Goal: Communication & Community: Connect with others

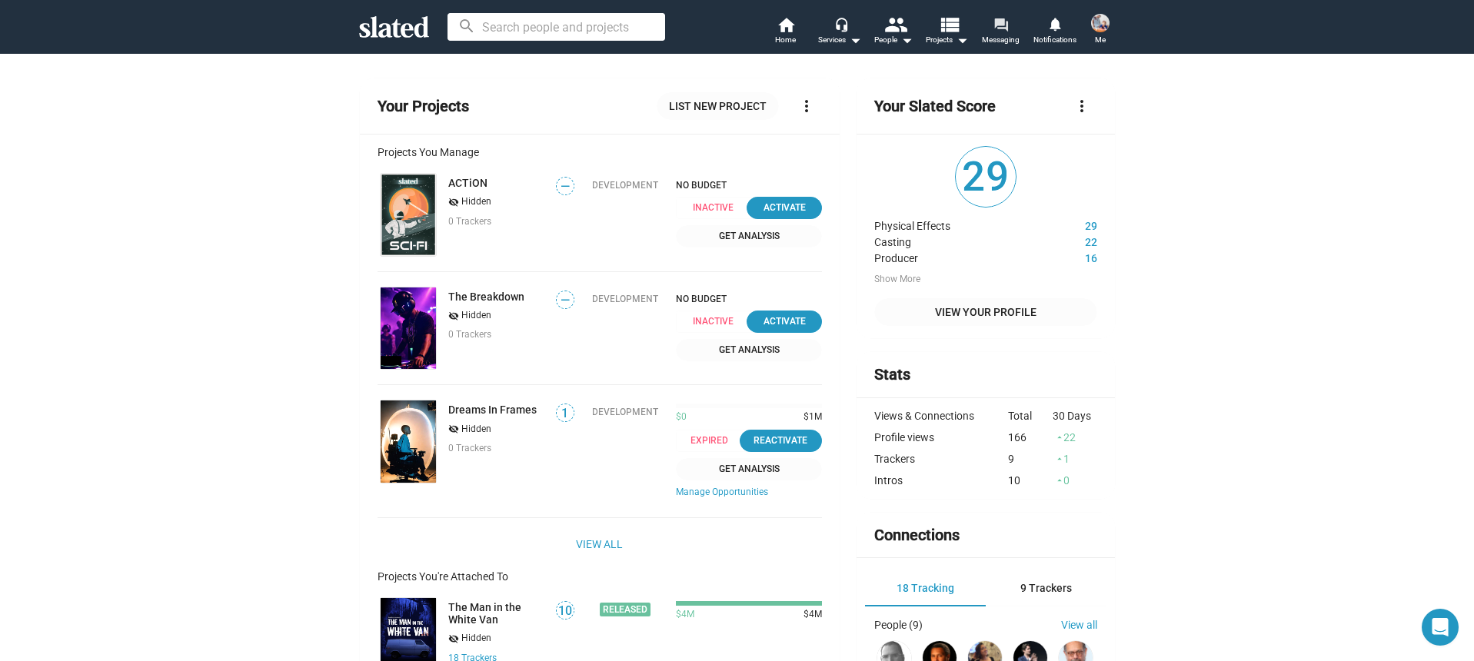
click at [1004, 31] on mat-icon "forum" at bounding box center [1000, 24] width 15 height 15
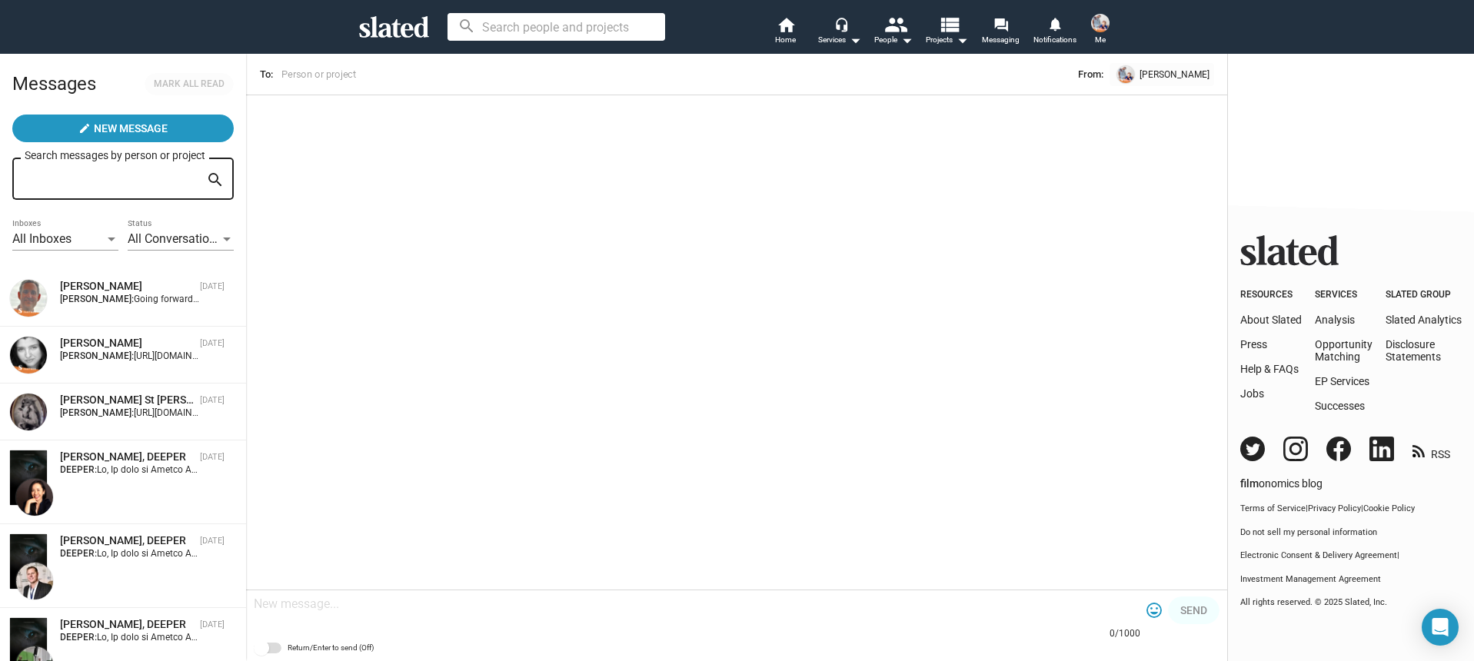
click at [1100, 29] on img at bounding box center [1100, 23] width 18 height 18
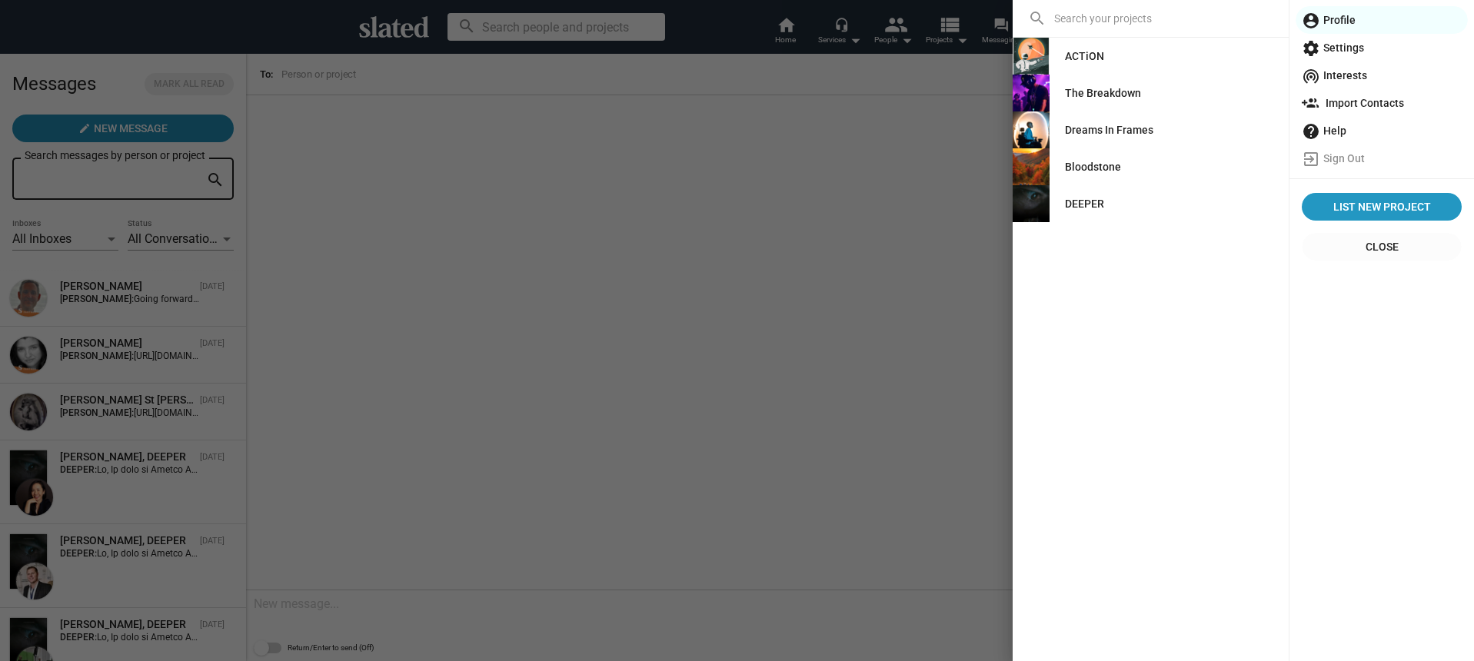
click at [1083, 206] on div "DEEPER" at bounding box center [1084, 204] width 39 height 28
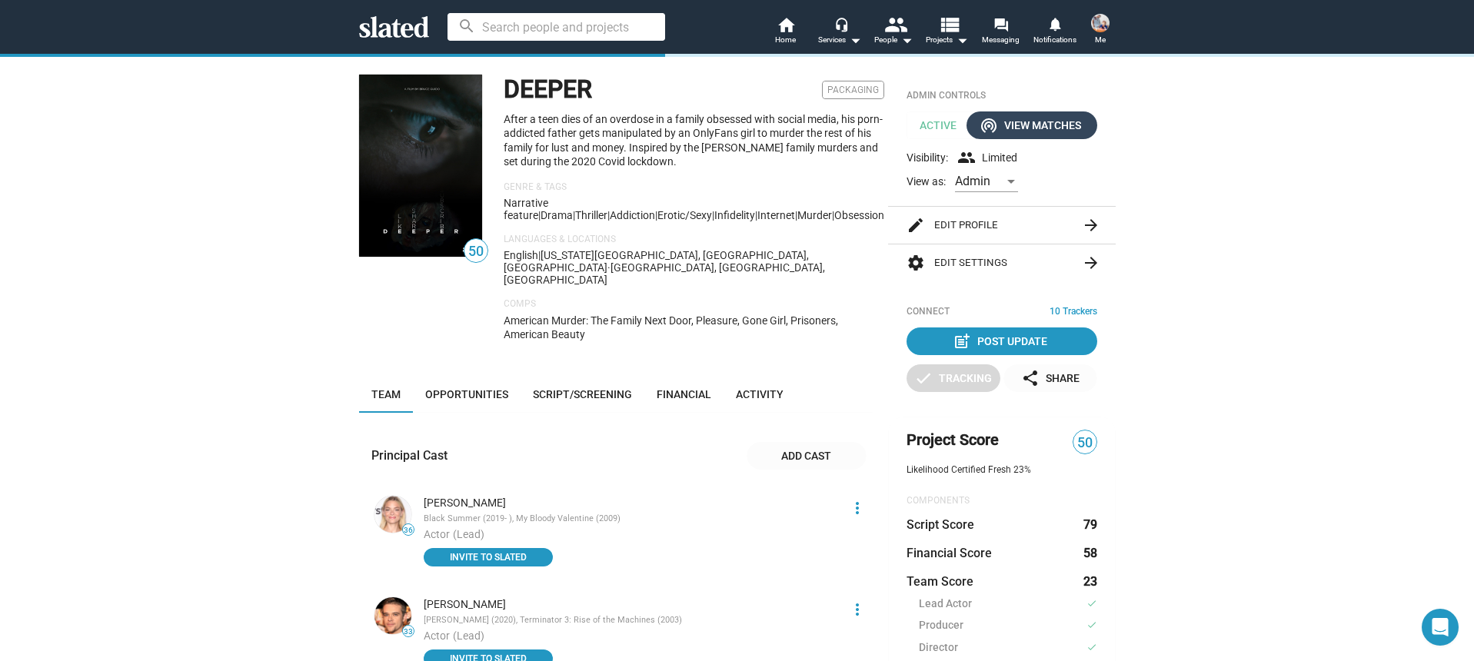
click at [1031, 123] on div "wifi_tethering View Matches" at bounding box center [1032, 125] width 98 height 28
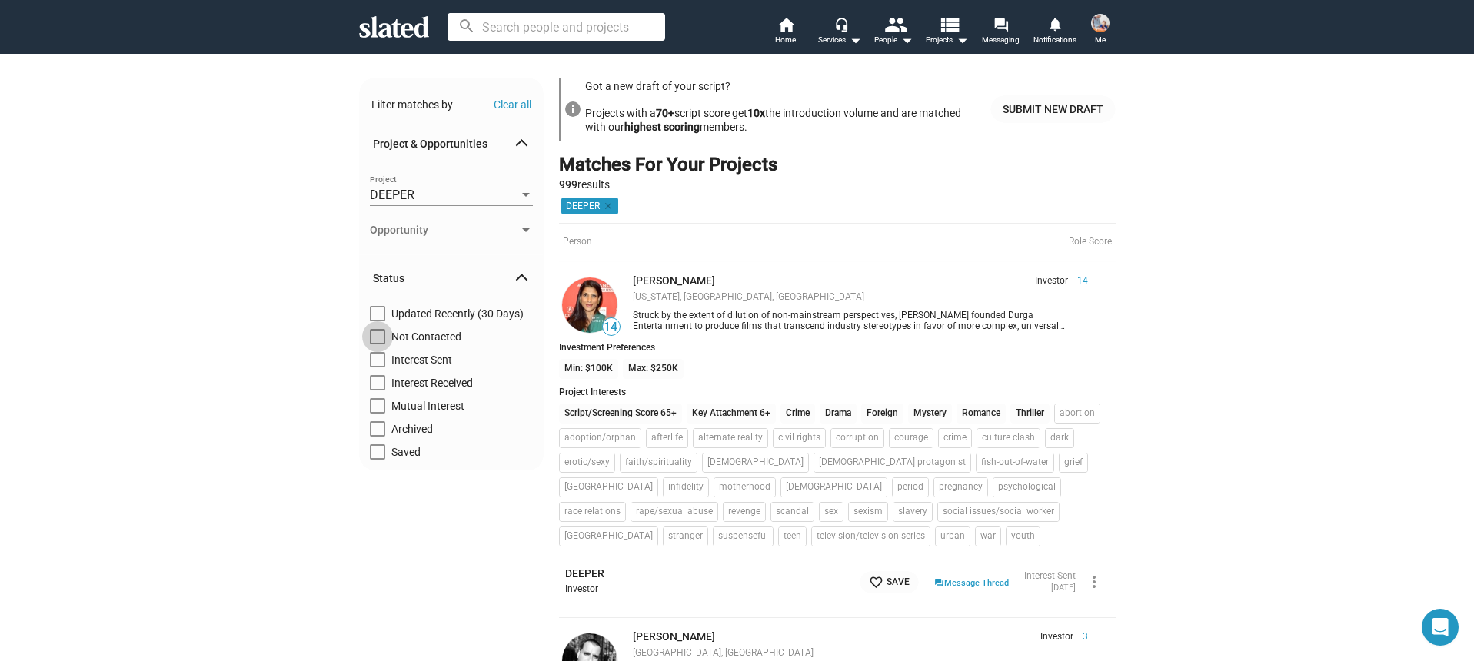
click at [377, 341] on span at bounding box center [377, 336] width 15 height 15
click at [377, 344] on input "Not Contacted" at bounding box center [377, 344] width 1 height 1
checkbox input "true"
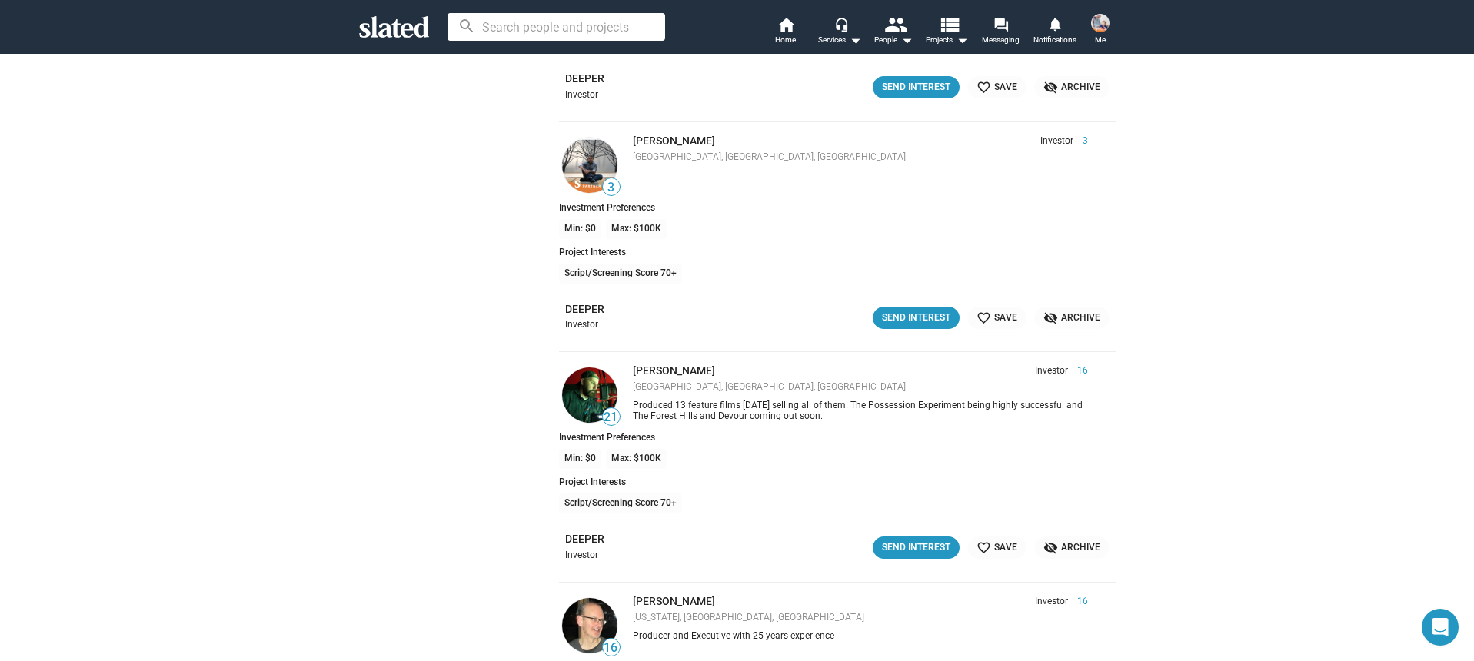
scroll to position [1474, 0]
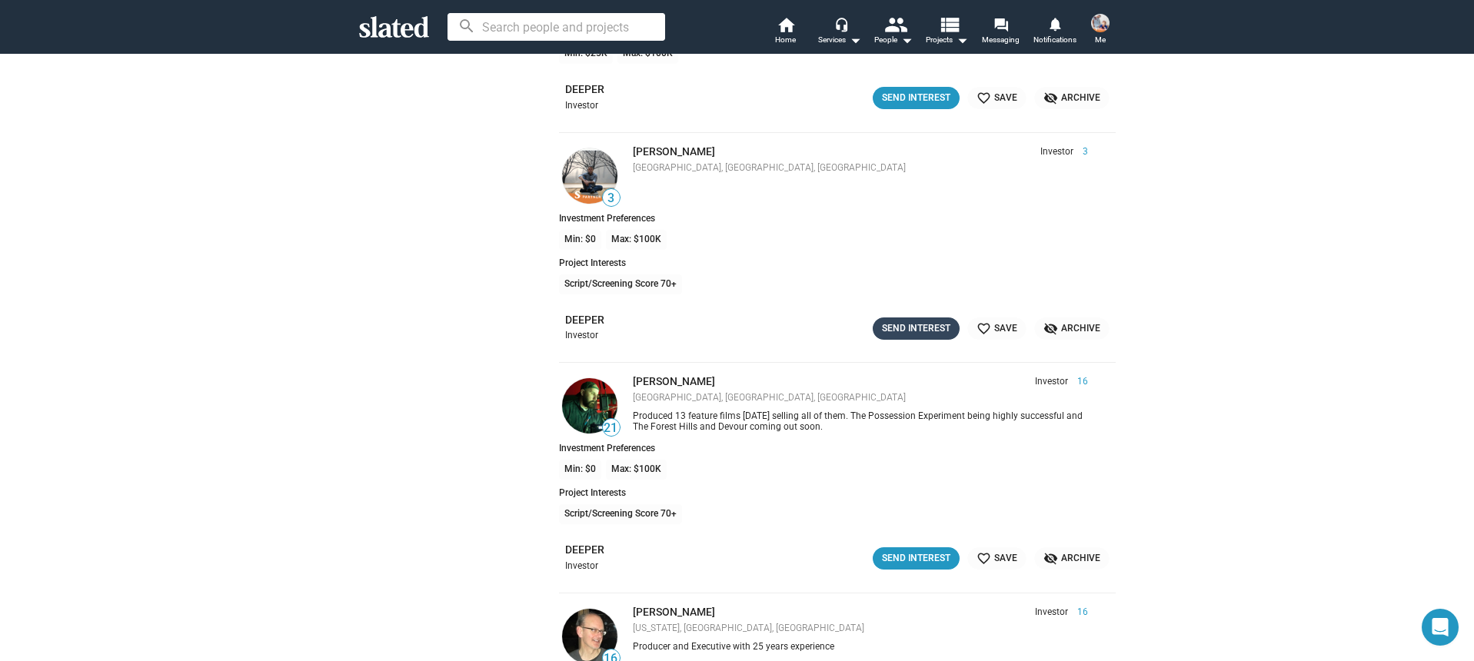
click at [915, 326] on div "Send Interest" at bounding box center [916, 329] width 68 height 16
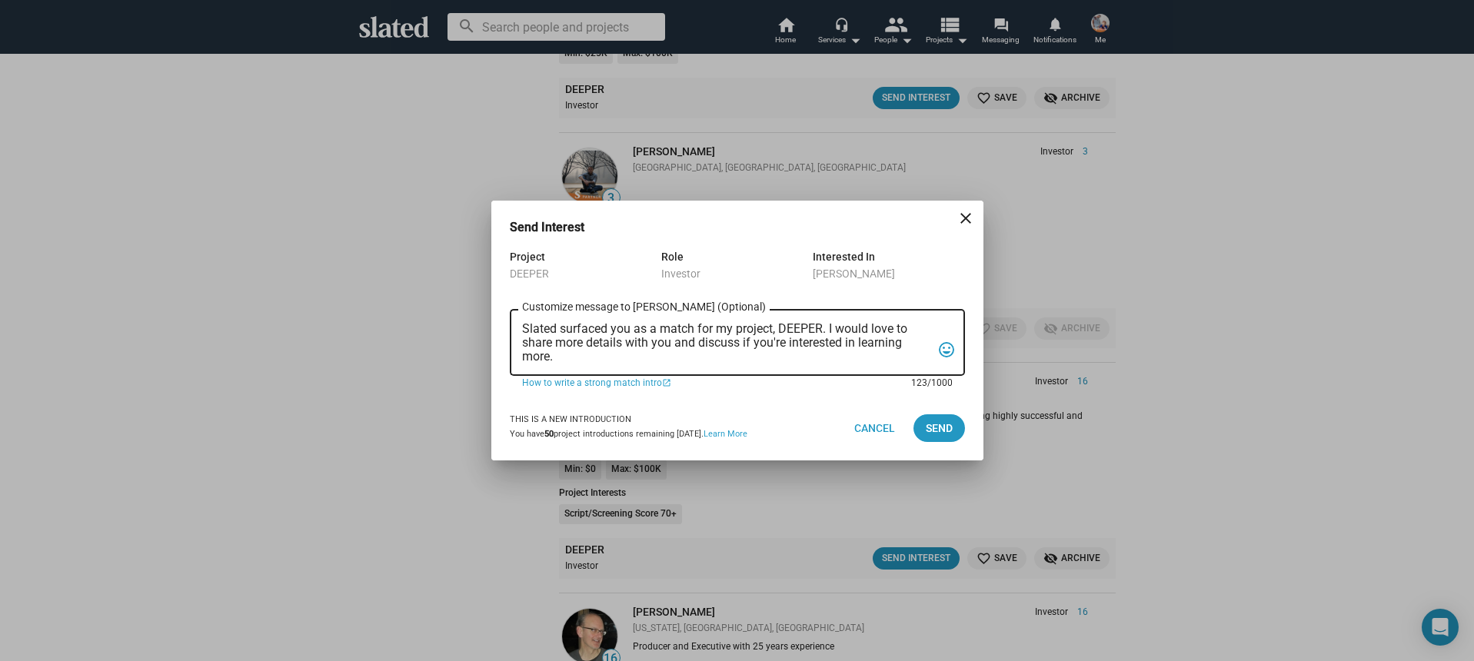
click at [737, 355] on textarea "Slated surfaced you as a match for my project, DEEPER. I would love to share mo…" at bounding box center [726, 343] width 409 height 42
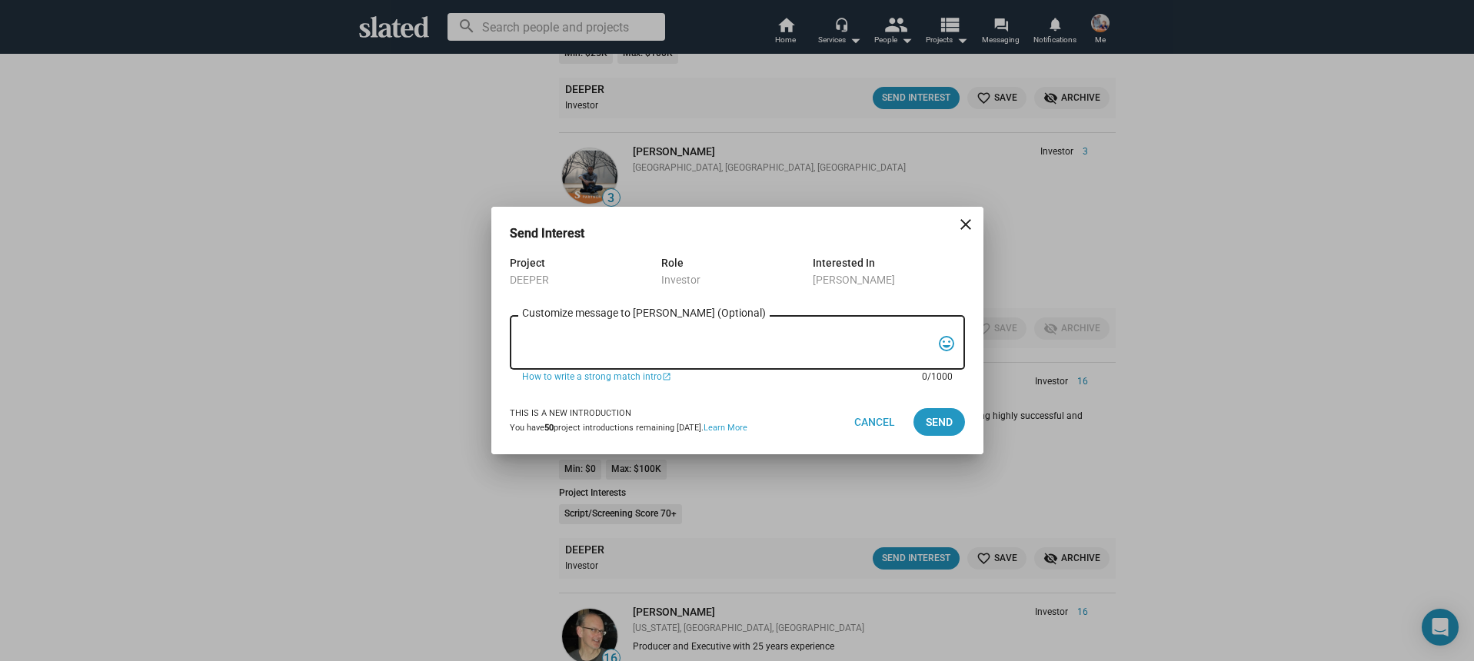
paste textarea "Hi, My name is Nathan Thomas, and I’m assistant producer of DEEPER, a psycholog…"
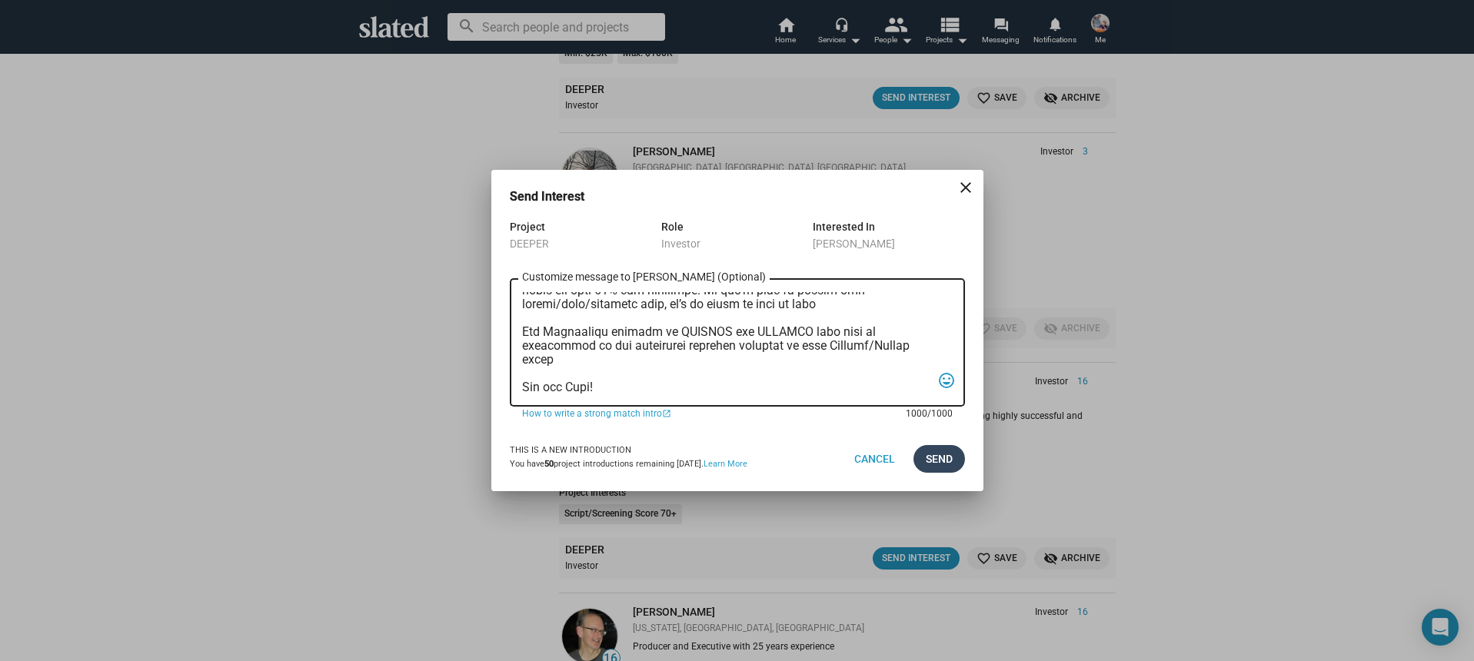
type textarea "Hi, My name is Nathan Thomas, and I’m assistant producer of DEEPER, a psycholog…"
click at [931, 466] on span "Send" at bounding box center [939, 459] width 27 height 28
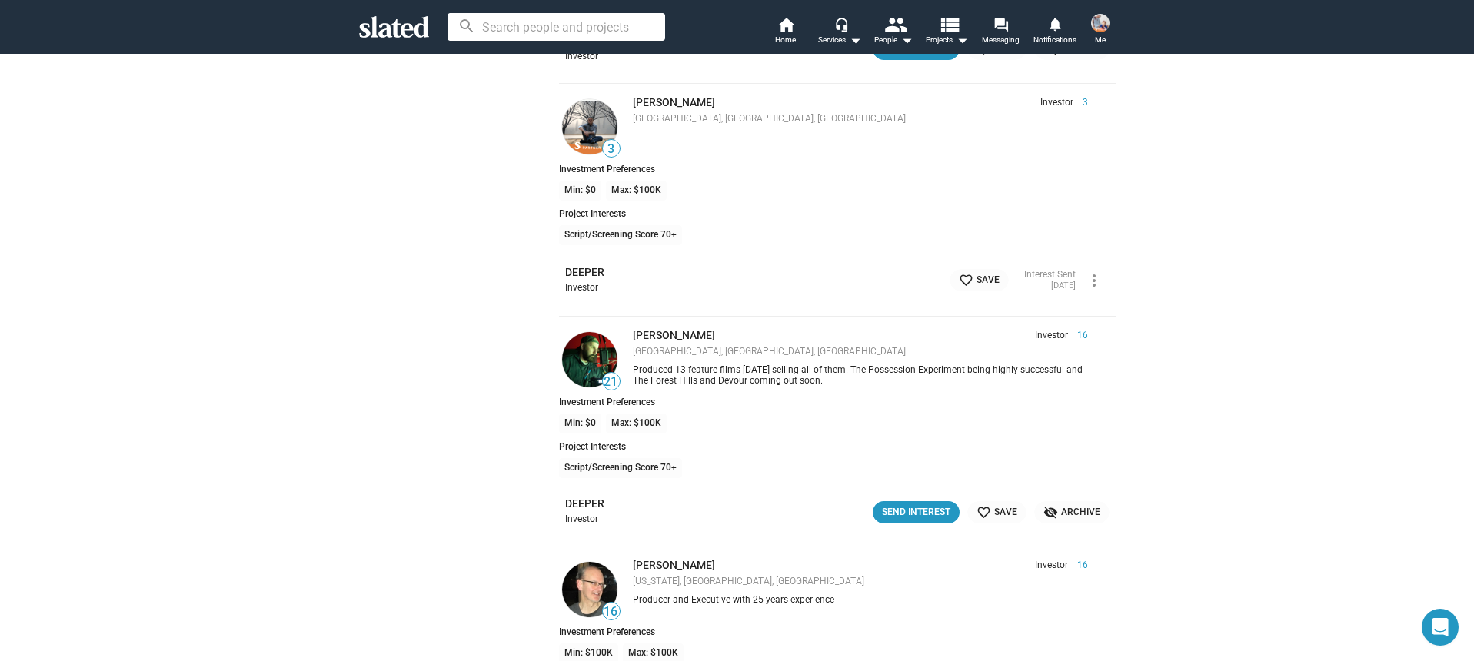
scroll to position [1526, 0]
click at [906, 511] on div "Send Interest" at bounding box center [916, 510] width 68 height 16
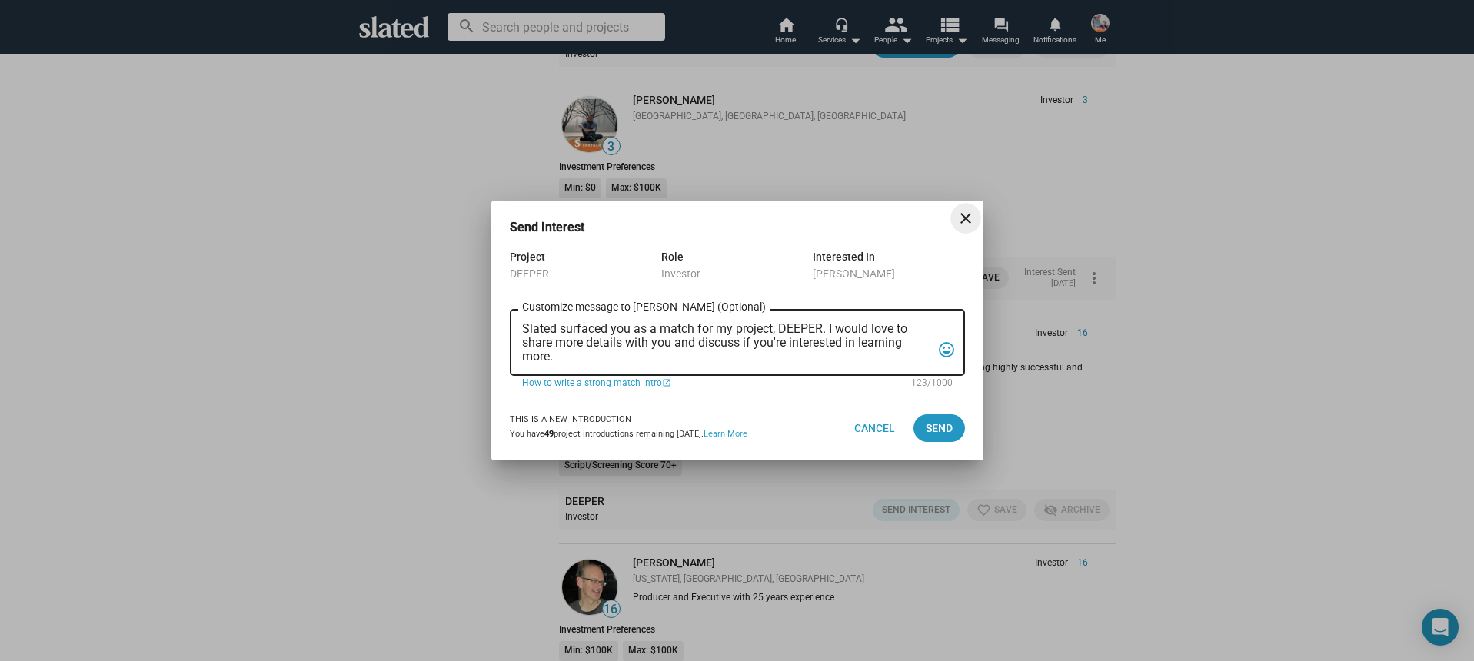
click at [677, 364] on div "Slated surfaced you as a match for my project, DEEPER. I would love to share mo…" at bounding box center [726, 341] width 409 height 70
click at [678, 354] on textarea "Slated surfaced you as a match for my project, DEEPER. I would love to share mo…" at bounding box center [726, 343] width 409 height 42
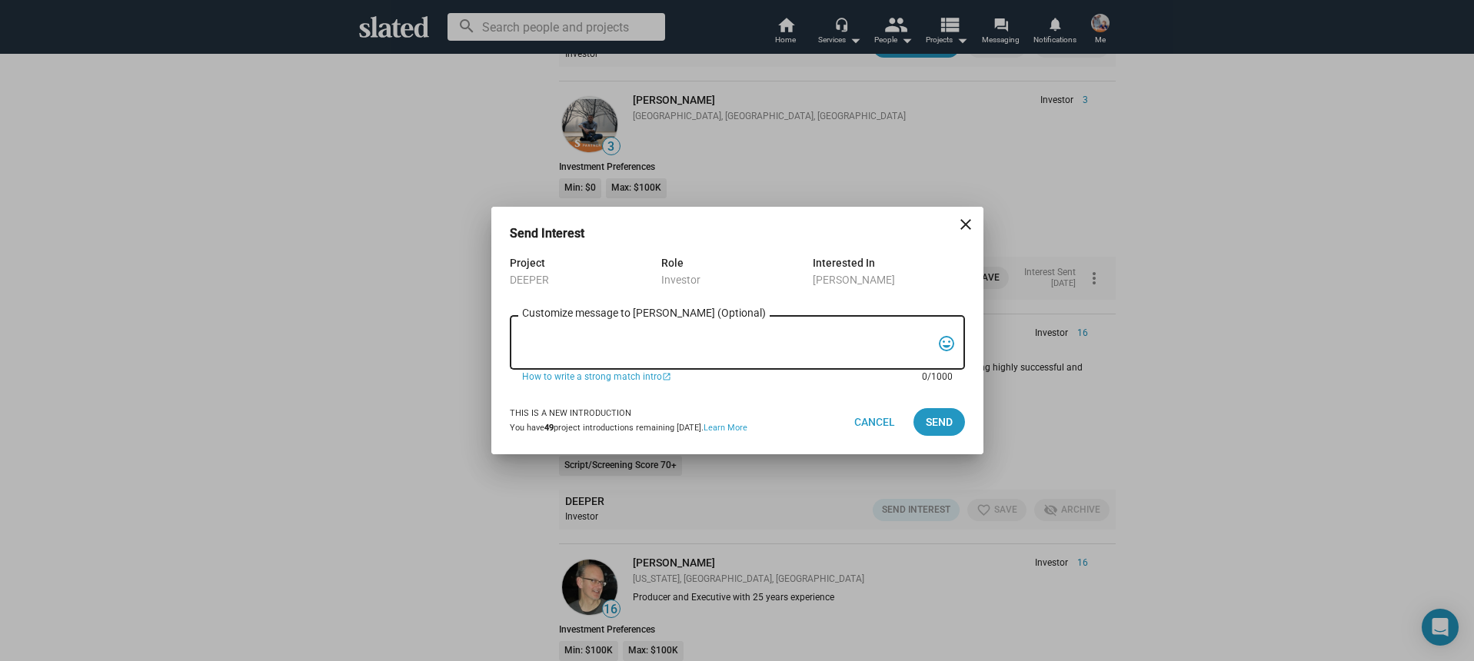
paste textarea "Hi, My name is Nathan Thomas, and I’m assistant producer of DEEPER, a psycholog…"
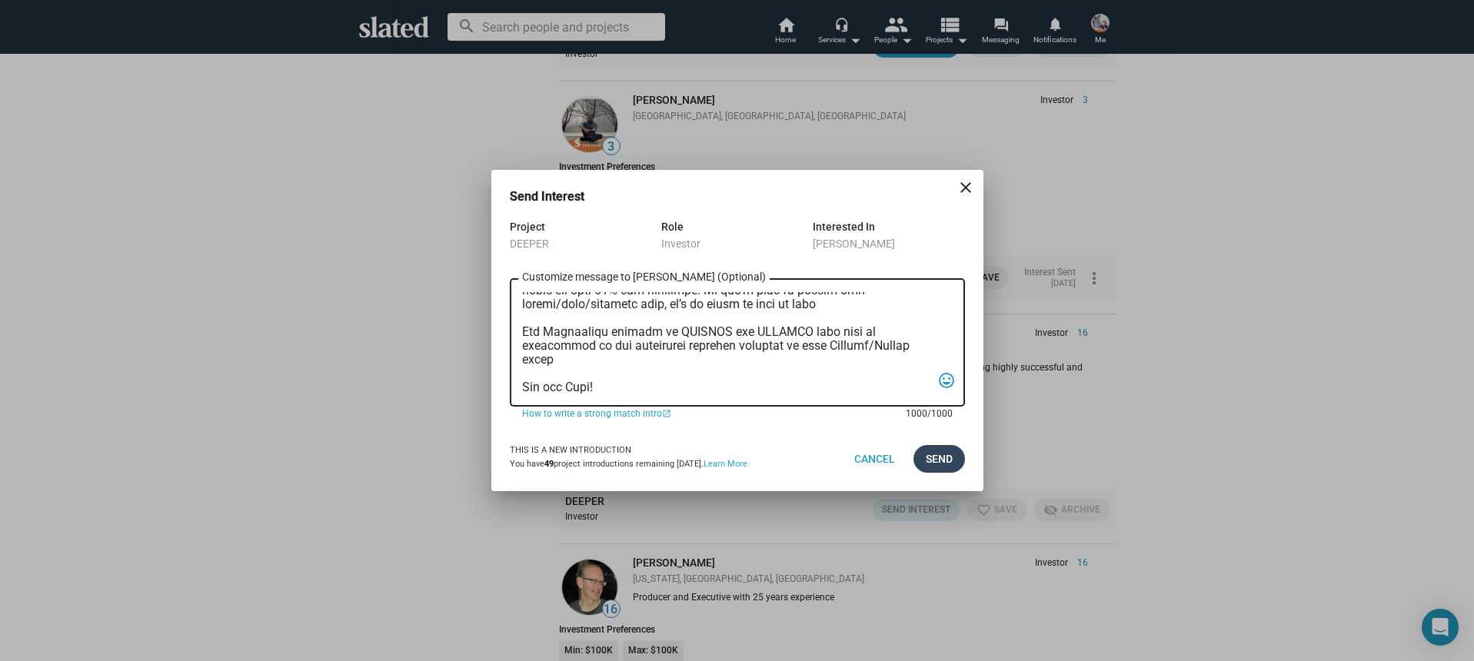
type textarea "Hi, My name is Nathan Thomas, and I’m assistant producer of DEEPER, a psycholog…"
click at [926, 464] on span "Send" at bounding box center [939, 459] width 27 height 28
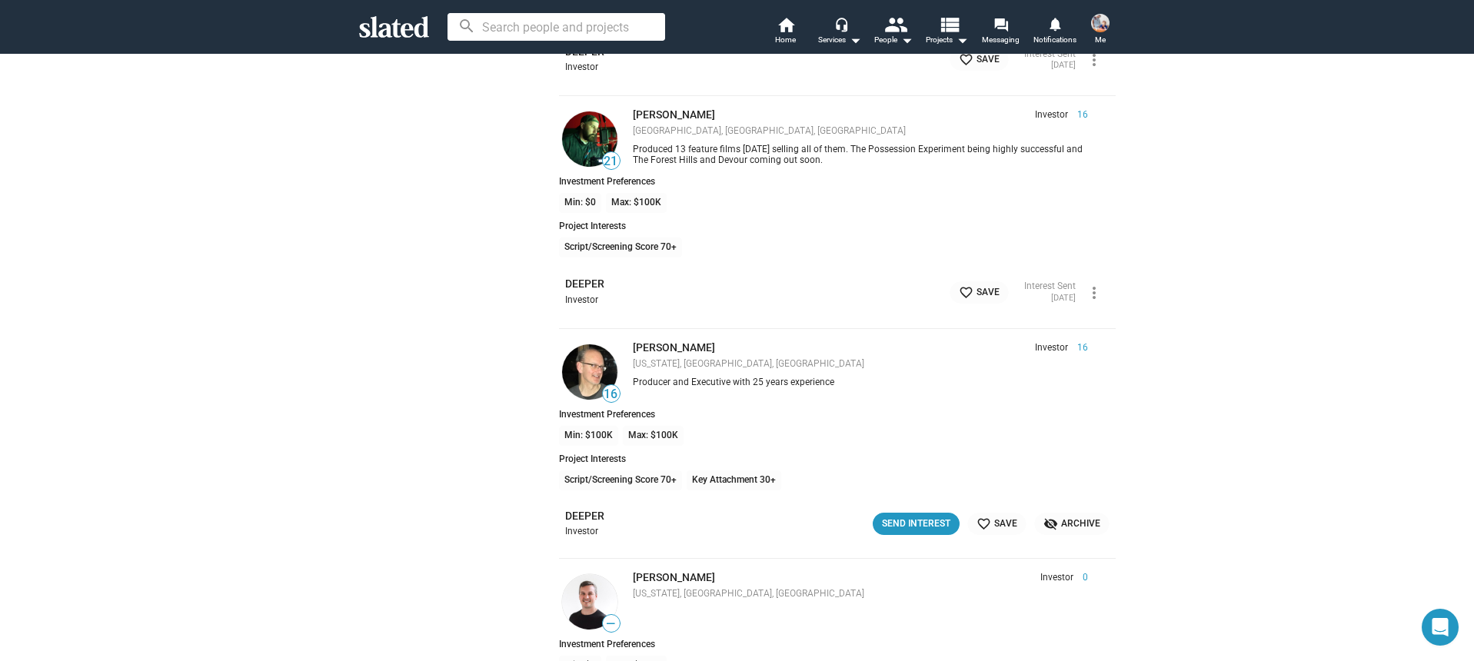
scroll to position [1745, 0]
click at [912, 523] on div "Send Interest" at bounding box center [916, 523] width 68 height 16
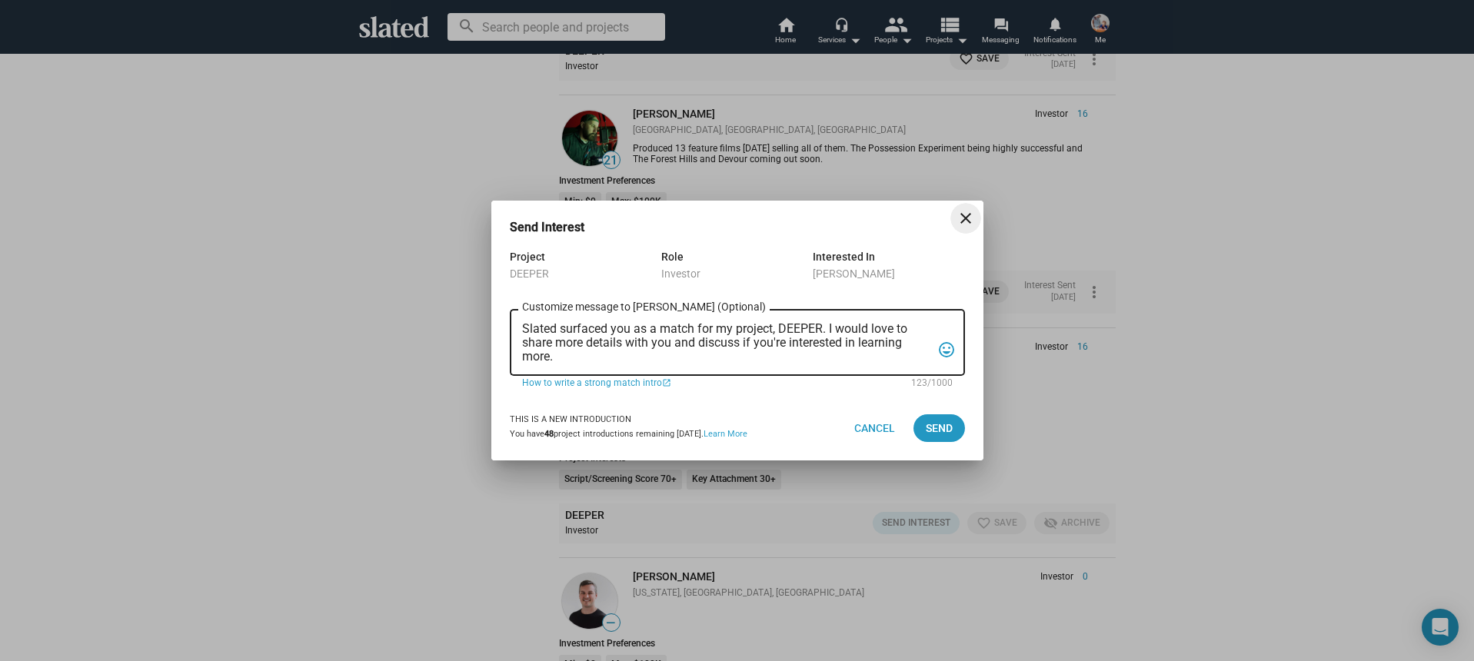
click at [707, 360] on textarea "Slated surfaced you as a match for my project, DEEPER. I would love to share mo…" at bounding box center [726, 343] width 409 height 42
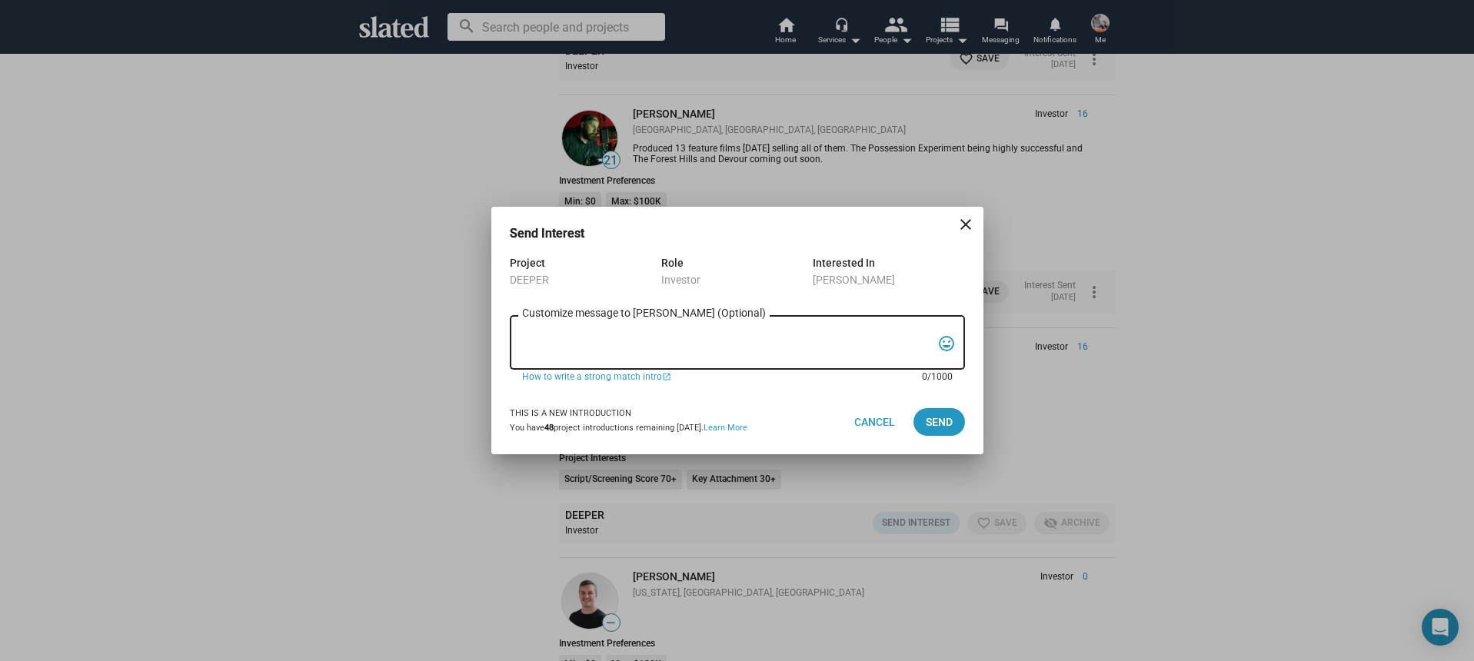
paste textarea "Hi, My name is Nathan Thomas, and I’m assistant producer of DEEPER, a psycholog…"
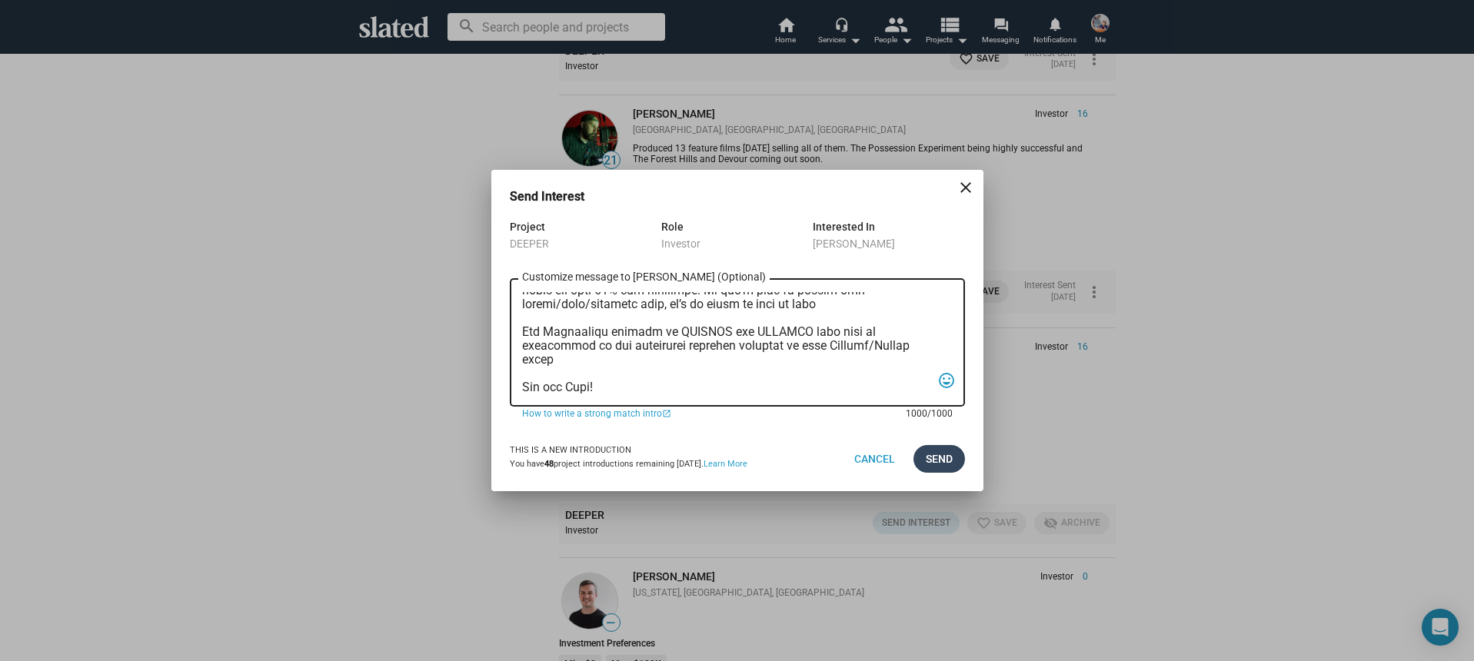
type textarea "Hi, My name is Nathan Thomas, and I’m assistant producer of DEEPER, a psycholog…"
click at [934, 461] on span "Send" at bounding box center [939, 459] width 27 height 28
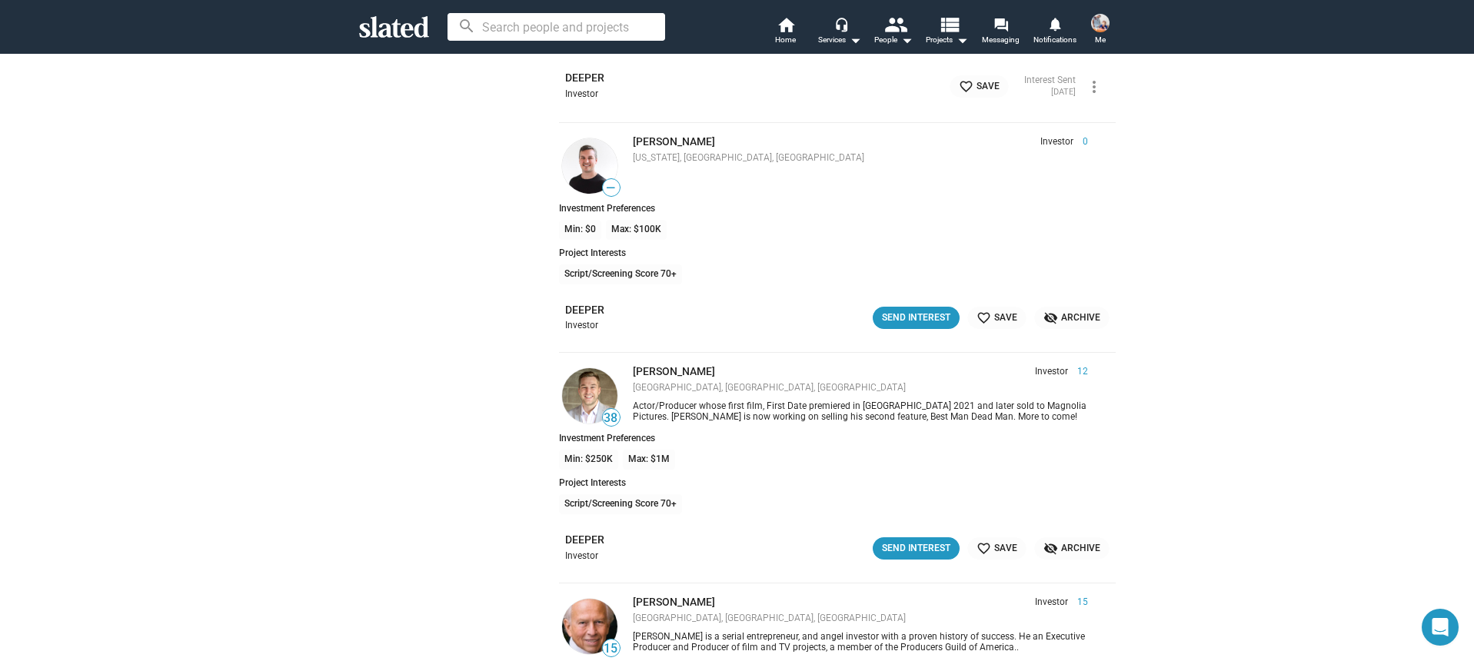
scroll to position [2185, 0]
click at [913, 544] on div "Send Interest" at bounding box center [916, 547] width 68 height 16
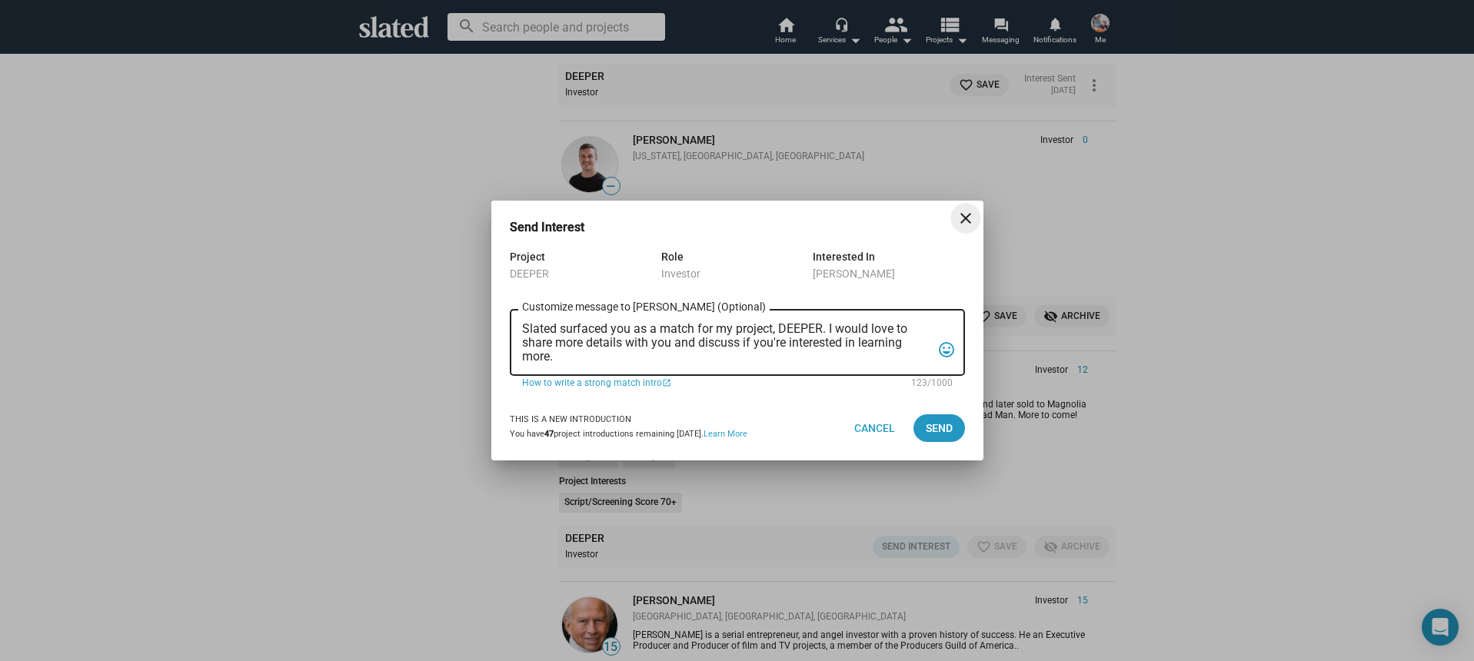
click at [748, 364] on div "Slated surfaced you as a match for my project, DEEPER. I would love to share mo…" at bounding box center [726, 341] width 409 height 70
click at [720, 356] on textarea "Slated surfaced you as a match for my project, DEEPER. I would love to share mo…" at bounding box center [726, 343] width 409 height 42
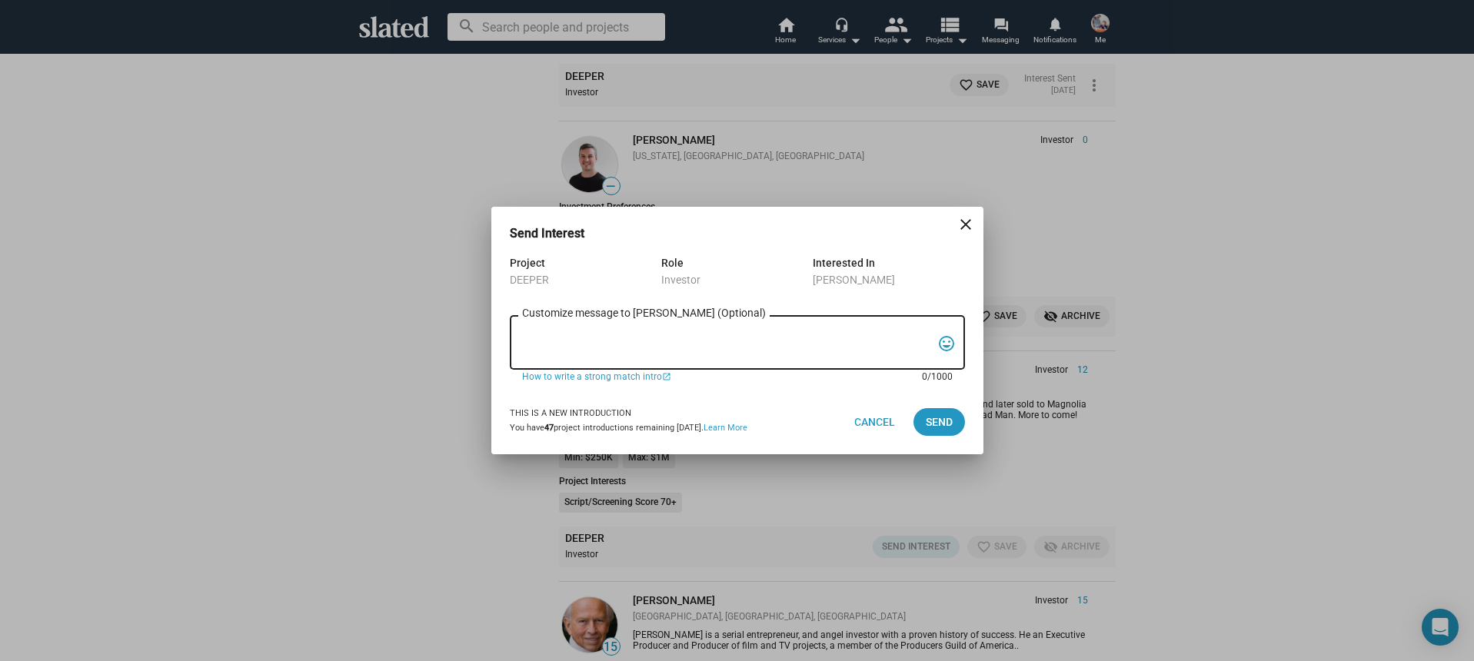
paste textarea "Hi, My name is Nathan Thomas, and I’m assistant producer of DEEPER, a psycholog…"
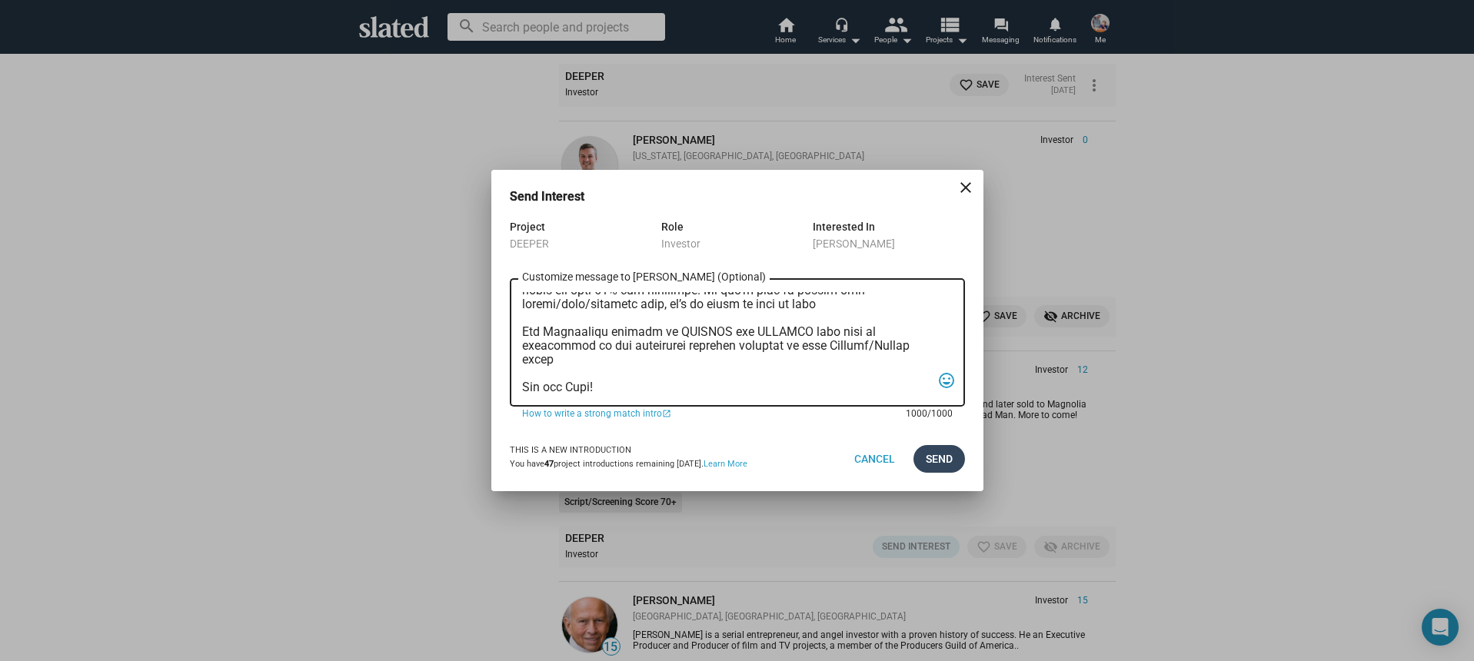
type textarea "Hi, My name is Nathan Thomas, and I’m assistant producer of DEEPER, a psycholog…"
click at [941, 457] on span "Send" at bounding box center [939, 459] width 27 height 28
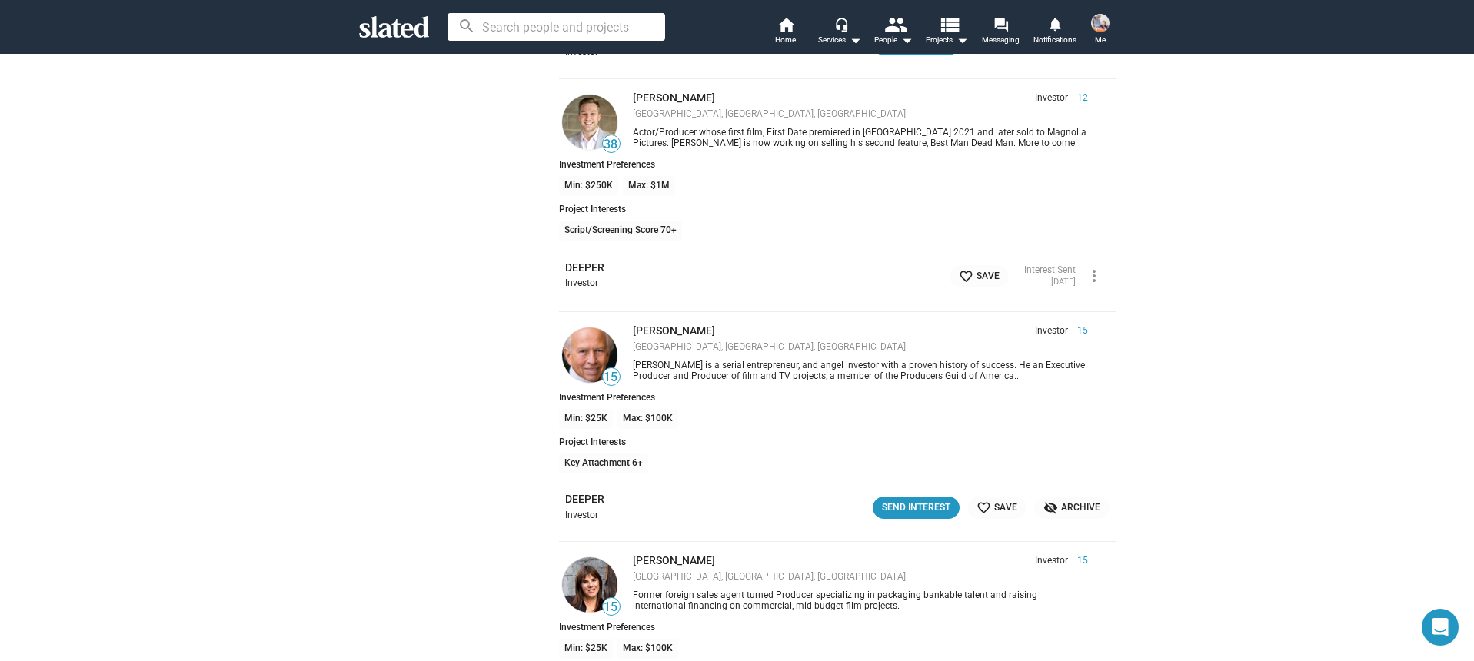
scroll to position [2458, 0]
click at [897, 504] on div "Send Interest" at bounding box center [916, 507] width 68 height 16
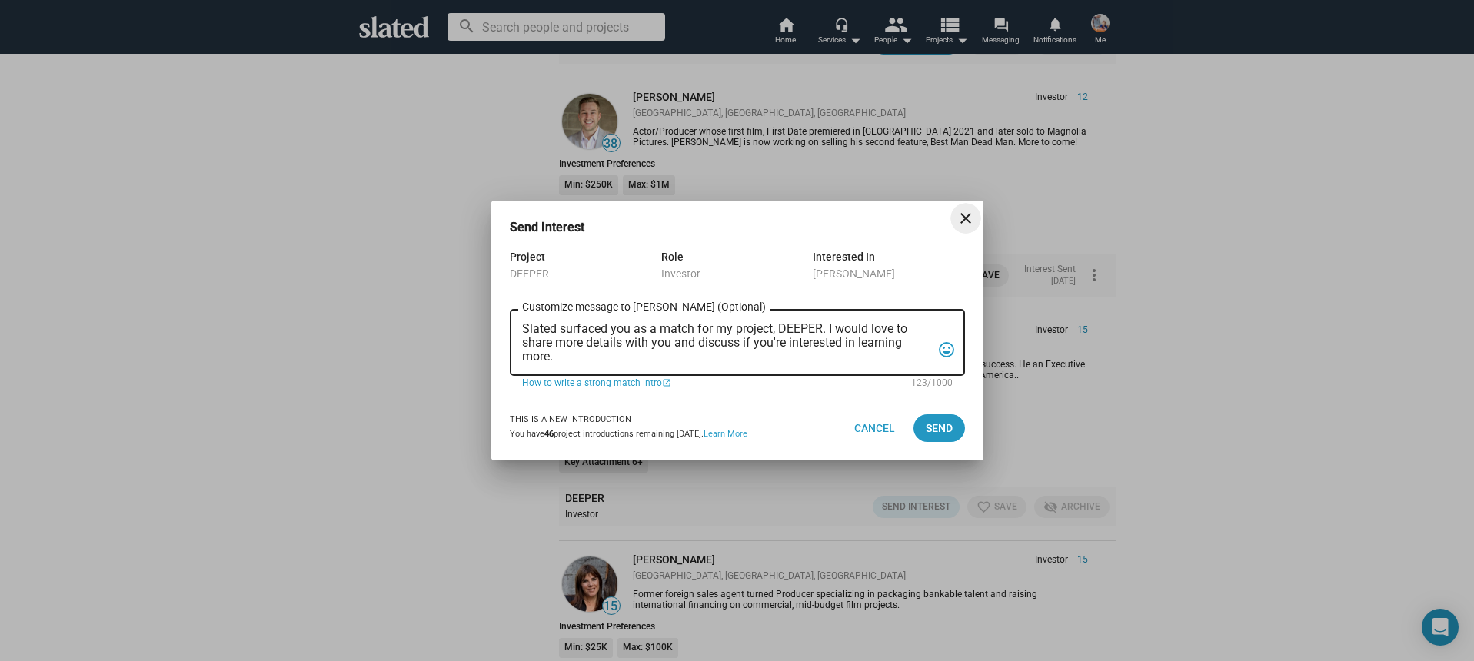
click at [681, 347] on textarea "Slated surfaced you as a match for my project, DEEPER. I would love to share mo…" at bounding box center [726, 343] width 409 height 42
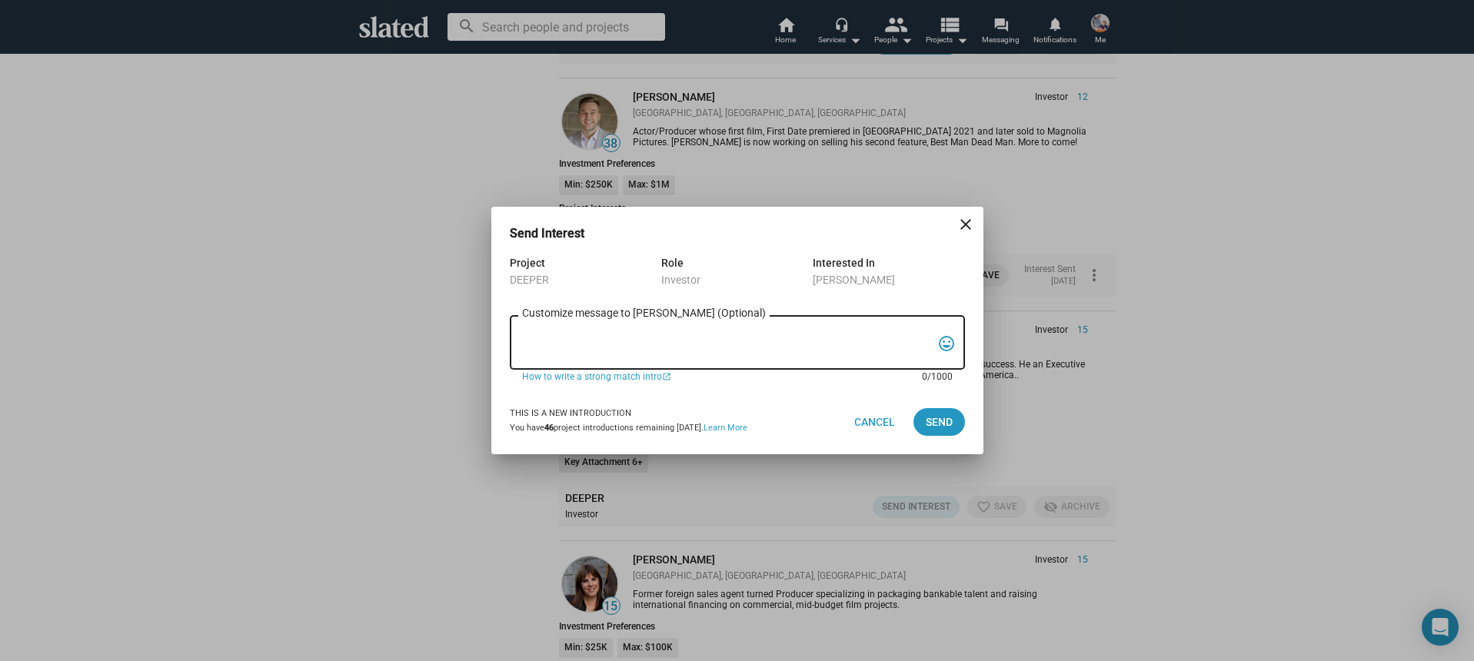
paste textarea "Hi, My name is Nathan Thomas, and I’m assistant producer of DEEPER, a psycholog…"
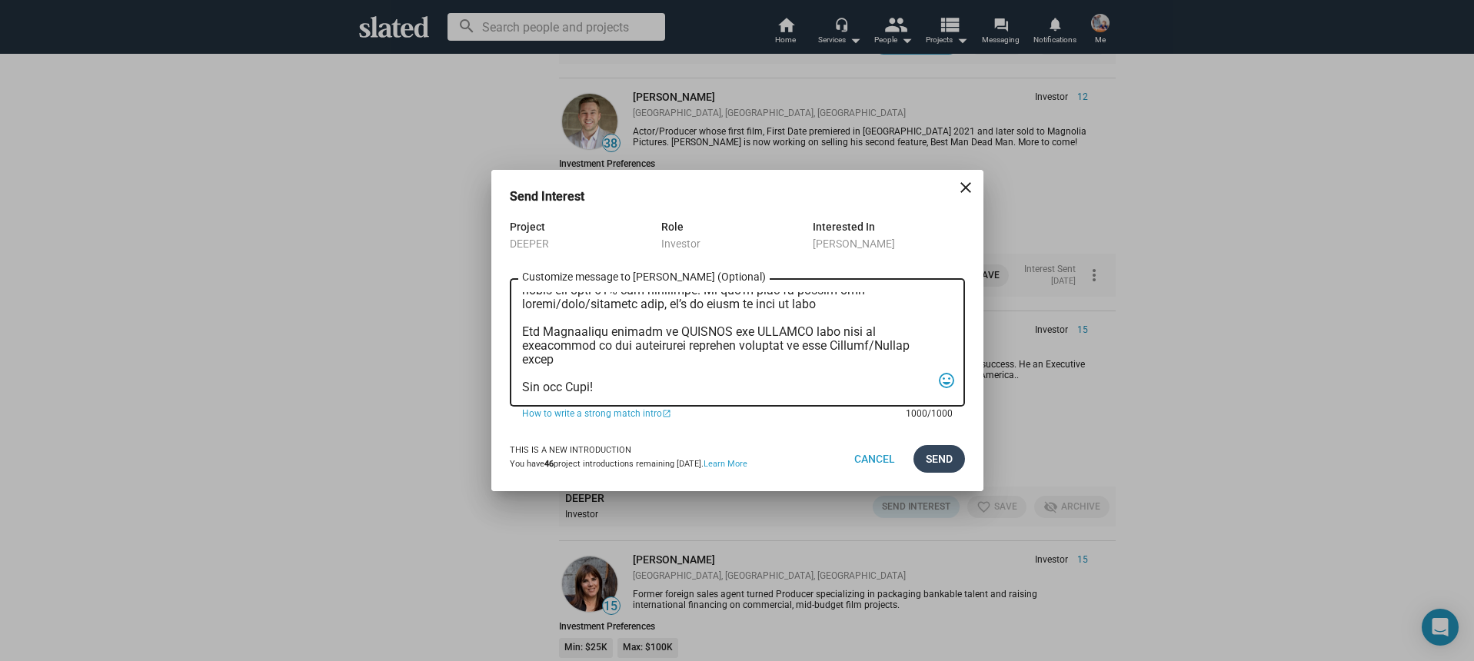
type textarea "Hi, My name is Nathan Thomas, and I’m assistant producer of DEEPER, a psycholog…"
click at [935, 448] on span "Send" at bounding box center [939, 459] width 27 height 28
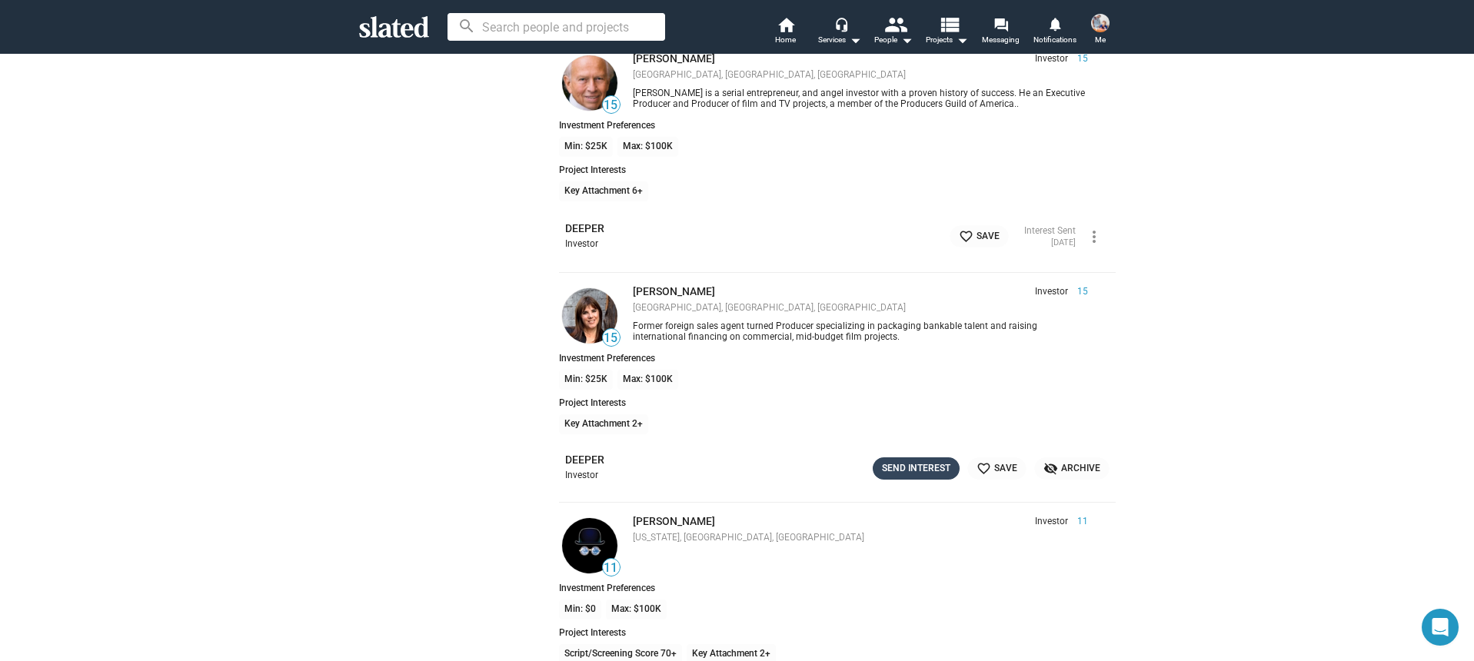
scroll to position [2727, 0]
click at [913, 474] on div "Send Interest" at bounding box center [916, 470] width 68 height 16
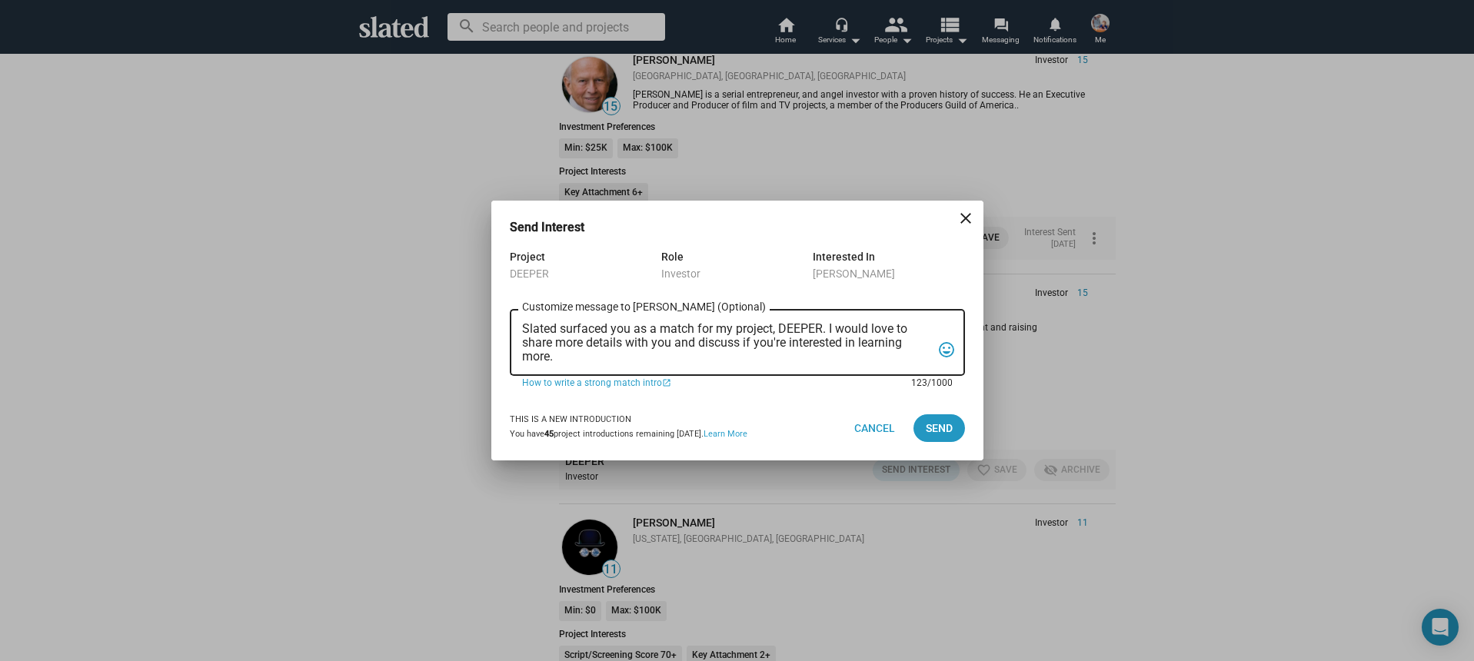
click at [697, 354] on textarea "Slated surfaced you as a match for my project, DEEPER. I would love to share mo…" at bounding box center [726, 343] width 409 height 42
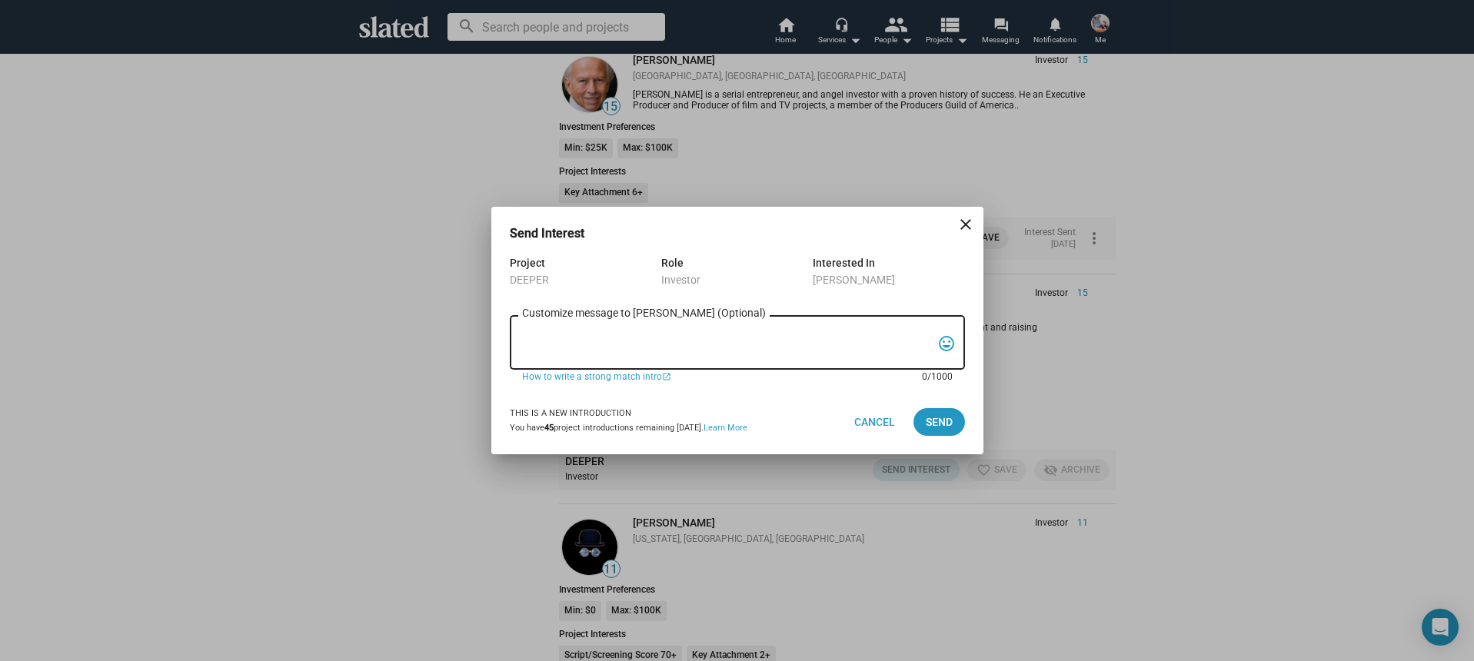
paste textarea "Hi, My name is Nathan Thomas, and I’m assistant producer of DEEPER, a psycholog…"
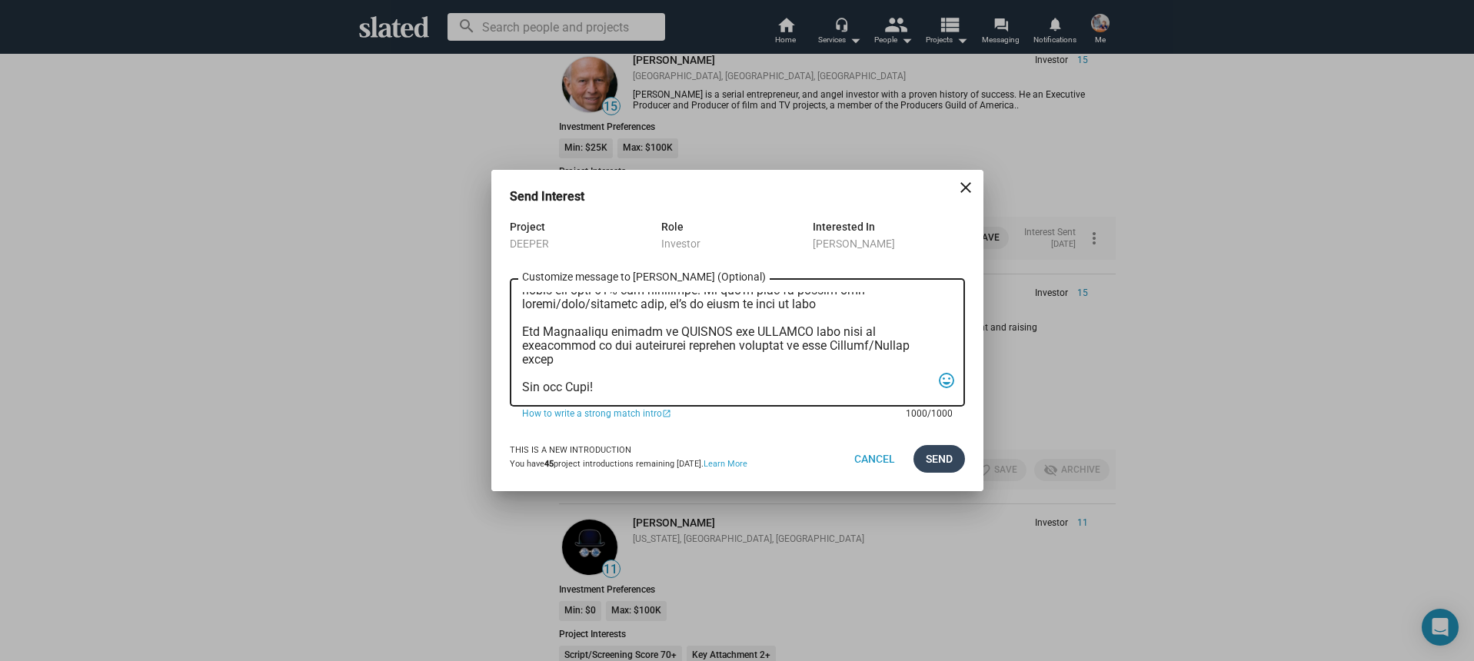
type textarea "Hi, My name is Nathan Thomas, and I’m assistant producer of DEEPER, a psycholog…"
click at [929, 460] on span "Send" at bounding box center [939, 459] width 27 height 28
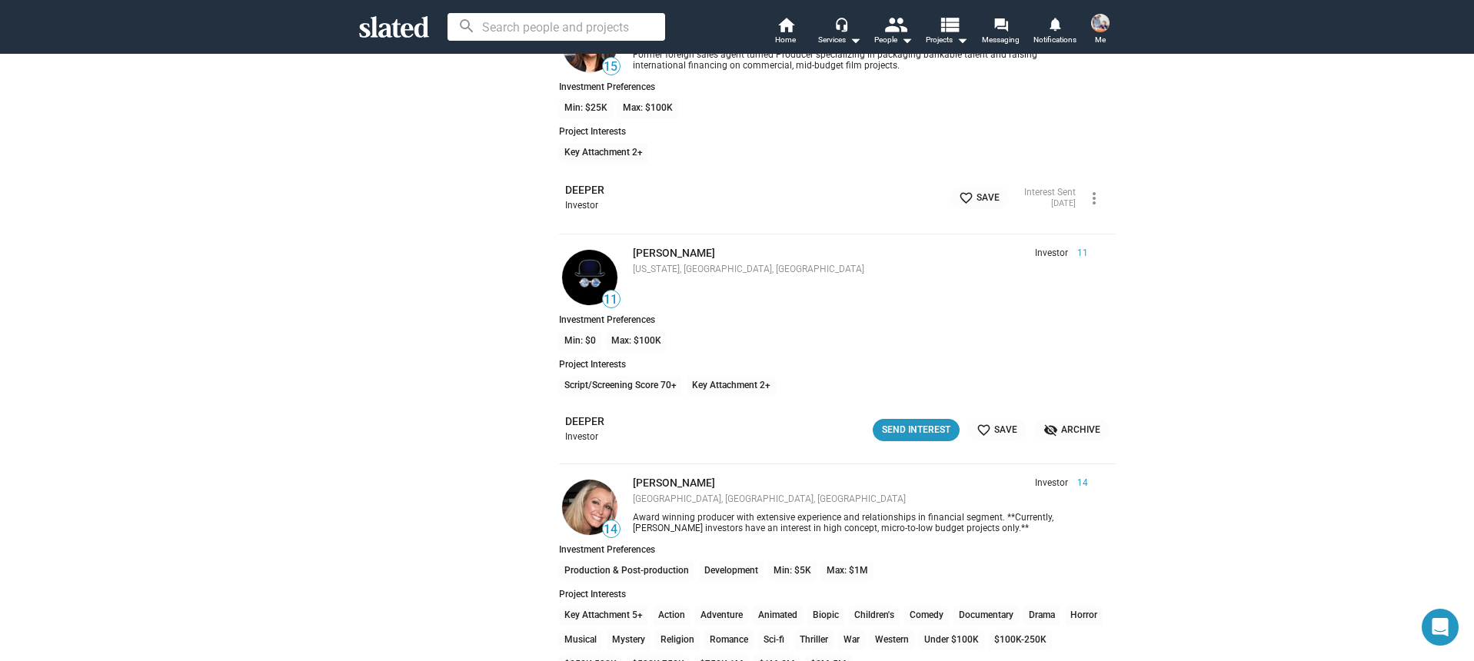
scroll to position [2993, 0]
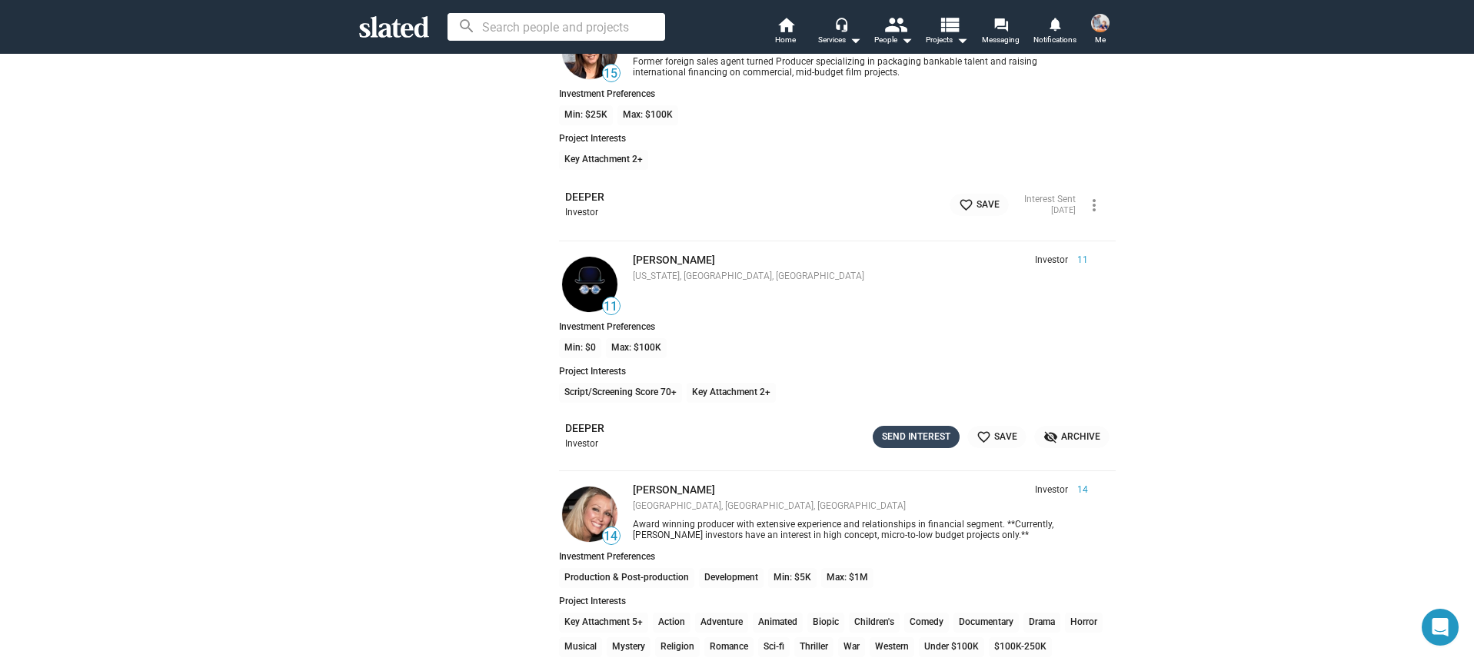
click at [888, 439] on div "Send Interest" at bounding box center [916, 437] width 68 height 16
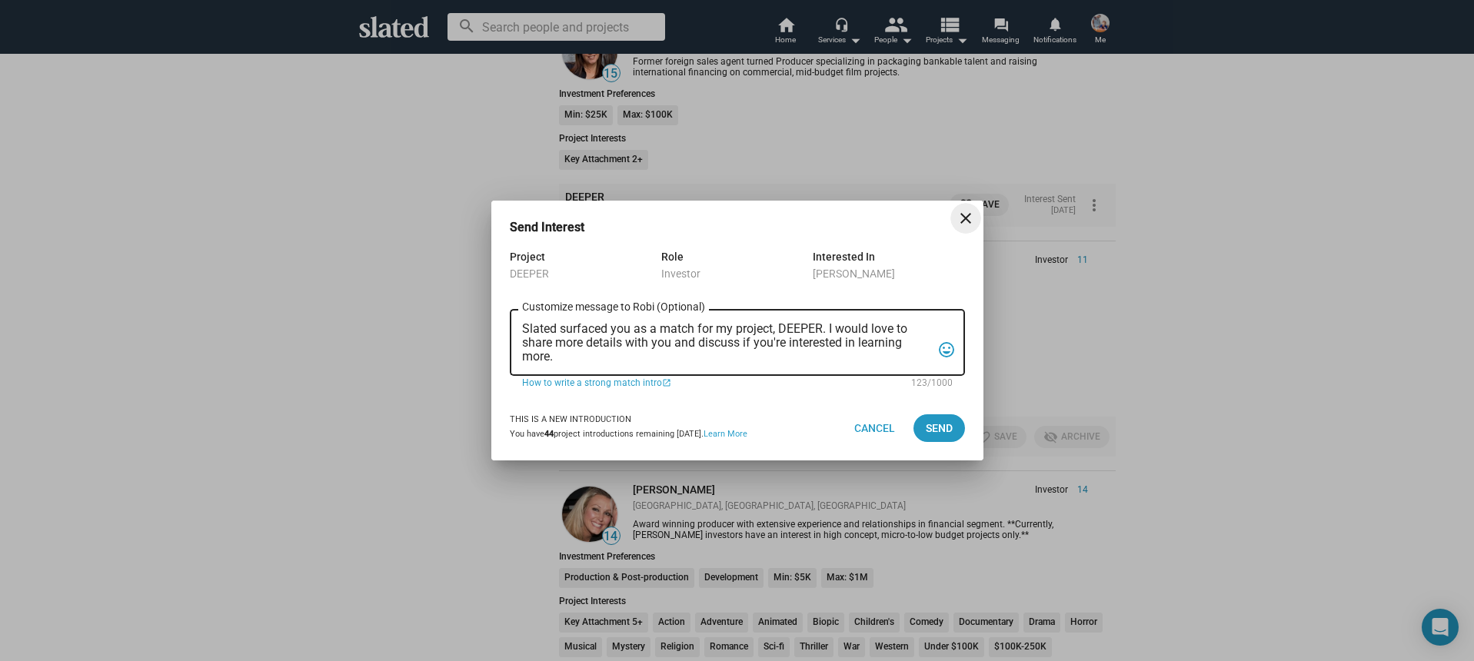
click at [715, 351] on textarea "Slated surfaced you as a match for my project, DEEPER. I would love to share mo…" at bounding box center [726, 343] width 409 height 42
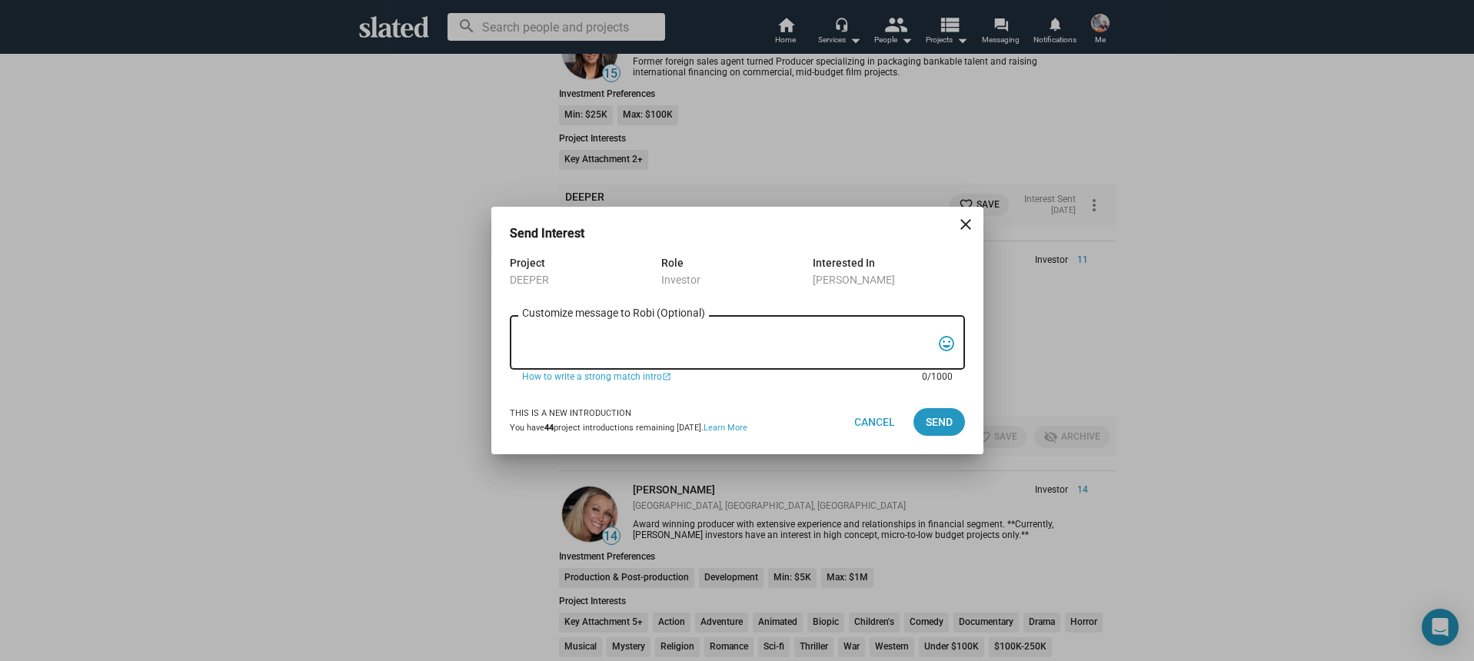
paste textarea "Hi, My name is Nathan Thomas, and I’m assistant producer of DEEPER, a psycholog…"
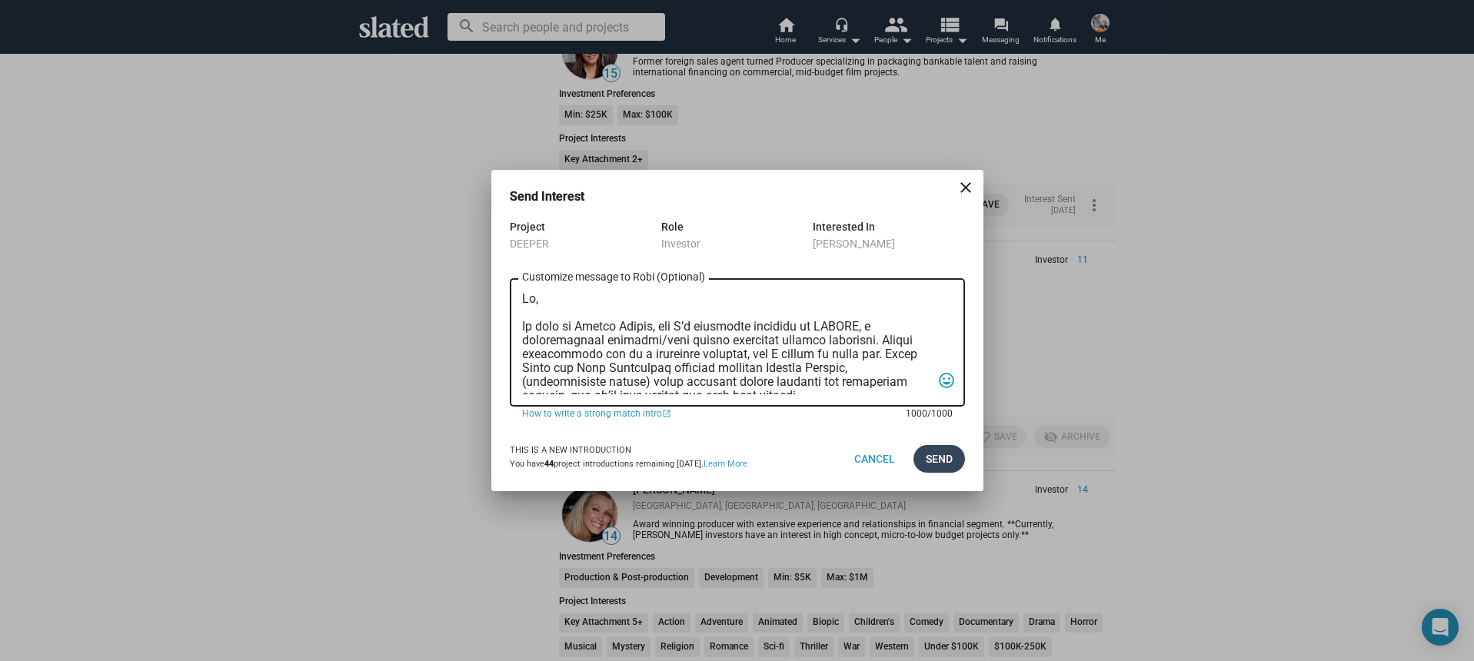
scroll to position [410, 0]
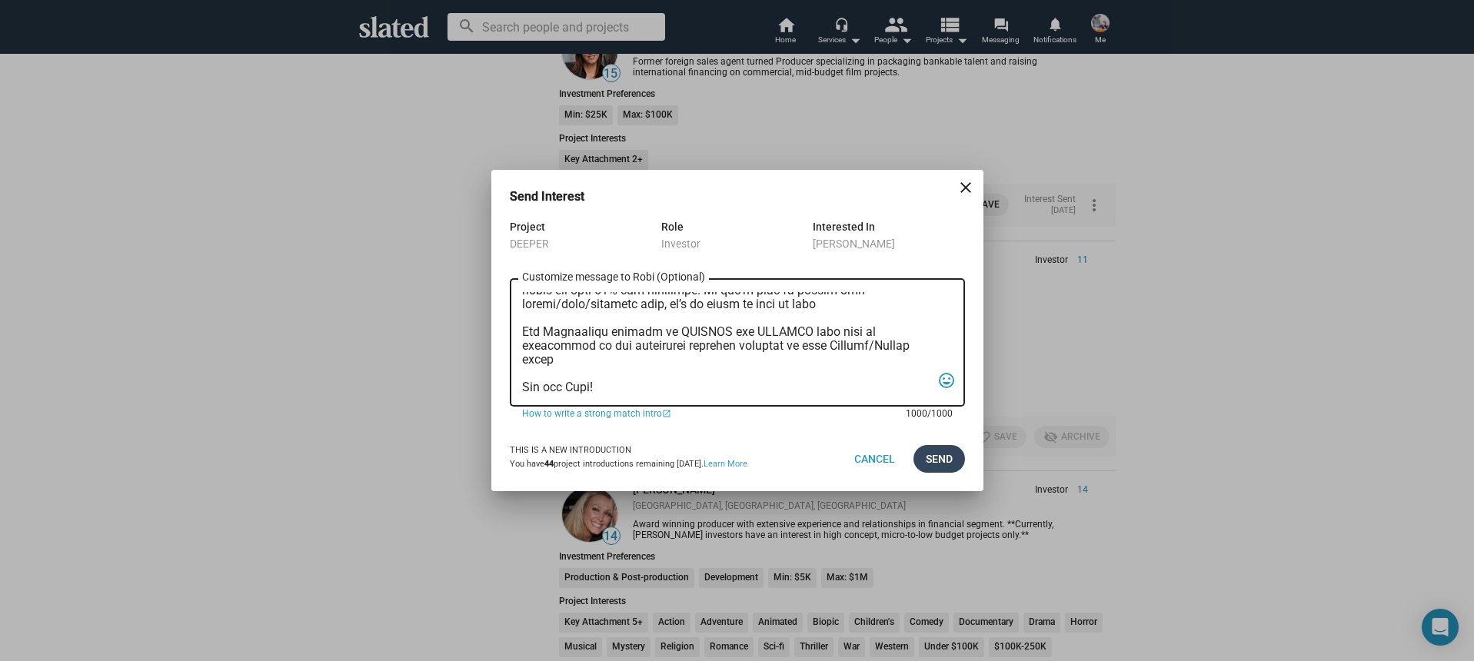
type textarea "Hi, My name is Nathan Thomas, and I’m assistant producer of DEEPER, a psycholog…"
click at [933, 454] on span "Send" at bounding box center [939, 459] width 27 height 28
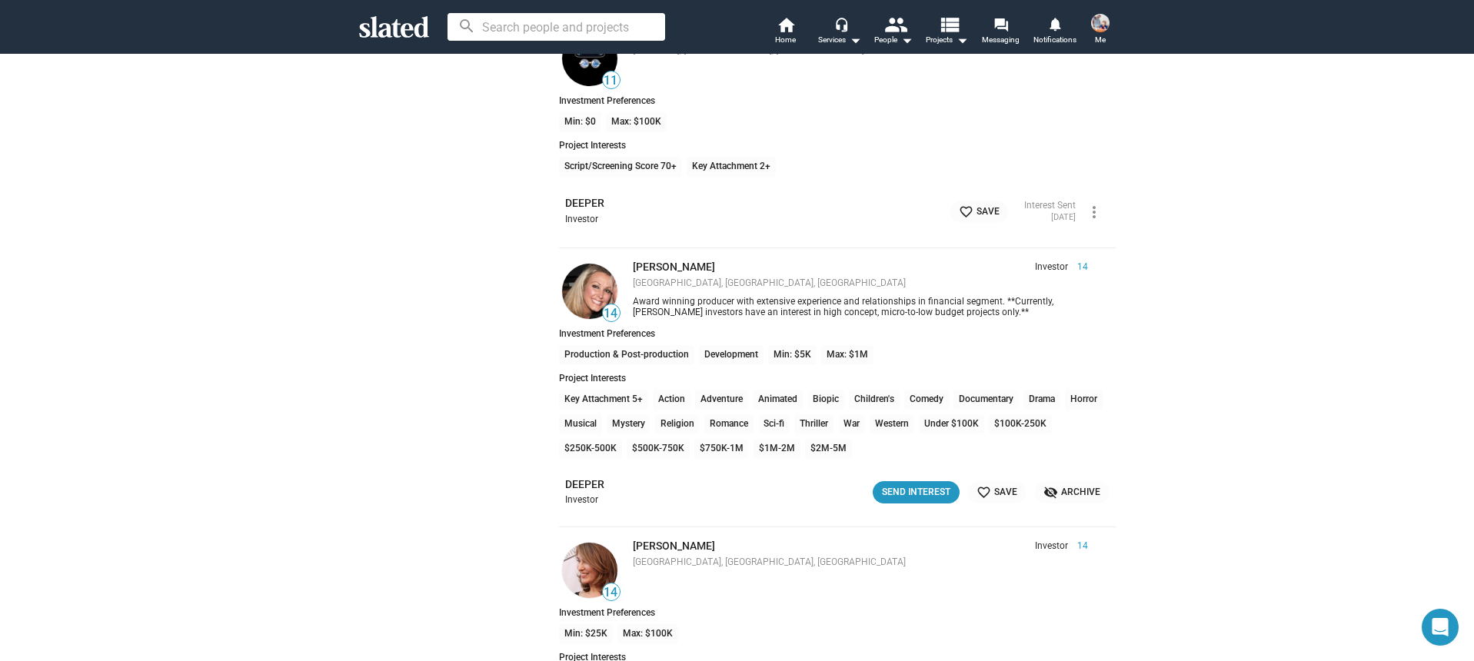
scroll to position [3222, 0]
click at [903, 488] on div "Send Interest" at bounding box center [916, 490] width 68 height 16
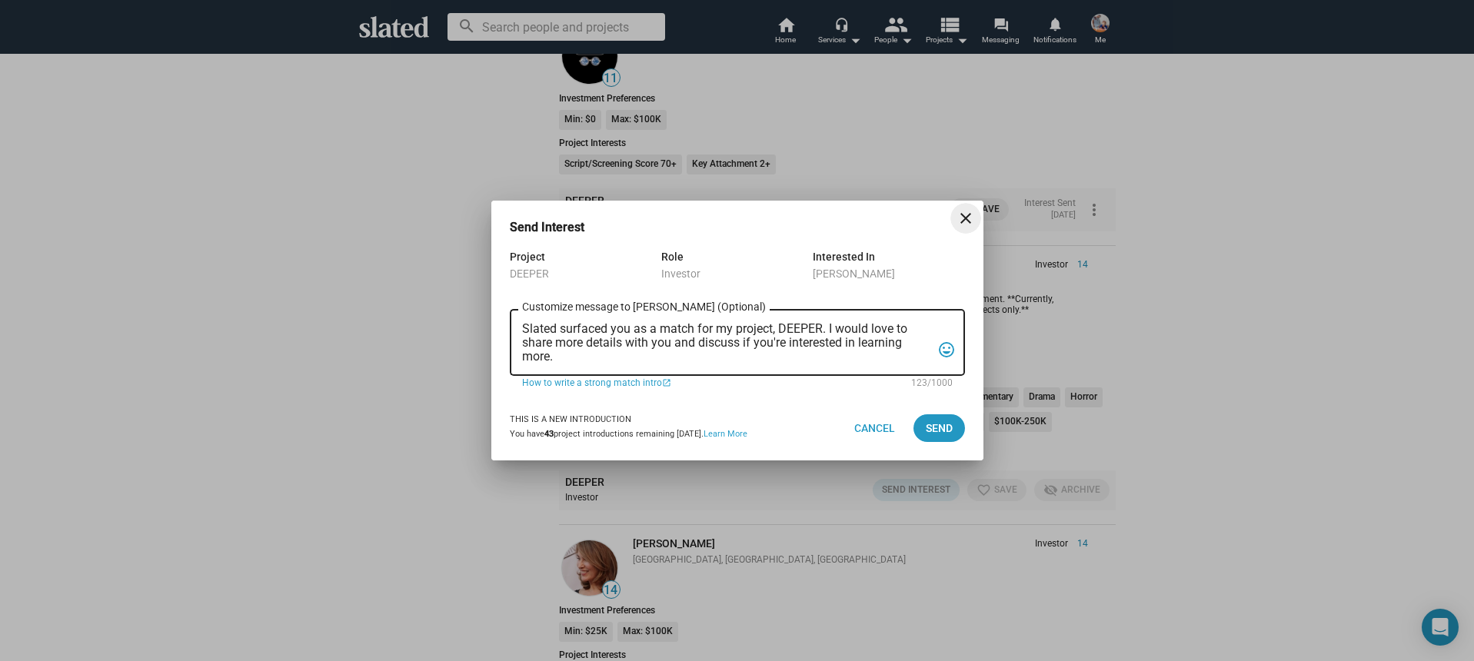
click at [654, 354] on textarea "Slated surfaced you as a match for my project, DEEPER. I would love to share mo…" at bounding box center [726, 343] width 409 height 42
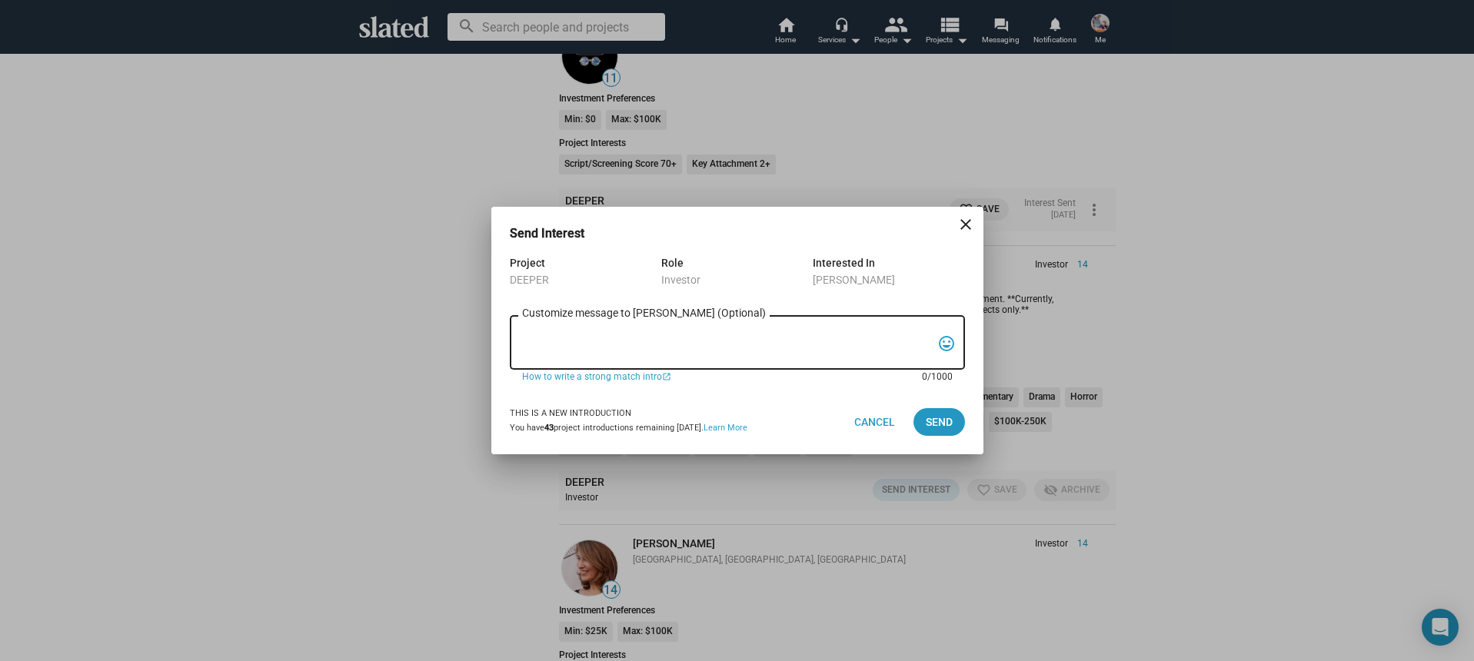
paste textarea "Hi, My name is Nathan Thomas, and I’m assistant producer of DEEPER, a psycholog…"
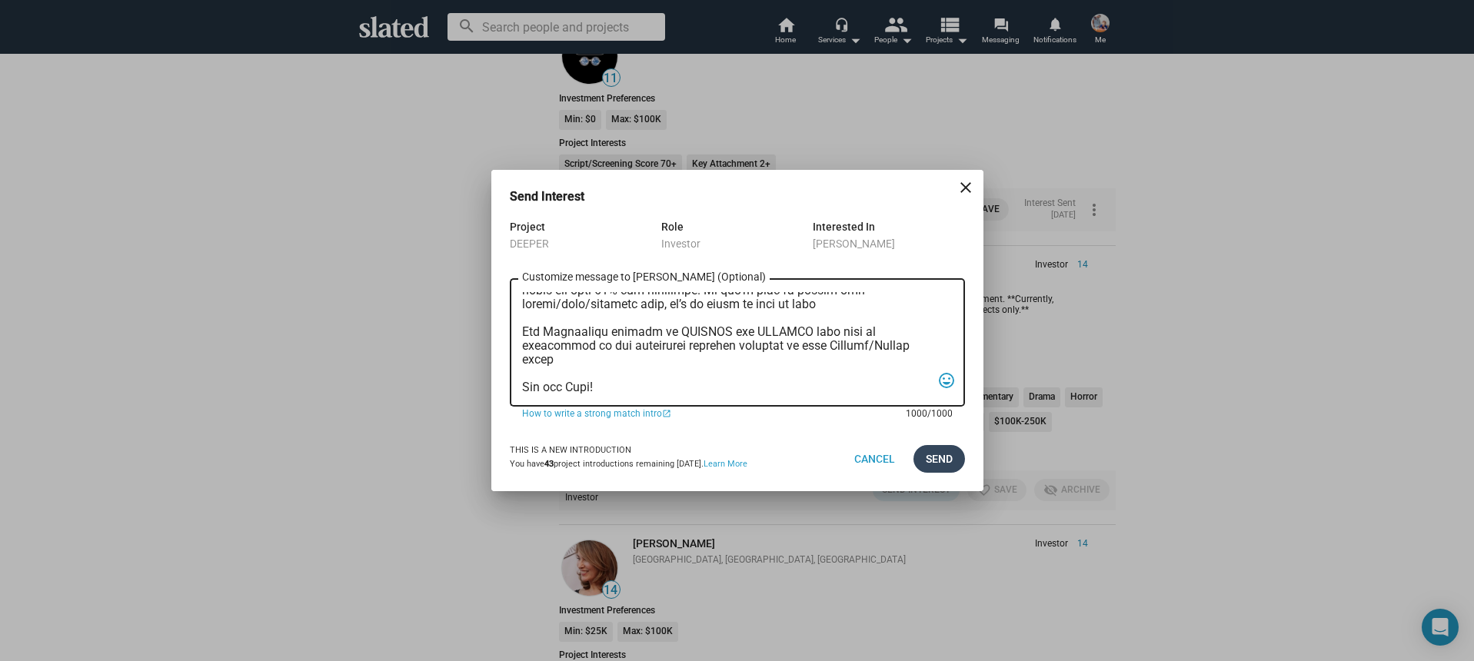
type textarea "Hi, My name is Nathan Thomas, and I’m assistant producer of DEEPER, a psycholog…"
click at [930, 458] on span "Send" at bounding box center [939, 459] width 27 height 28
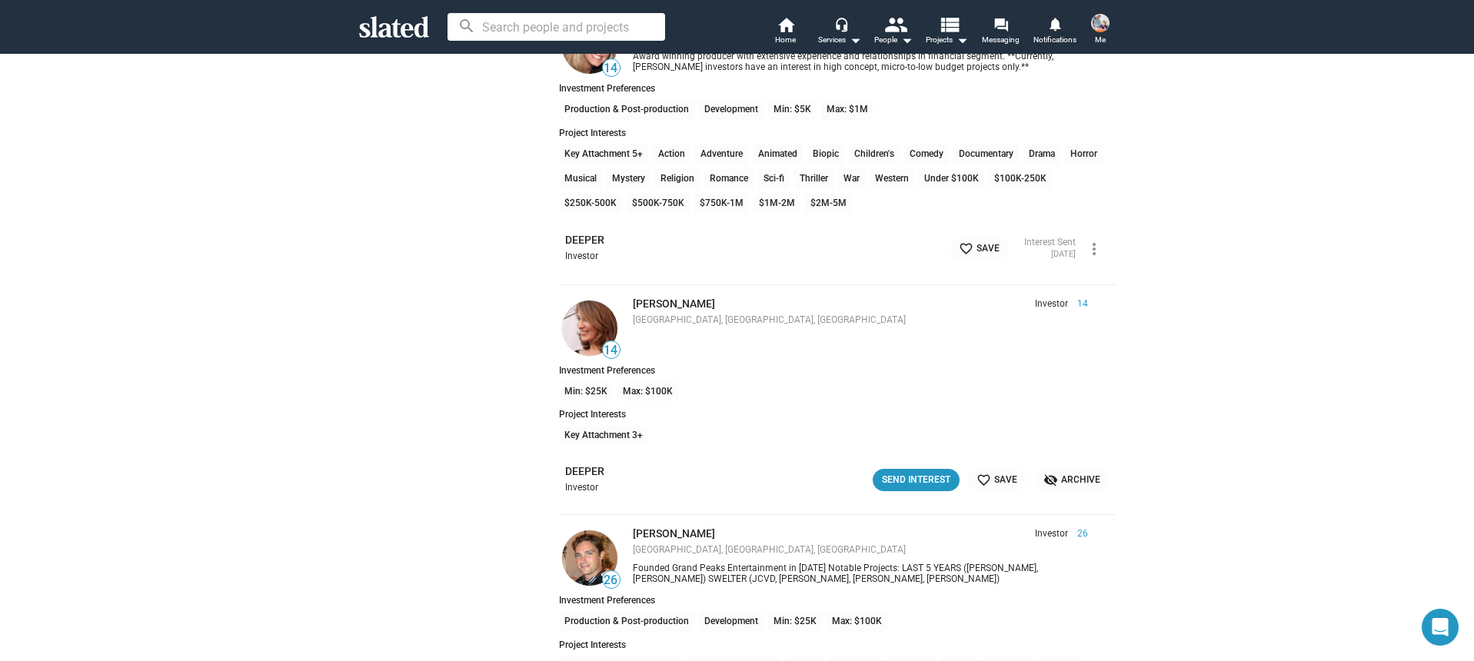
scroll to position [3469, 0]
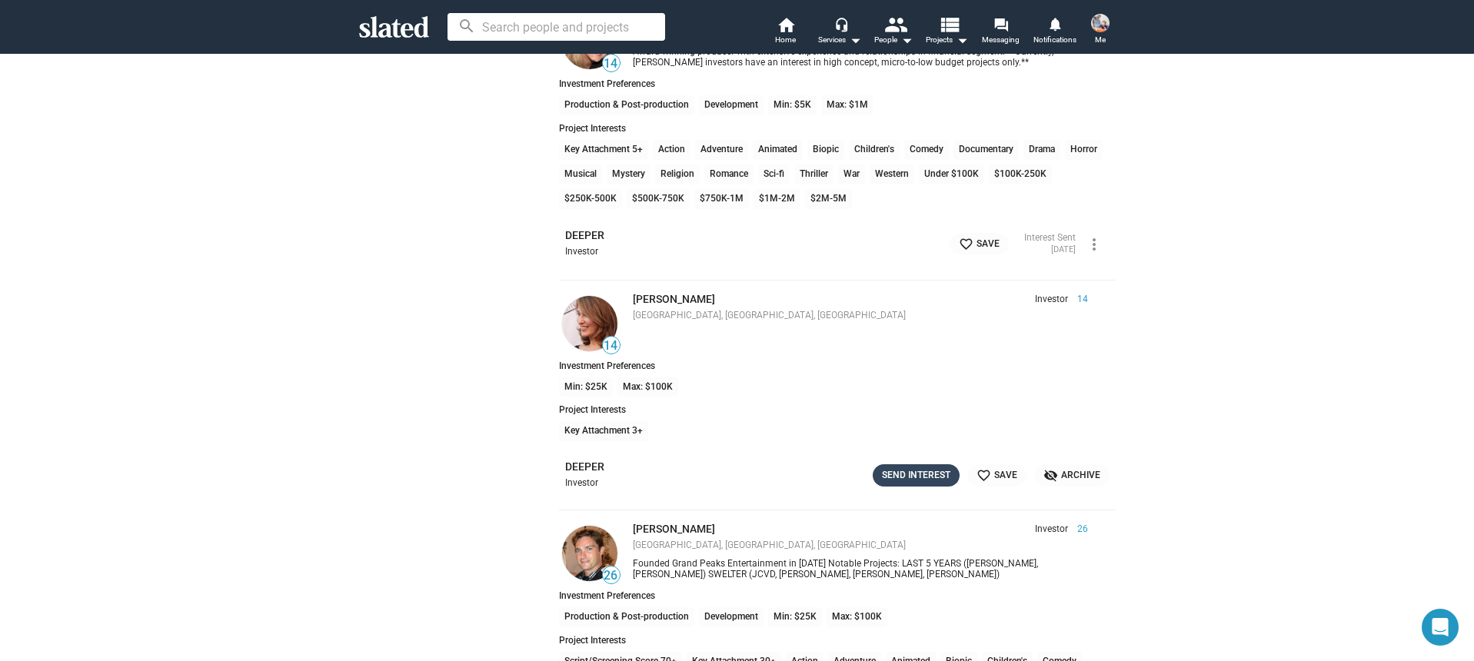
click at [916, 468] on div "Send Interest" at bounding box center [916, 476] width 68 height 16
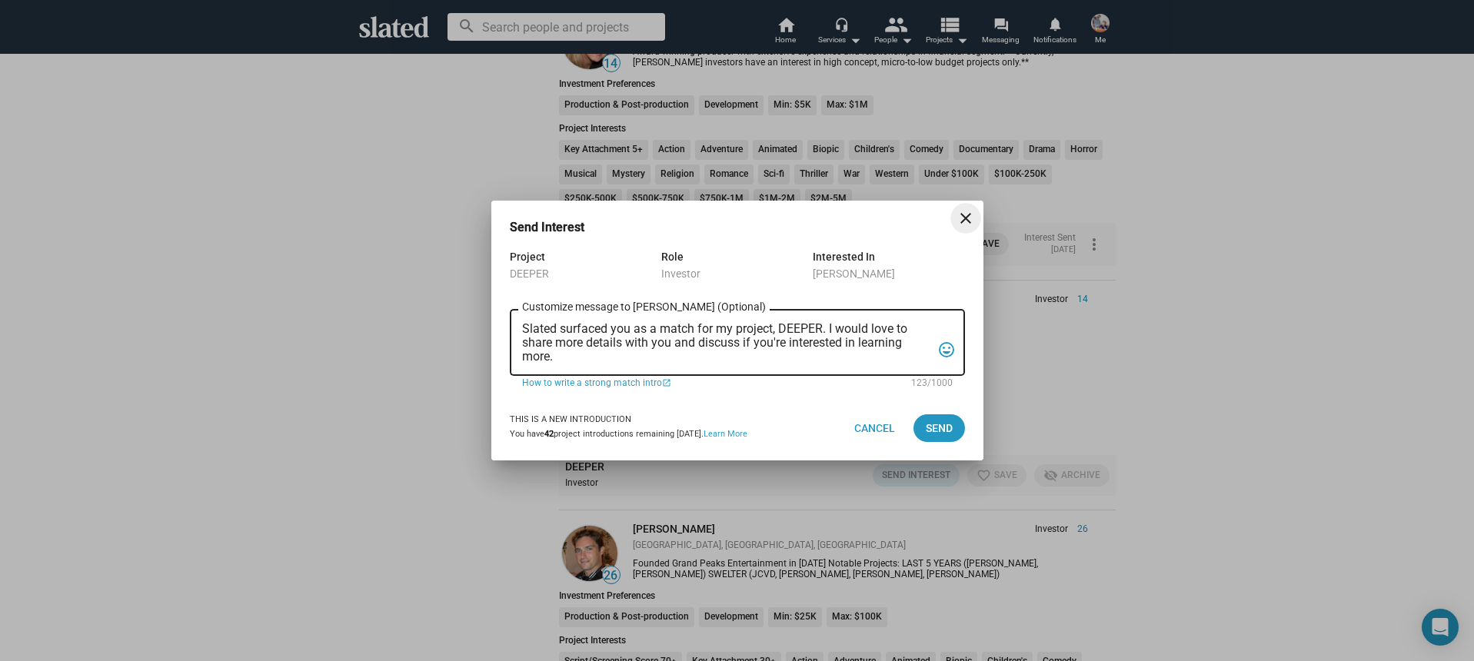
click at [696, 360] on textarea "Slated surfaced you as a match for my project, DEEPER. I would love to share mo…" at bounding box center [726, 343] width 409 height 42
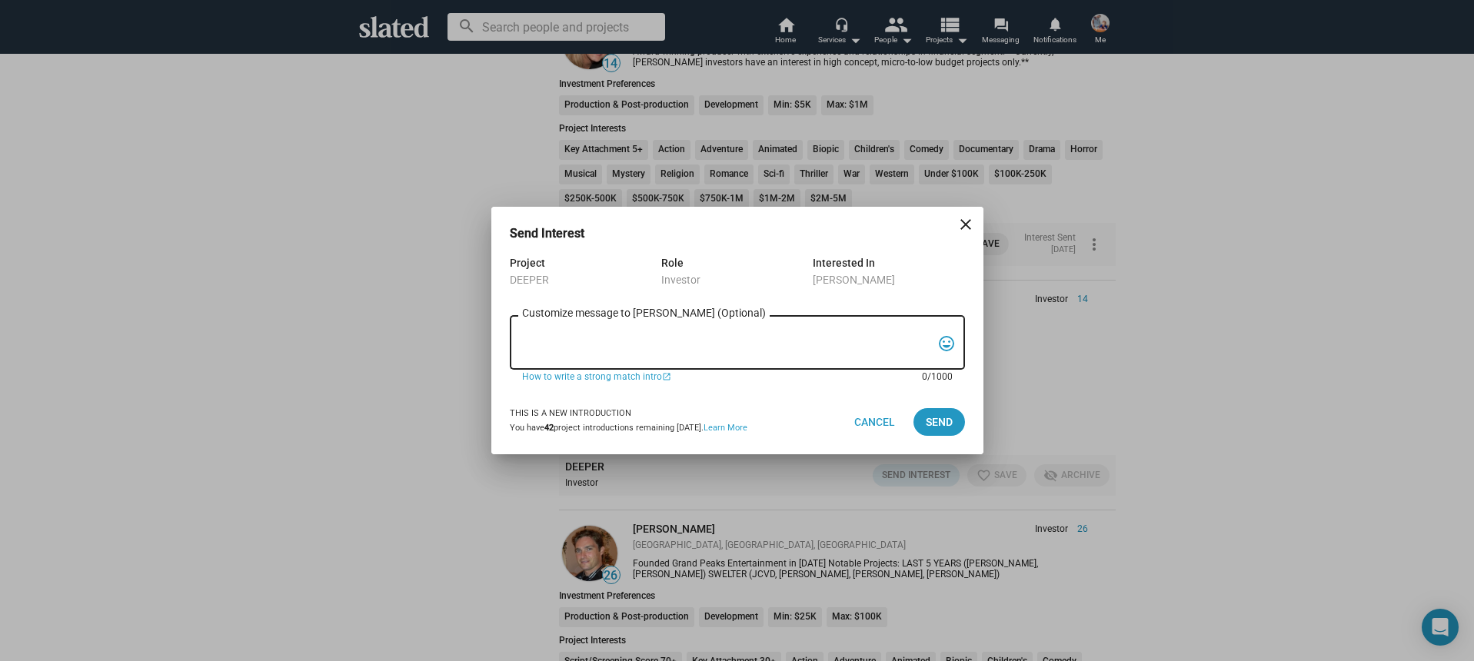
paste textarea "Hi, My name is Nathan Thomas, and I’m assistant producer of DEEPER, a psycholog…"
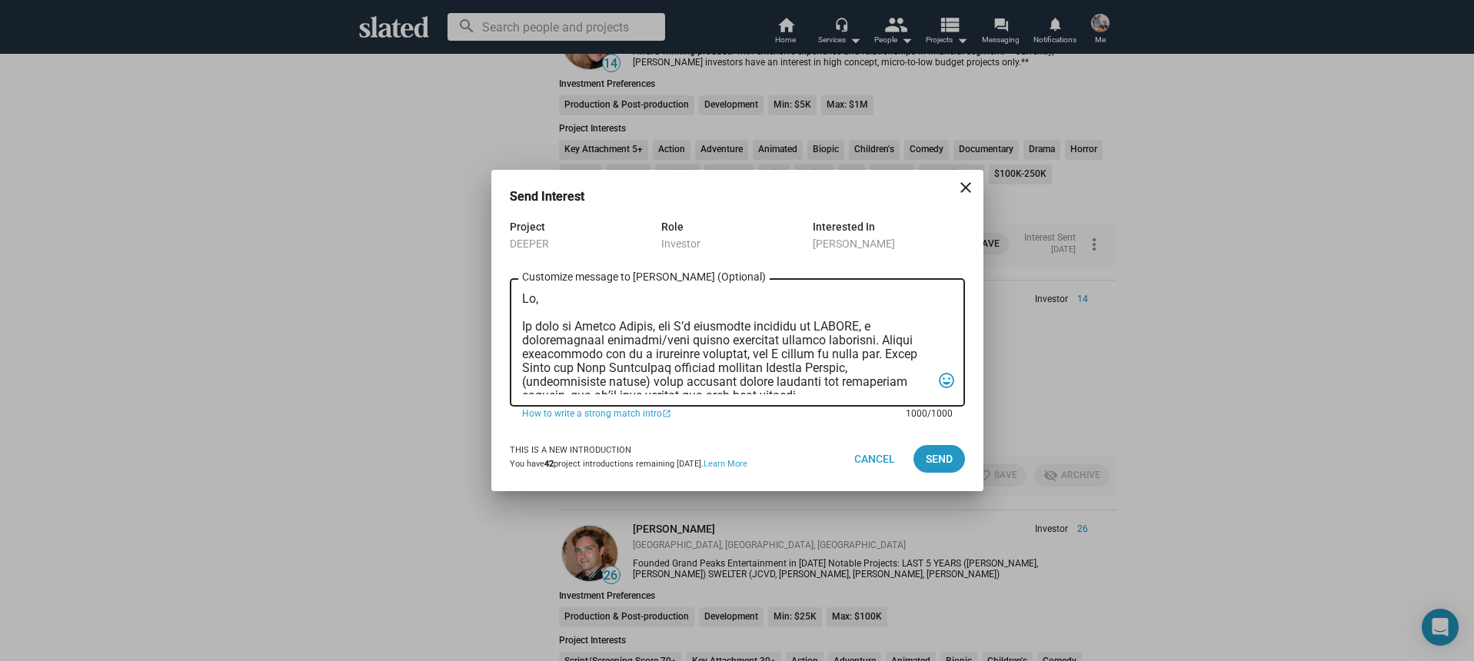
scroll to position [410, 0]
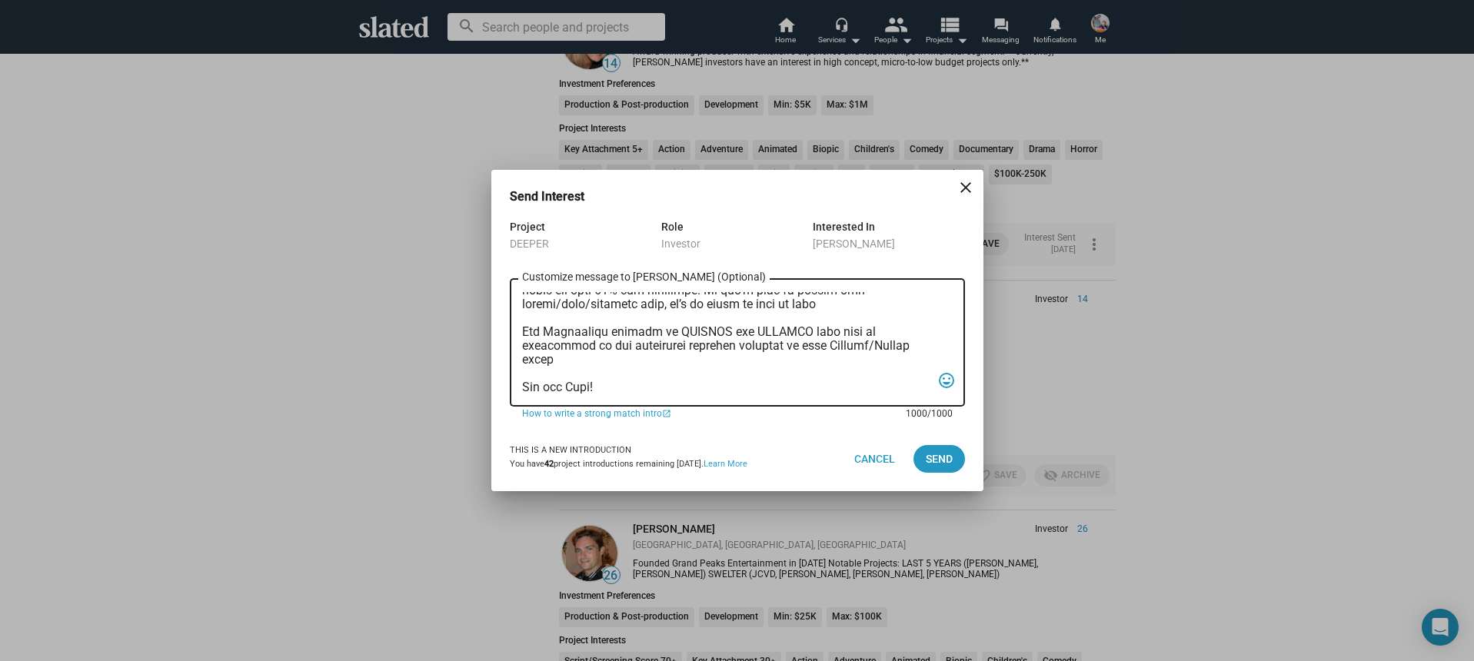
type textarea "Hi, My name is Nathan Thomas, and I’m assistant producer of DEEPER, a psycholog…"
click at [967, 456] on mat-dialog-container "Send Interest close Project DEEPER Role Investor Interested In Marcella Cortlan…" at bounding box center [737, 330] width 492 height 321
click at [947, 461] on span "Send" at bounding box center [939, 459] width 27 height 28
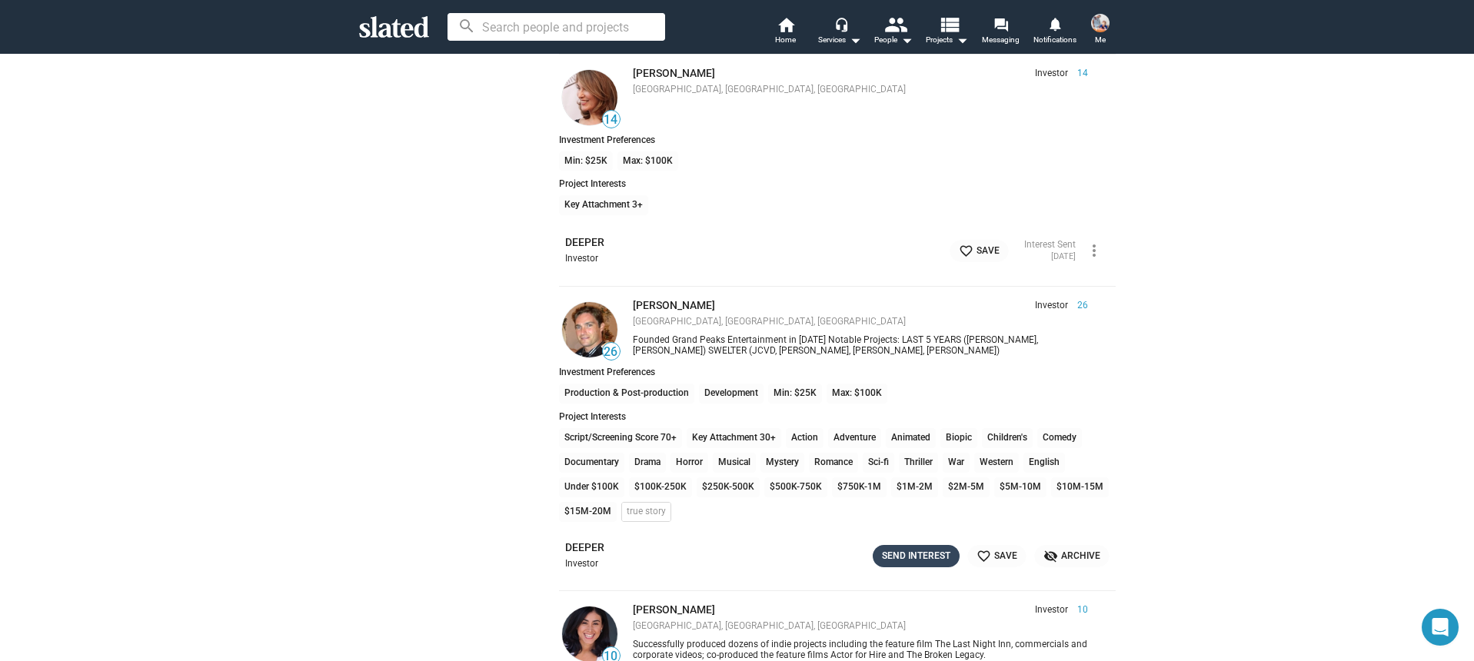
scroll to position [3693, 0]
click at [900, 552] on div "Send Interest" at bounding box center [916, 559] width 68 height 16
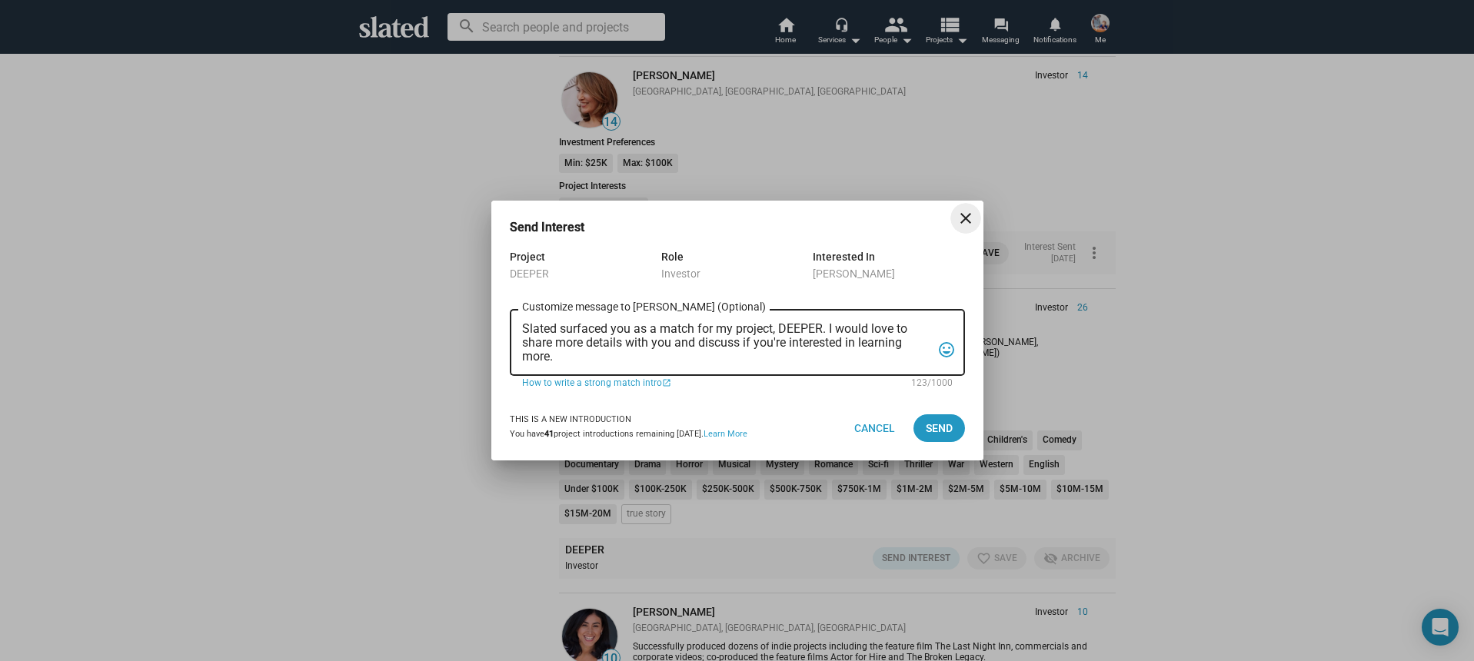
click at [667, 362] on textarea "Slated surfaced you as a match for my project, DEEPER. I would love to share mo…" at bounding box center [726, 343] width 409 height 42
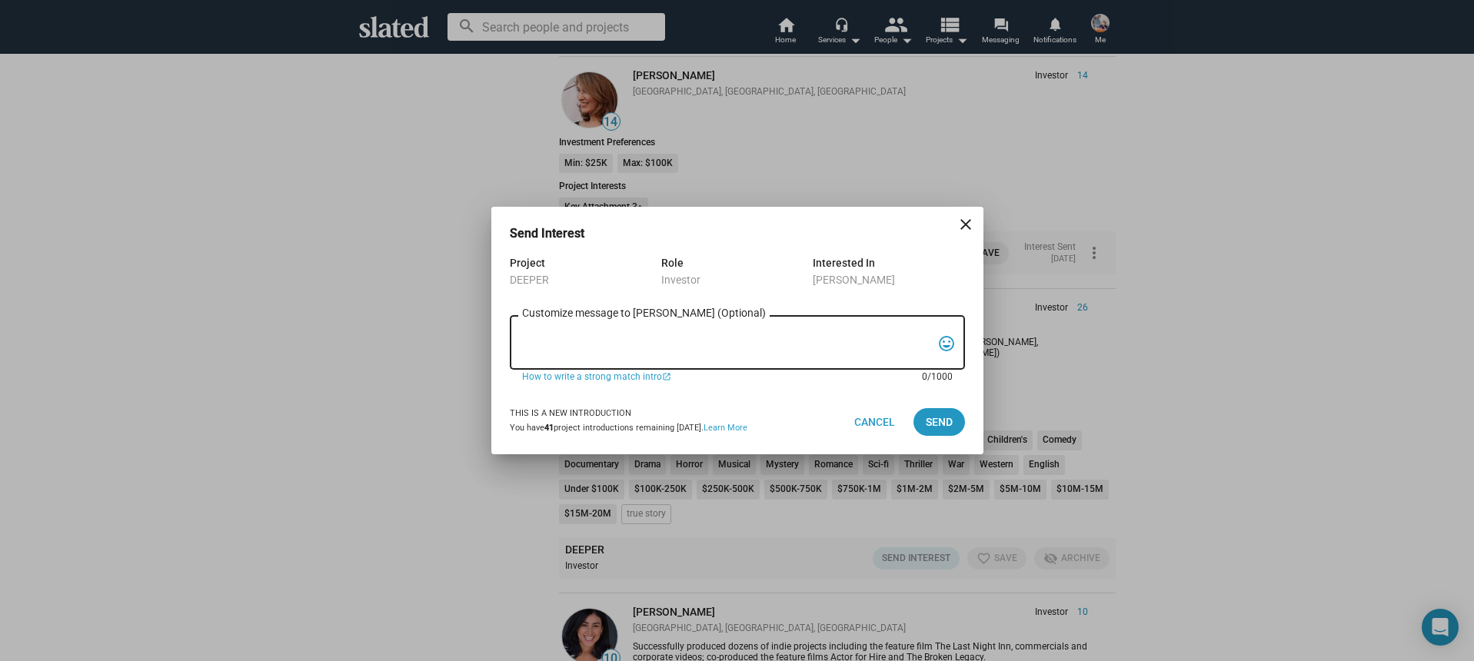
paste textarea "Hi, My name is Nathan Thomas, and I’m assistant producer of DEEPER, a psycholog…"
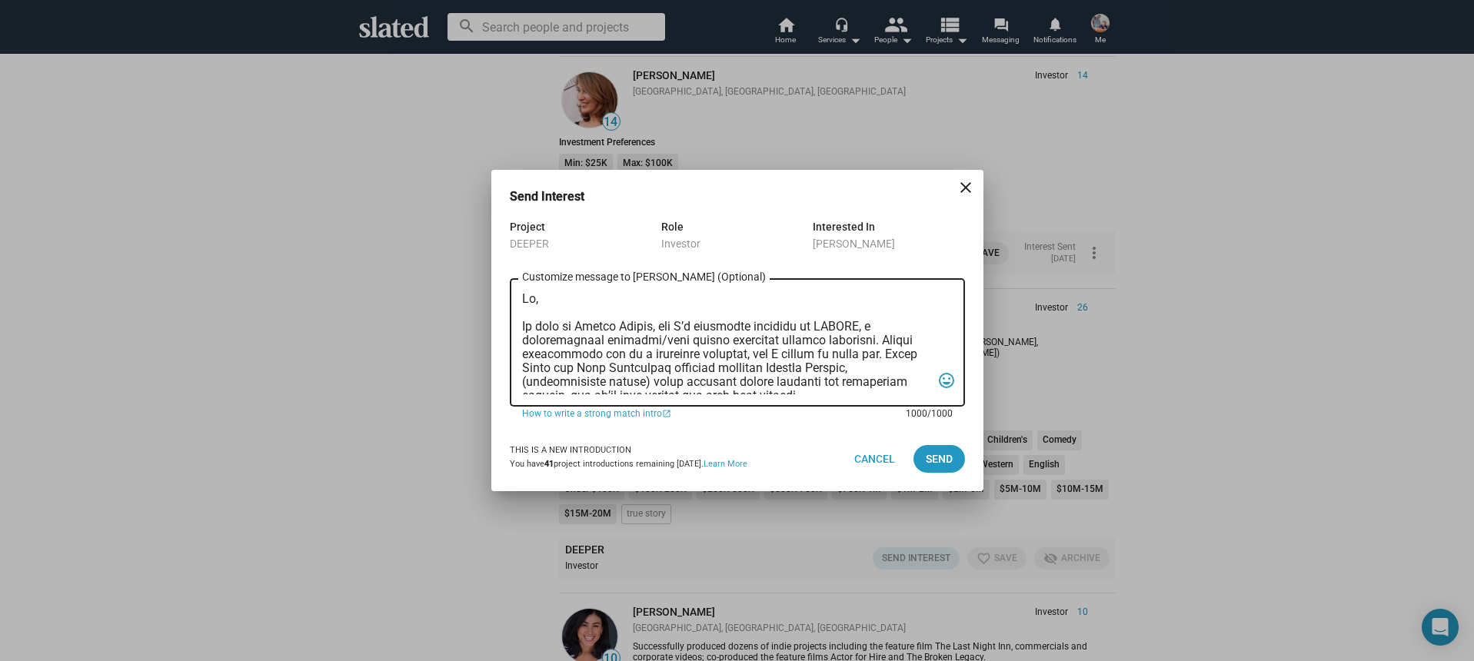
scroll to position [410, 0]
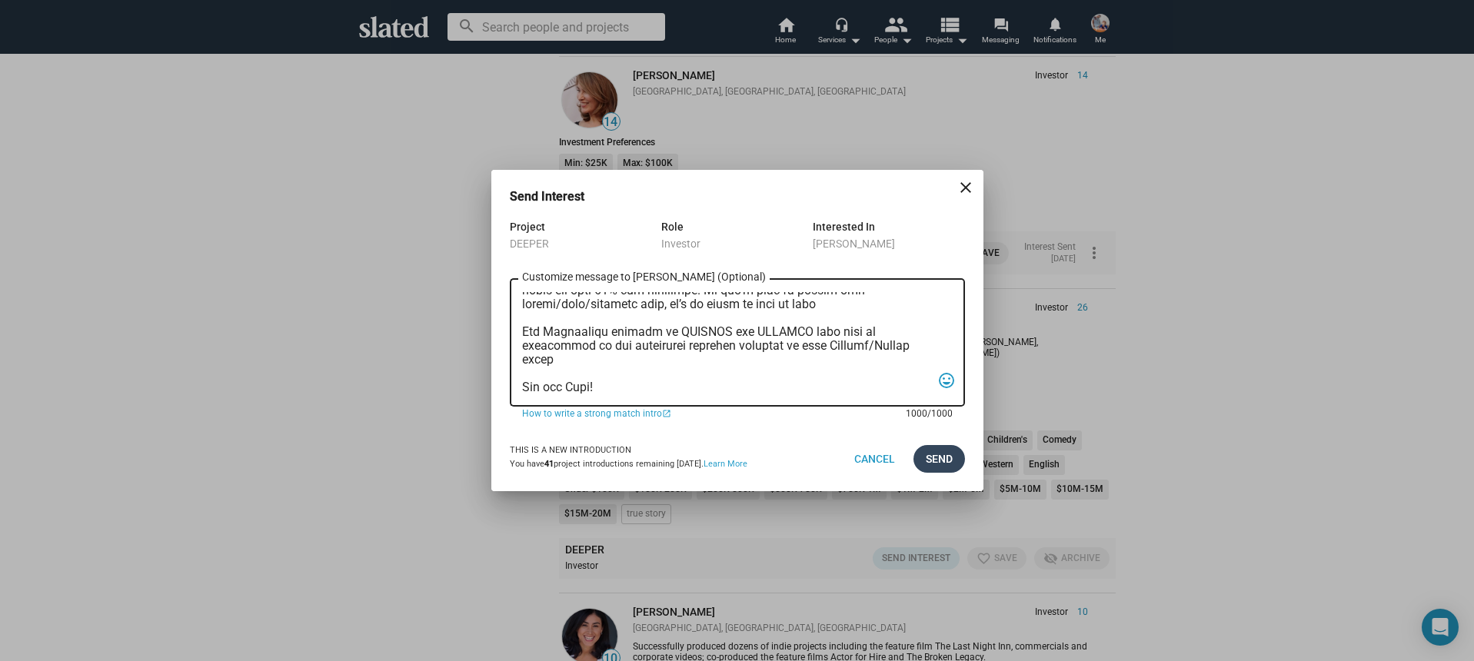
type textarea "Hi, My name is Nathan Thomas, and I’m assistant producer of DEEPER, a psycholog…"
click at [949, 449] on span "Send" at bounding box center [939, 459] width 27 height 28
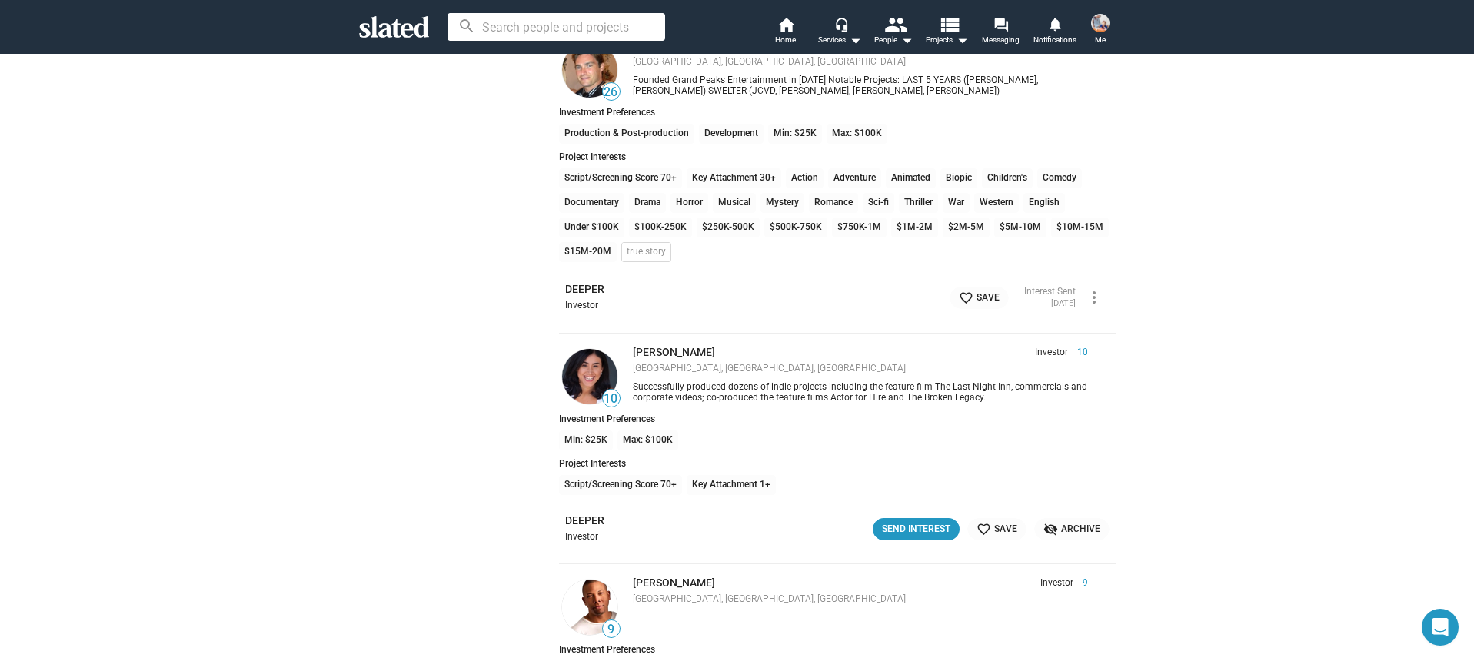
scroll to position [3956, 0]
click at [899, 531] on div "Send Interest" at bounding box center [916, 529] width 68 height 16
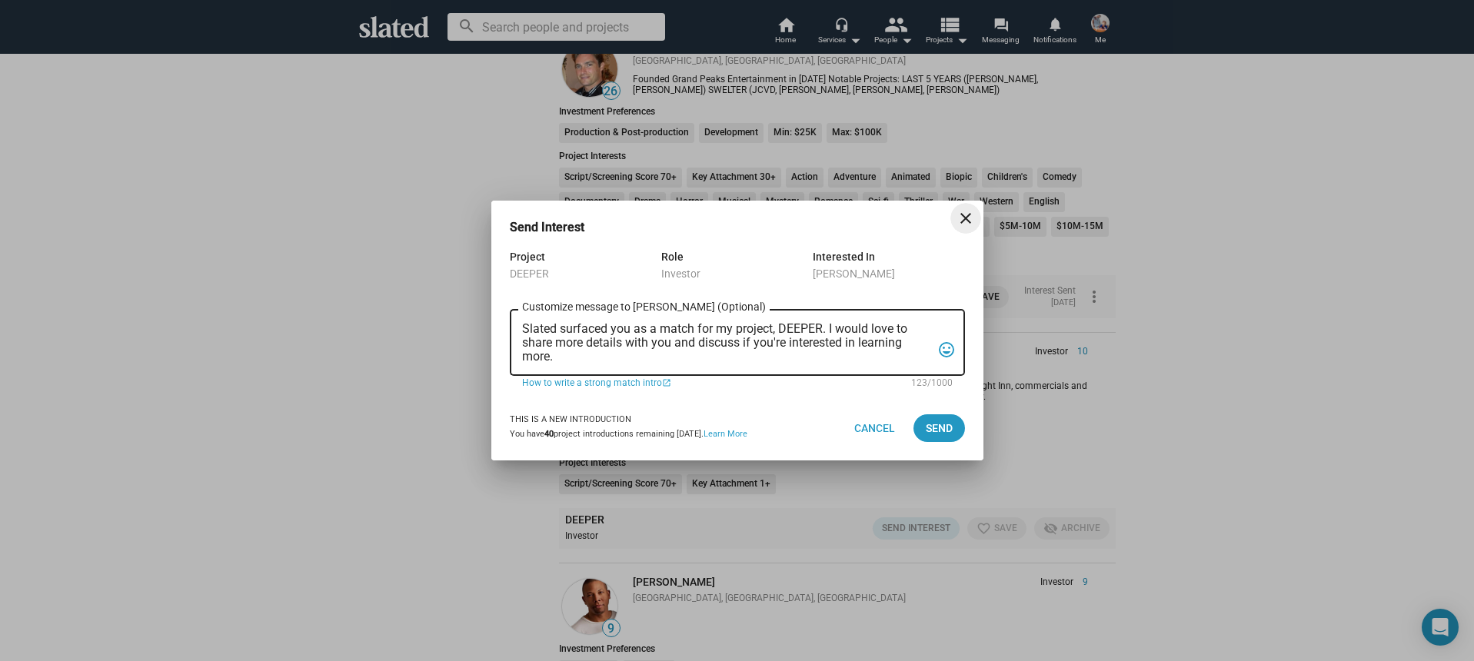
click at [698, 357] on textarea "Slated surfaced you as a match for my project, DEEPER. I would love to share mo…" at bounding box center [726, 343] width 409 height 42
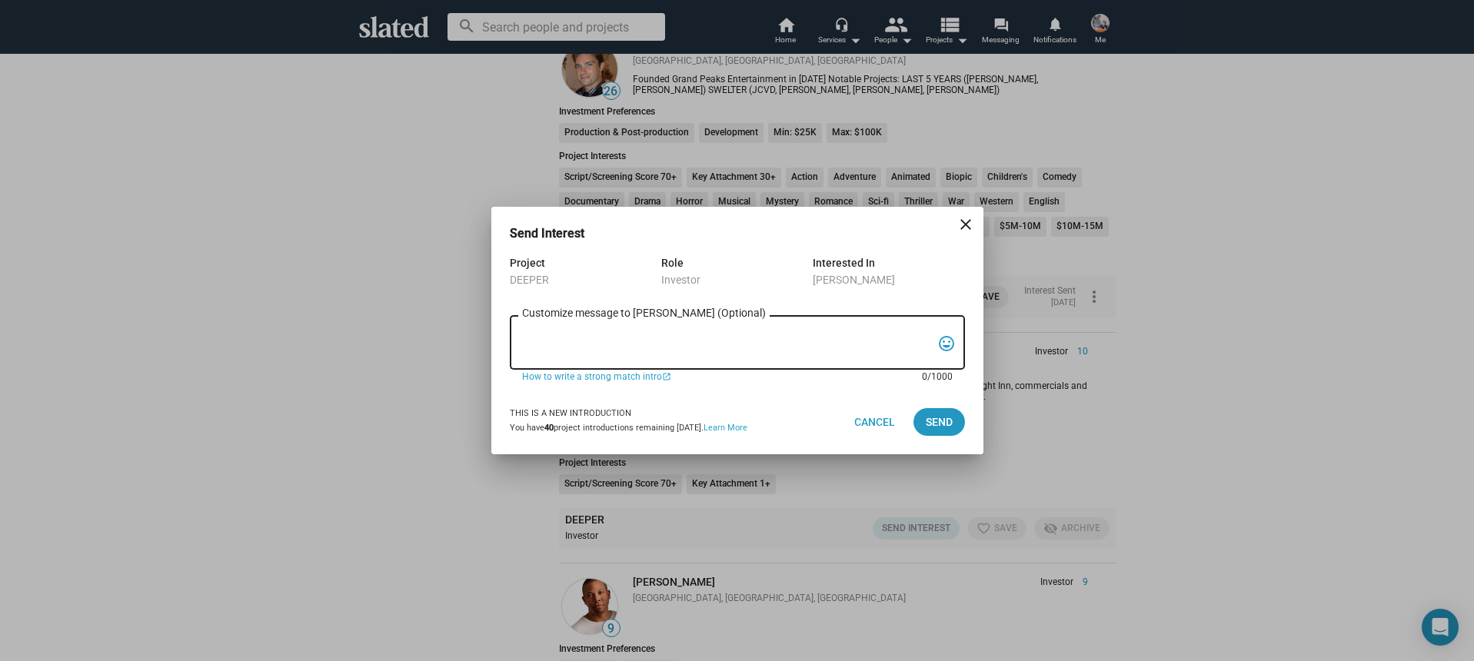
paste textarea "Hi, My name is Nathan Thomas, and I’m assistant producer of DEEPER, a psycholog…"
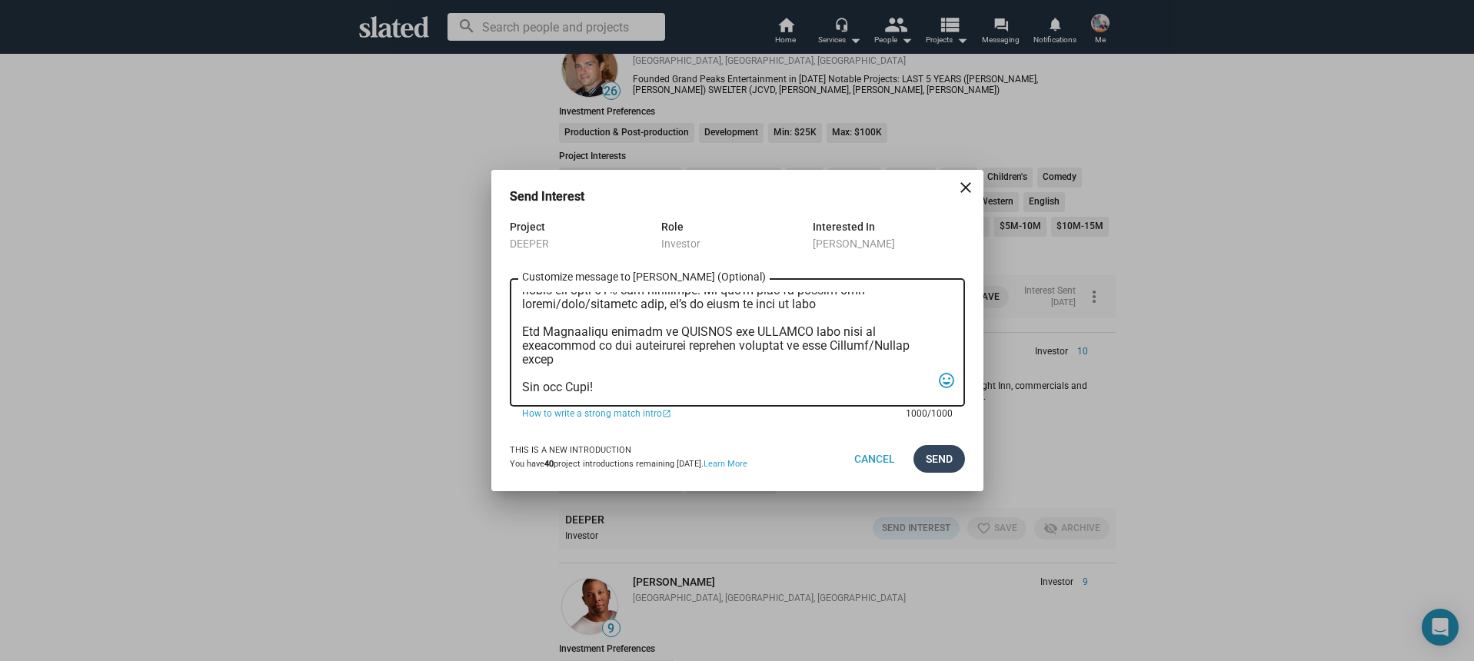
type textarea "Hi, My name is Nathan Thomas, and I’m assistant producer of DEEPER, a psycholog…"
click at [947, 454] on span "Send" at bounding box center [939, 459] width 27 height 28
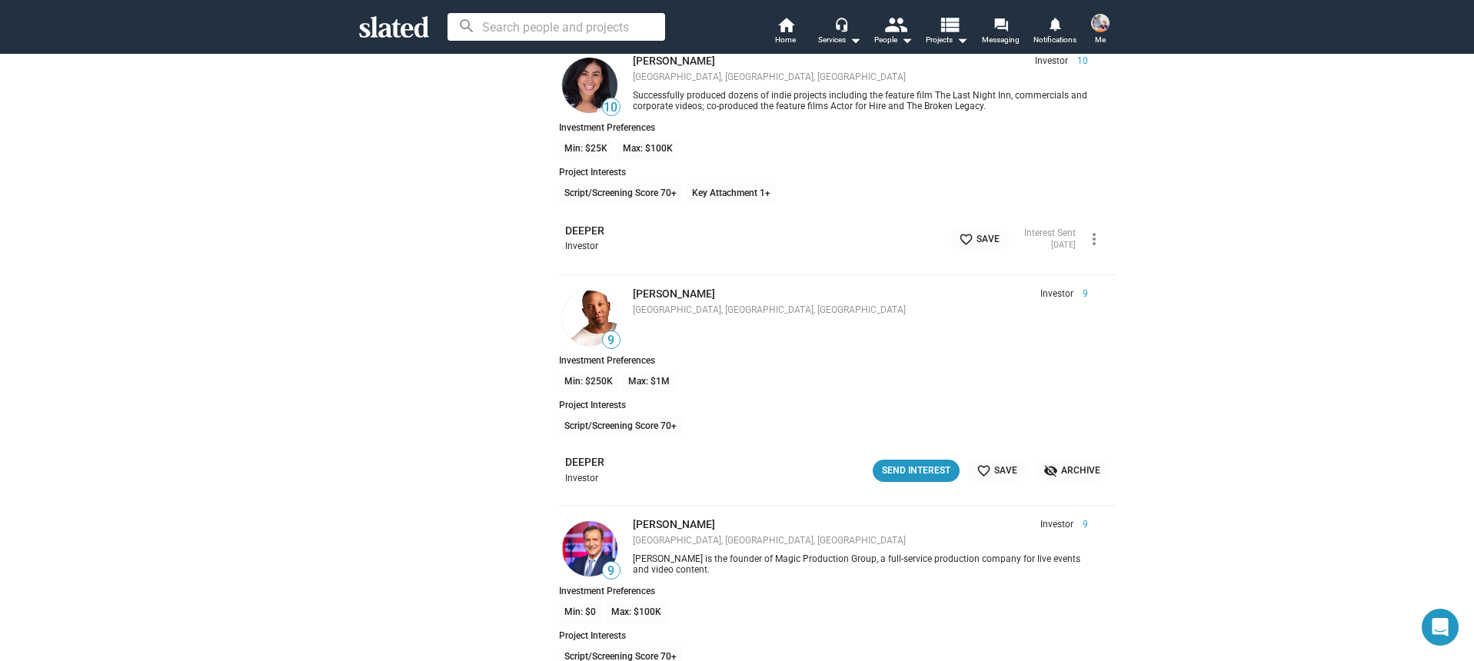
scroll to position [4250, 0]
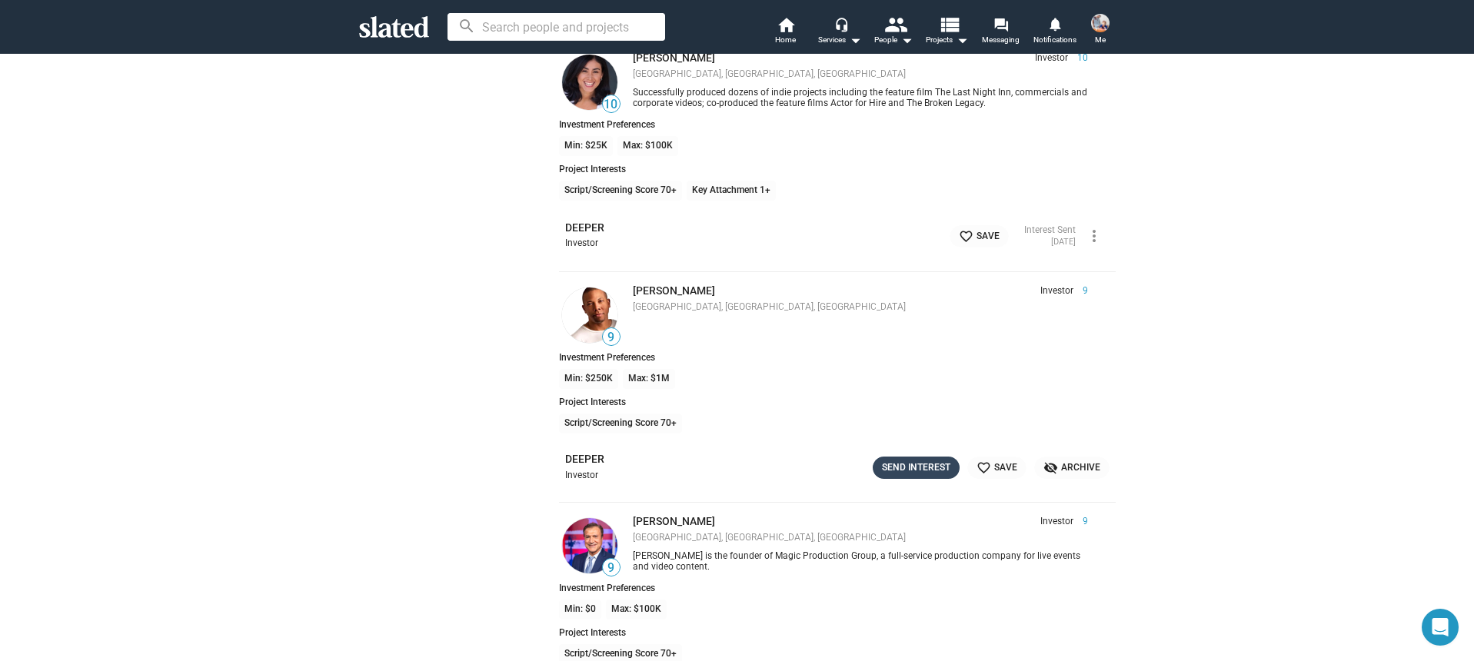
click at [914, 463] on div "Send Interest" at bounding box center [916, 468] width 68 height 16
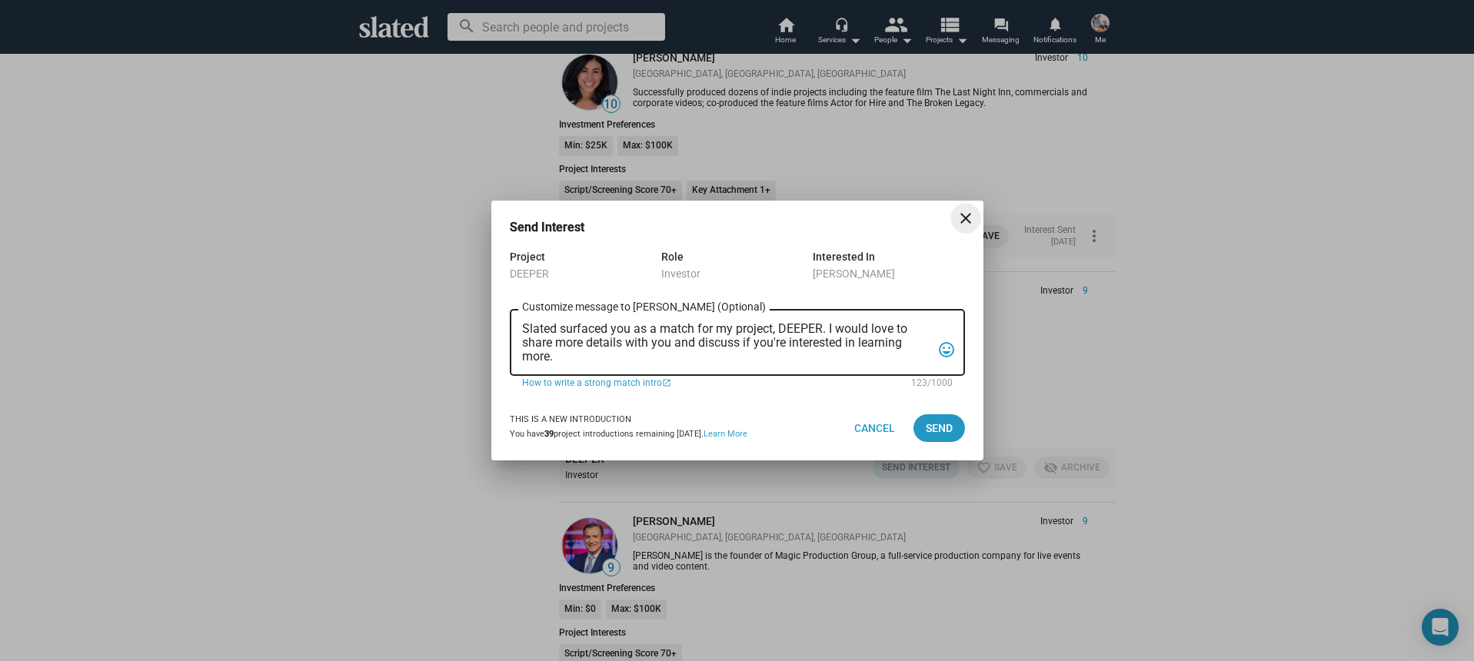
click at [715, 366] on div "Slated surfaced you as a match for my project, DEEPER. I would love to share mo…" at bounding box center [726, 341] width 409 height 70
click at [712, 358] on textarea "Slated surfaced you as a match for my project, DEEPER. I would love to share mo…" at bounding box center [726, 343] width 409 height 42
click at [711, 358] on textarea "Slated surfaced you as a match for my project, DEEPER. I would love to share mo…" at bounding box center [726, 343] width 409 height 42
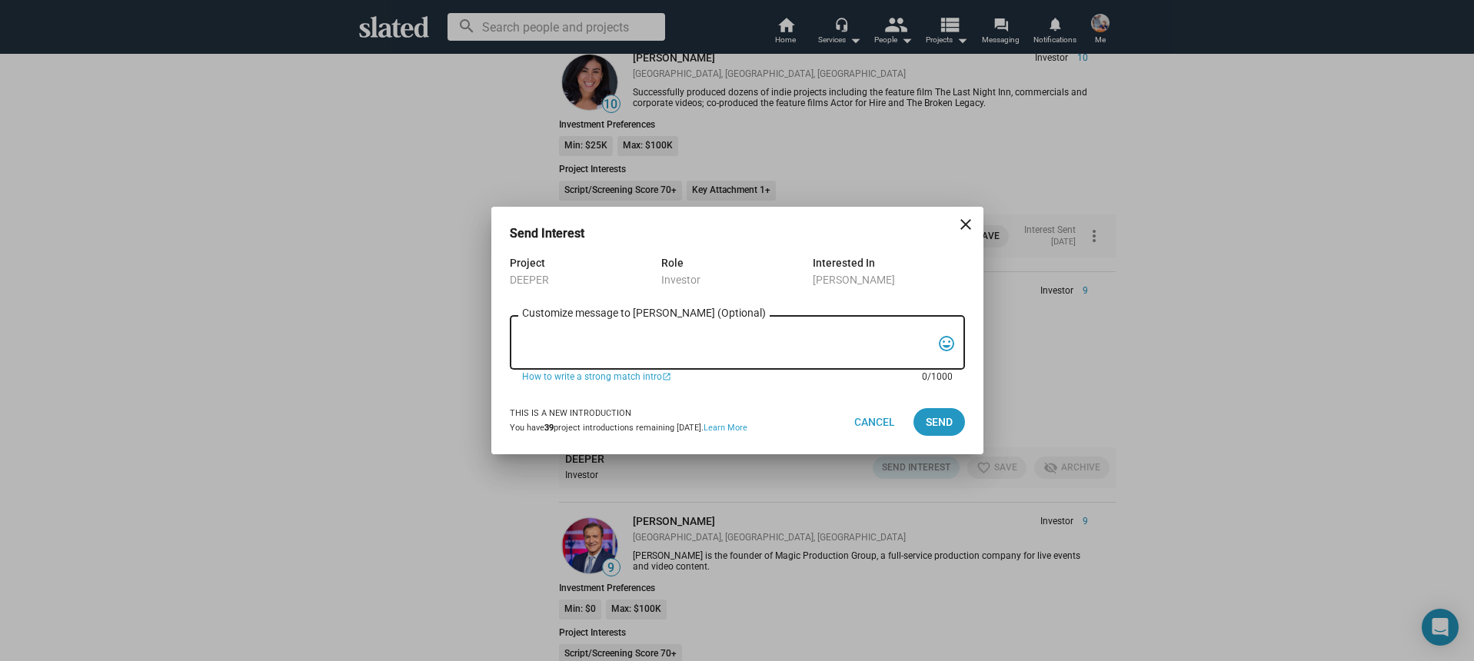
paste textarea "Hi, My name is Nathan Thomas, and I’m assistant producer of DEEPER, a psycholog…"
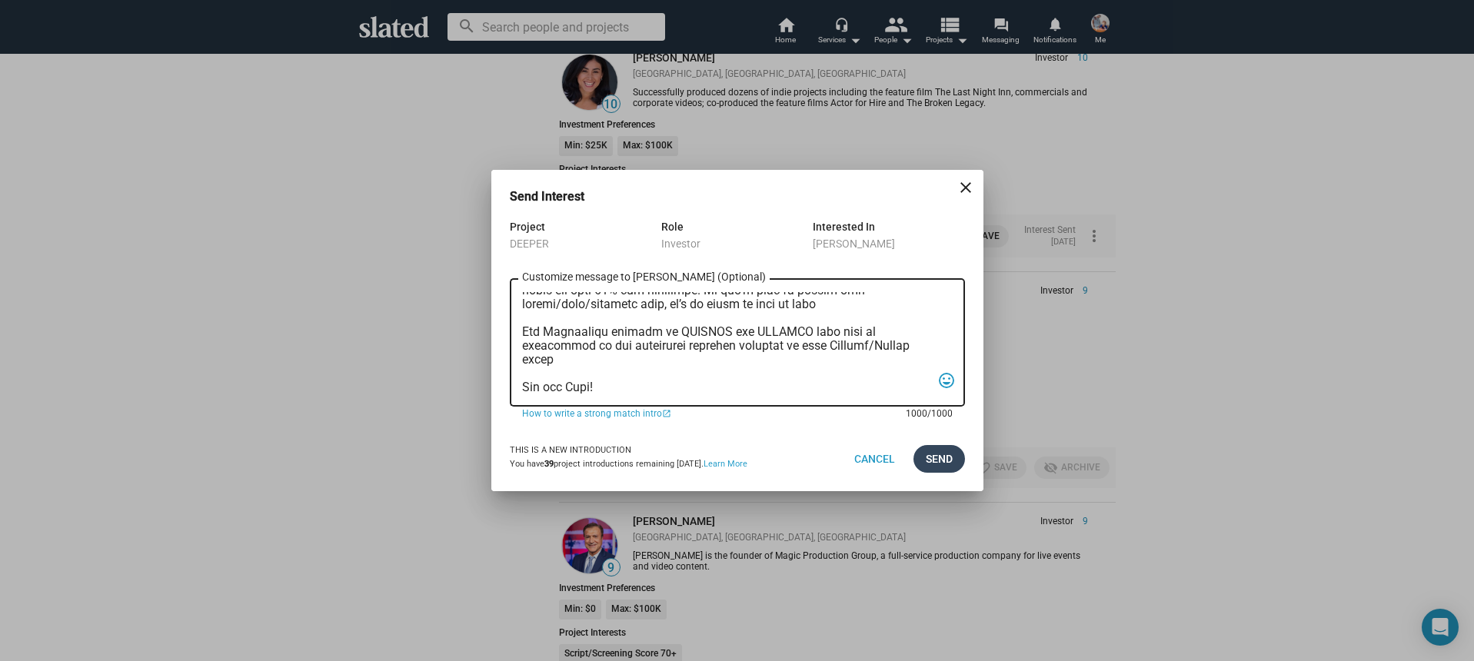
type textarea "Hi, My name is Nathan Thomas, and I’m assistant producer of DEEPER, a psycholog…"
click at [947, 445] on span "Send" at bounding box center [939, 459] width 27 height 28
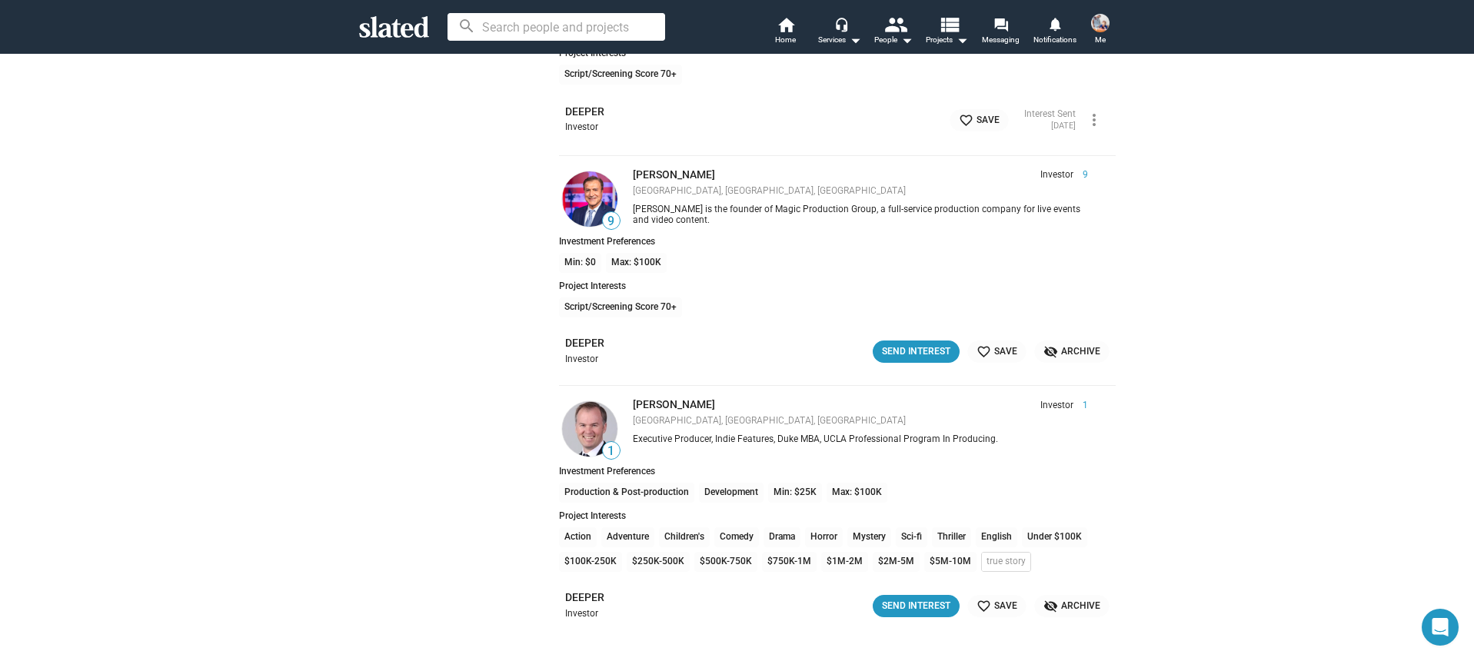
scroll to position [4607, 0]
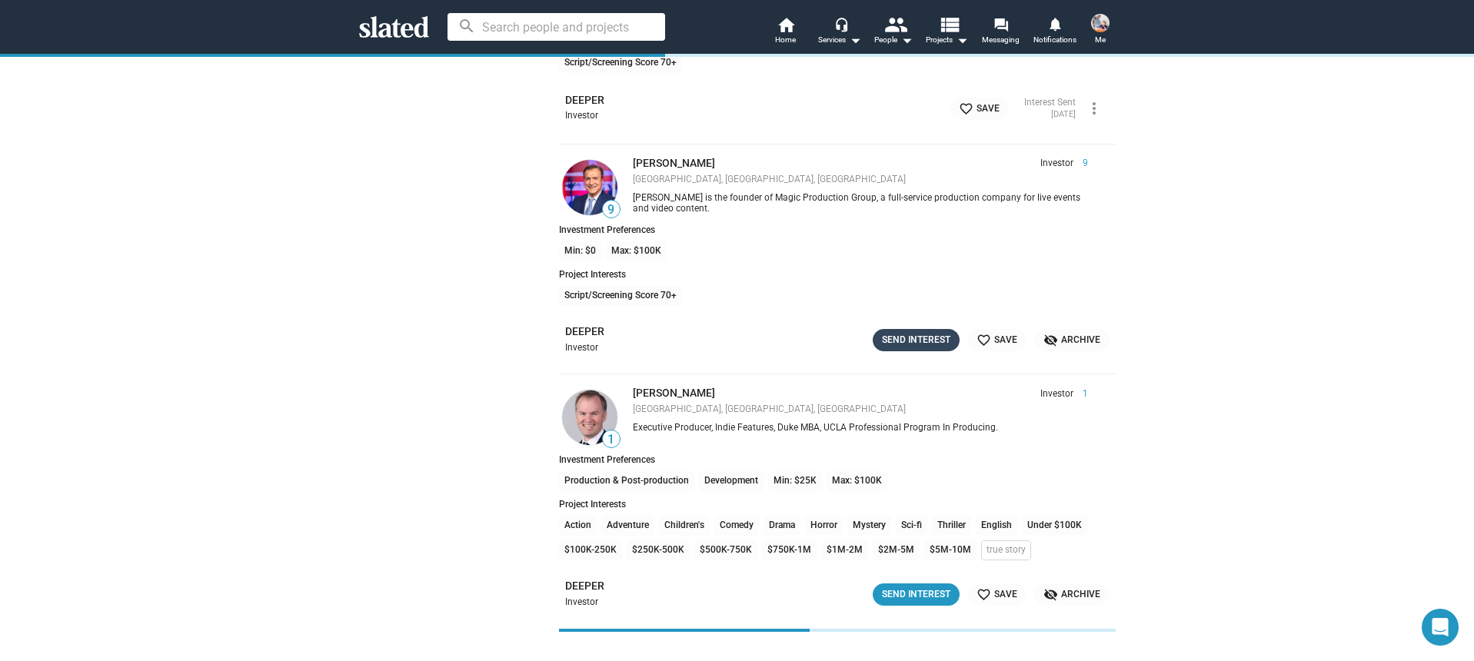
click at [900, 340] on div "Send Interest" at bounding box center [916, 340] width 68 height 16
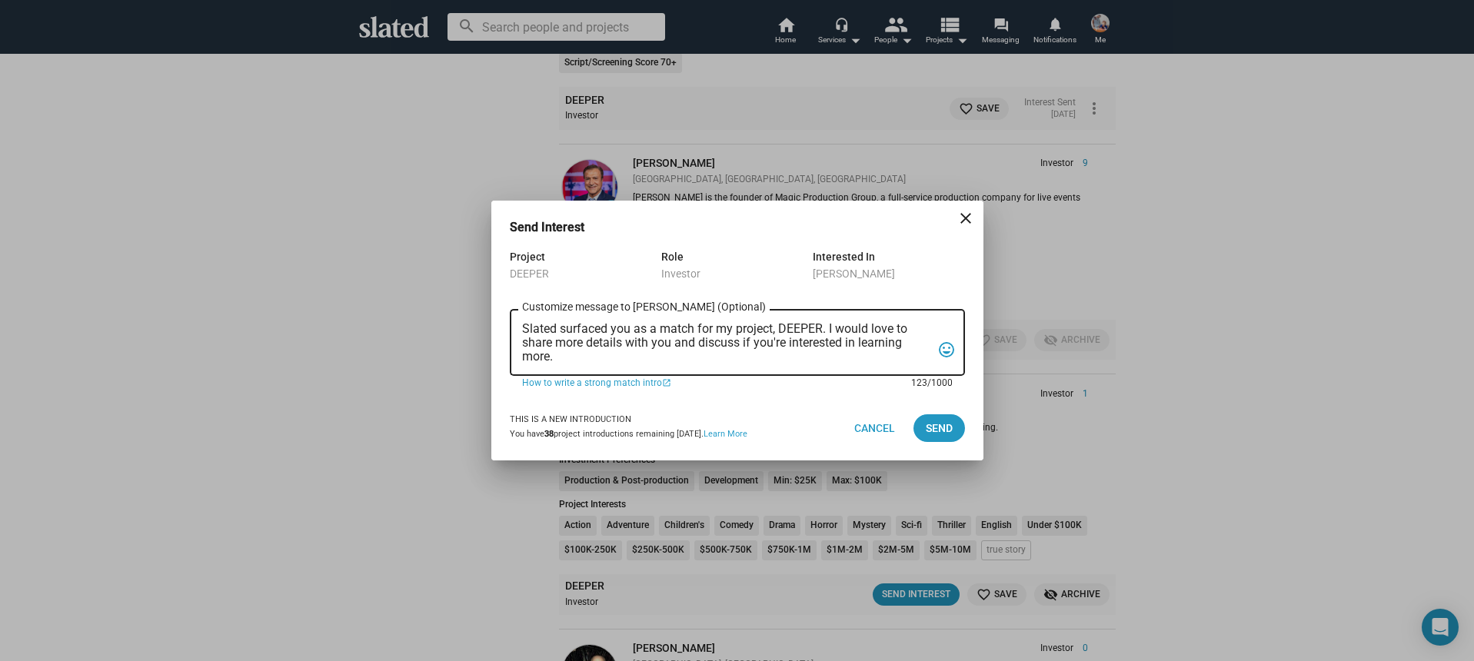
click at [675, 355] on textarea "Slated surfaced you as a match for my project, DEEPER. I would love to share mo…" at bounding box center [726, 343] width 409 height 42
click at [675, 356] on textarea "Slated surfaced you as a match for my project, DEEPER. I would love to share mo…" at bounding box center [726, 343] width 409 height 42
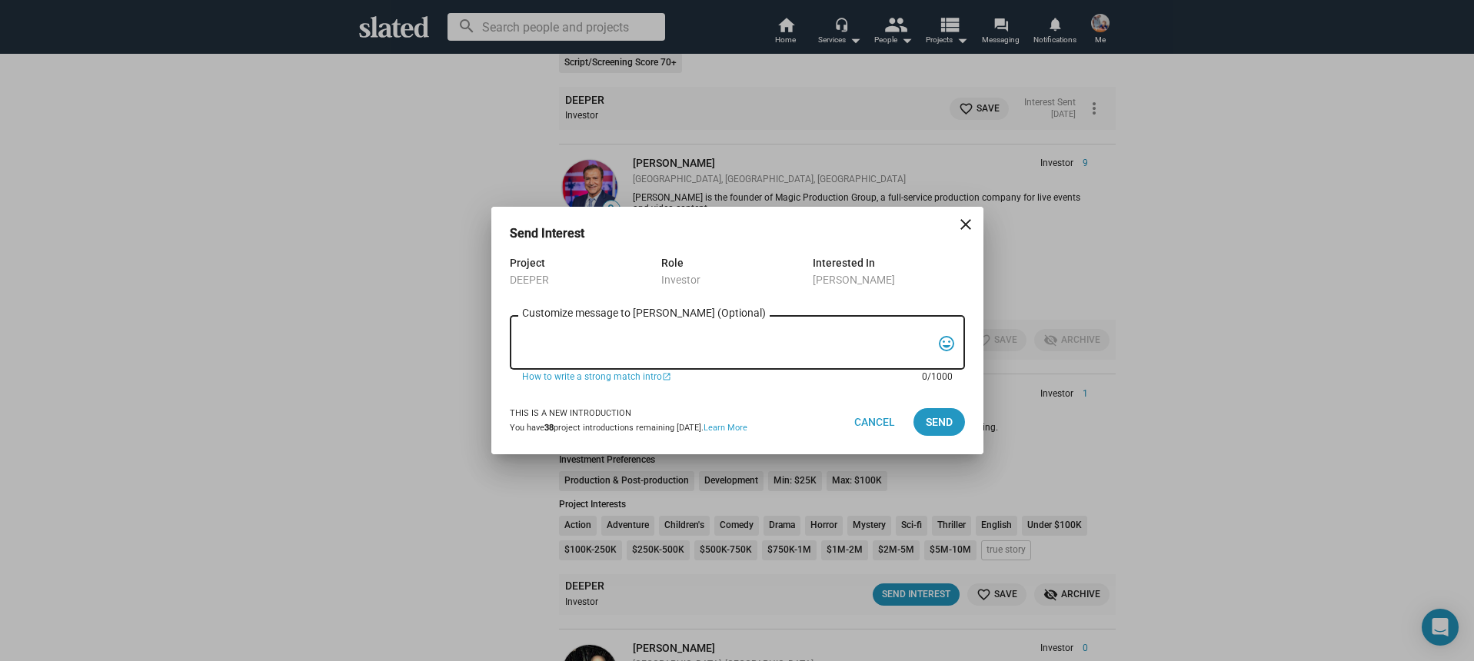
paste textarea "Hi, My name is Nathan Thomas, and I’m assistant producer of DEEPER, a psycholog…"
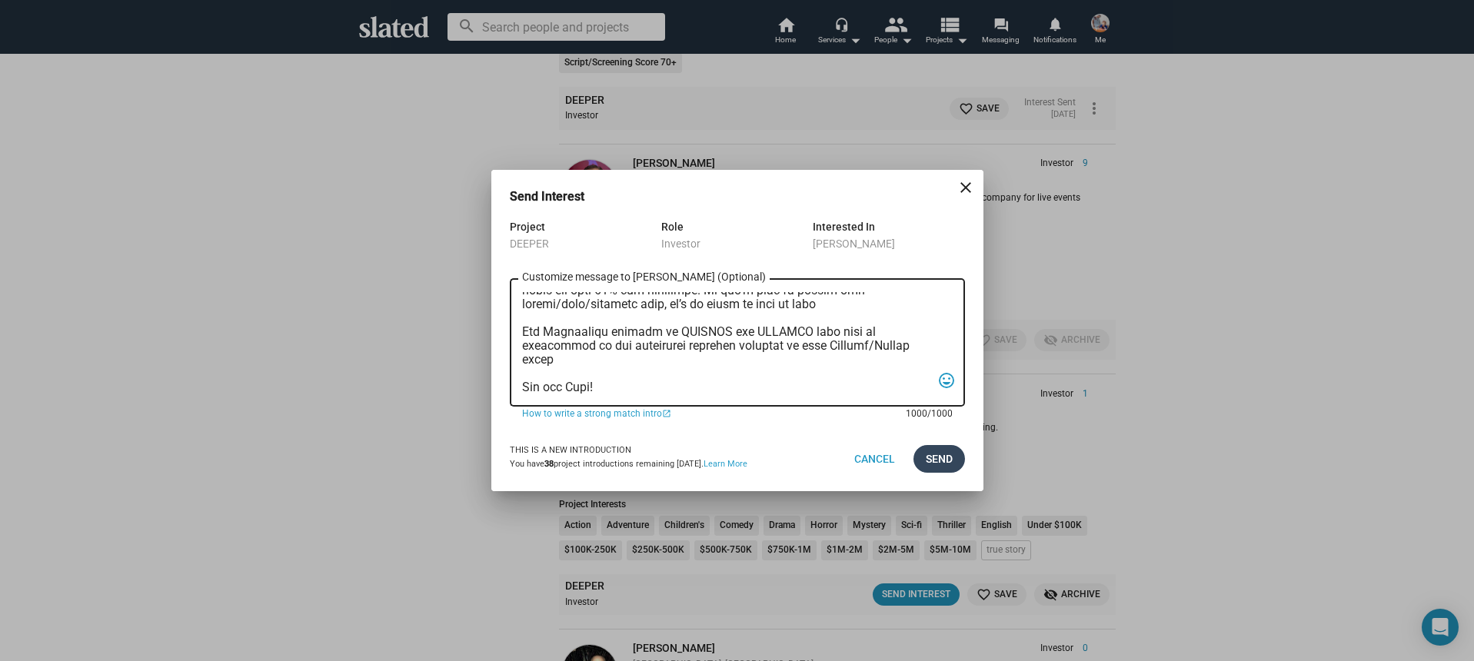
type textarea "Hi, My name is Nathan Thomas, and I’m assistant producer of DEEPER, a psycholog…"
click at [917, 462] on button "Send" at bounding box center [939, 459] width 52 height 28
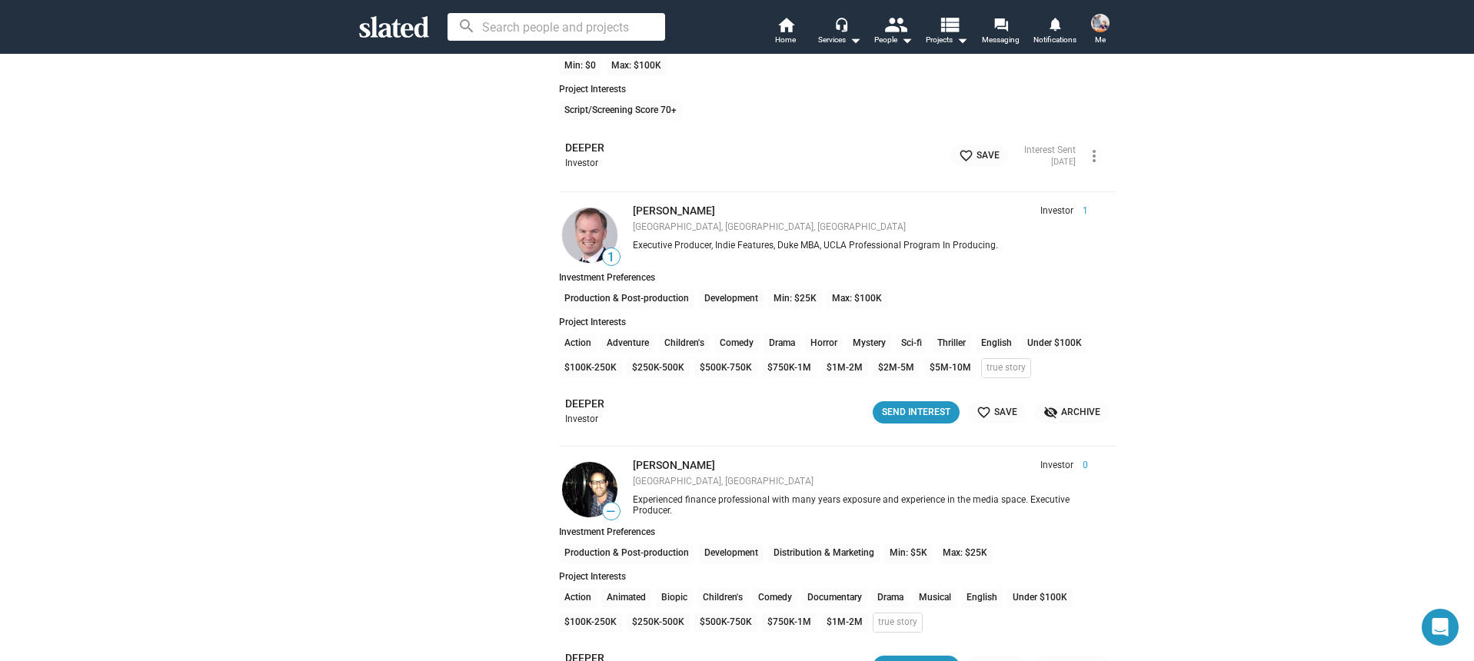
scroll to position [4797, 0]
click at [910, 409] on div "Send Interest" at bounding box center [916, 412] width 68 height 16
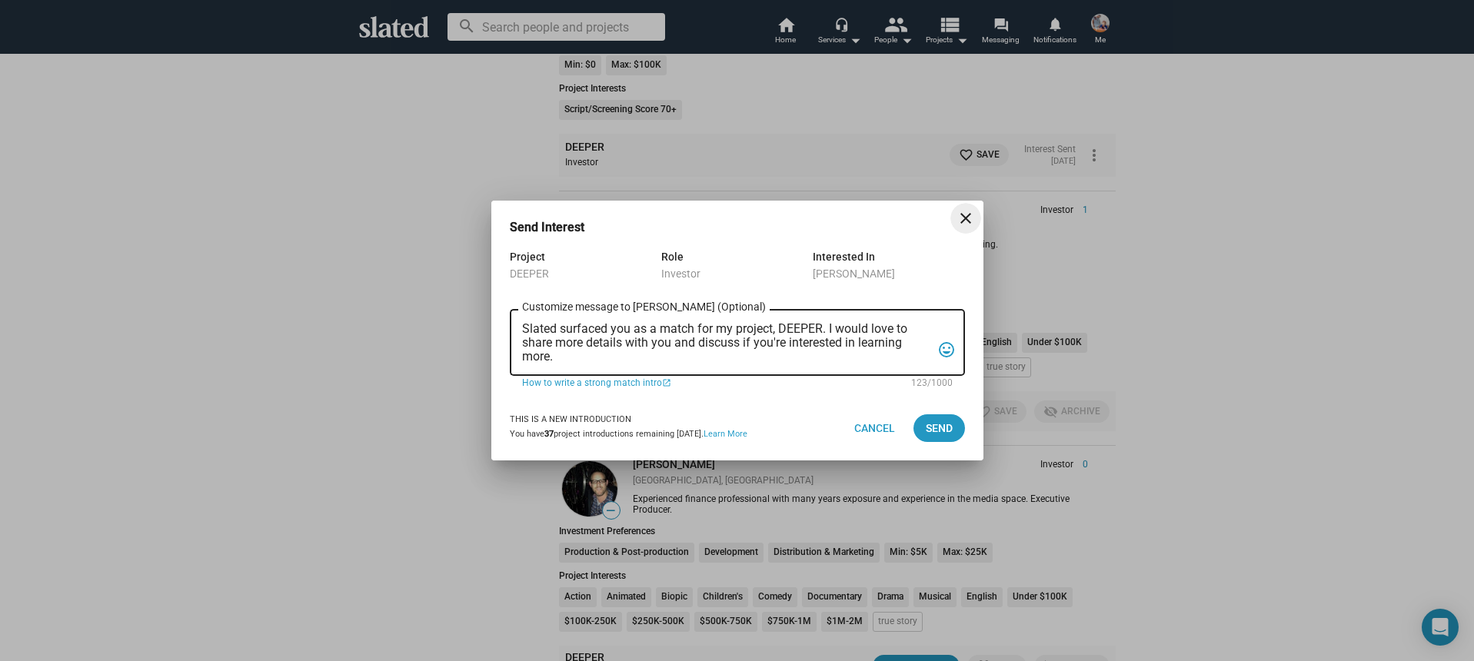
click at [714, 348] on textarea "Slated surfaced you as a match for my project, DEEPER. I would love to share mo…" at bounding box center [726, 343] width 409 height 42
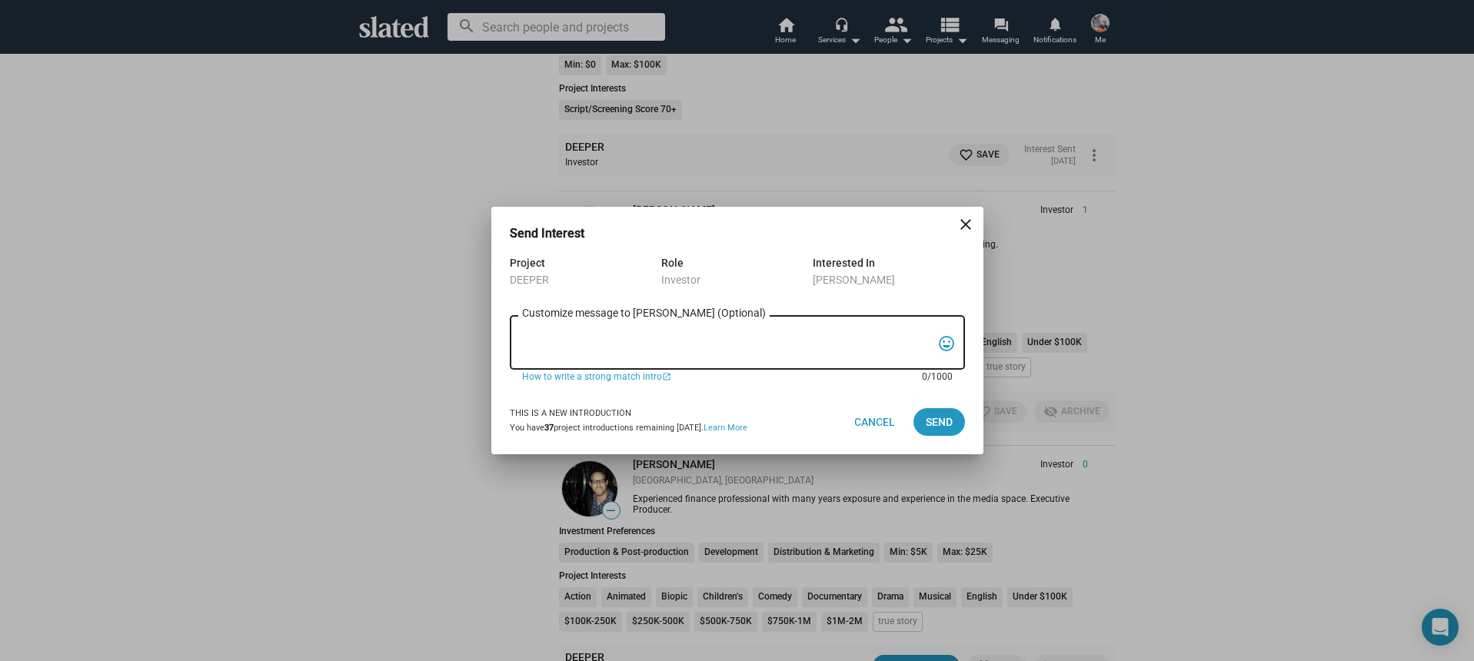
paste textarea "Hi, My name is Nathan Thomas, and I’m assistant producer of DEEPER, a psycholog…"
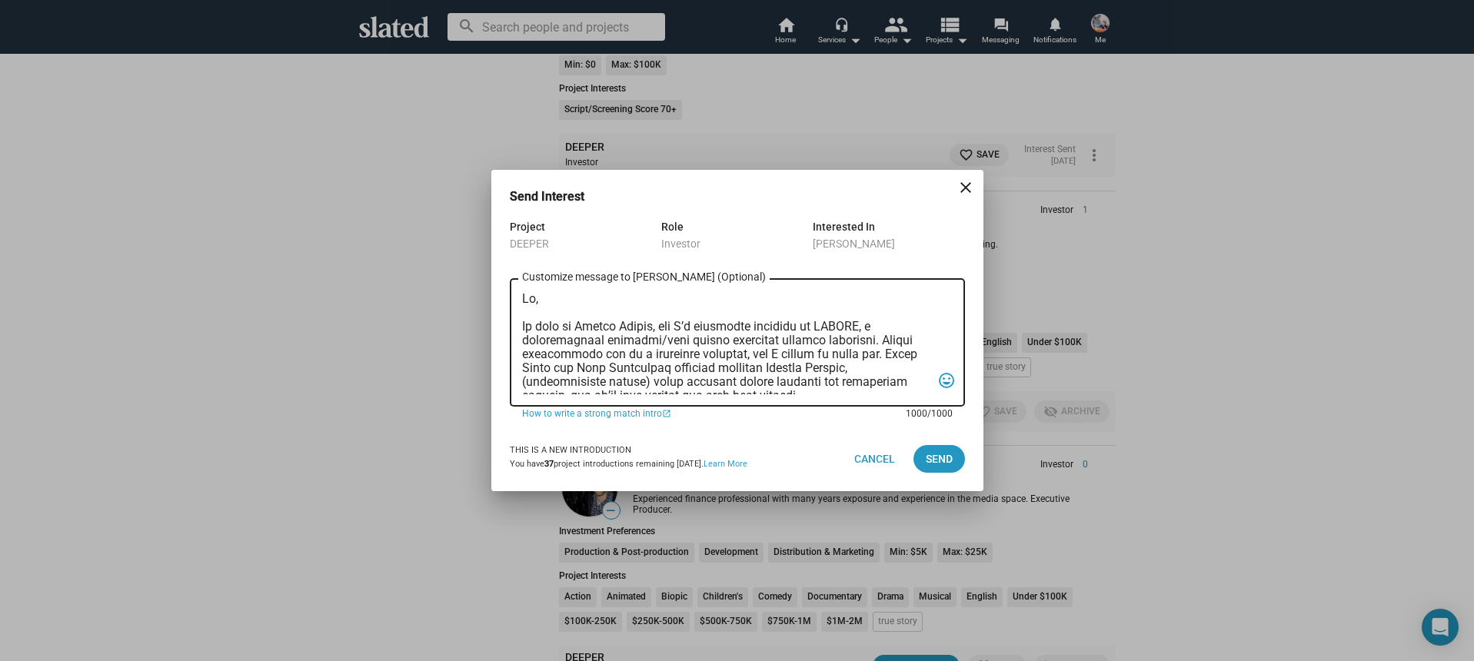
scroll to position [410, 0]
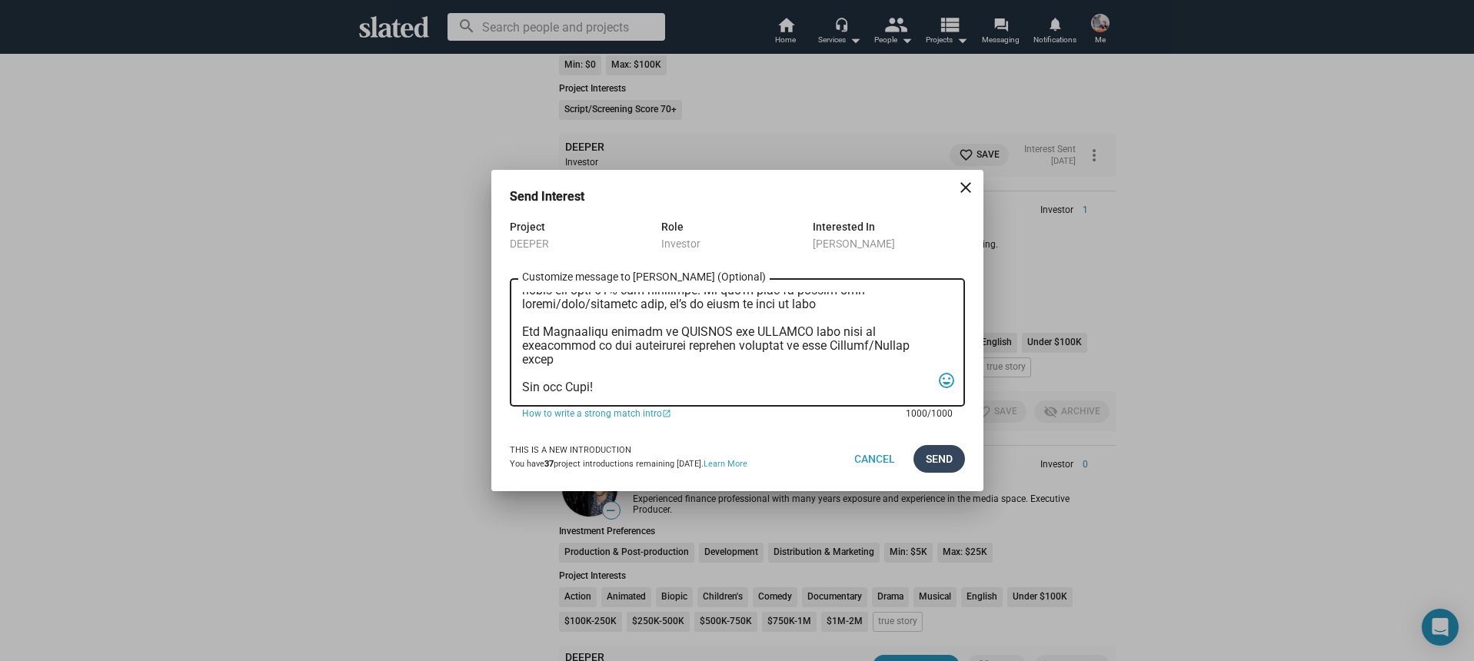
type textarea "Hi, My name is Nathan Thomas, and I’m assistant producer of DEEPER, a psycholog…"
click at [927, 472] on span "Send" at bounding box center [939, 459] width 27 height 28
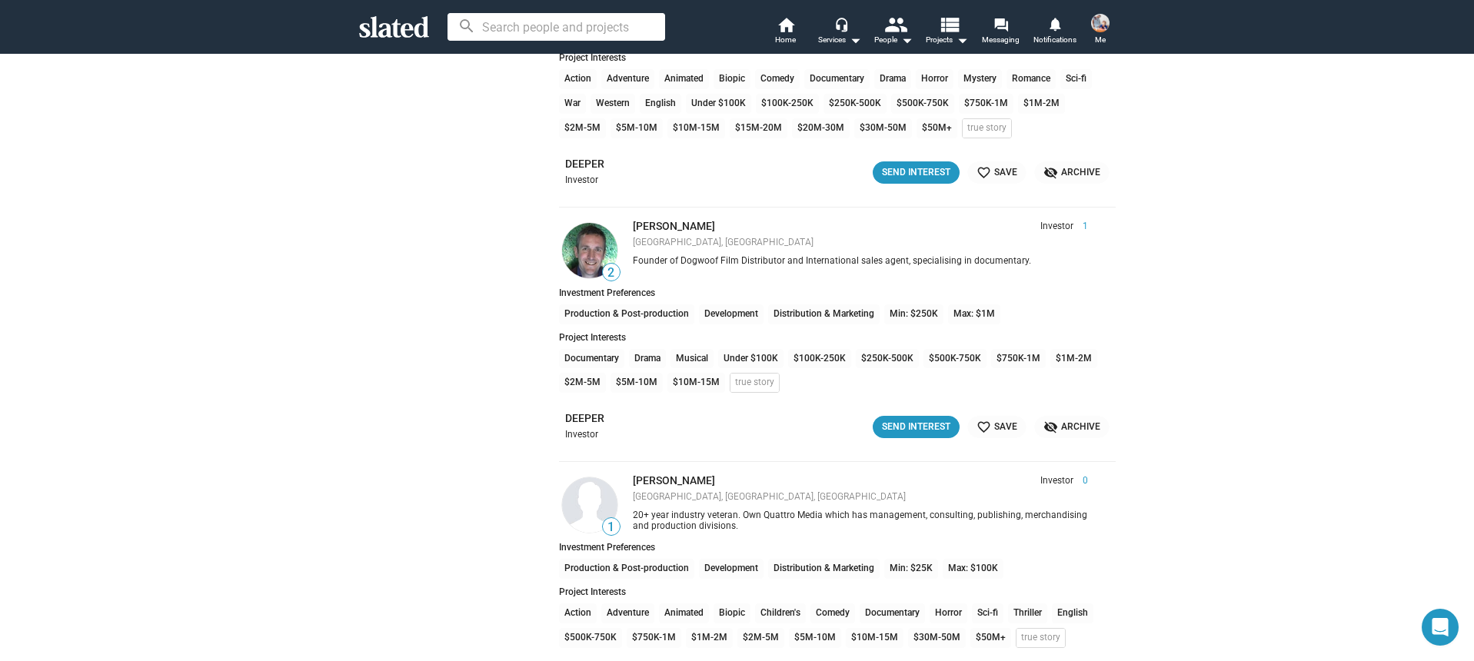
scroll to position [5575, 0]
click at [900, 424] on div "Send Interest" at bounding box center [916, 425] width 68 height 16
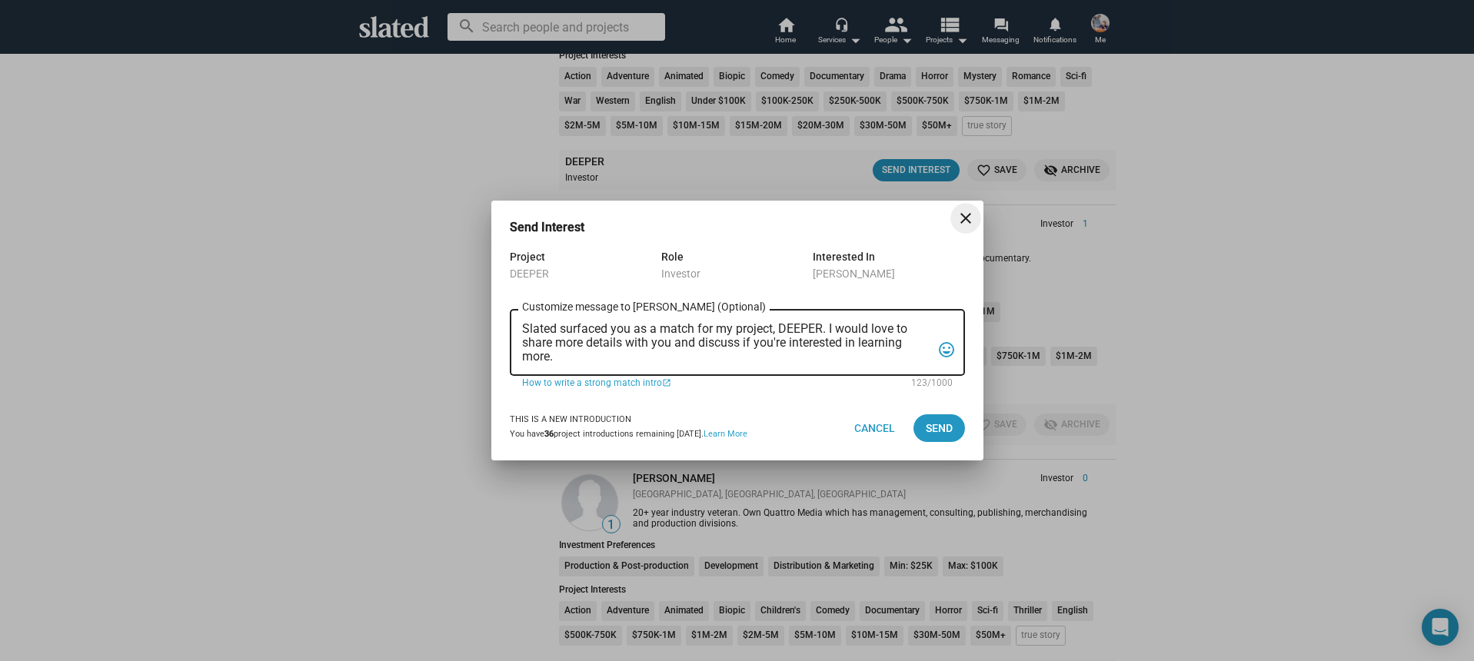
click at [679, 352] on textarea "Slated surfaced you as a match for my project, DEEPER. I would love to share mo…" at bounding box center [726, 343] width 409 height 42
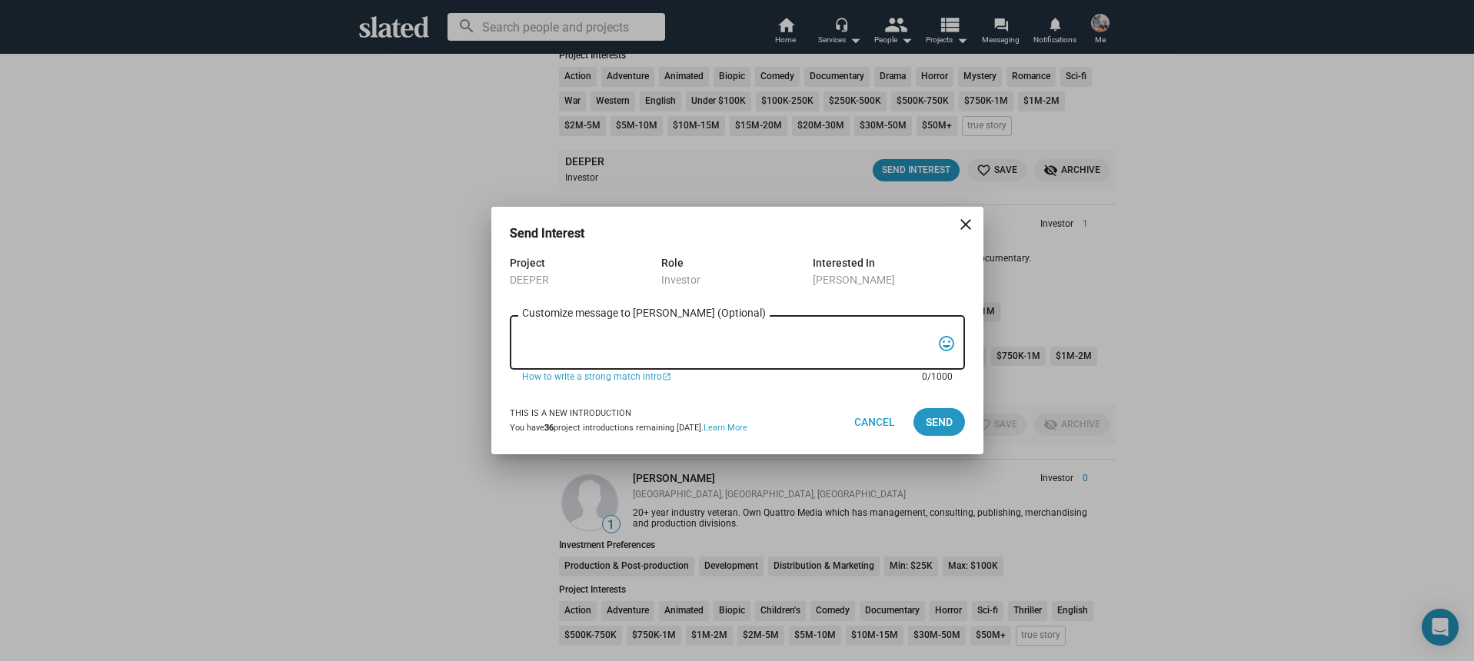
paste textarea "Hi, My name is Nathan Thomas, and I’m assistant producer of DEEPER, a psycholog…"
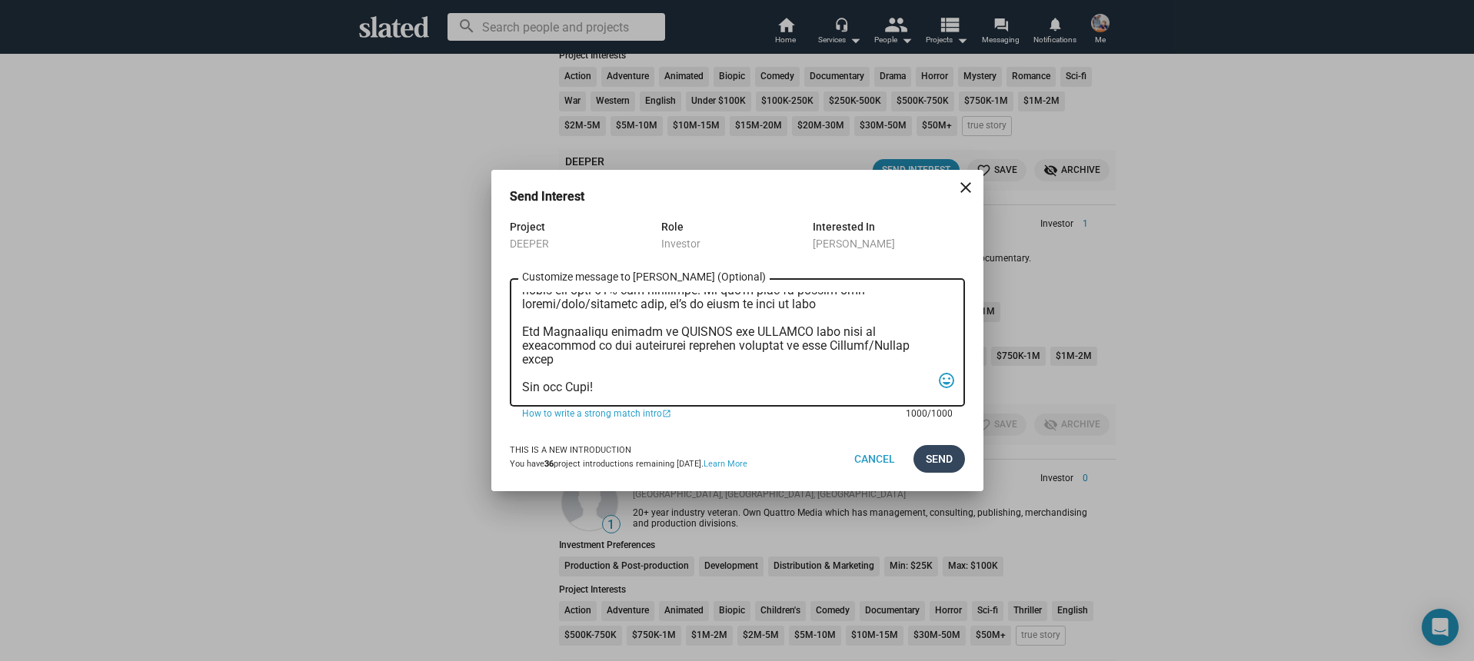
type textarea "Hi, My name is Nathan Thomas, and I’m assistant producer of DEEPER, a psycholog…"
click at [942, 455] on span "Send" at bounding box center [939, 459] width 27 height 28
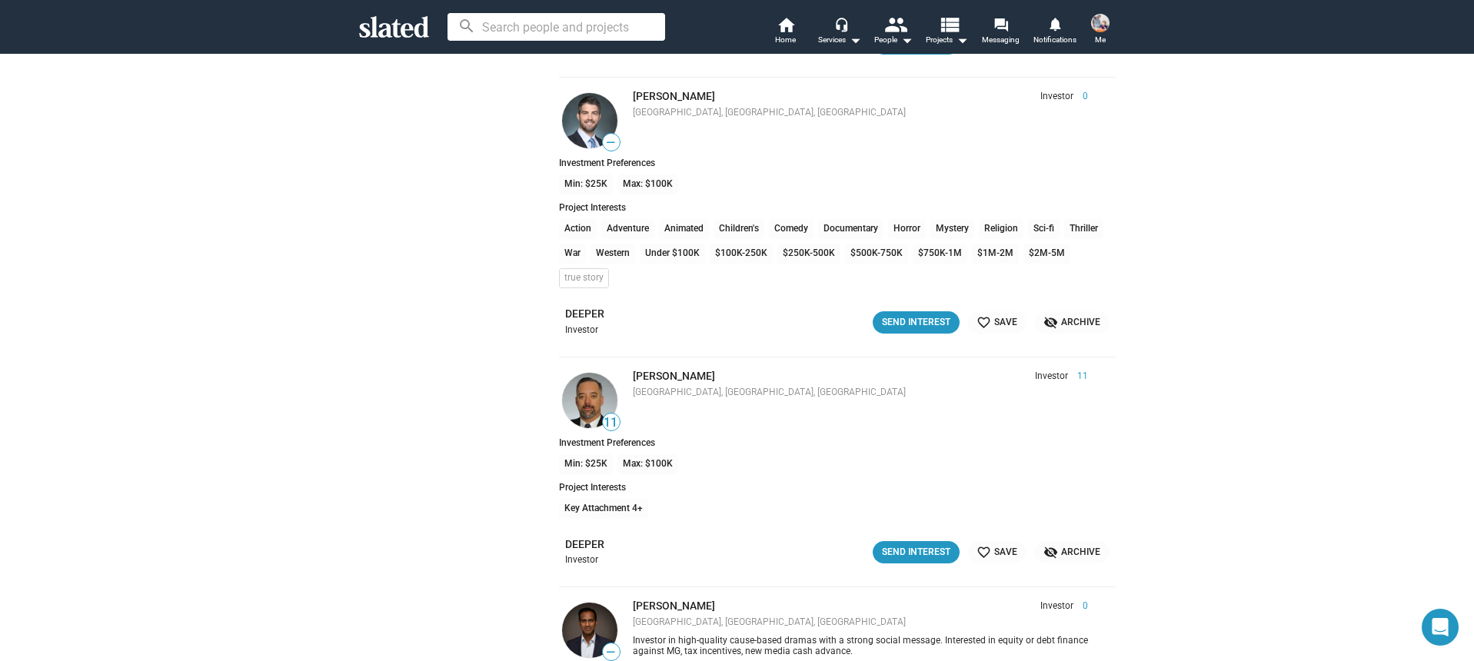
scroll to position [6486, 0]
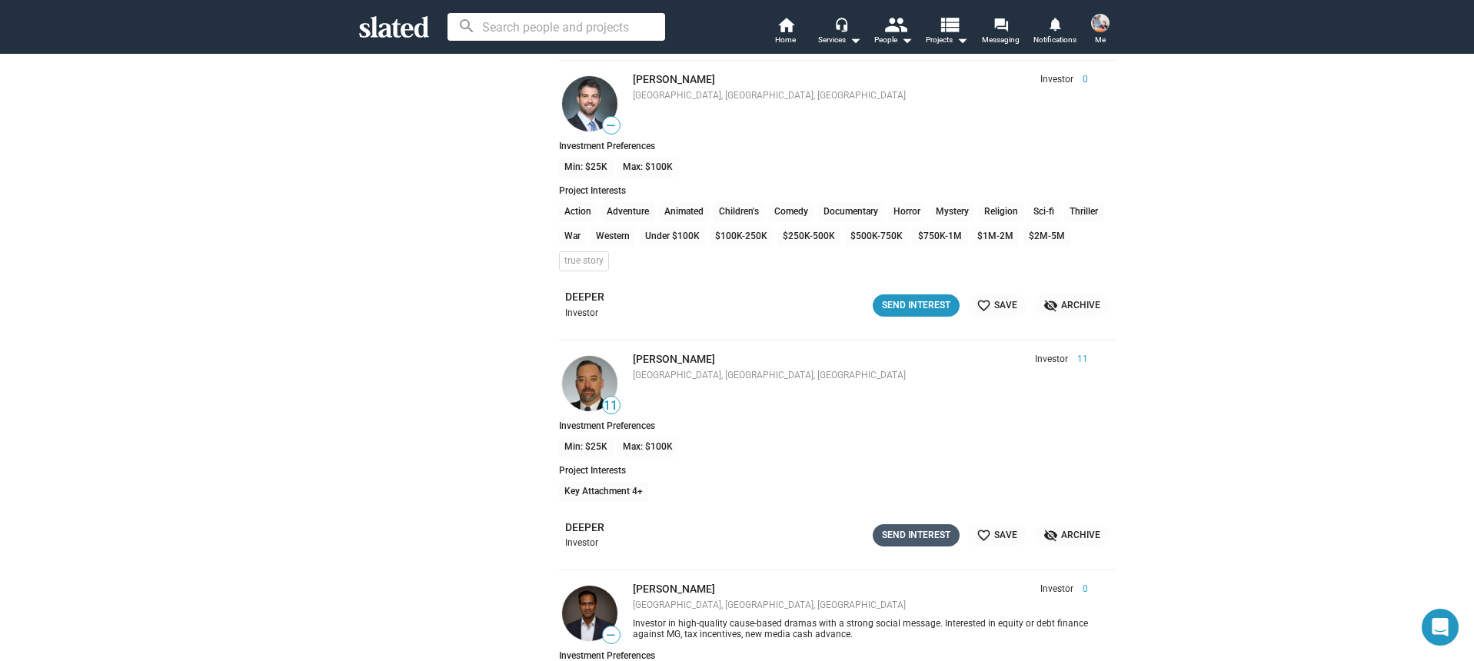
click at [903, 532] on div "Send Interest" at bounding box center [916, 535] width 68 height 16
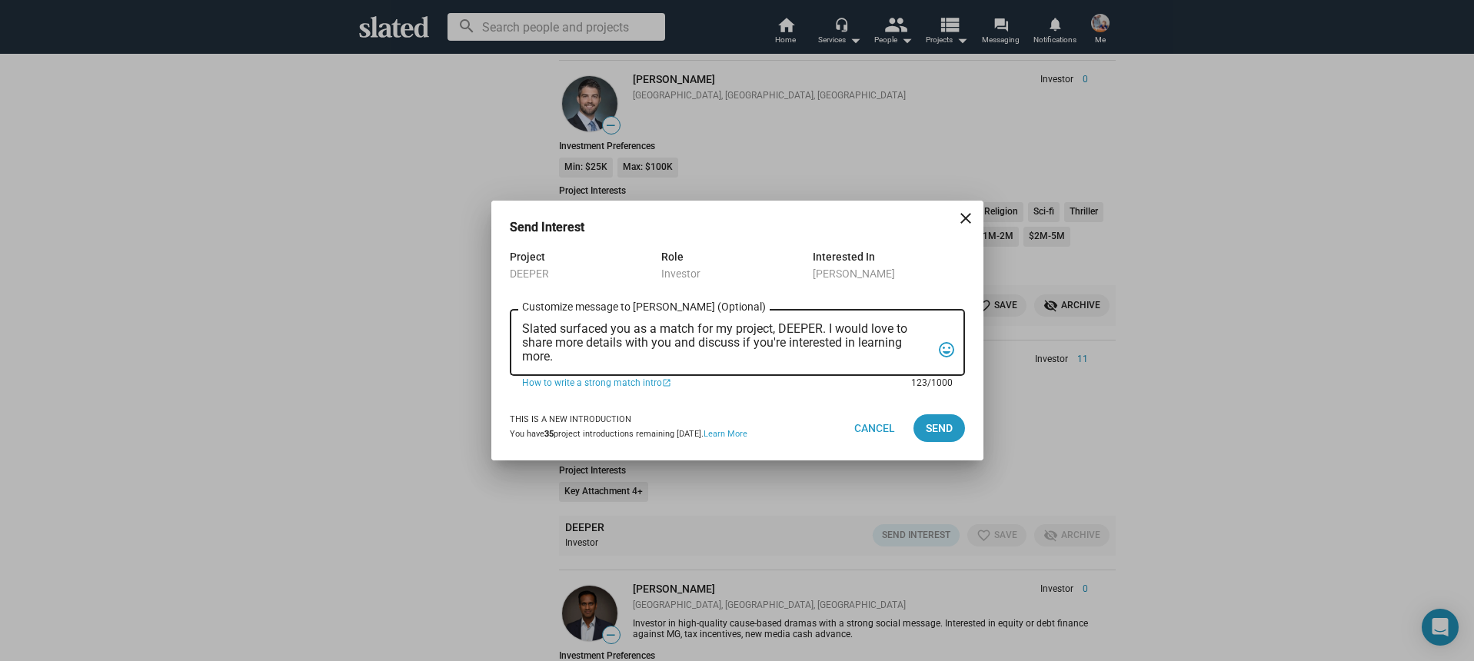
click at [772, 363] on textarea "Slated surfaced you as a match for my project, DEEPER. I would love to share mo…" at bounding box center [726, 343] width 409 height 42
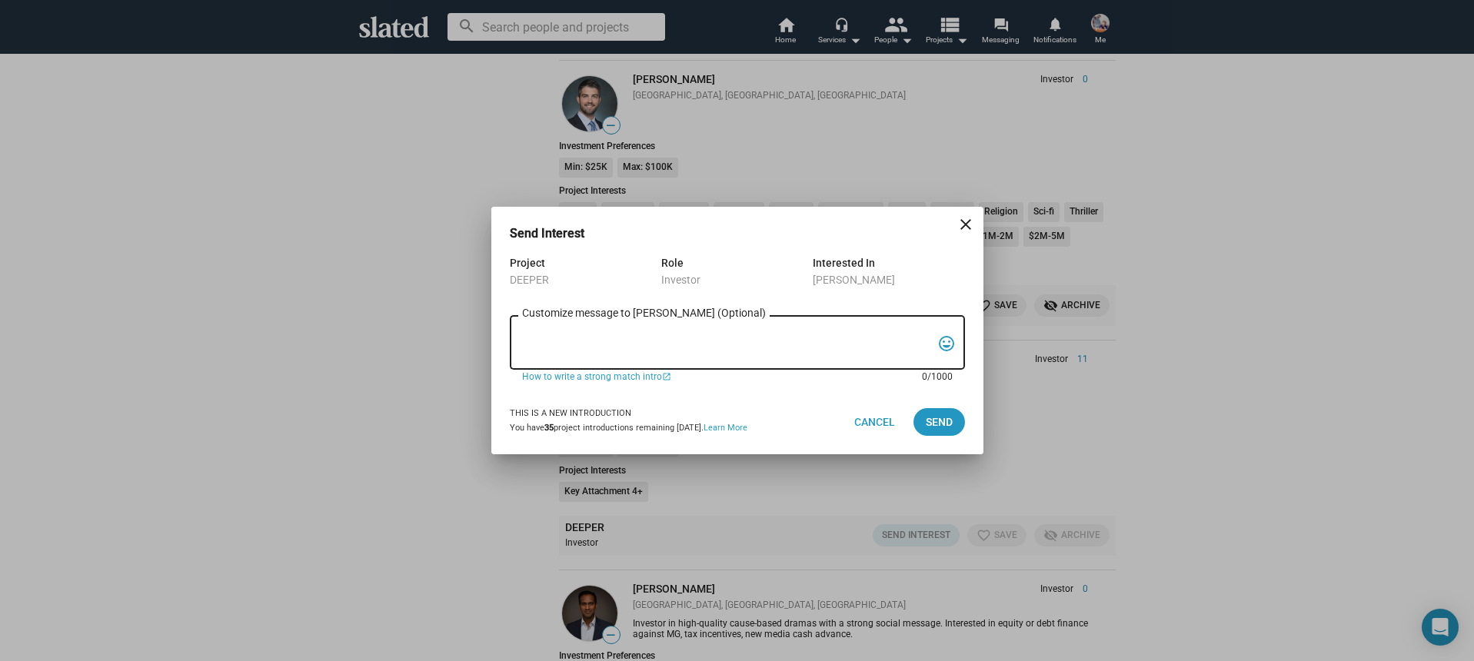
paste textarea "Hi, My name is Nathan Thomas, and I’m assistant producer of DEEPER, a psycholog…"
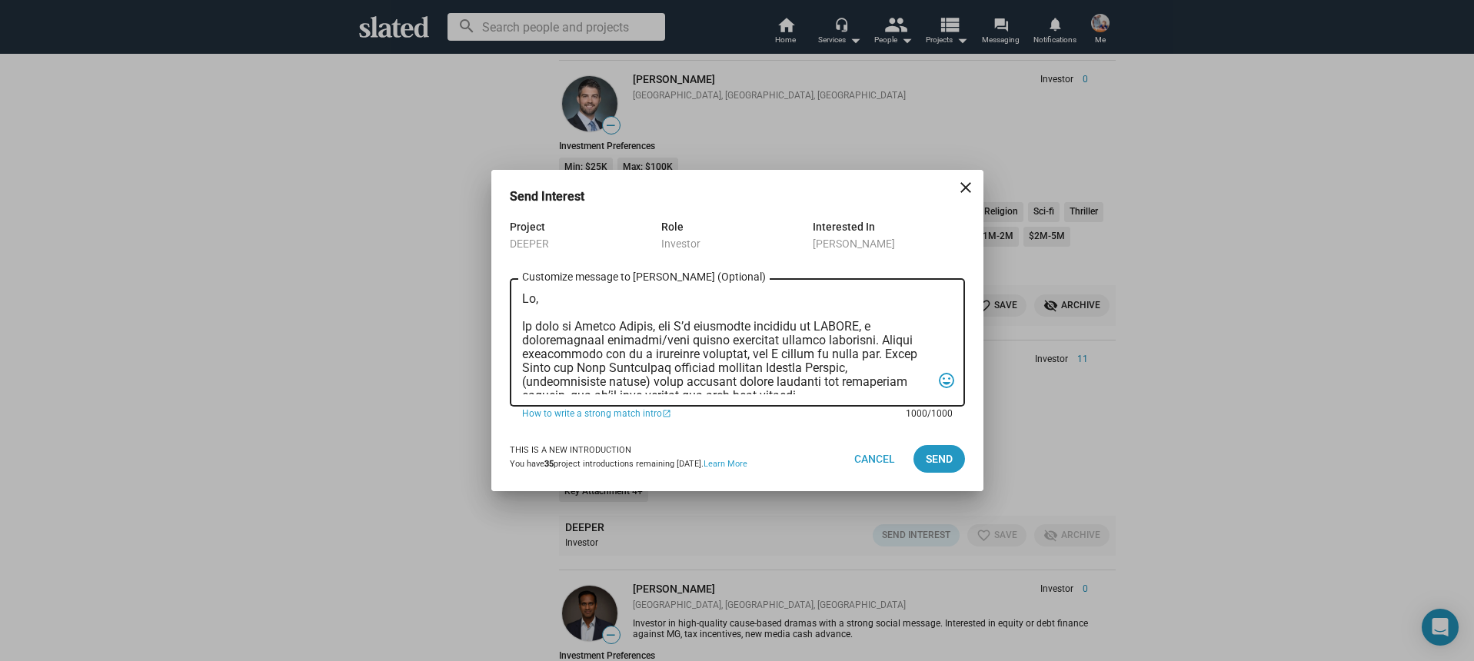
scroll to position [410, 0]
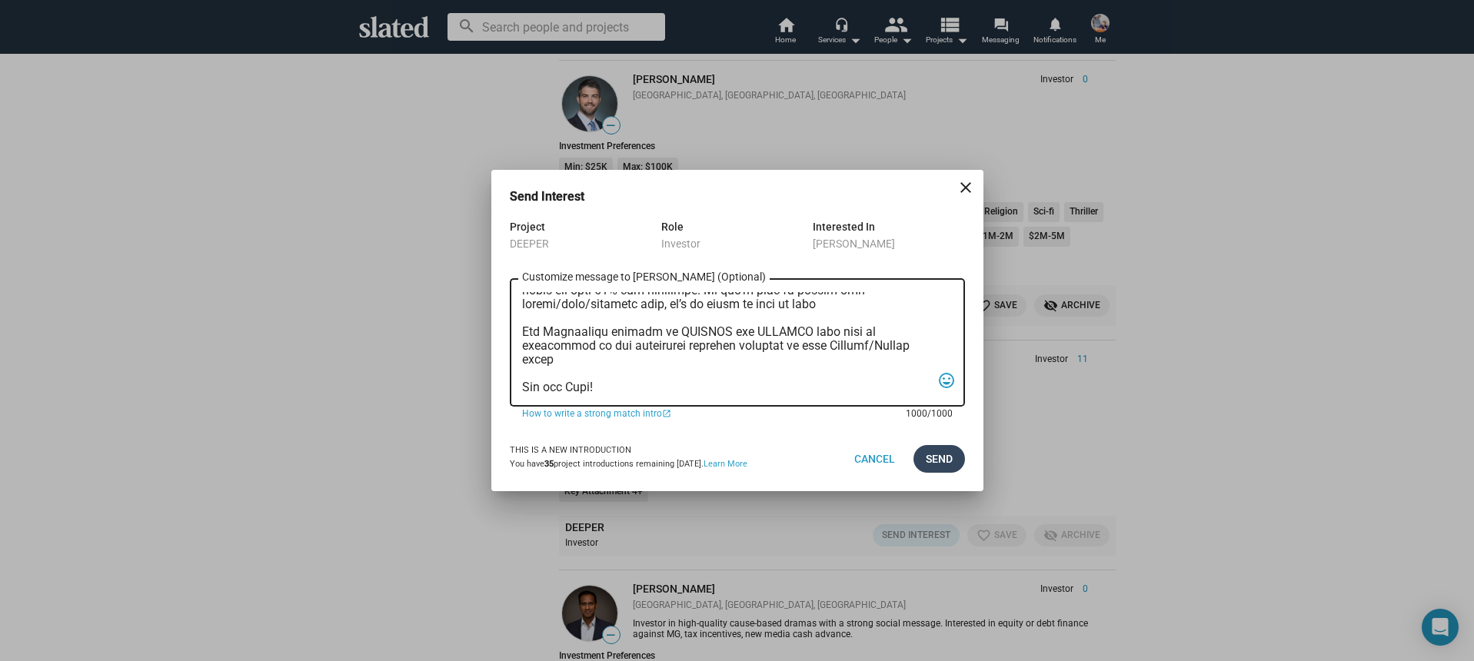
type textarea "Hi, My name is Nathan Thomas, and I’m assistant producer of DEEPER, a psycholog…"
click at [934, 450] on span "Send" at bounding box center [939, 459] width 27 height 28
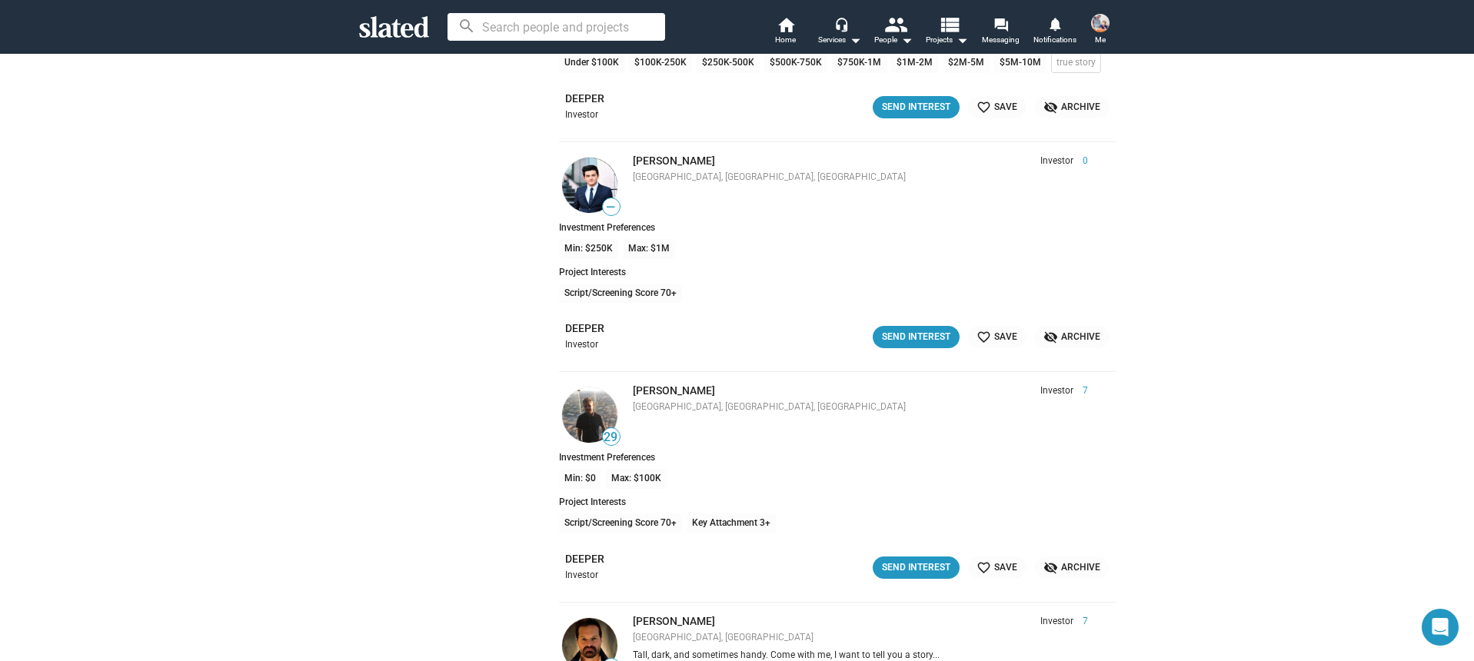
scroll to position [8244, 0]
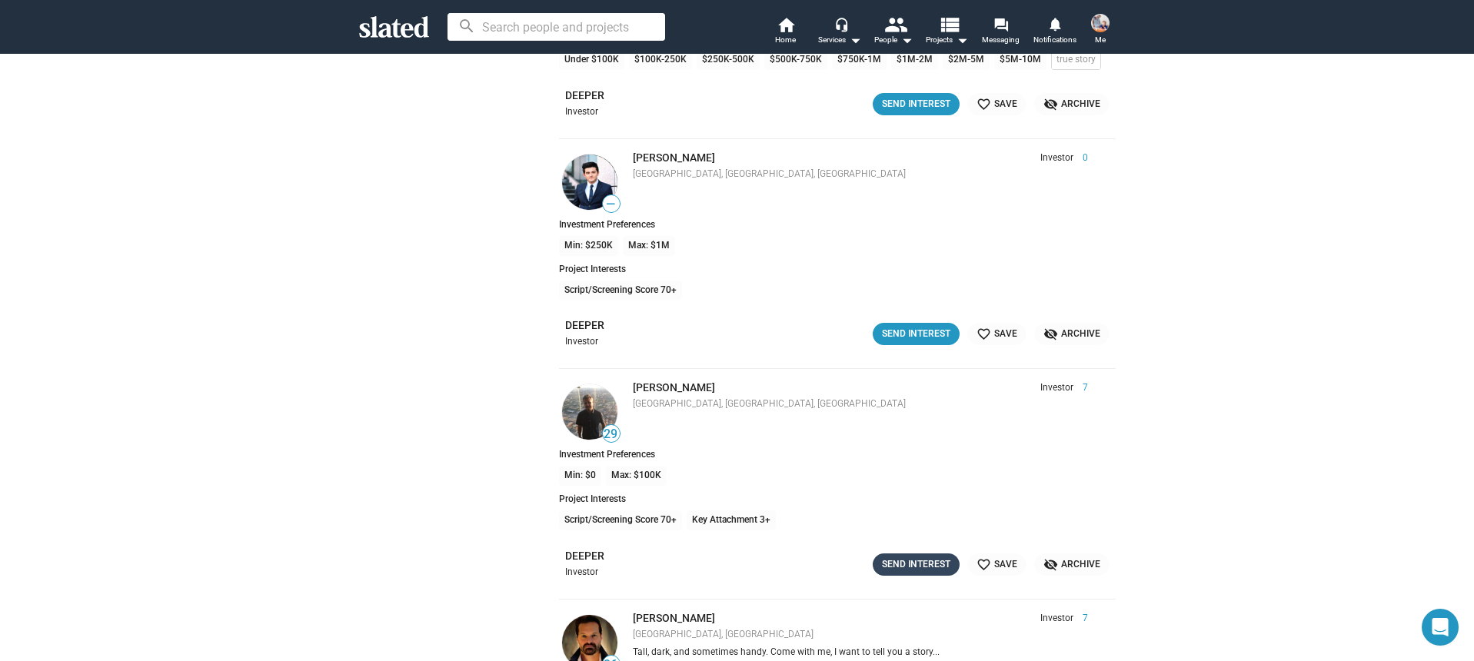
click at [917, 562] on div "Send Interest" at bounding box center [916, 565] width 68 height 16
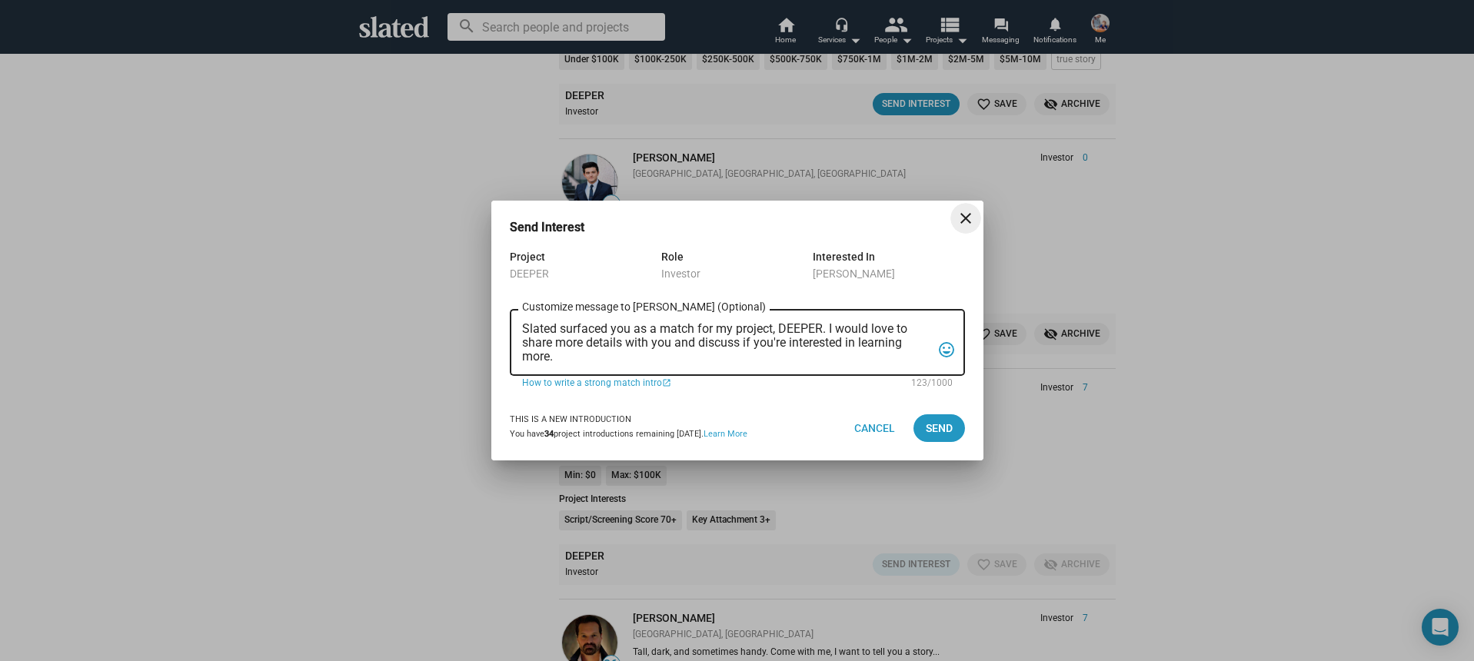
click at [717, 354] on textarea "Slated surfaced you as a match for my project, DEEPER. I would love to share mo…" at bounding box center [726, 343] width 409 height 42
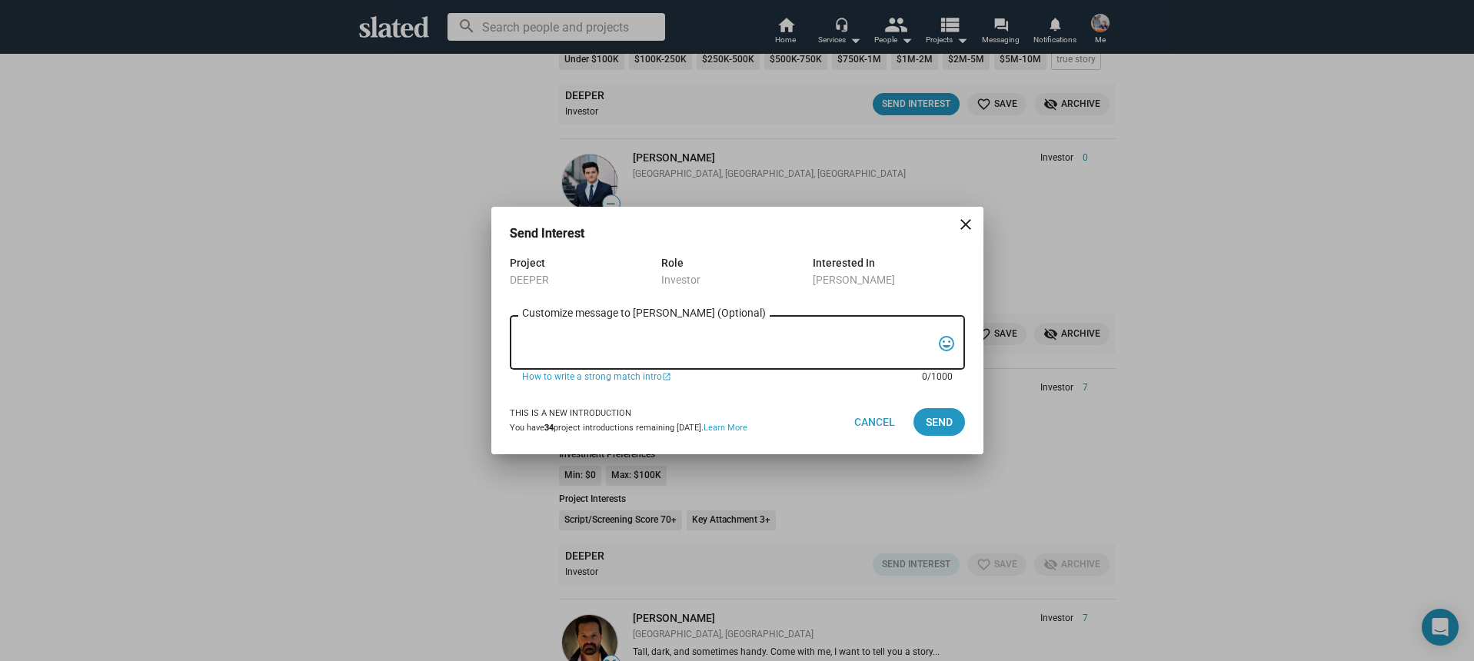
paste textarea "Hi, My name is Nathan Thomas, and I’m assistant producer of DEEPER, a psycholog…"
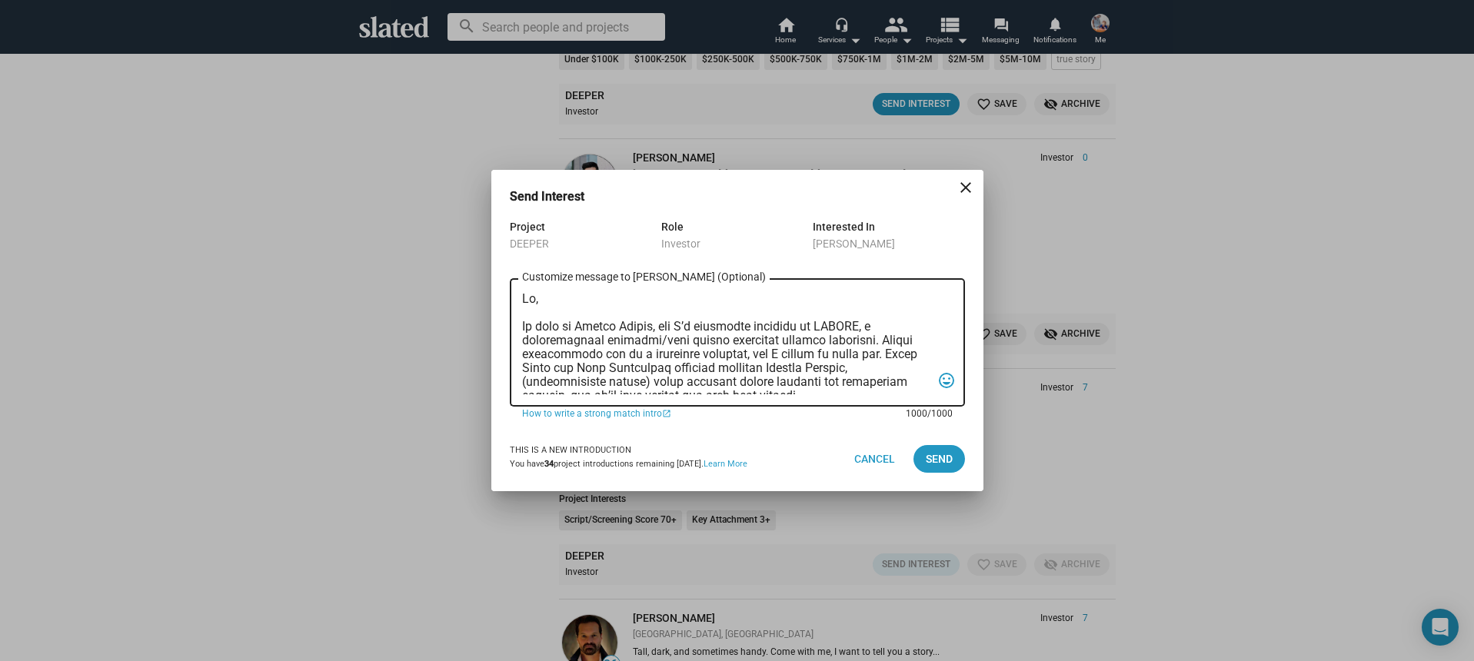
scroll to position [410, 0]
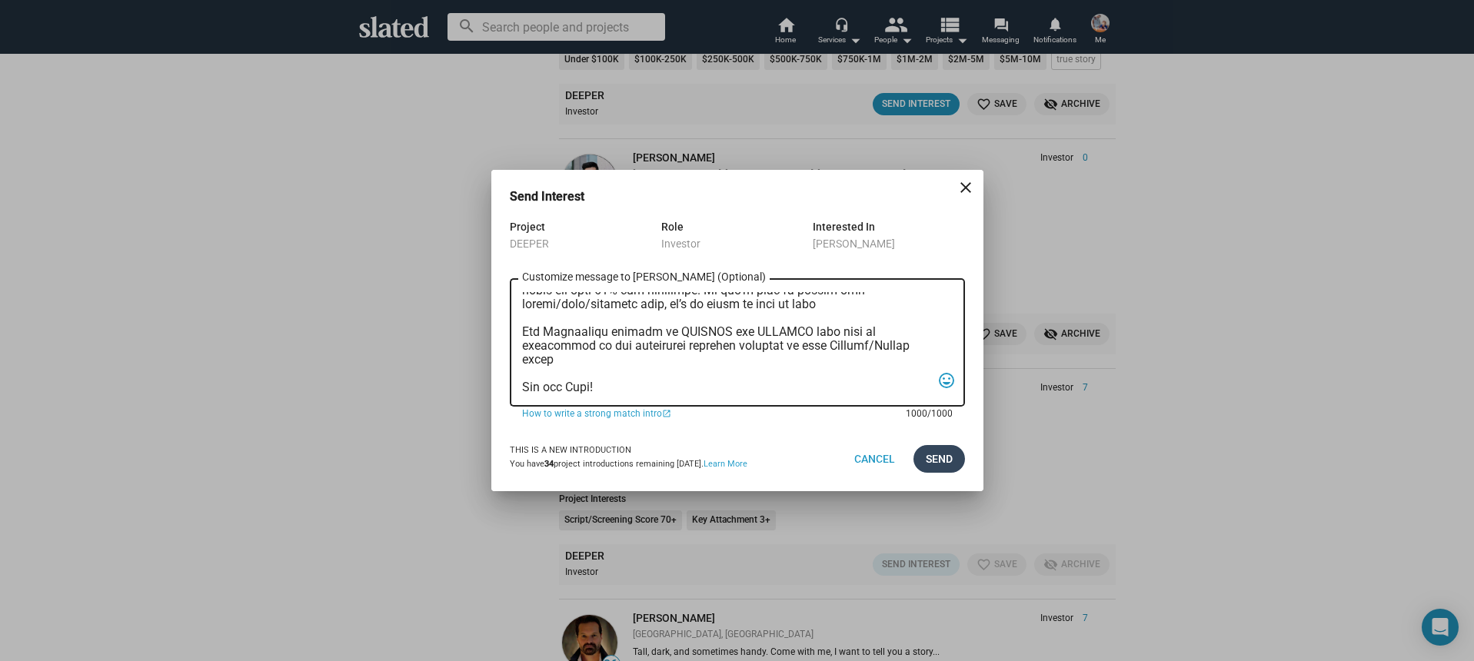
type textarea "Hi, My name is Nathan Thomas, and I’m assistant producer of DEEPER, a psycholog…"
click at [947, 451] on span "Send" at bounding box center [939, 459] width 27 height 28
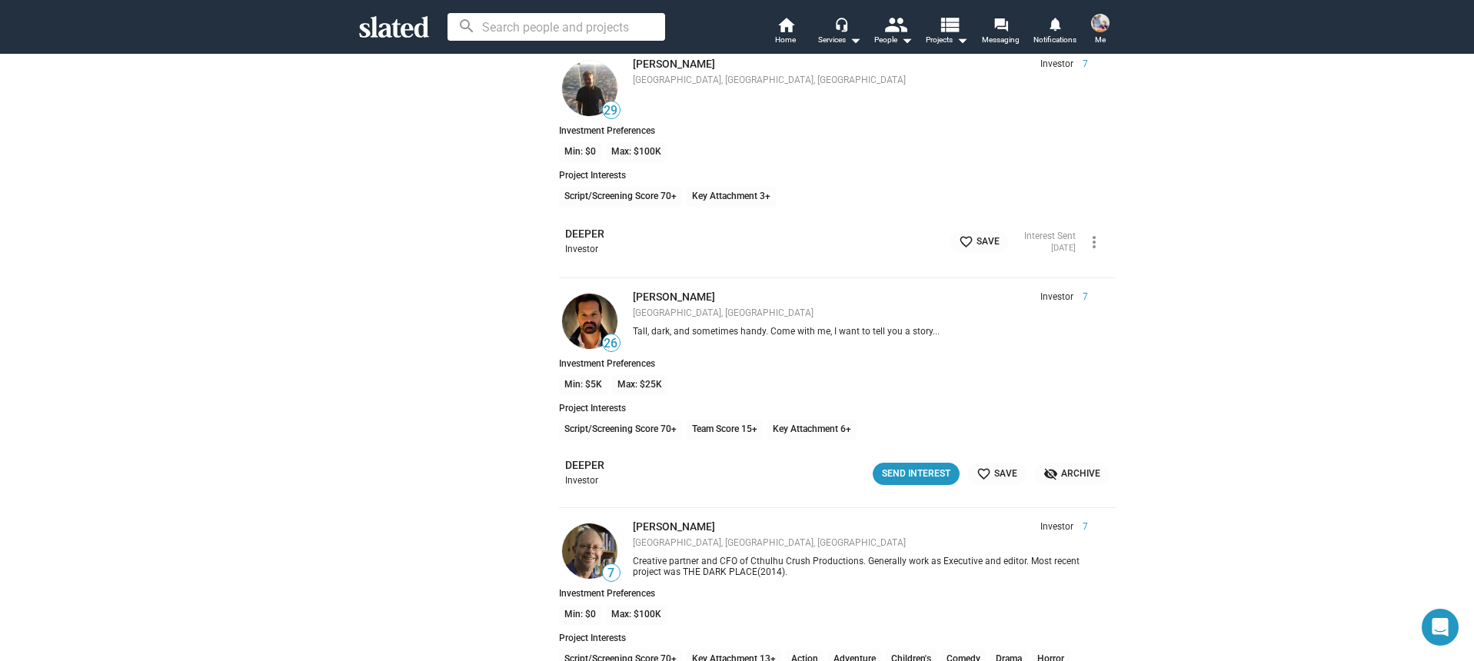
scroll to position [8590, 0]
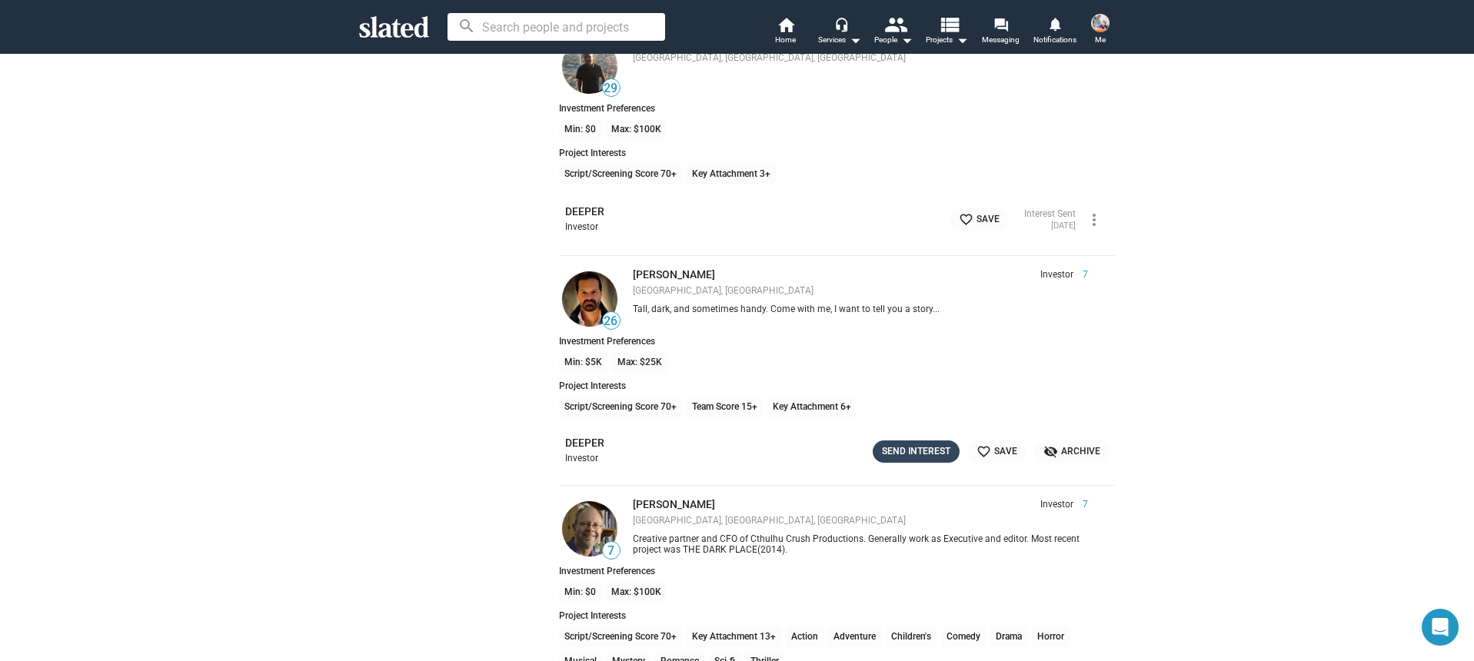
click at [898, 448] on div "Send Interest" at bounding box center [916, 452] width 68 height 16
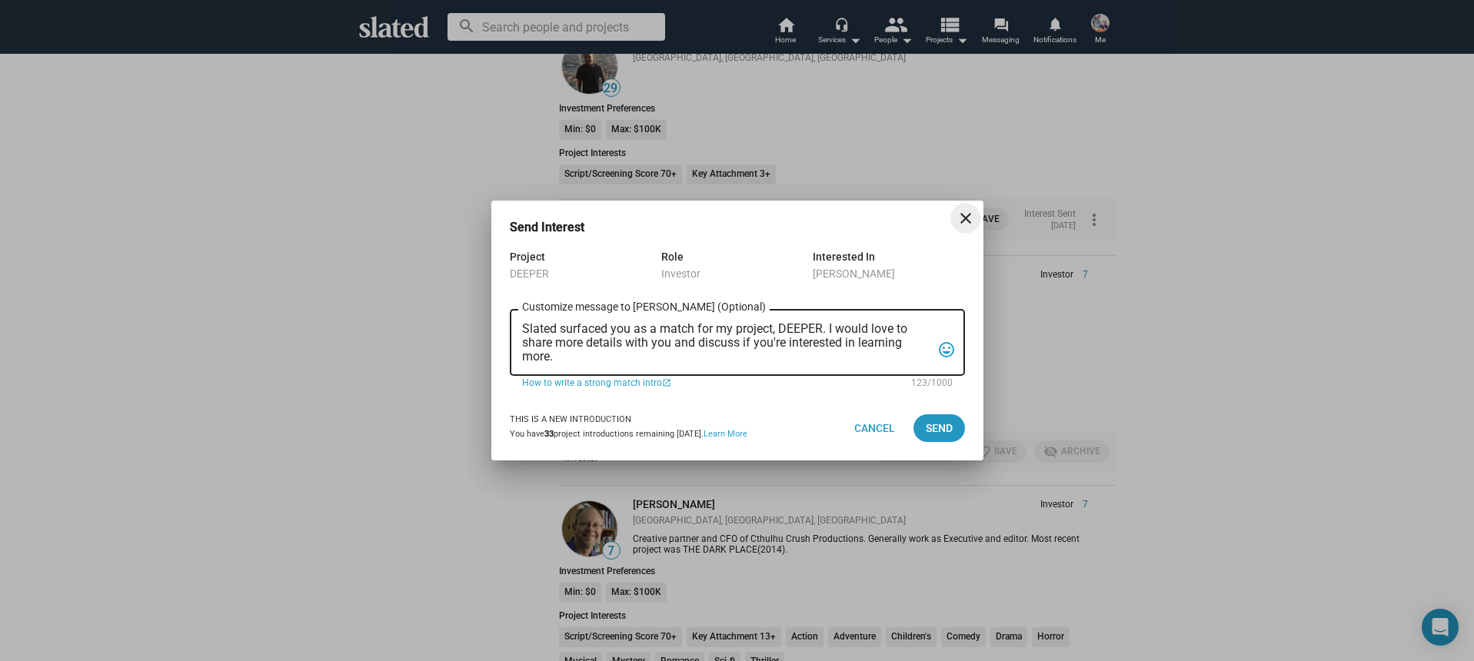
click at [697, 358] on textarea "Slated surfaced you as a match for my project, DEEPER. I would love to share mo…" at bounding box center [726, 343] width 409 height 42
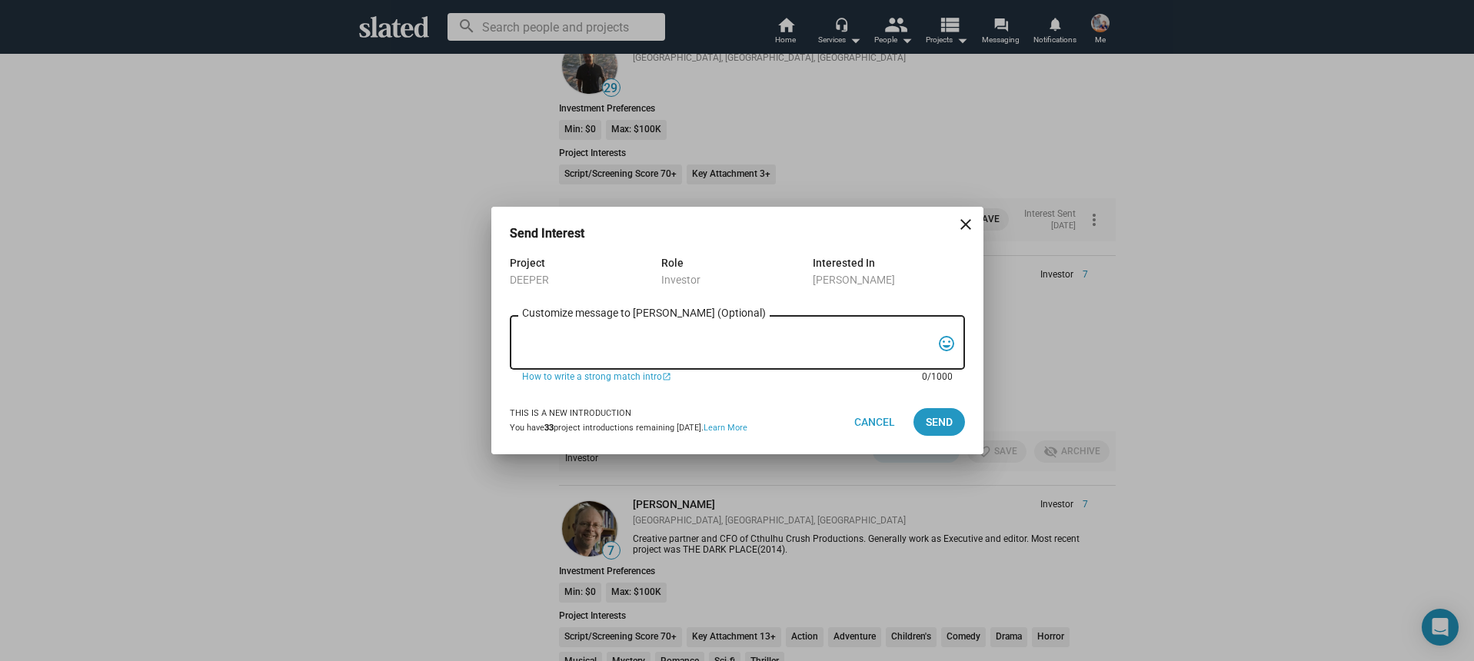
paste textarea "Hi, My name is Nathan Thomas, and I’m assistant producer of DEEPER, a psycholog…"
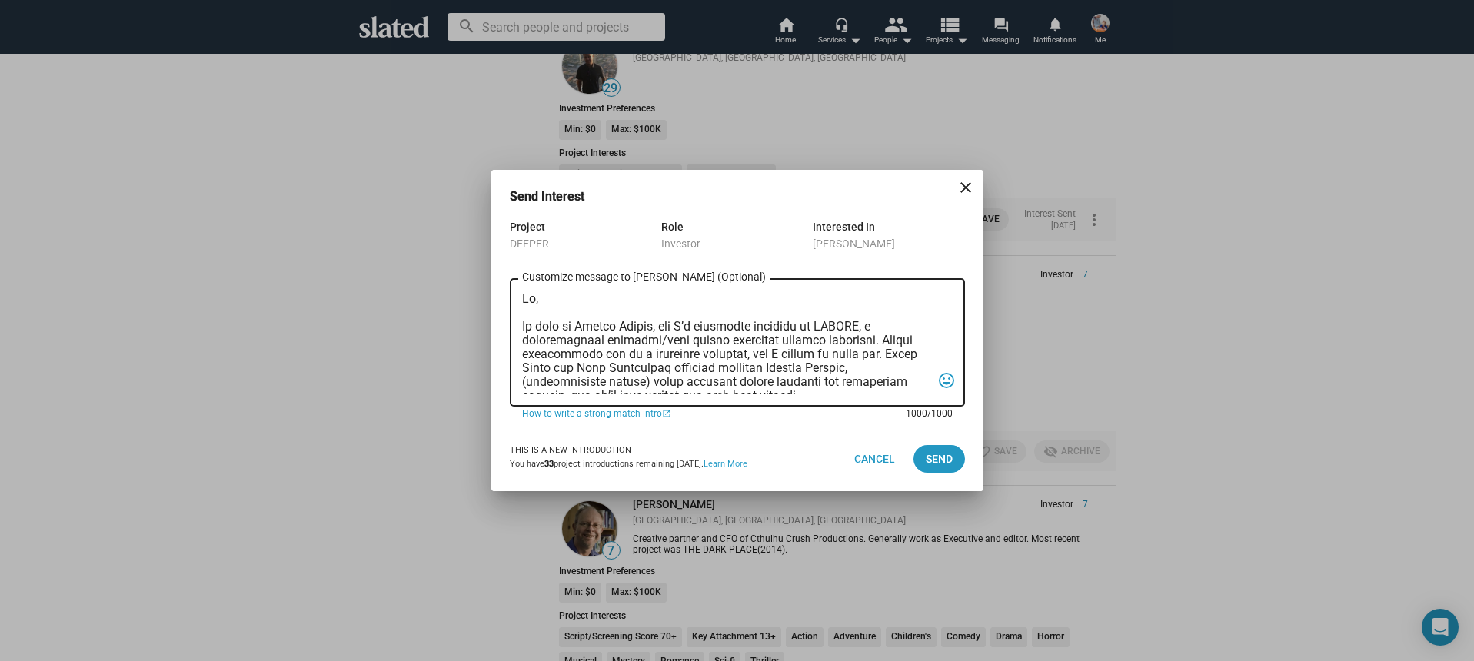
scroll to position [410, 0]
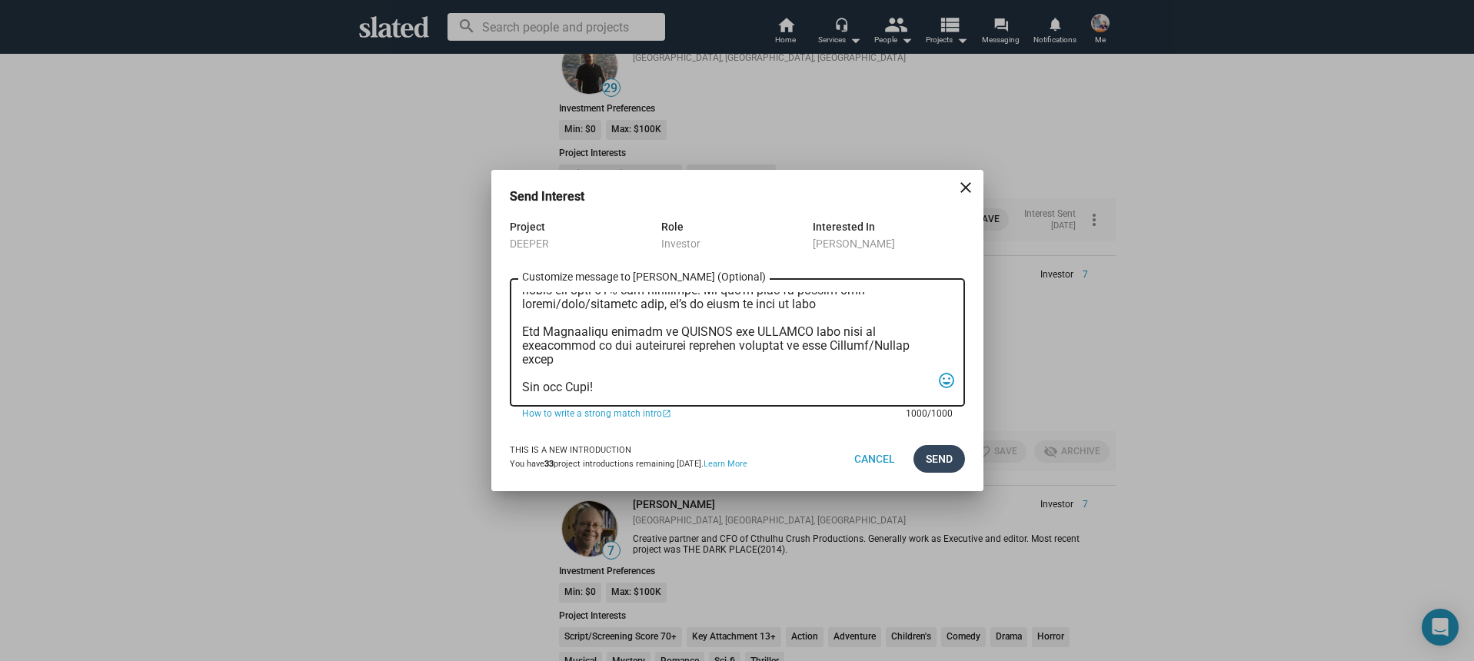
type textarea "Hi, My name is Nathan Thomas, and I’m assistant producer of DEEPER, a psycholog…"
click at [926, 458] on span "Send" at bounding box center [939, 459] width 27 height 28
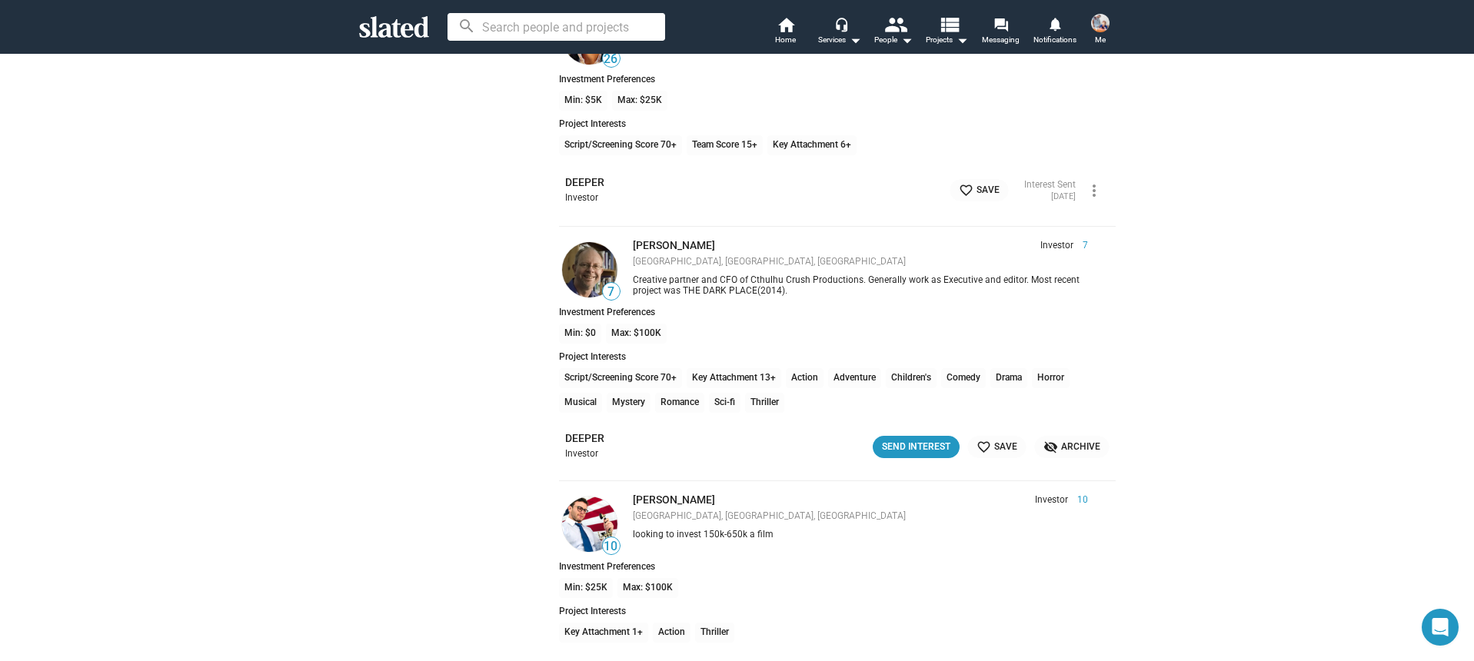
scroll to position [8870, 0]
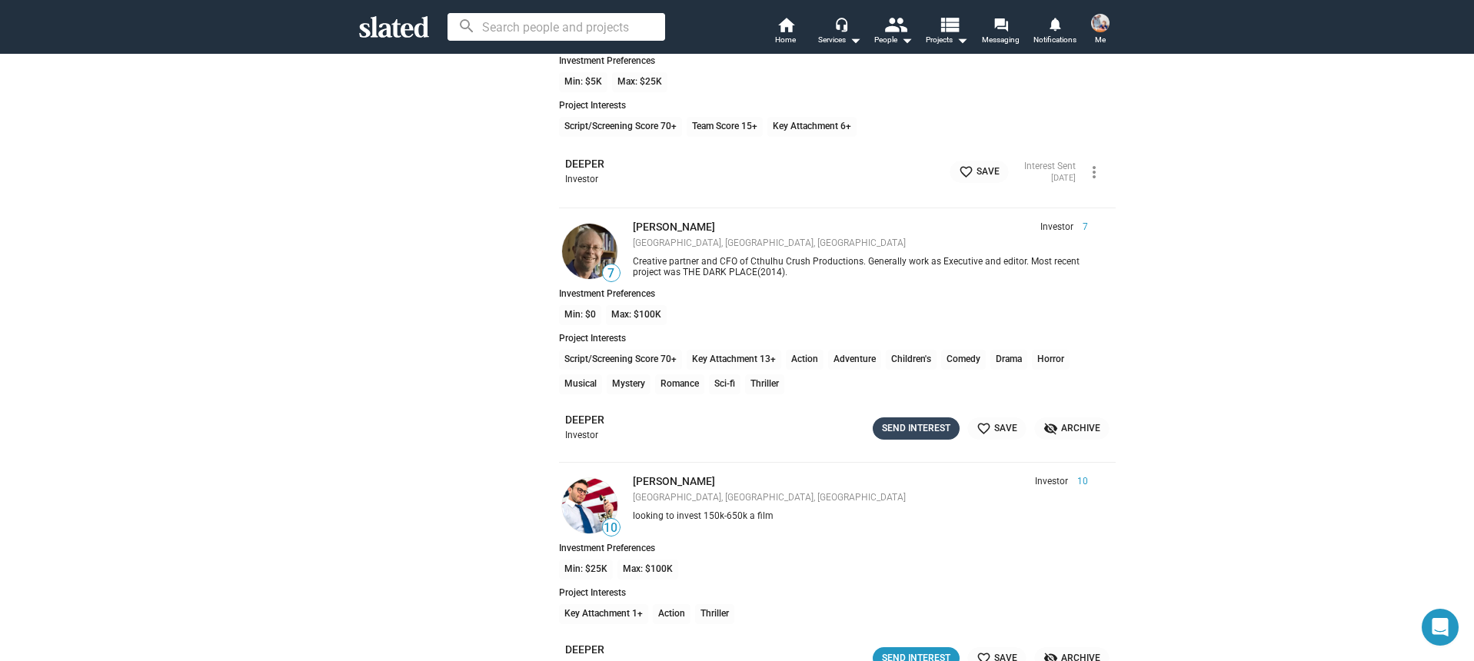
click at [913, 421] on div "Send Interest" at bounding box center [916, 429] width 68 height 16
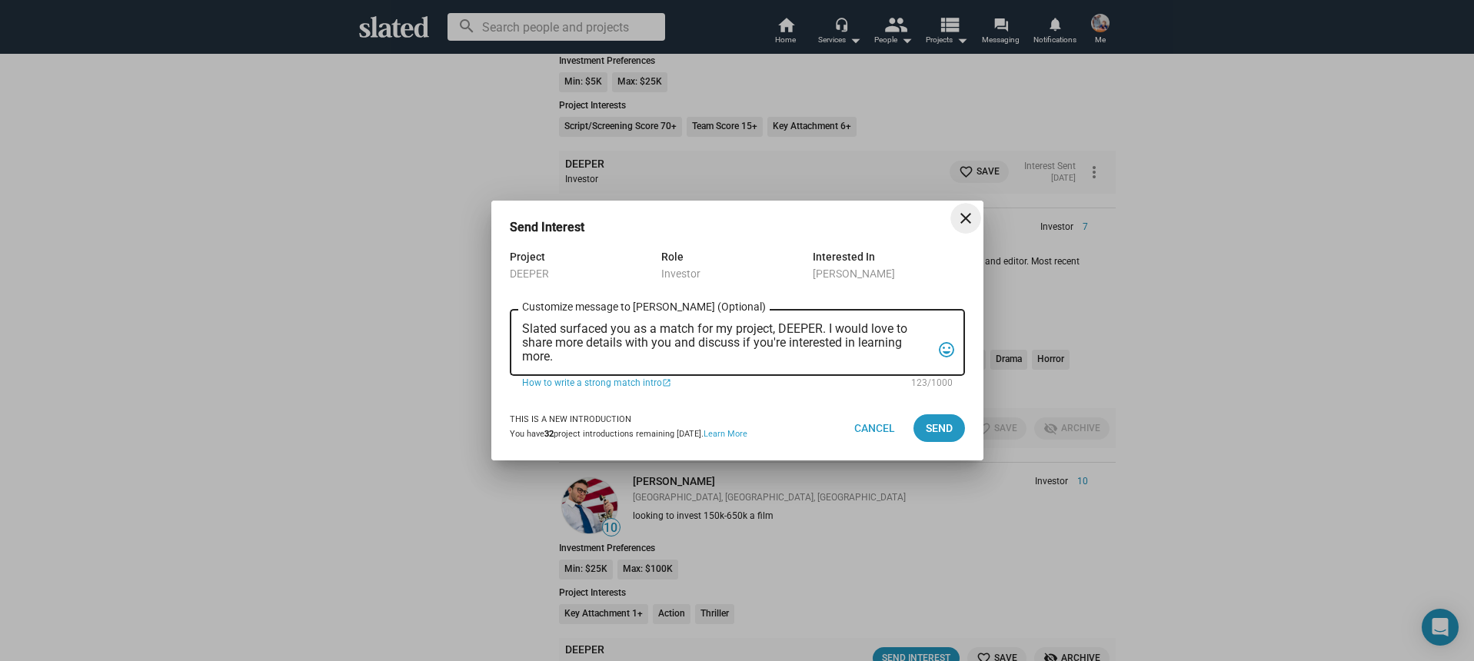
click at [715, 360] on textarea "Slated surfaced you as a match for my project, DEEPER. I would love to share mo…" at bounding box center [726, 343] width 409 height 42
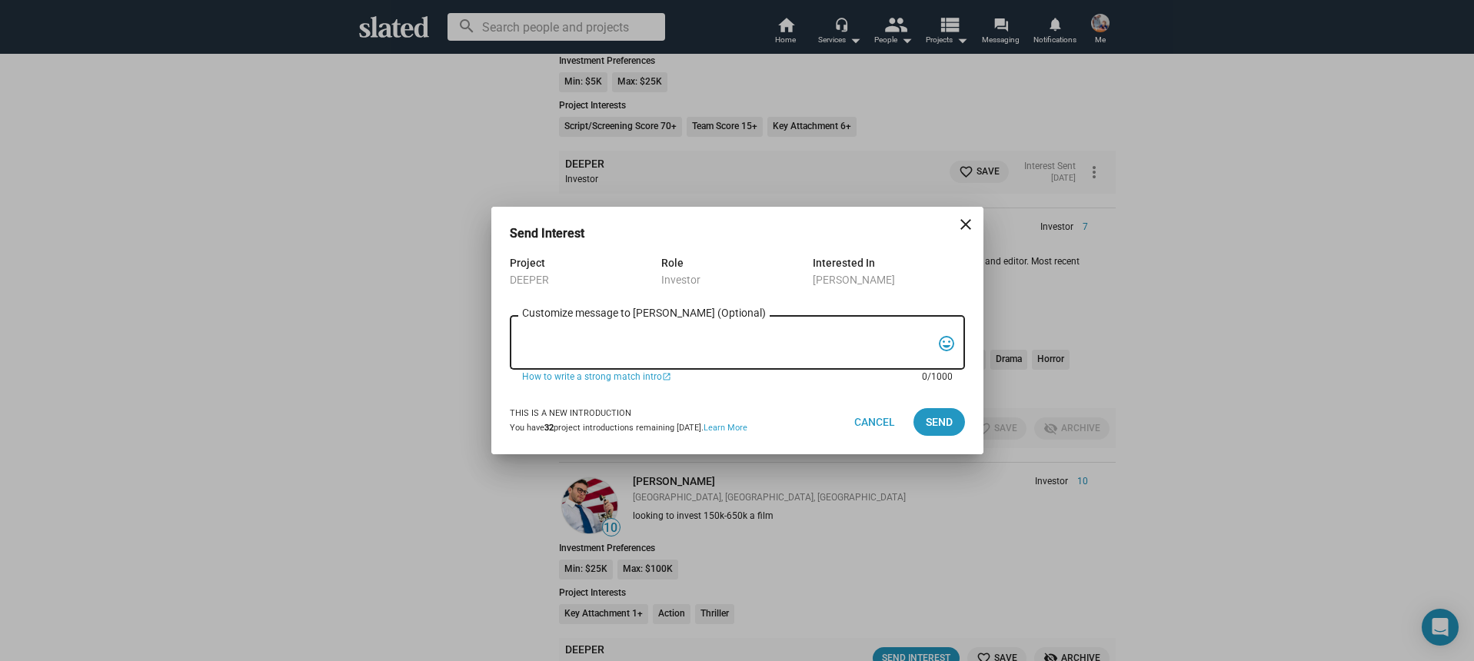
paste textarea "Hi, My name is Nathan Thomas, and I’m assistant producer of DEEPER, a psycholog…"
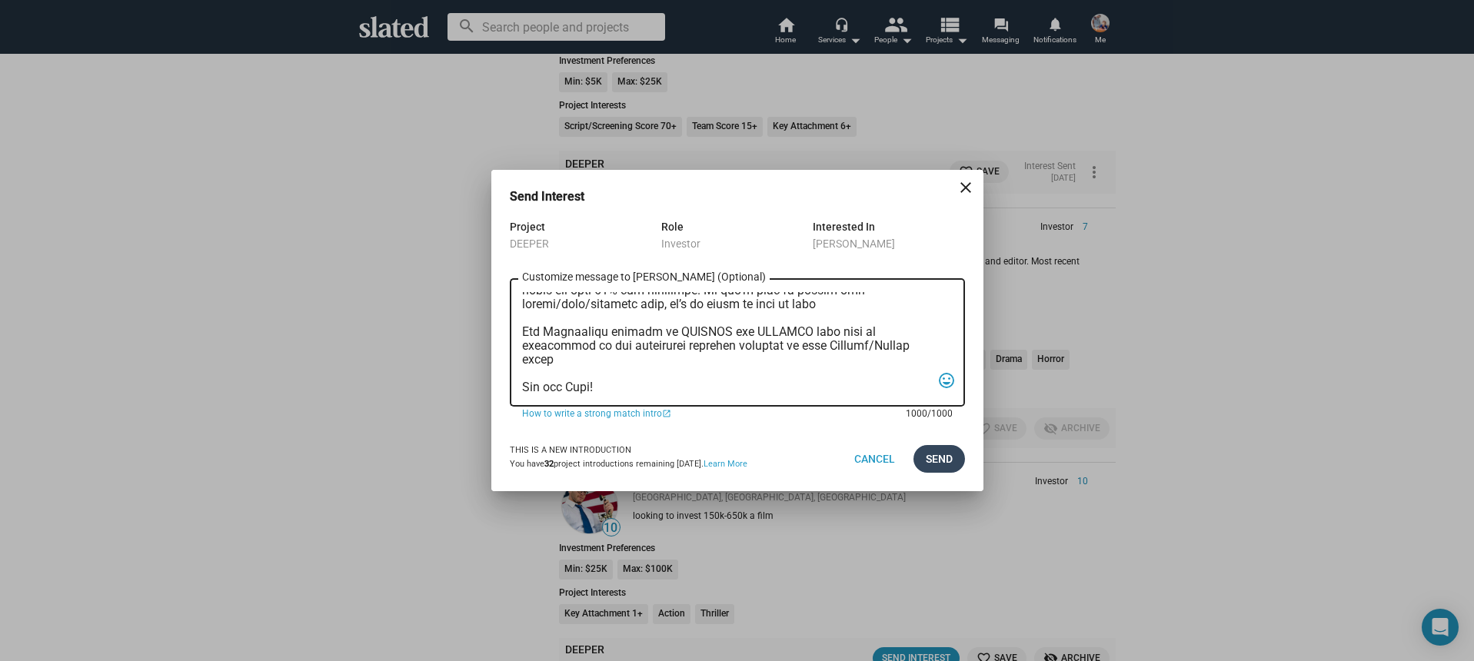
type textarea "Hi, My name is Nathan Thomas, and I’m assistant producer of DEEPER, a psycholog…"
click at [937, 458] on span "Send" at bounding box center [939, 459] width 27 height 28
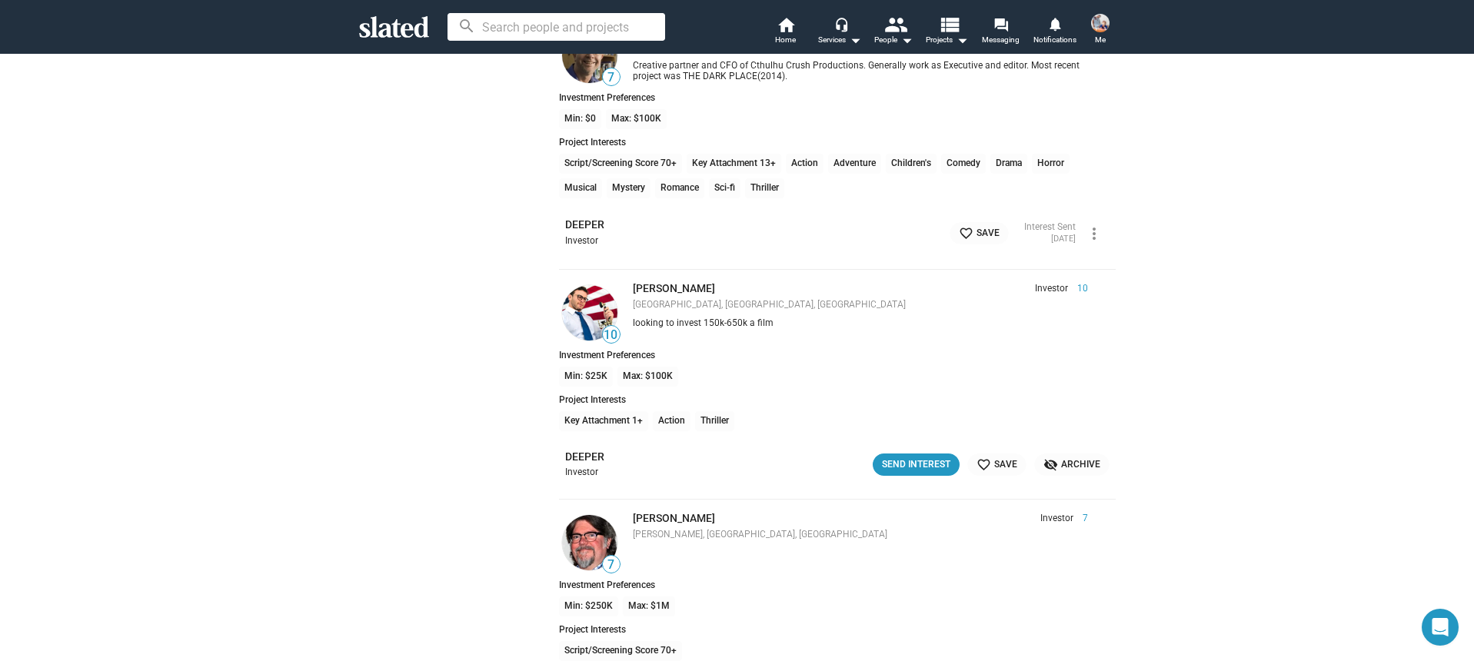
scroll to position [9069, 0]
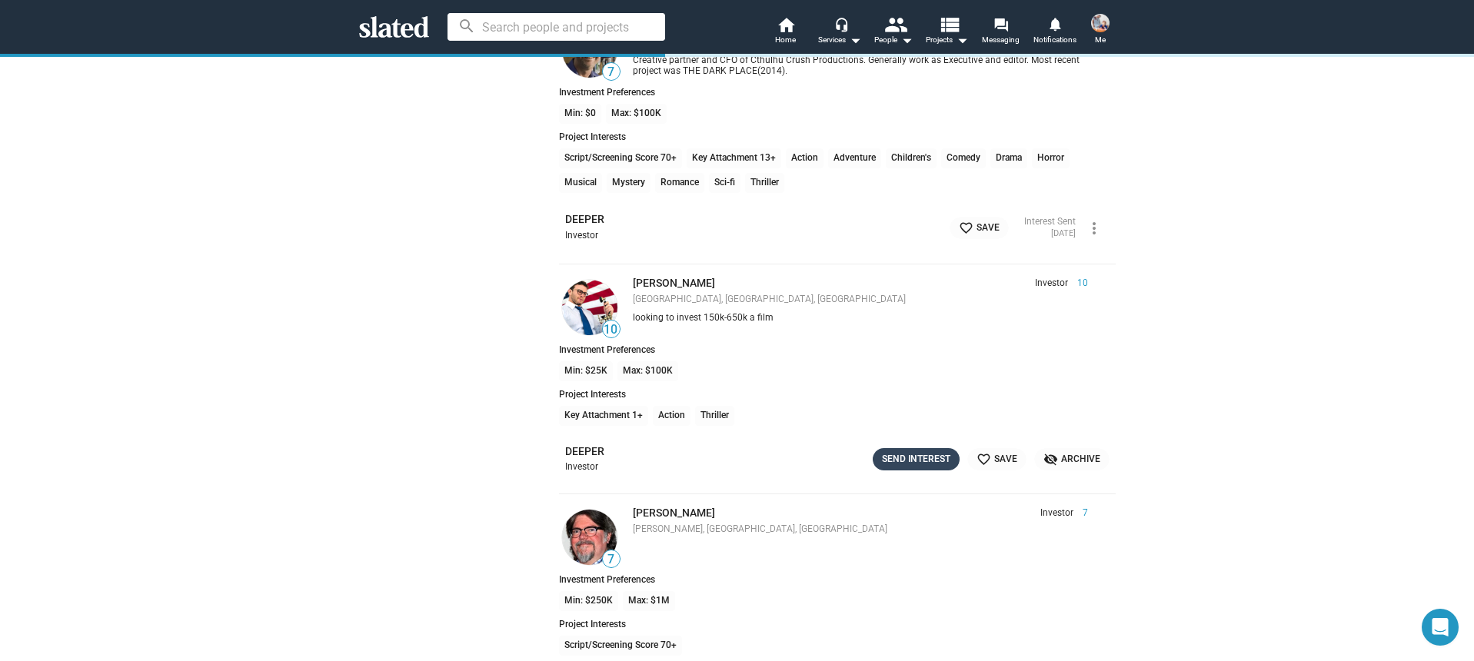
click at [937, 464] on div "Send Interest" at bounding box center [916, 459] width 68 height 16
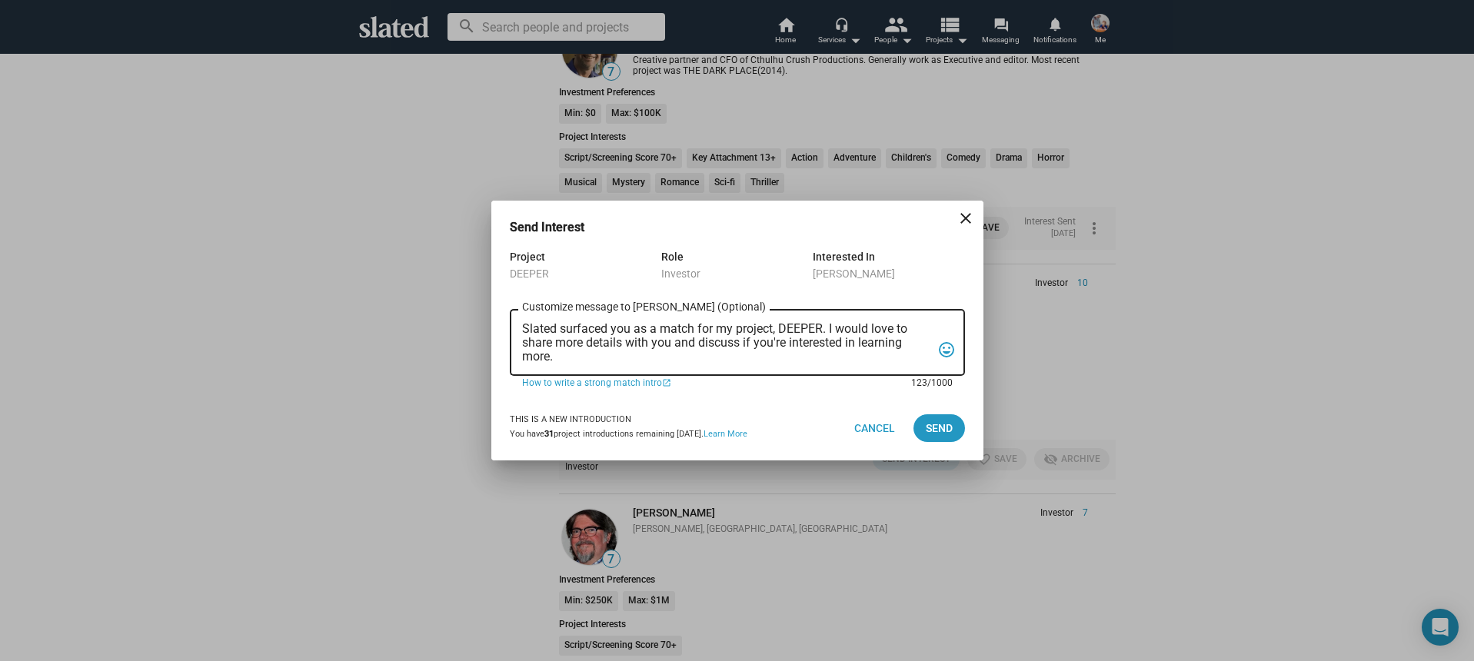
click at [691, 356] on textarea "Slated surfaced you as a match for my project, DEEPER. I would love to share mo…" at bounding box center [726, 343] width 409 height 42
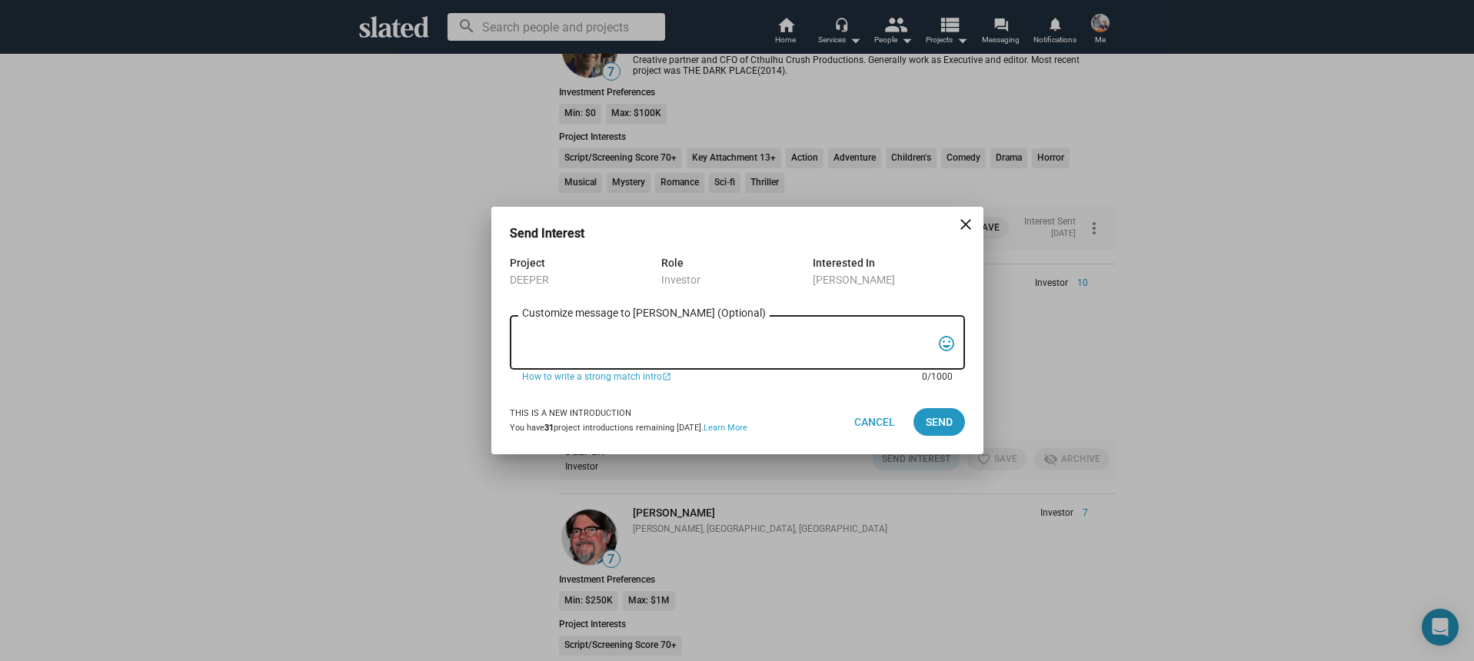
paste textarea "Hi, My name is Nathan Thomas, and I’m assistant producer of DEEPER, a psycholog…"
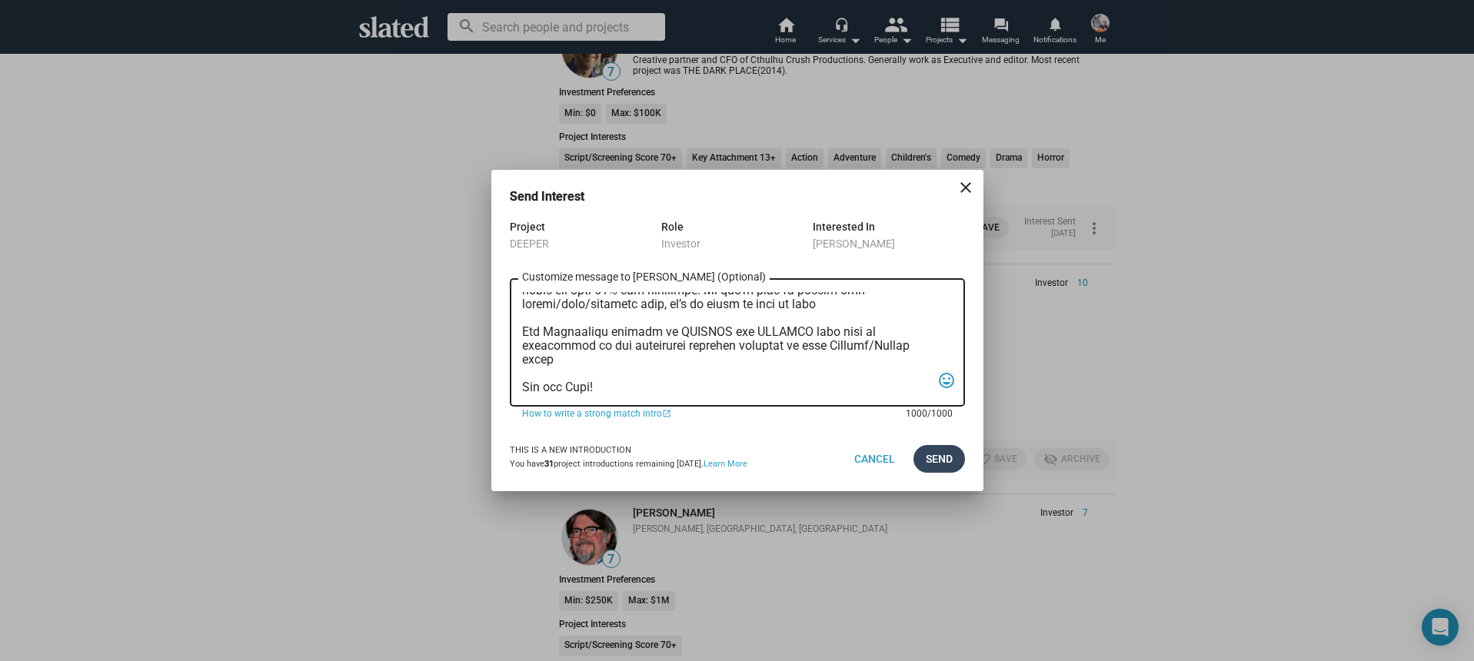
type textarea "Hi, My name is Nathan Thomas, and I’m assistant producer of DEEPER, a psycholog…"
click at [933, 456] on span "Send" at bounding box center [939, 459] width 27 height 28
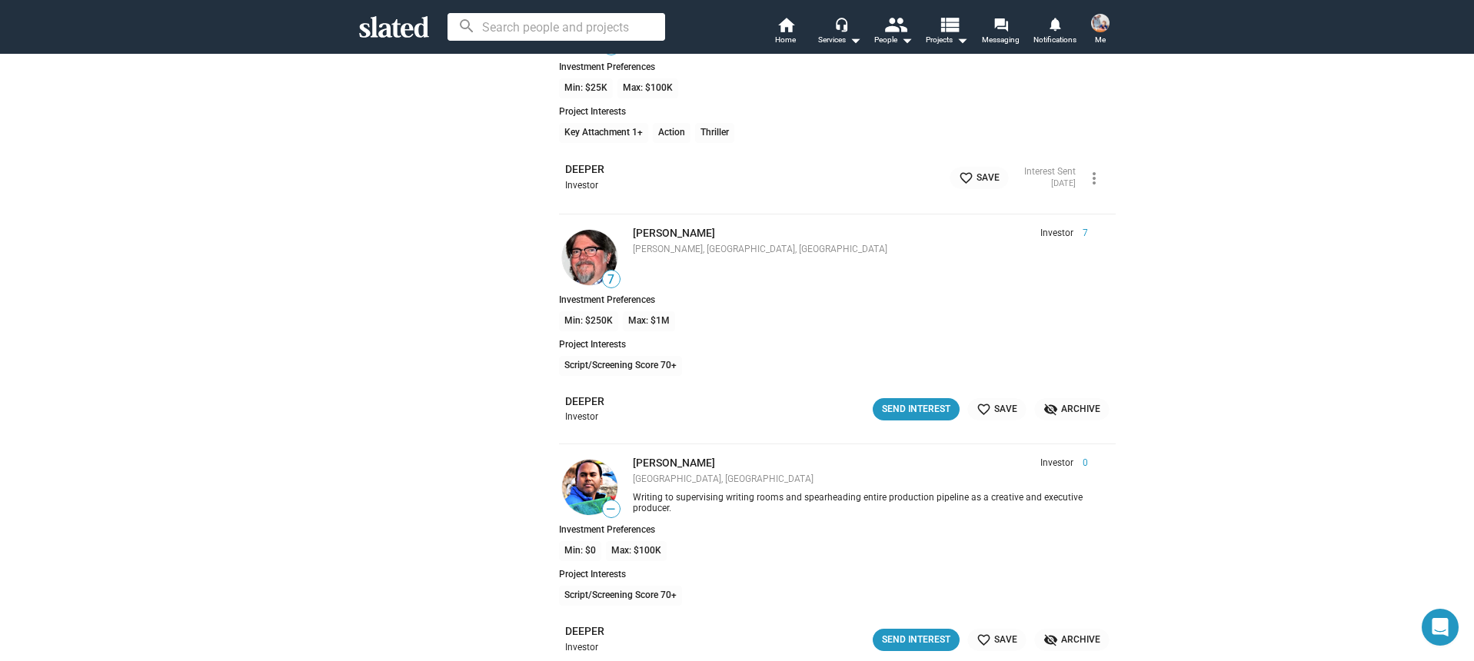
scroll to position [9357, 0]
click at [903, 406] on div "Send Interest" at bounding box center [916, 407] width 68 height 16
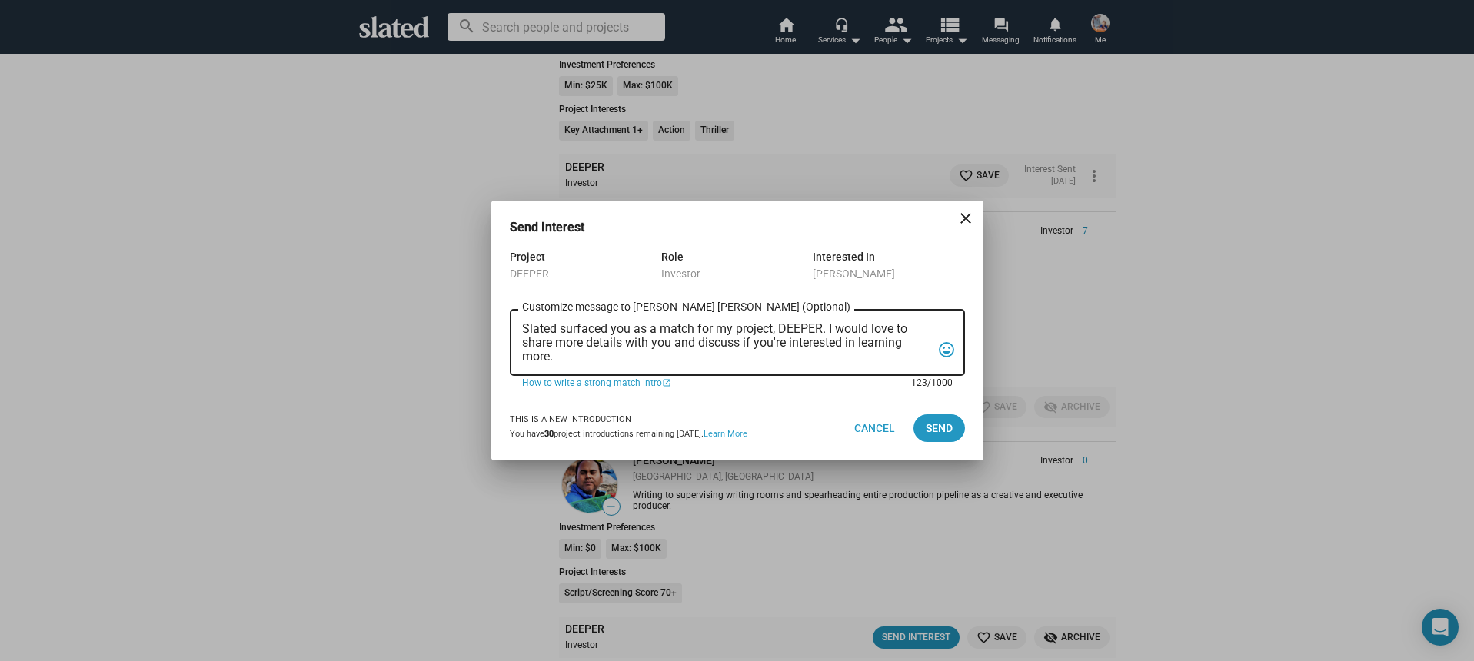
click at [688, 341] on textarea "Slated surfaced you as a match for my project, DEEPER. I would love to share mo…" at bounding box center [726, 343] width 409 height 42
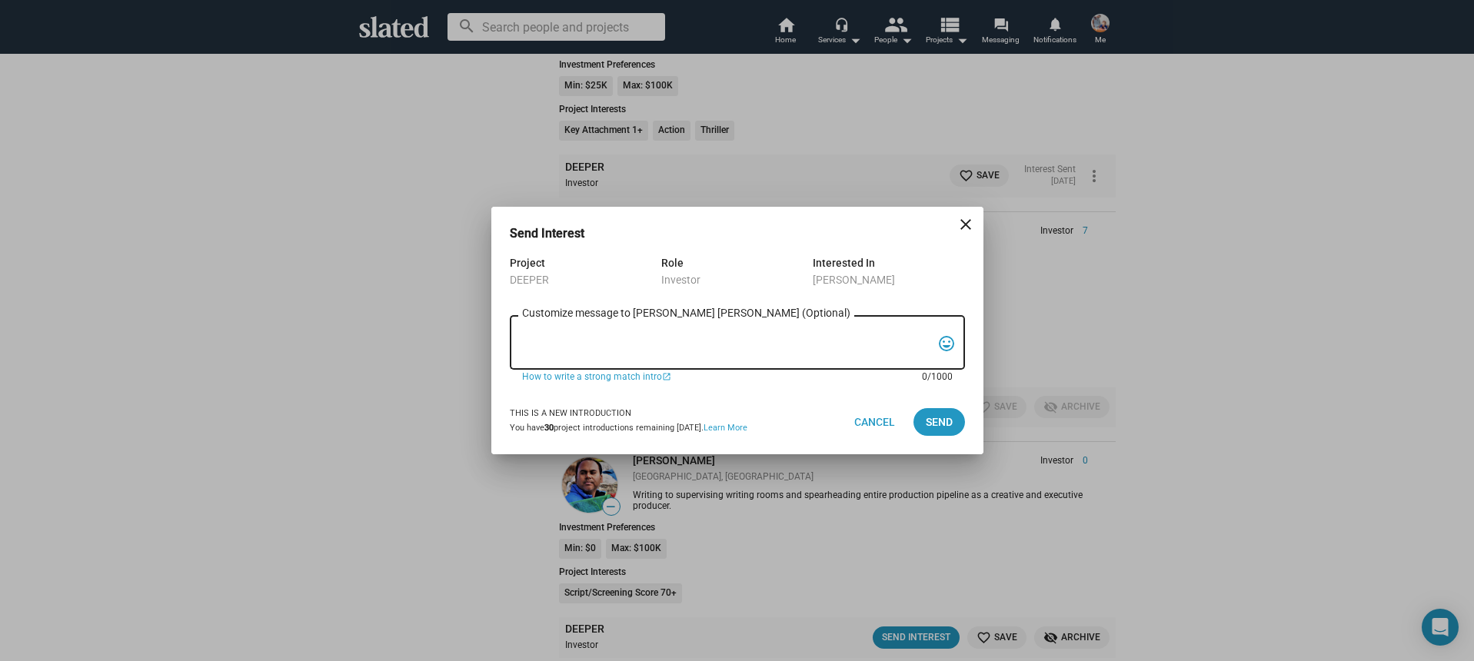
paste textarea "Hi, My name is Nathan Thomas, and I’m assistant producer of DEEPER, a psycholog…"
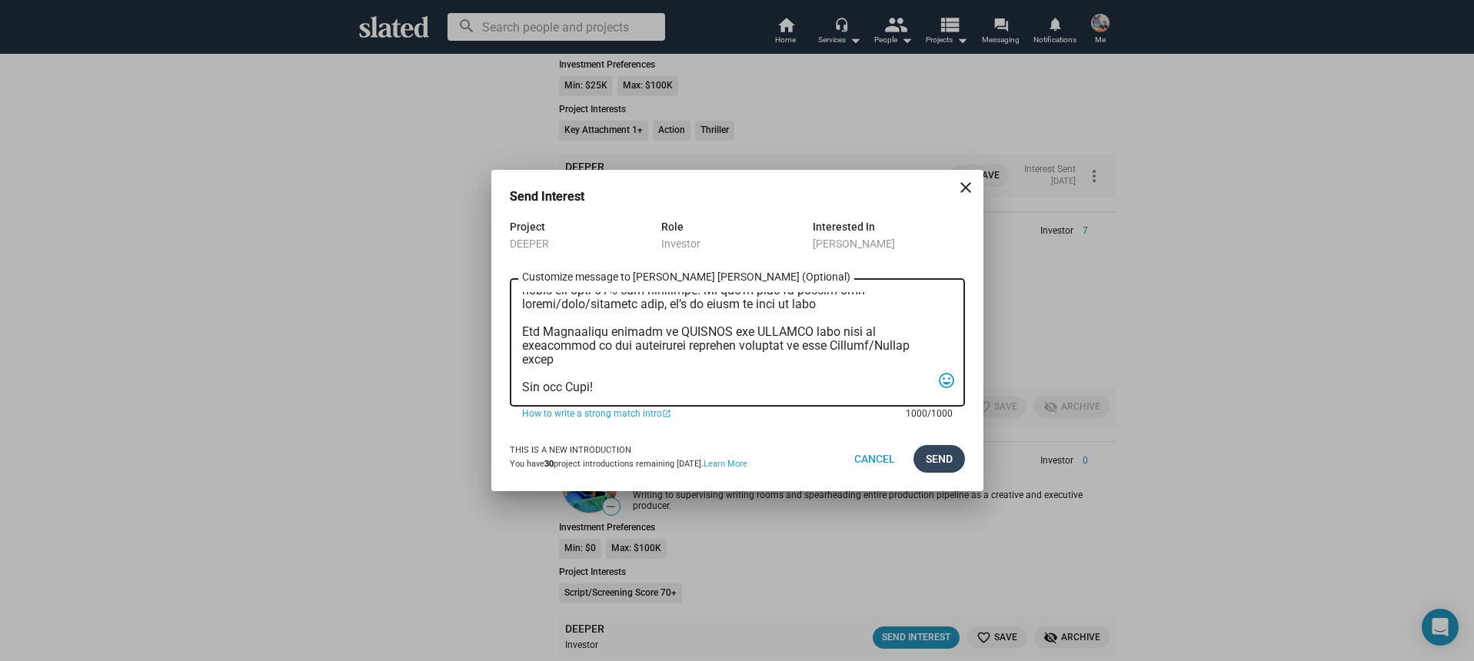
type textarea "Hi, My name is Nathan Thomas, and I’m assistant producer of DEEPER, a psycholog…"
click at [944, 454] on span "Send" at bounding box center [939, 459] width 27 height 28
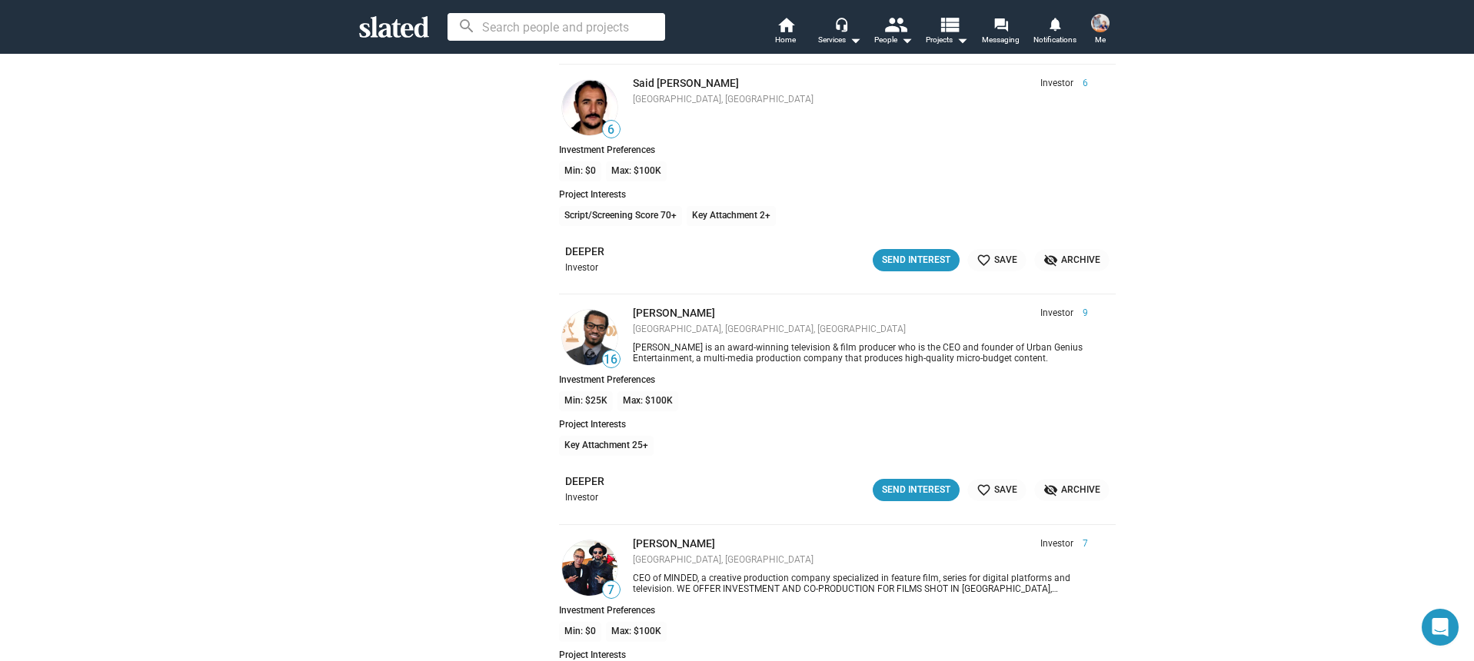
scroll to position [9971, 0]
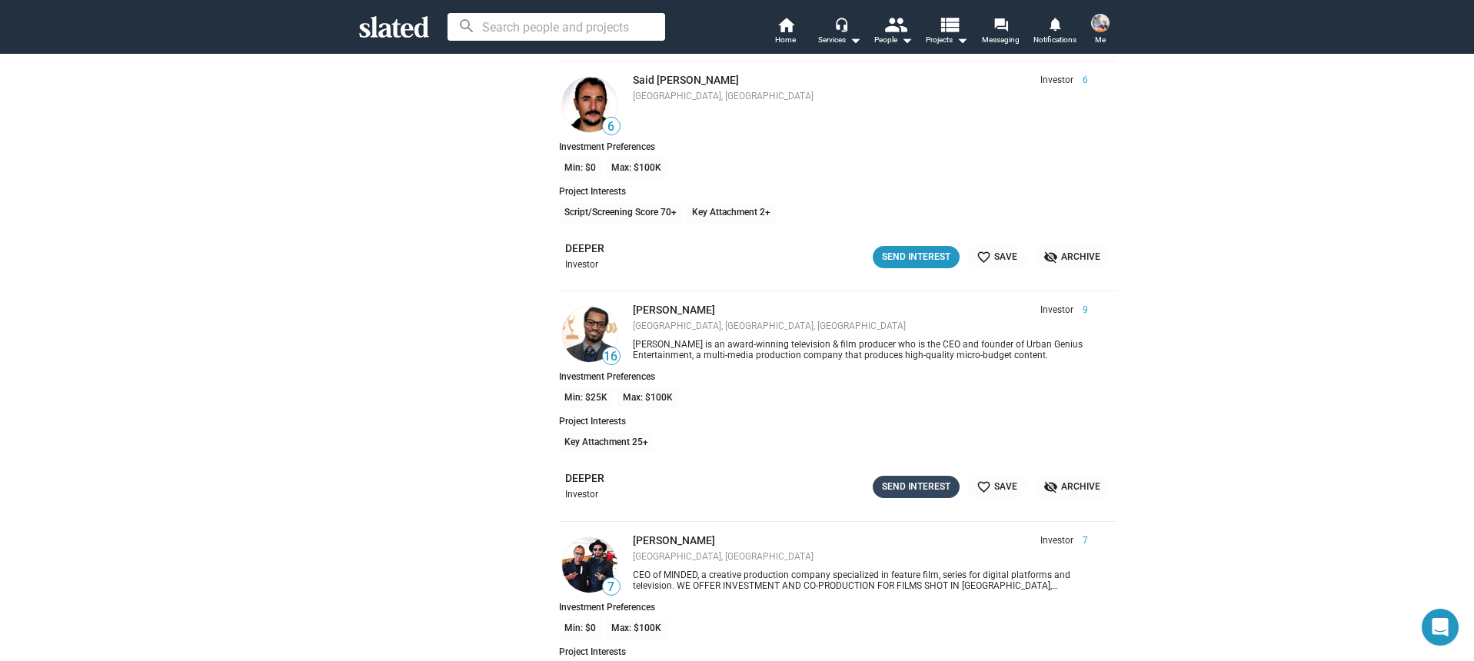
click at [903, 484] on div "Send Interest" at bounding box center [916, 487] width 68 height 16
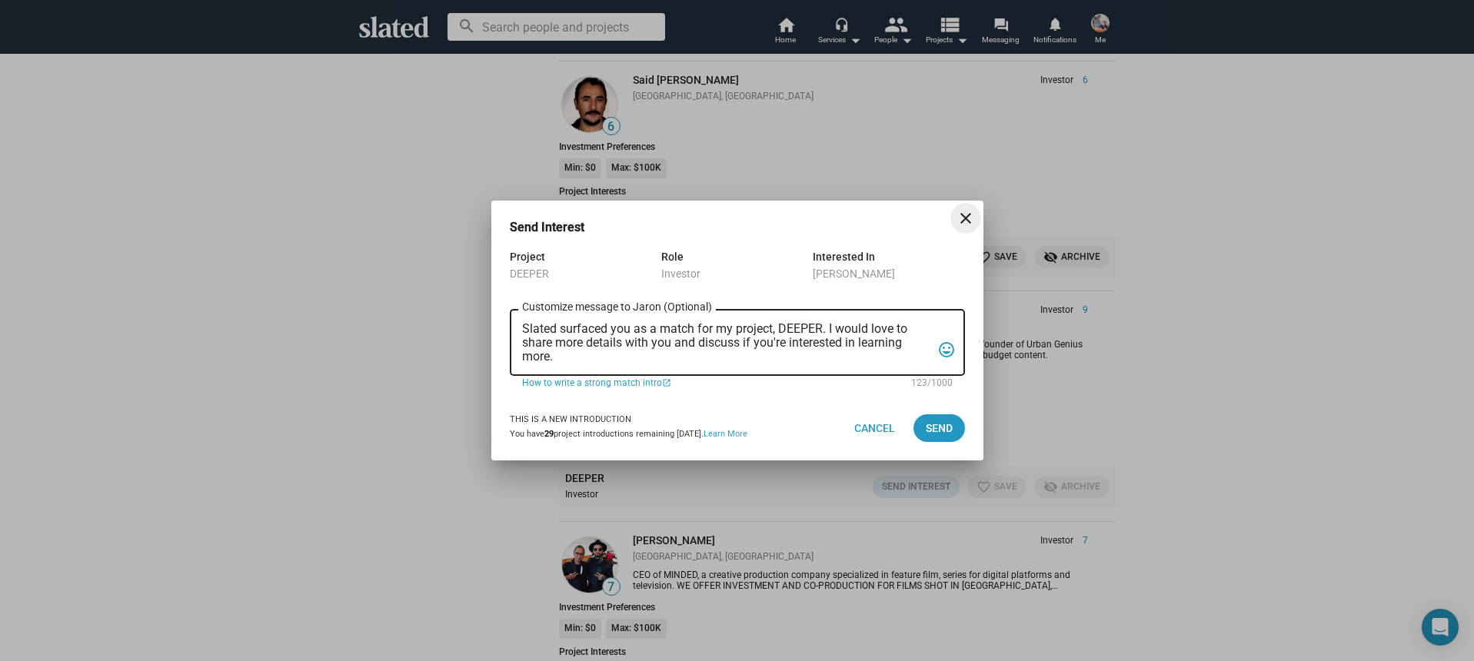
click at [674, 364] on div "Slated surfaced you as a match for my project, DEEPER. I would love to share mo…" at bounding box center [726, 341] width 409 height 70
click at [661, 358] on textarea "Slated surfaced you as a match for my project, DEEPER. I would love to share mo…" at bounding box center [726, 343] width 409 height 42
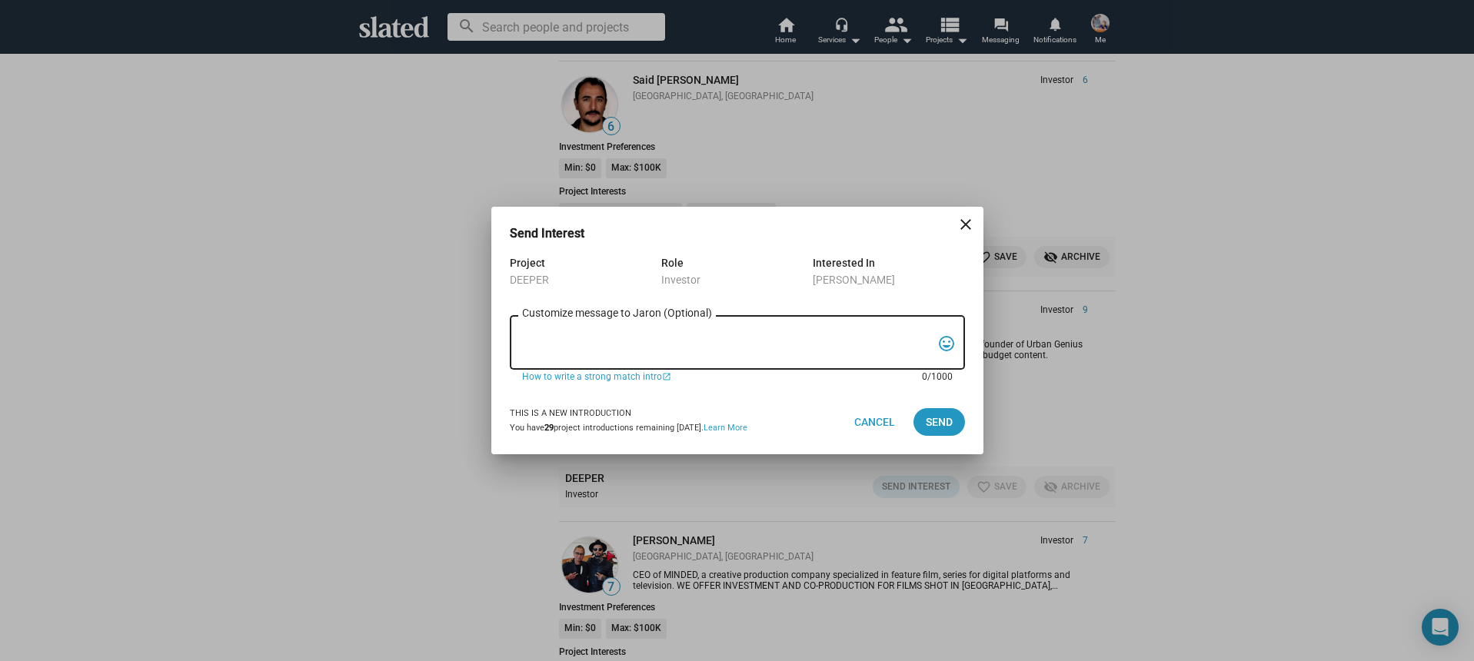
paste textarea "Hi, My name is Nathan Thomas, and I’m assistant producer of DEEPER, a psycholog…"
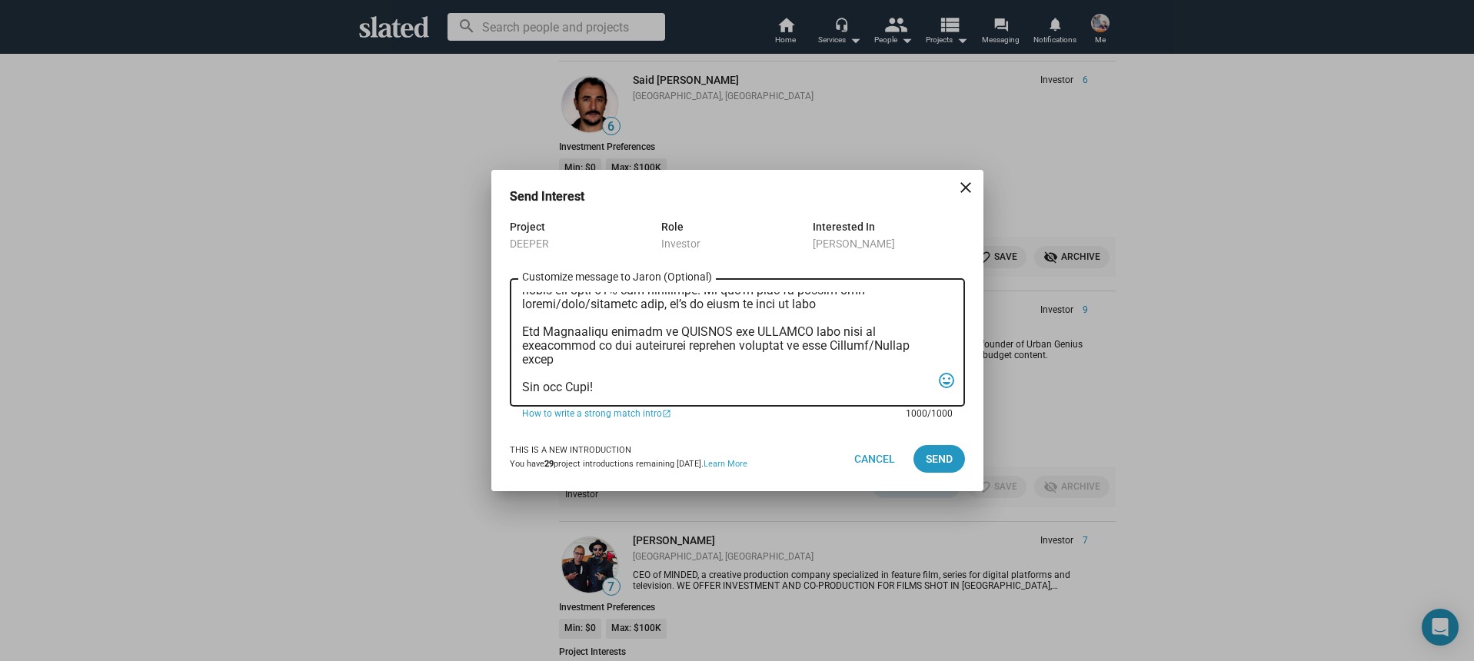
type textarea "Hi, My name is Nathan Thomas, and I’m assistant producer of DEEPER, a psycholog…"
click at [930, 443] on div "This is a new introduction You have 29 project introductions remaining today. L…" at bounding box center [737, 459] width 455 height 65
click at [928, 455] on span "Send" at bounding box center [939, 459] width 27 height 28
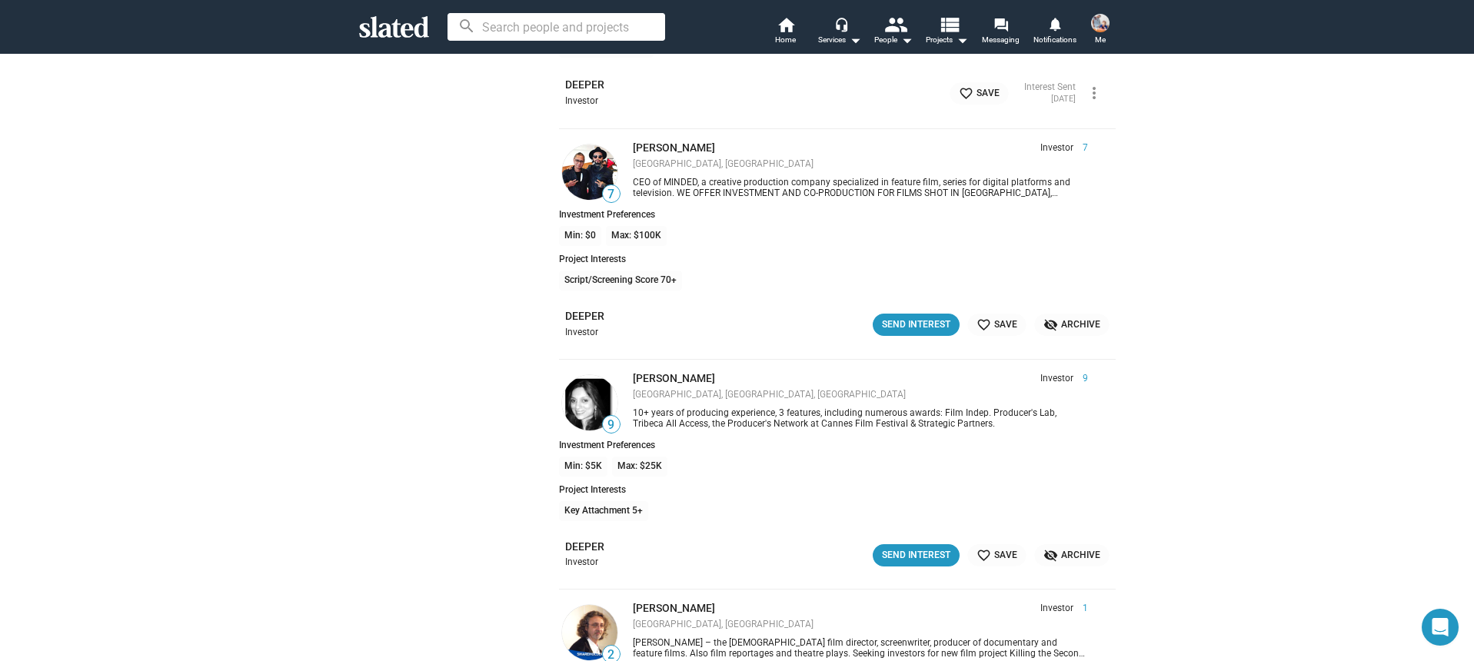
scroll to position [10371, 0]
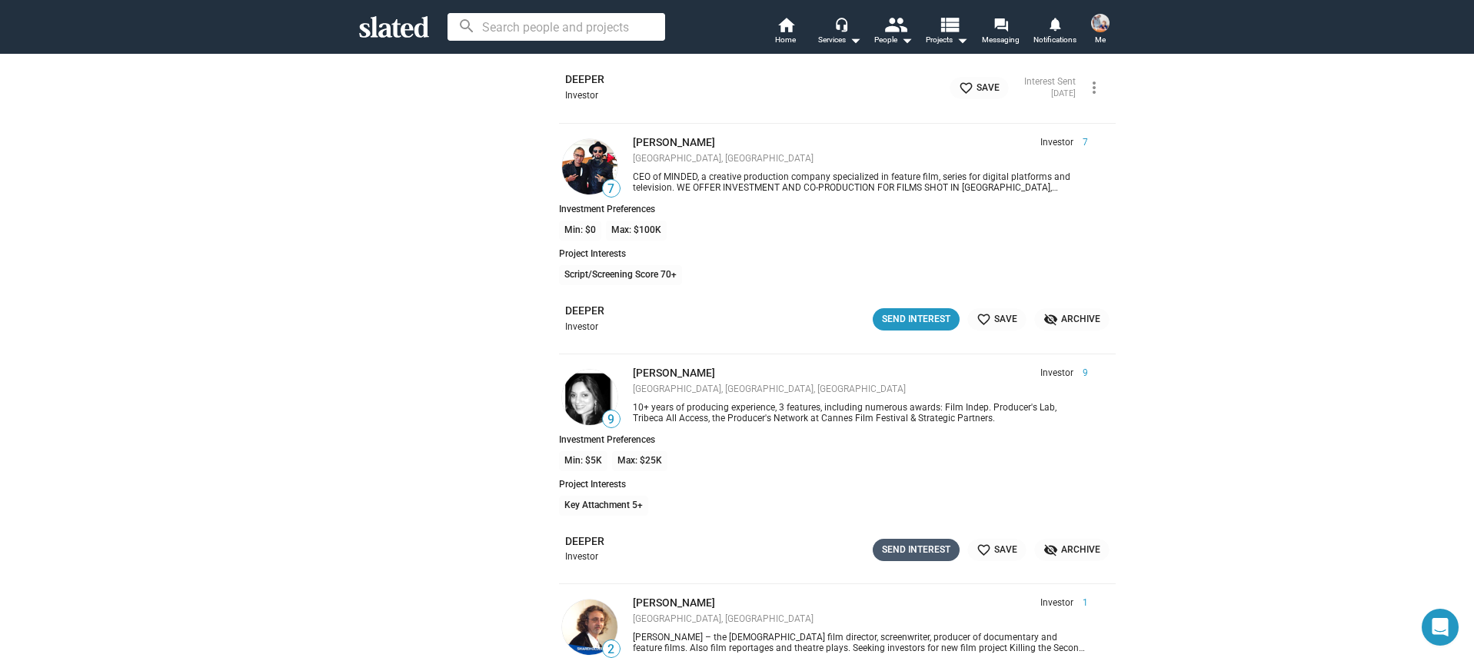
click at [911, 558] on button "Send Interest" at bounding box center [916, 550] width 87 height 22
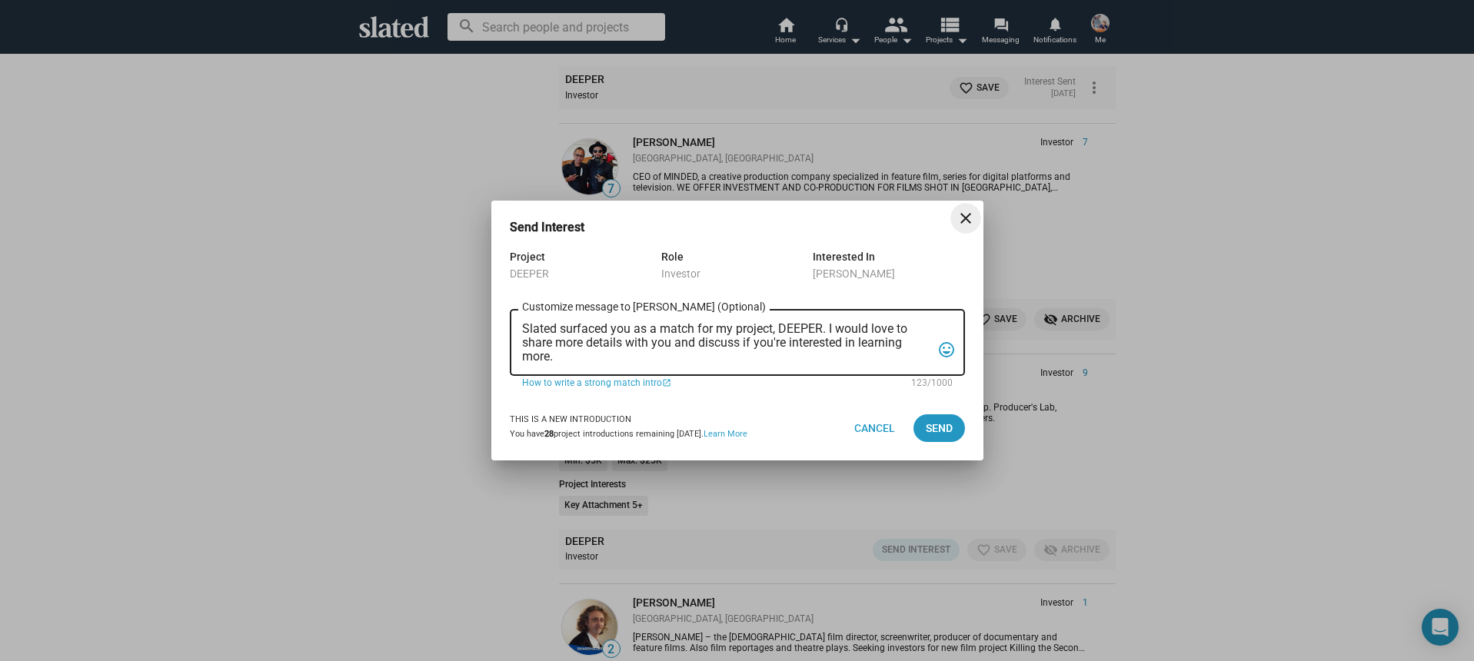
click at [657, 362] on textarea "Slated surfaced you as a match for my project, DEEPER. I would love to share mo…" at bounding box center [726, 343] width 409 height 42
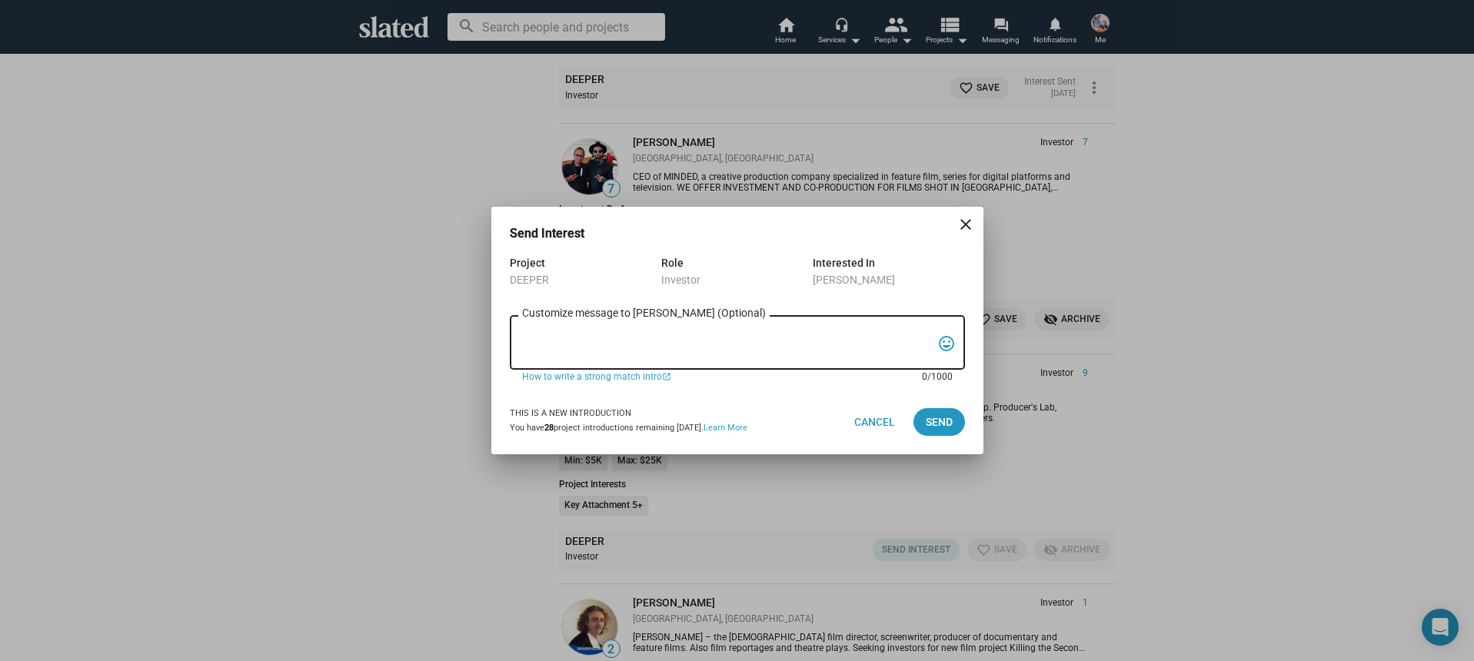
paste textarea "Hi, My name is Nathan Thomas, and I’m assistant producer of DEEPER, a psycholog…"
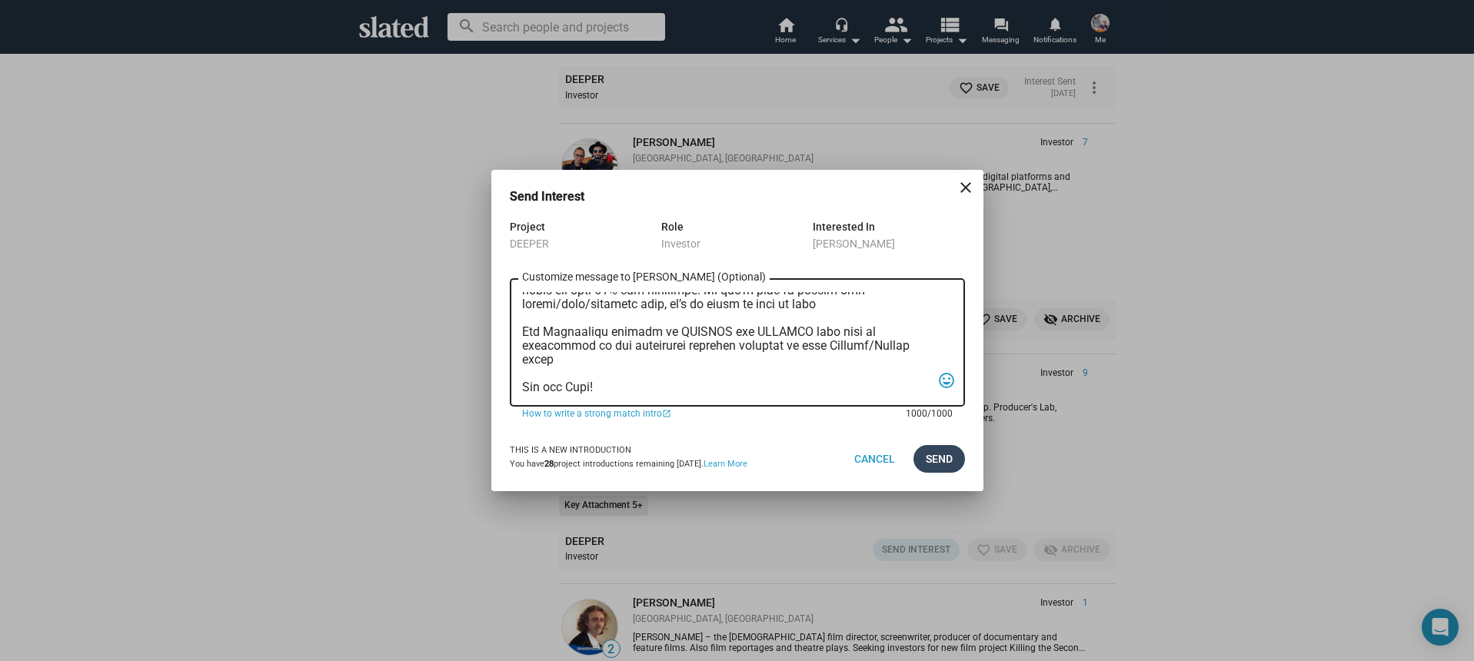
type textarea "Hi, My name is Nathan Thomas, and I’m assistant producer of DEEPER, a psycholog…"
click at [947, 470] on span "Send" at bounding box center [939, 459] width 27 height 28
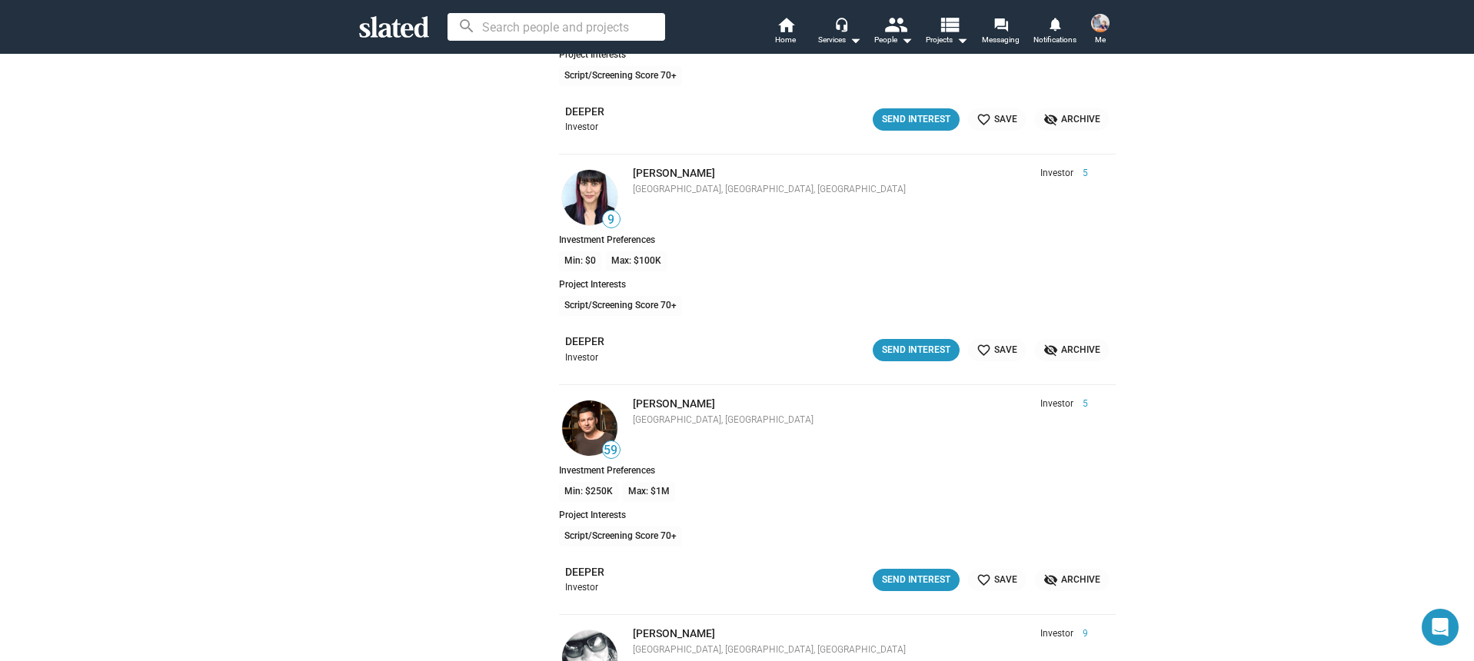
scroll to position [11036, 0]
click at [894, 576] on div "Send Interest" at bounding box center [916, 579] width 68 height 16
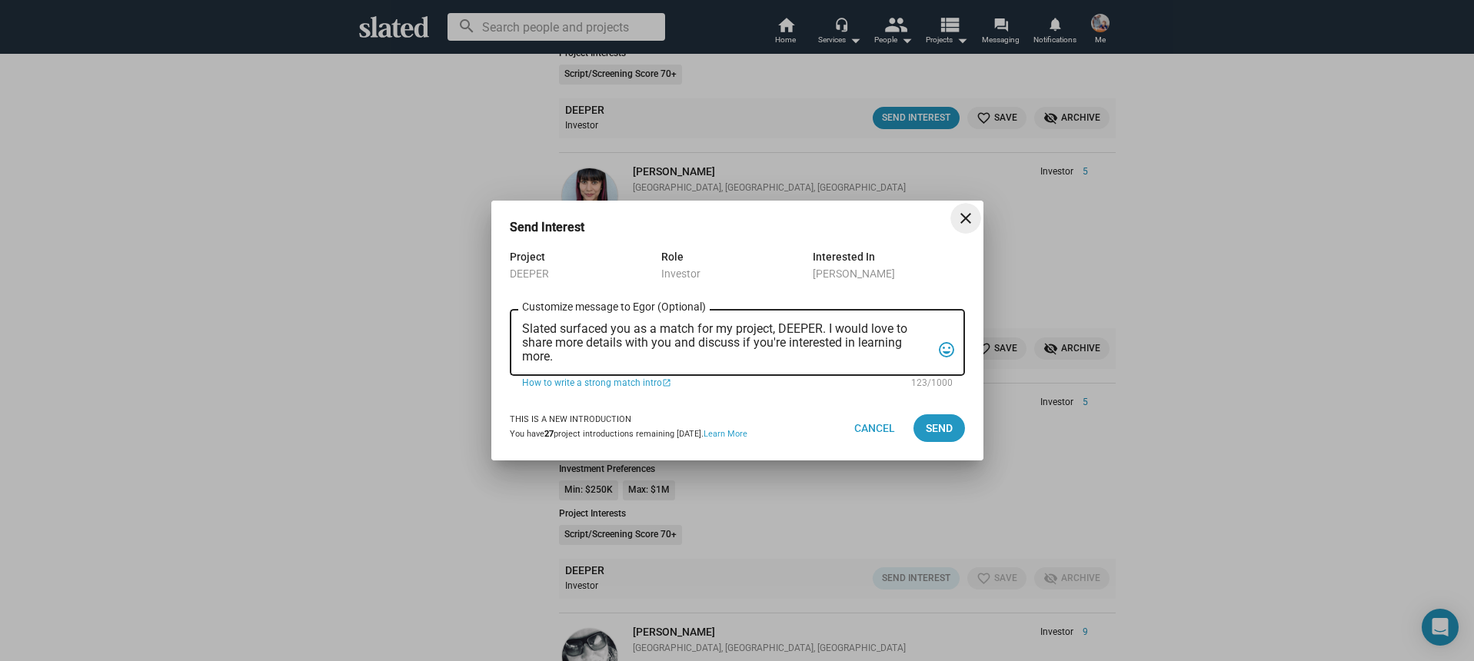
click at [704, 358] on textarea "Slated surfaced you as a match for my project, DEEPER. I would love to share mo…" at bounding box center [726, 343] width 409 height 42
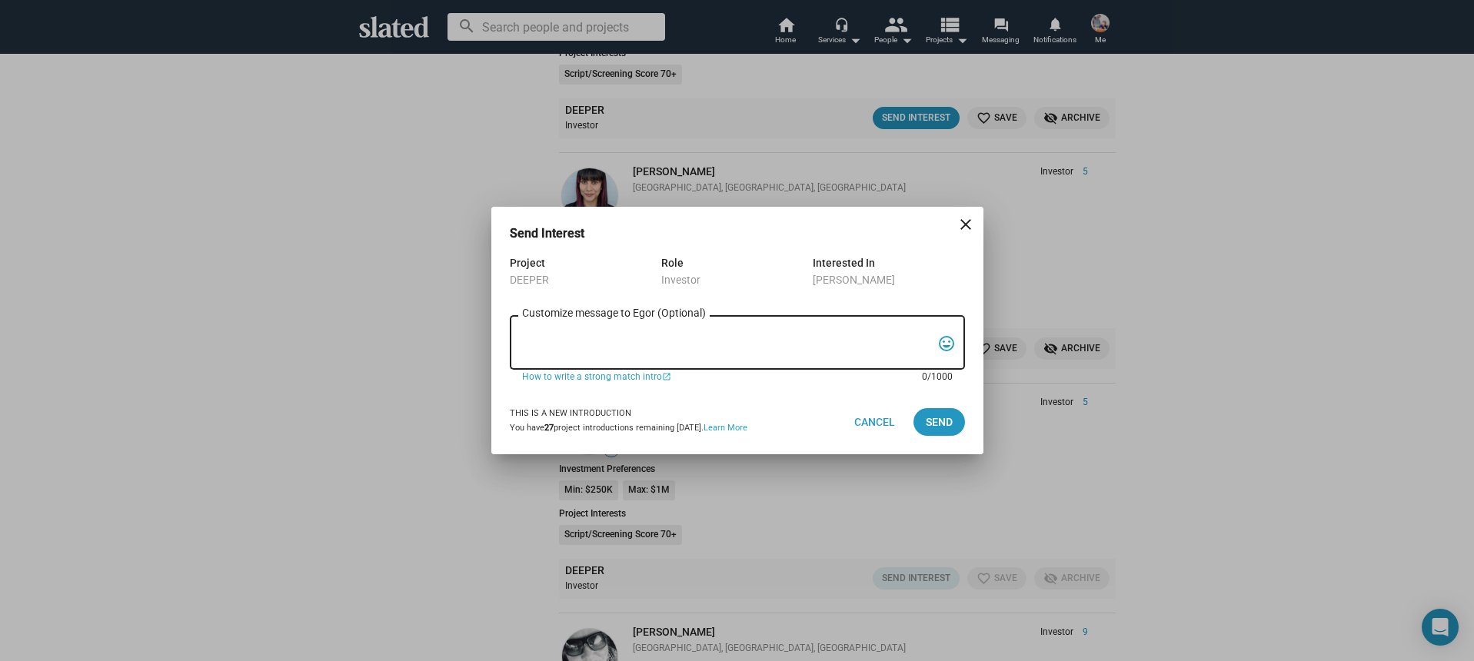
paste textarea "Hi, My name is Nathan Thomas, and I’m assistant producer of DEEPER, a psycholog…"
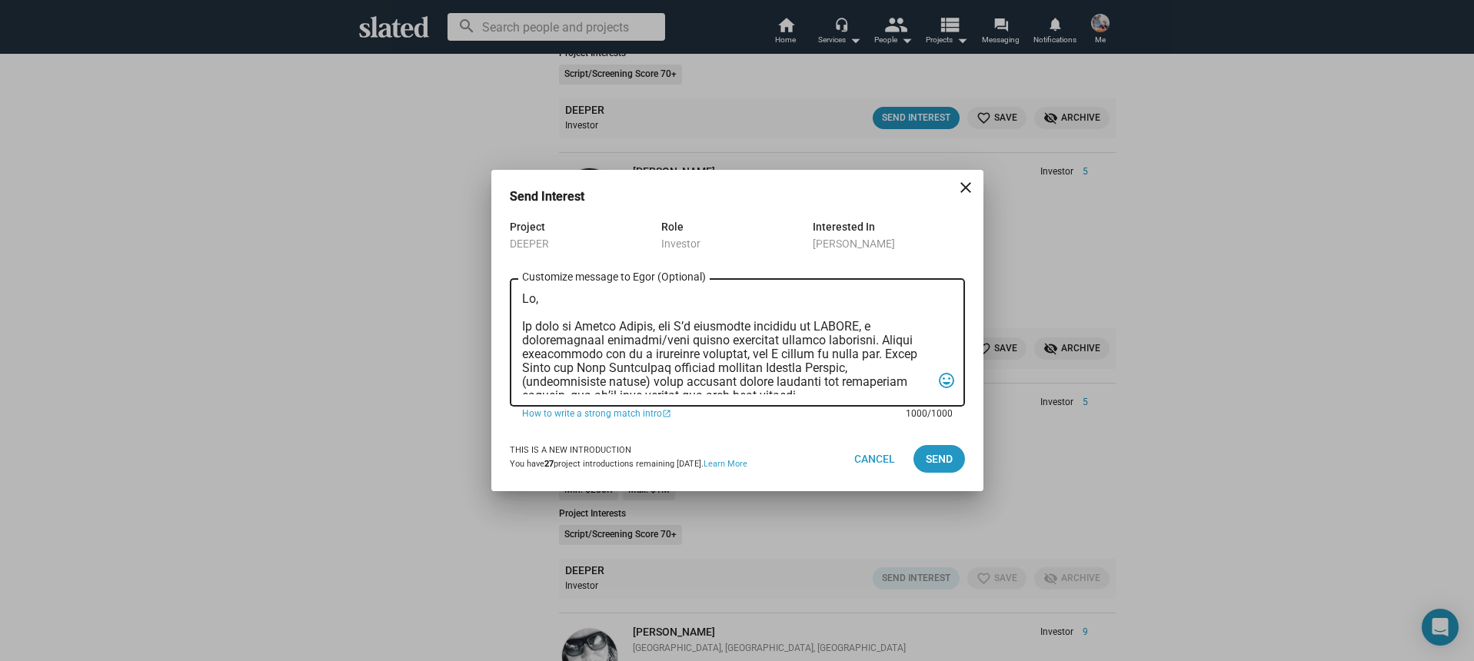
scroll to position [410, 0]
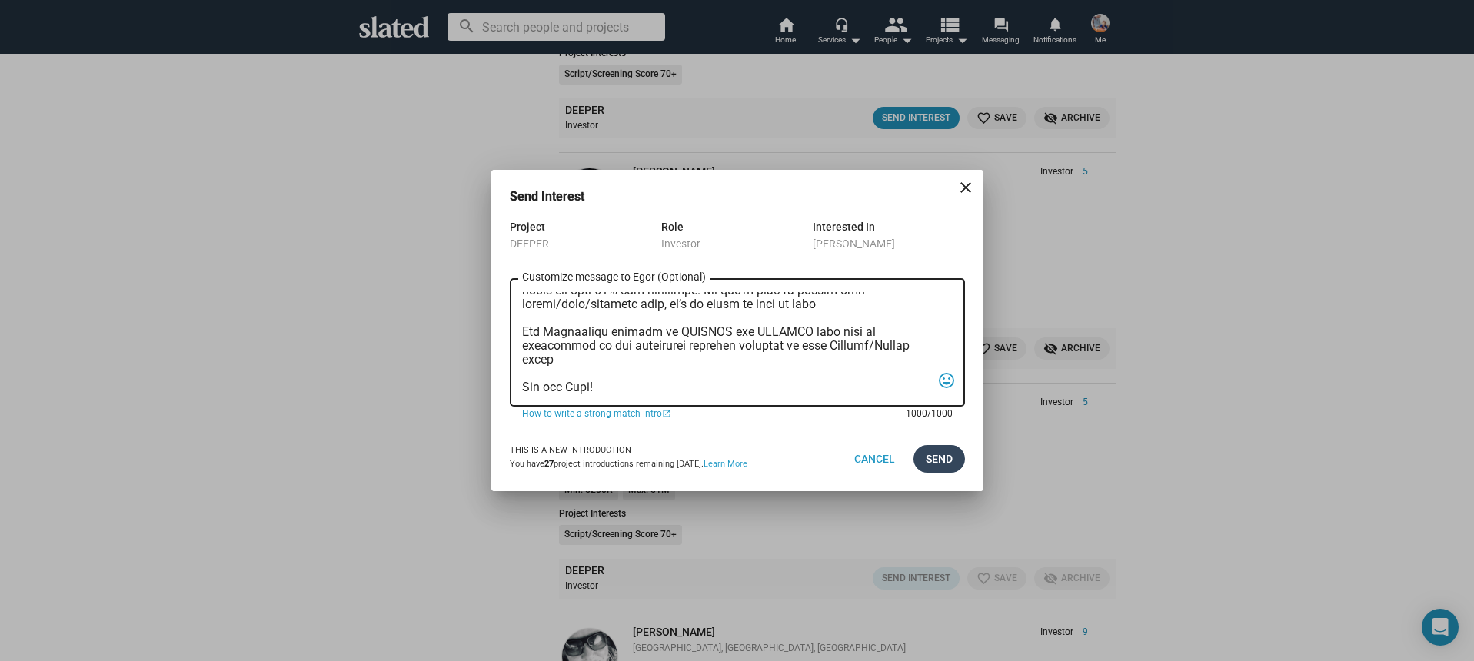
type textarea "Hi, My name is Nathan Thomas, and I’m assistant producer of DEEPER, a psycholog…"
drag, startPoint x: 942, startPoint y: 461, endPoint x: 891, endPoint y: 488, distance: 57.4
click at [942, 461] on span "Send" at bounding box center [939, 459] width 27 height 28
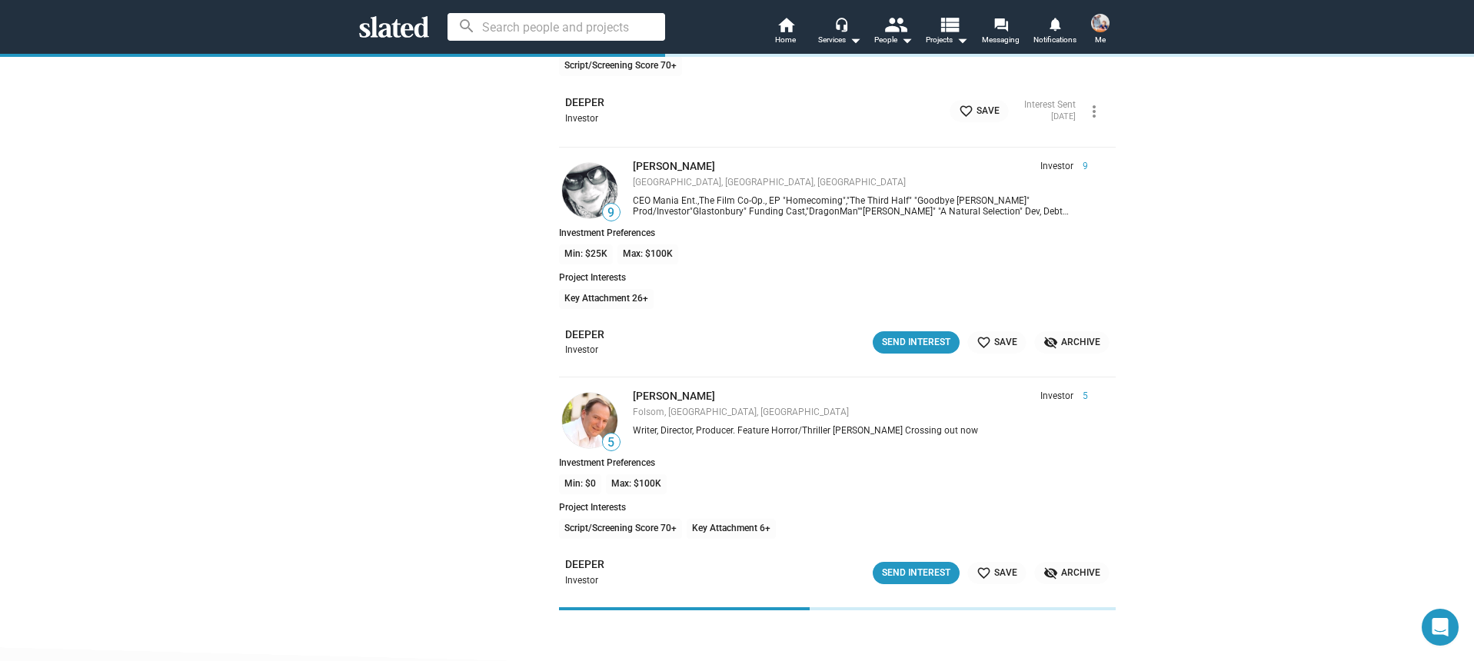
scroll to position [11503, 0]
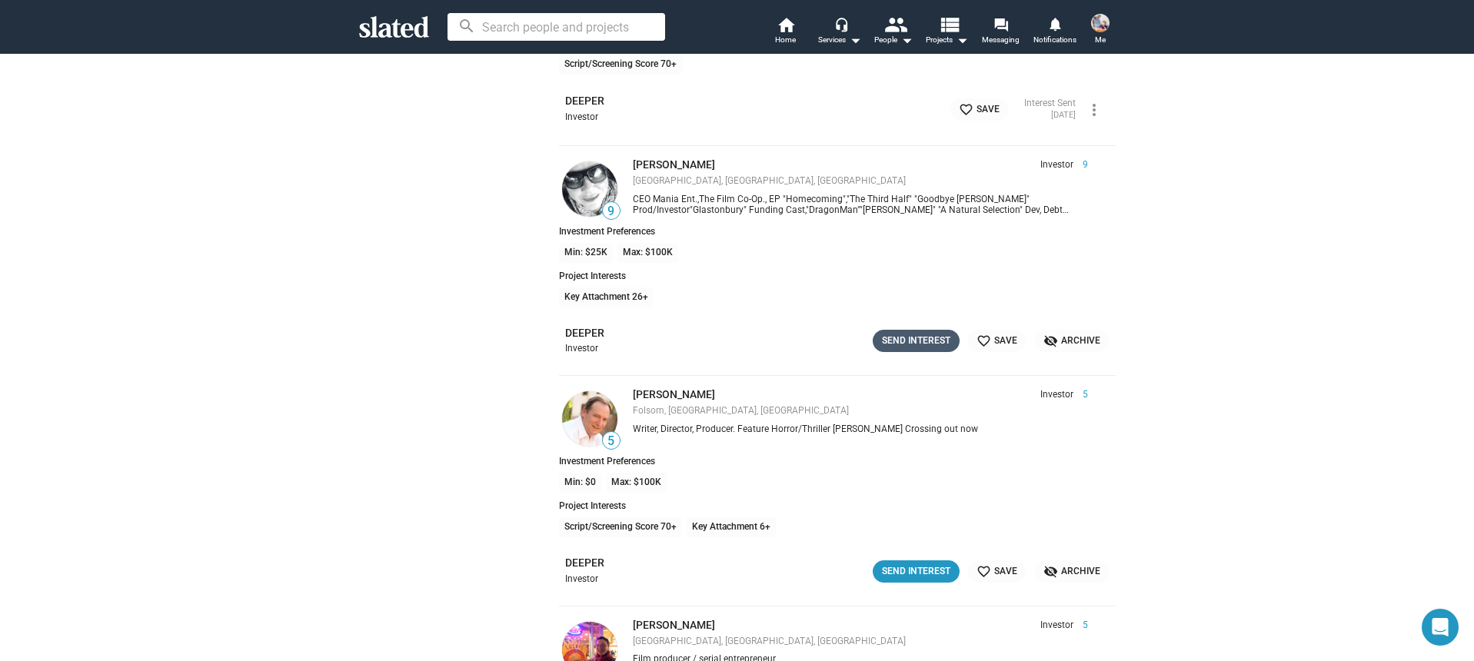
click at [885, 343] on div "Send Interest" at bounding box center [916, 341] width 68 height 16
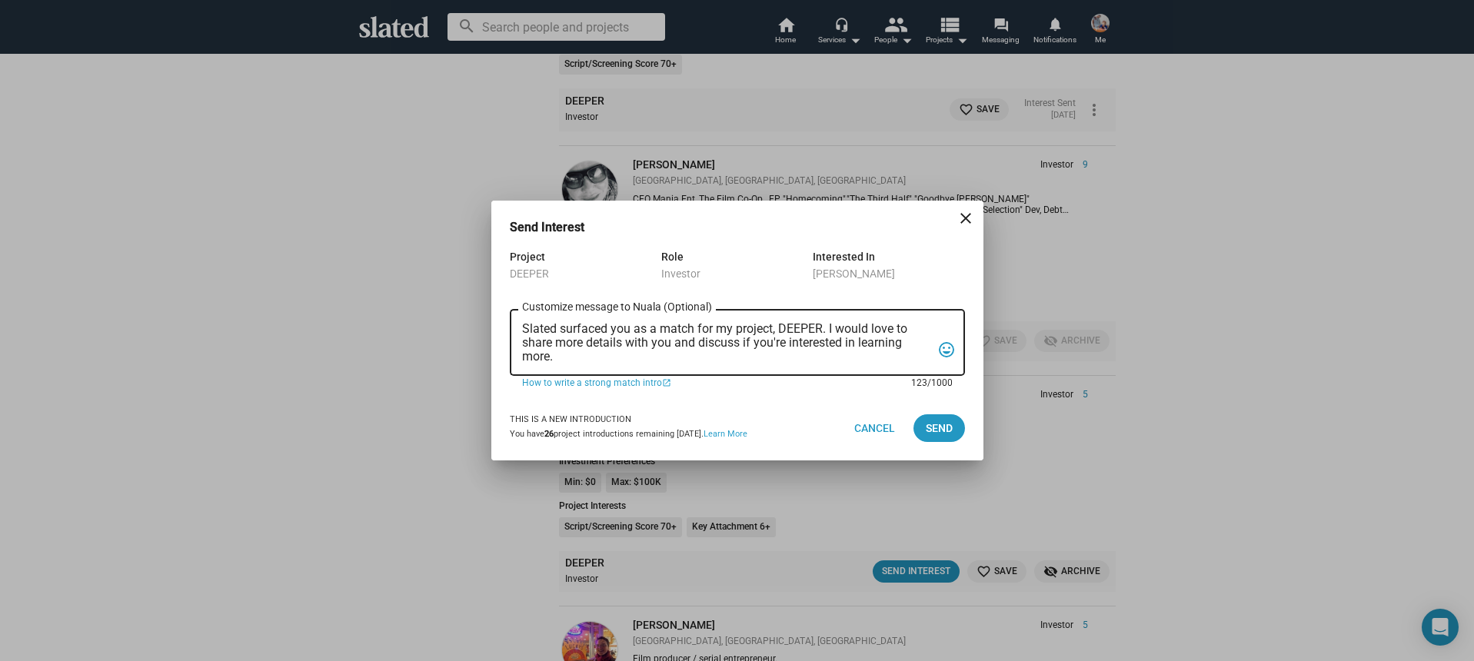
click at [681, 358] on textarea "Slated surfaced you as a match for my project, DEEPER. I would love to share mo…" at bounding box center [726, 343] width 409 height 42
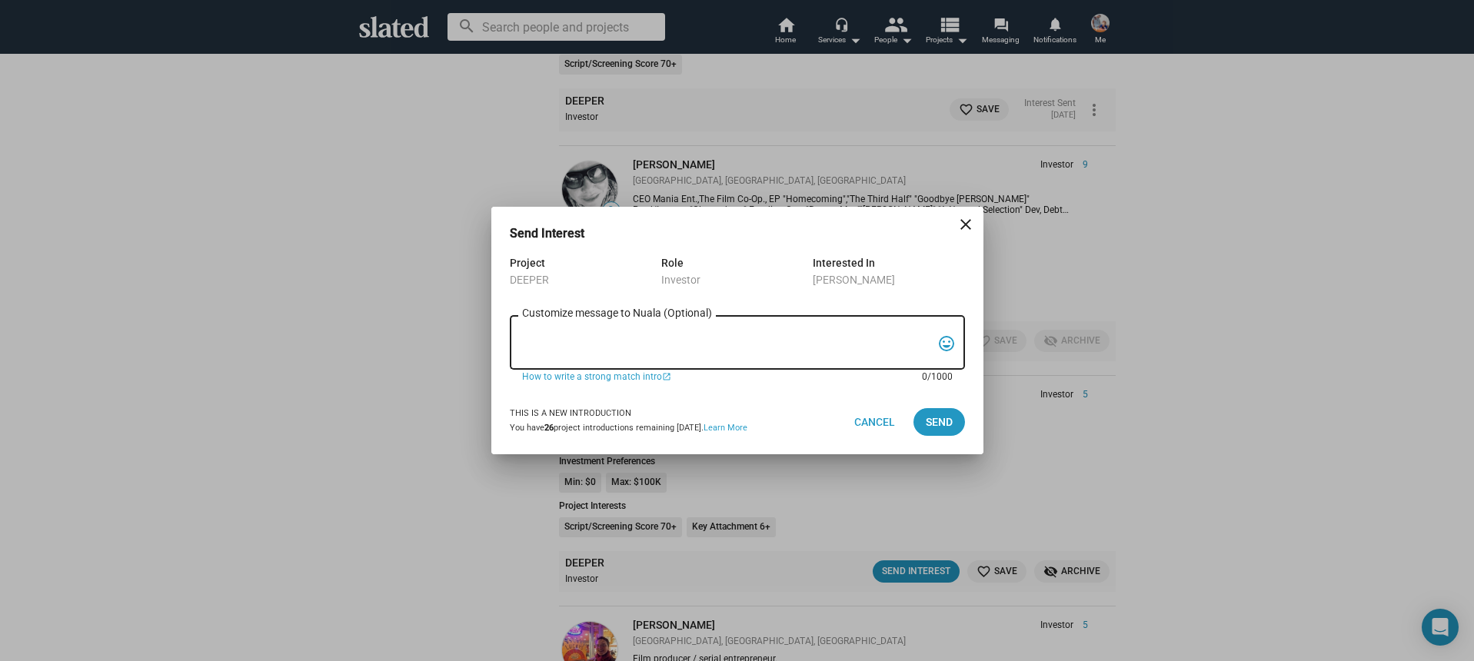
paste textarea "Hi, My name is Nathan Thomas, and I’m assistant producer of DEEPER, a psycholog…"
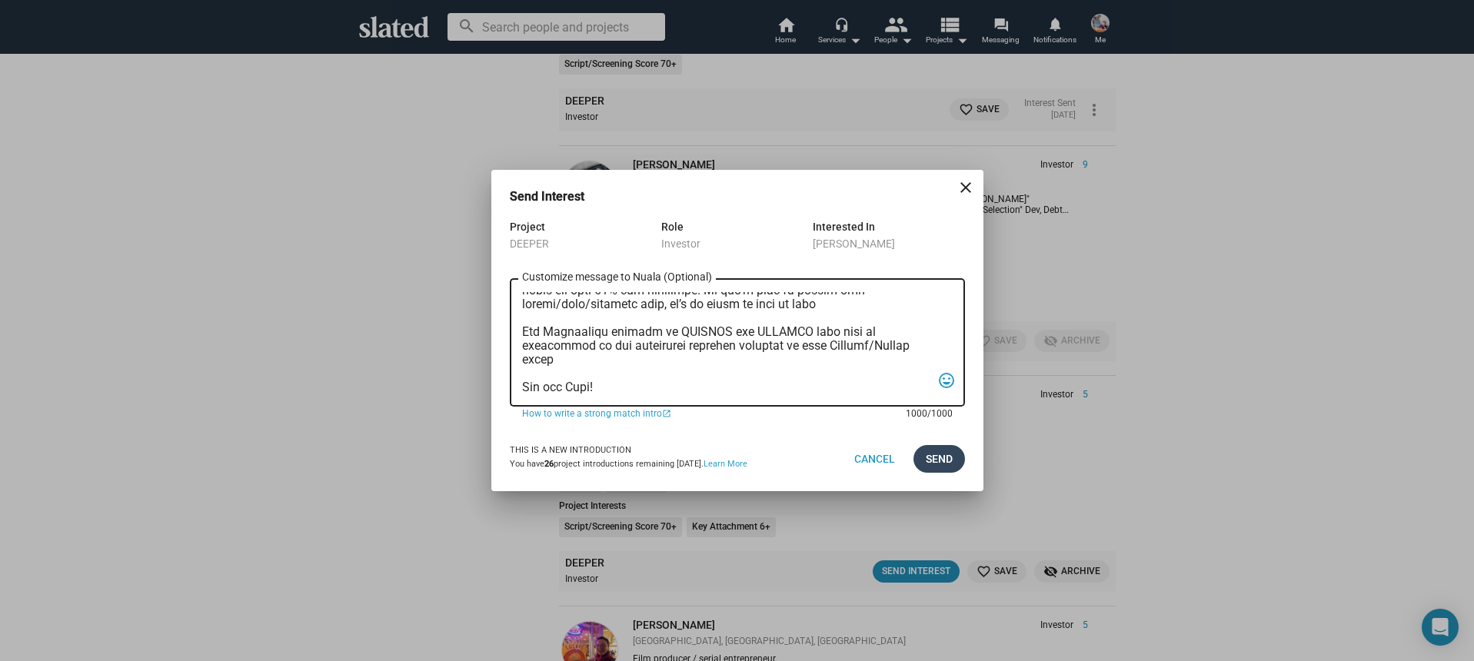
type textarea "Hi, My name is Nathan Thomas, and I’m assistant producer of DEEPER, a psycholog…"
click at [955, 460] on button "Send" at bounding box center [939, 459] width 52 height 28
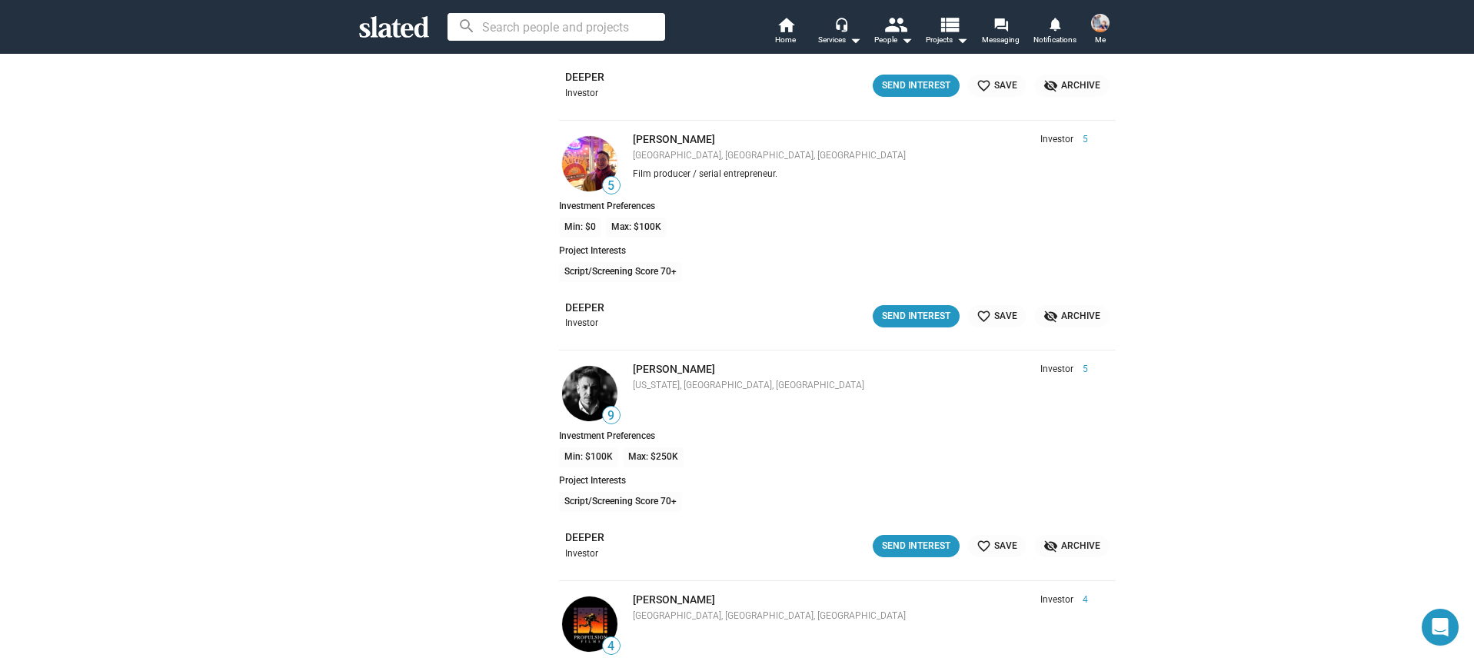
scroll to position [11995, 0]
click at [923, 543] on div "Send Interest" at bounding box center [916, 545] width 68 height 16
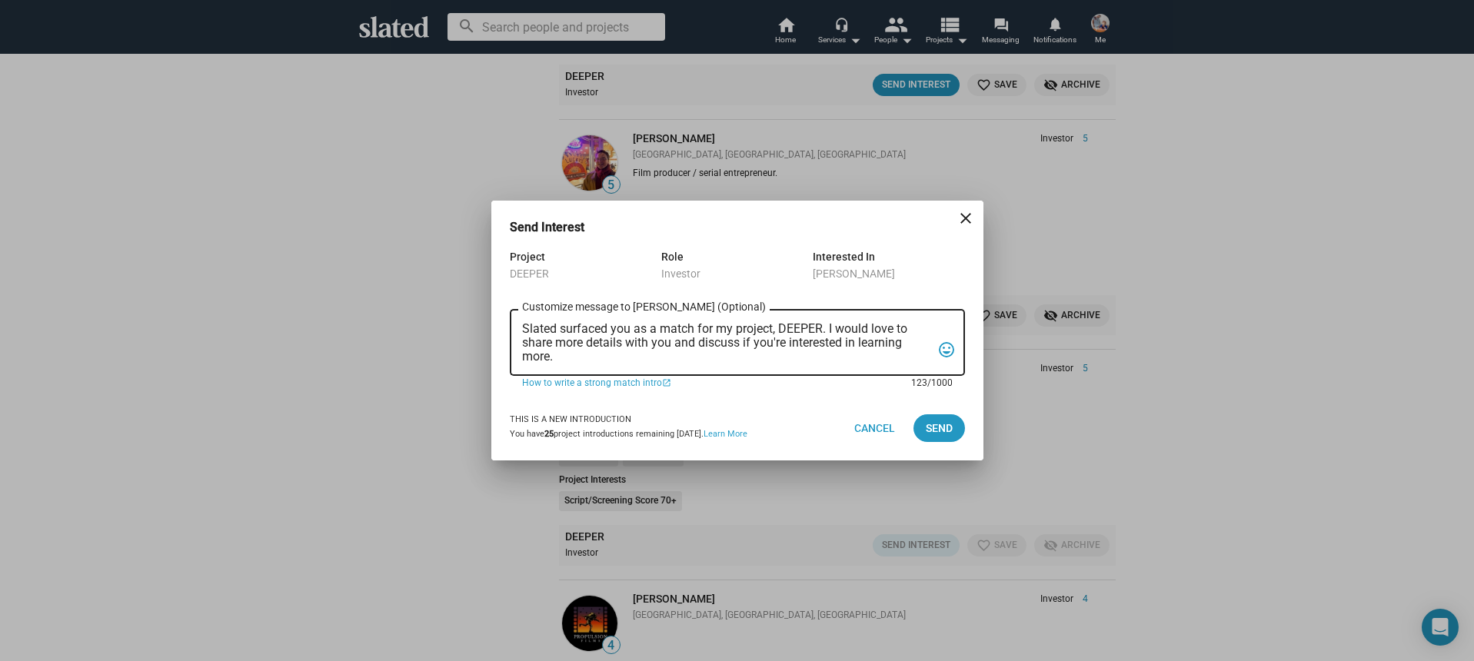
click at [683, 348] on textarea "Slated surfaced you as a match for my project, DEEPER. I would love to share mo…" at bounding box center [726, 343] width 409 height 42
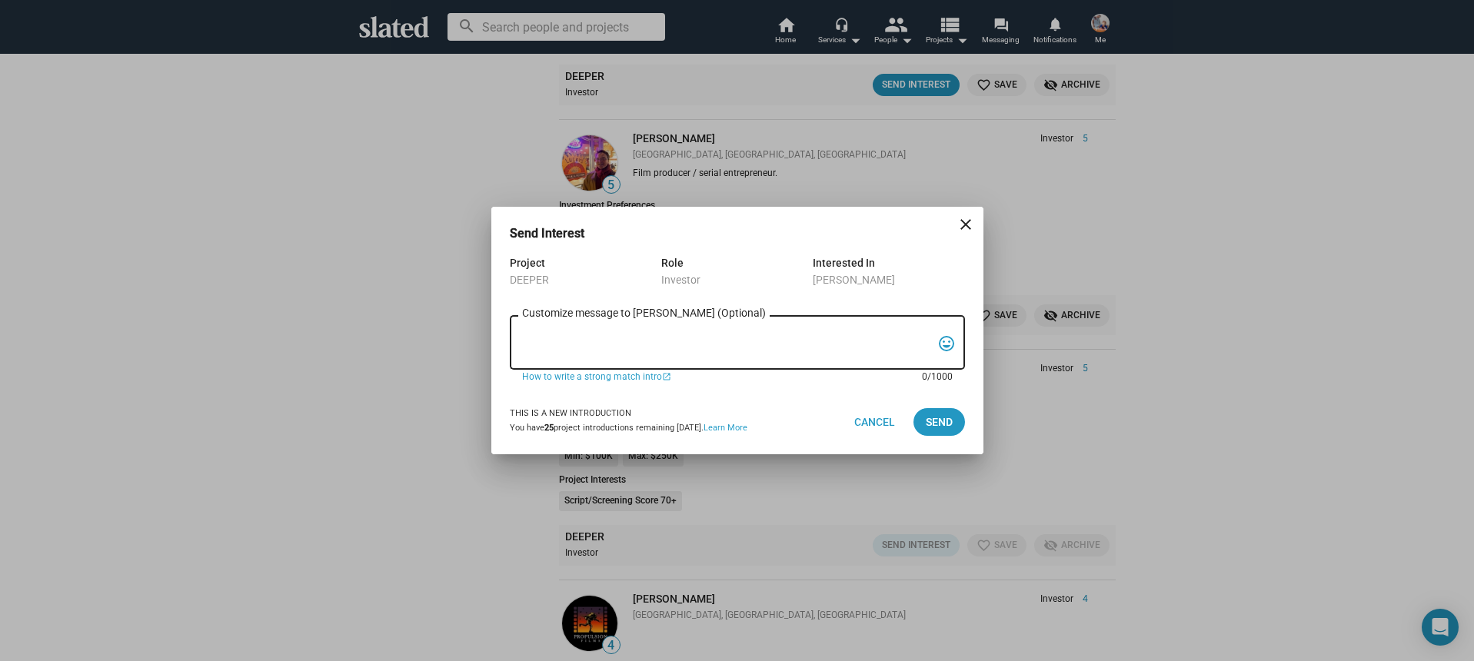
paste textarea "Hi, My name is Nathan Thomas, and I’m assistant producer of DEEPER, a psycholog…"
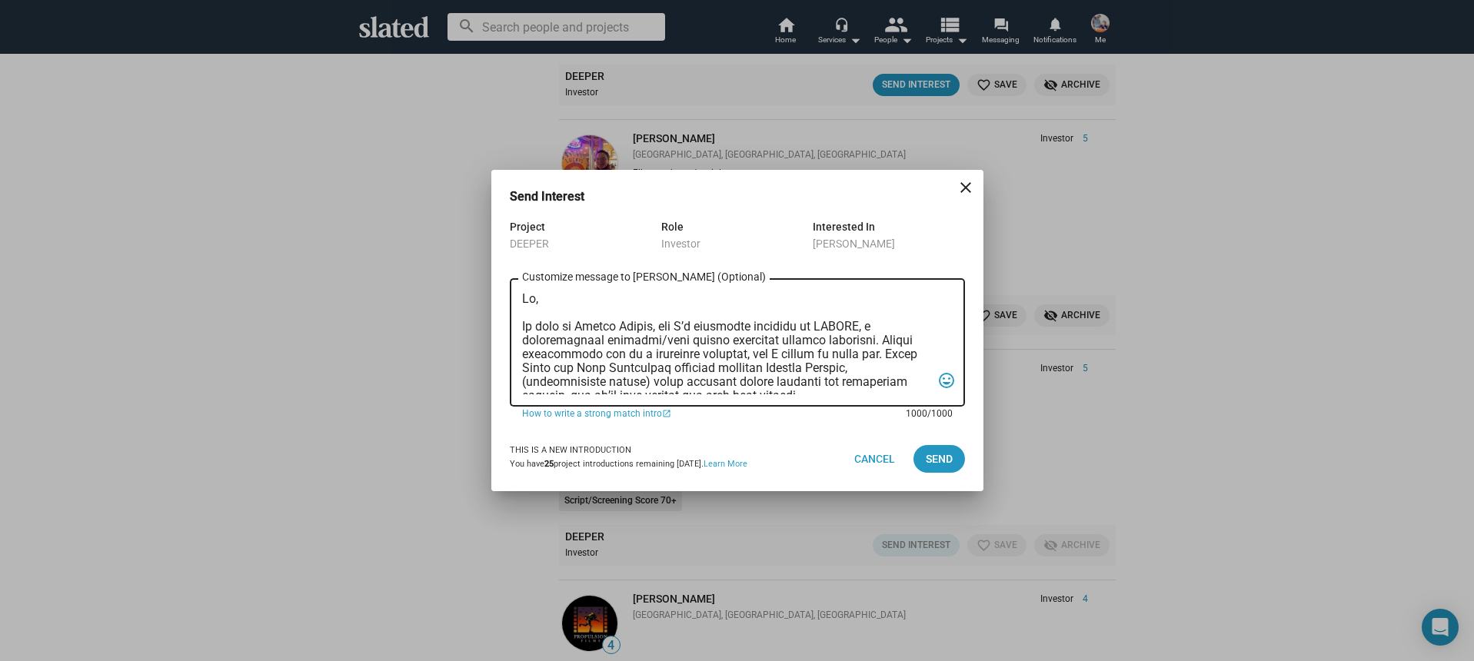
scroll to position [410, 0]
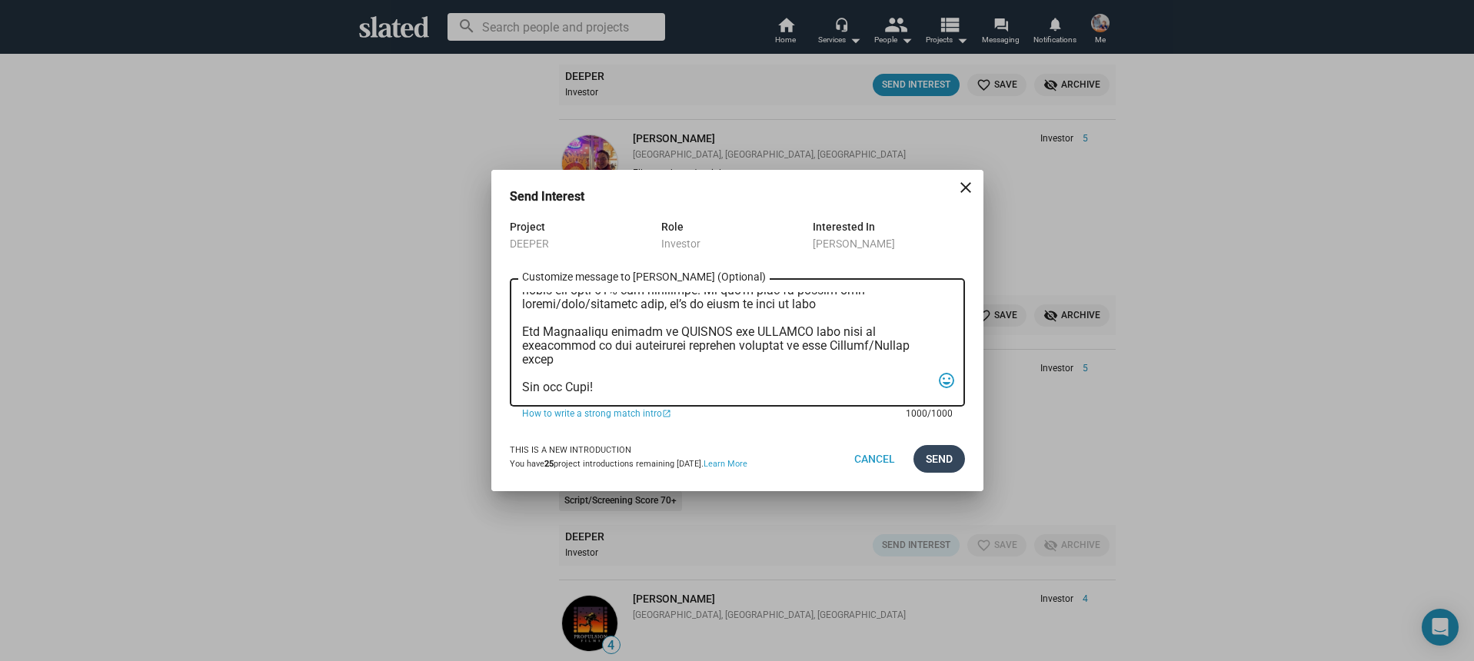
type textarea "Hi, My name is Nathan Thomas, and I’m assistant producer of DEEPER, a psycholog…"
click at [950, 467] on span "Send" at bounding box center [939, 459] width 27 height 28
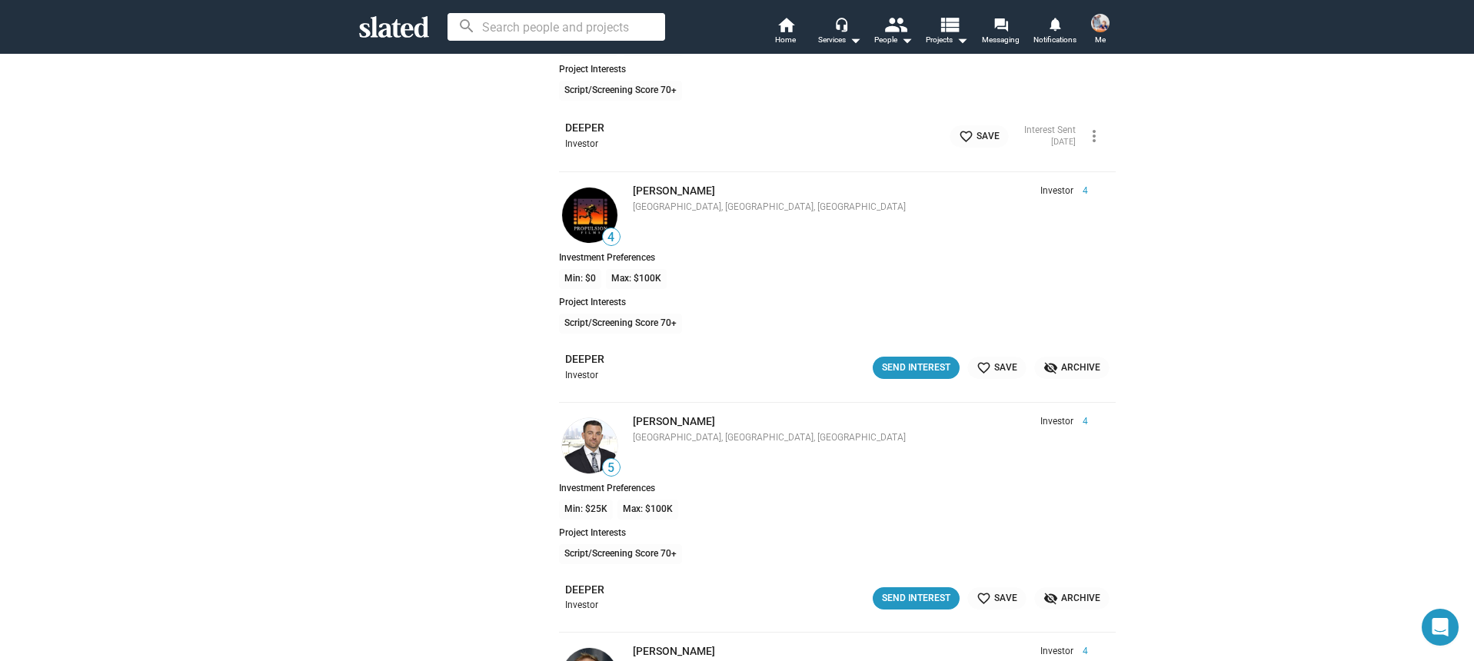
scroll to position [12407, 0]
click at [903, 376] on button "Send Interest" at bounding box center [916, 367] width 87 height 22
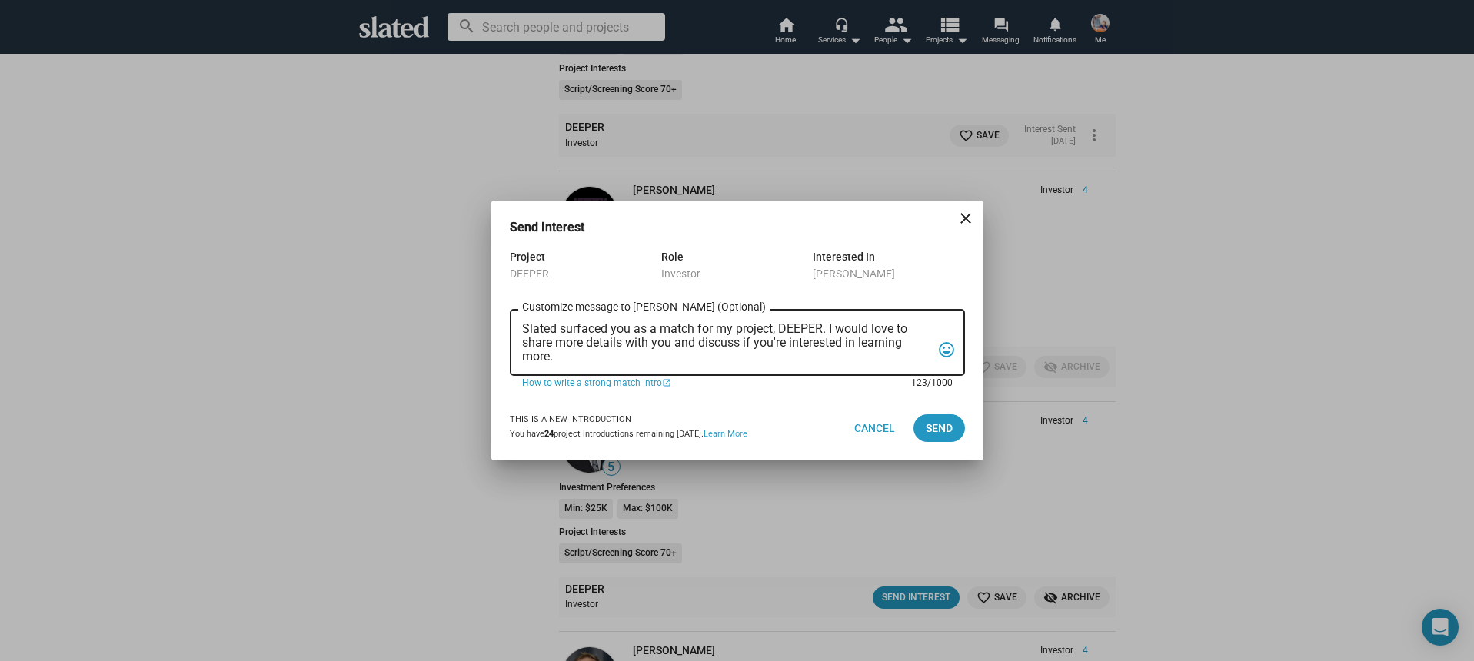
click at [705, 356] on textarea "Slated surfaced you as a match for my project, DEEPER. I would love to share mo…" at bounding box center [726, 343] width 409 height 42
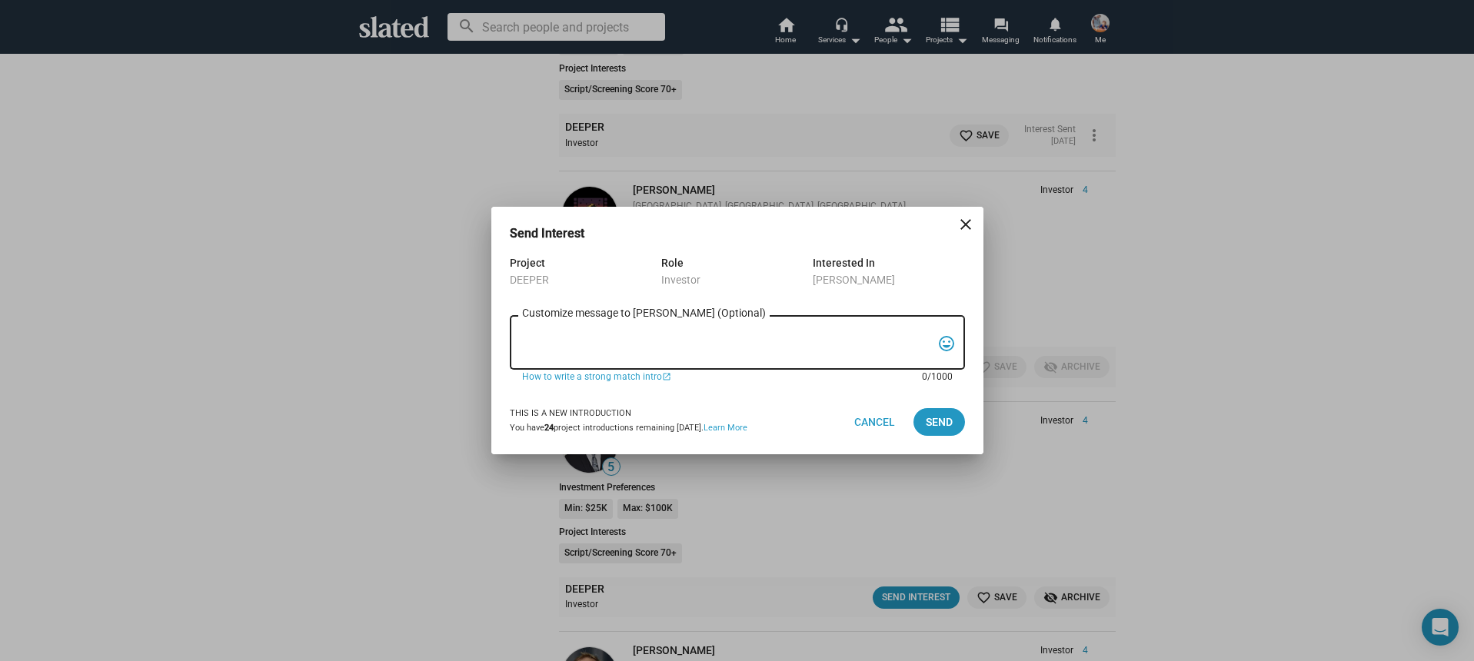
paste textarea "Hi, My name is Nathan Thomas, and I’m assistant producer of DEEPER, a psycholog…"
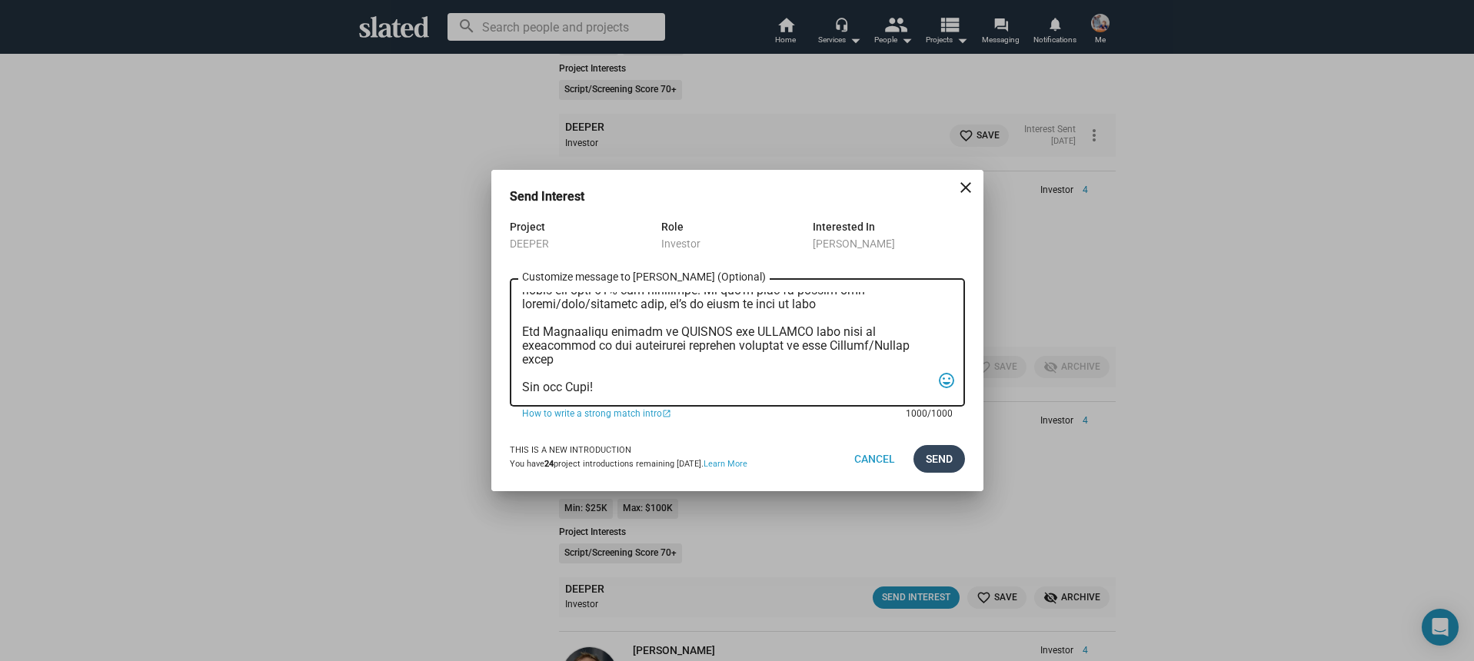
type textarea "Hi, My name is Nathan Thomas, and I’m assistant producer of DEEPER, a psycholog…"
click at [947, 471] on span "Send" at bounding box center [939, 459] width 27 height 28
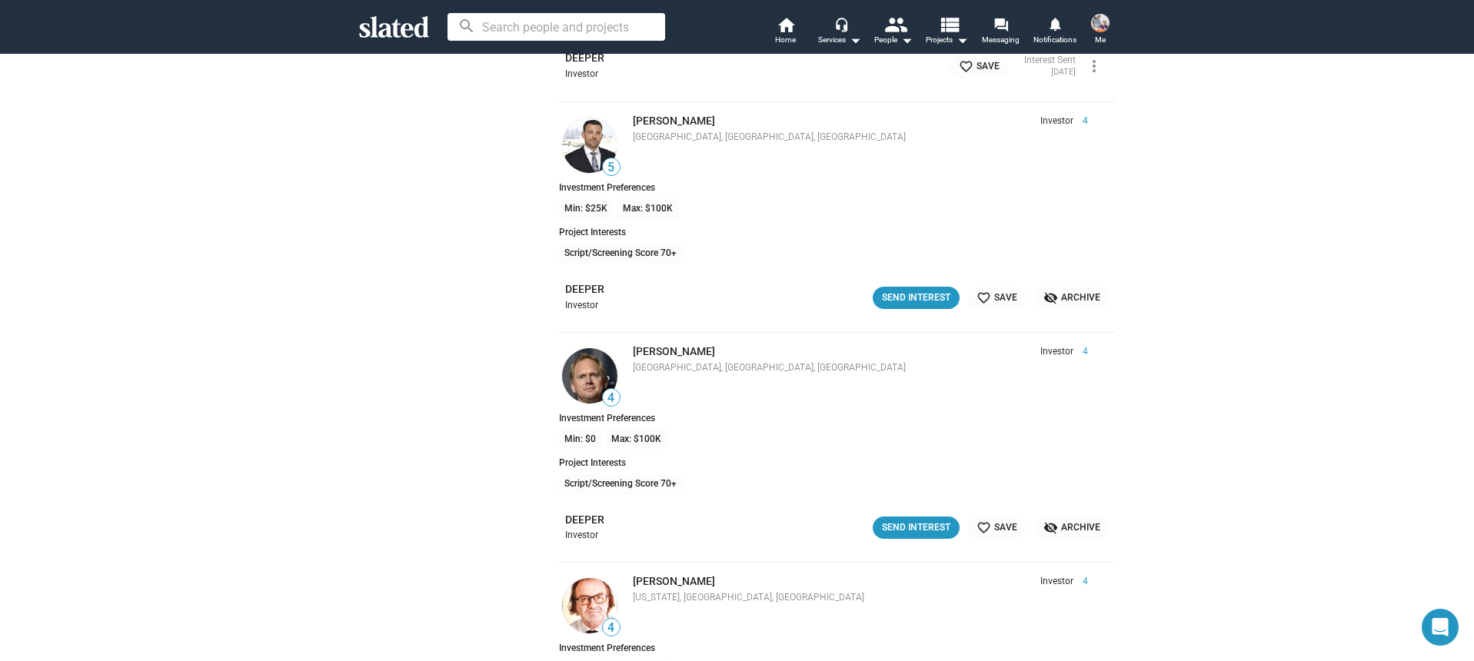
scroll to position [12717, 0]
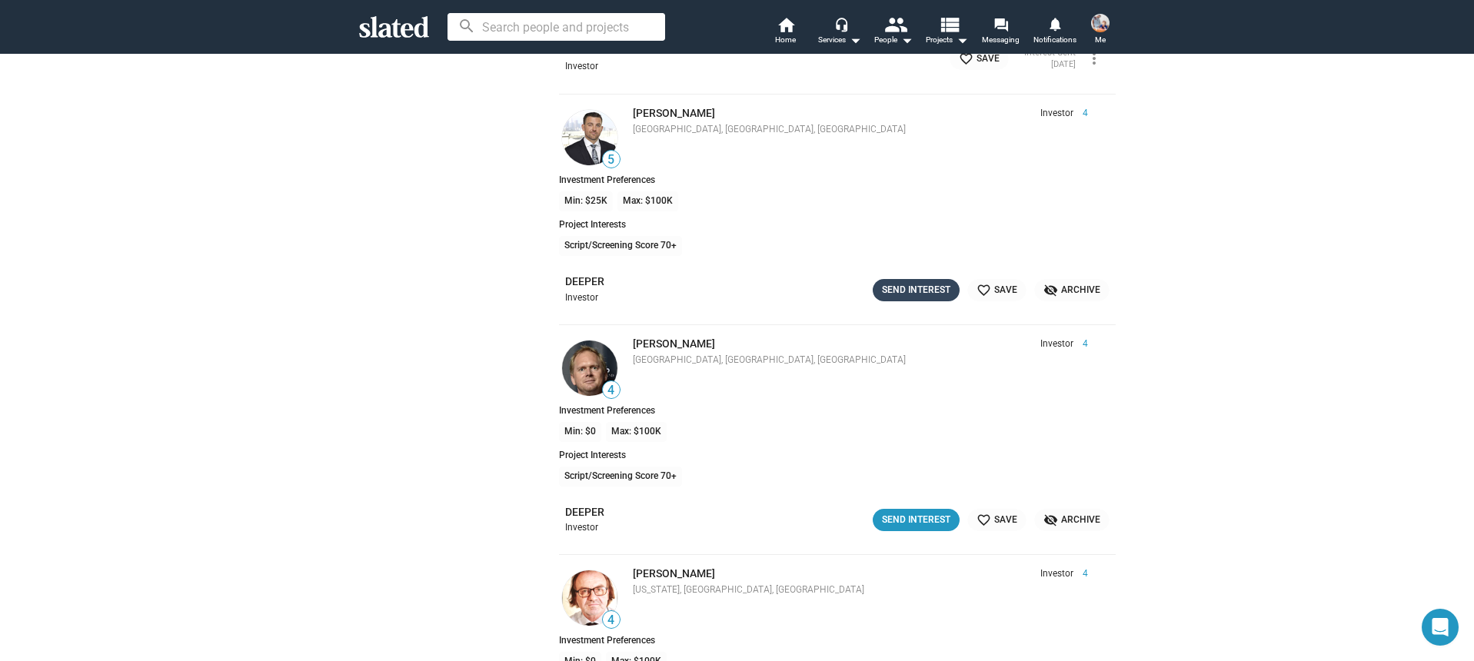
click at [898, 282] on div "Send Interest" at bounding box center [916, 290] width 68 height 16
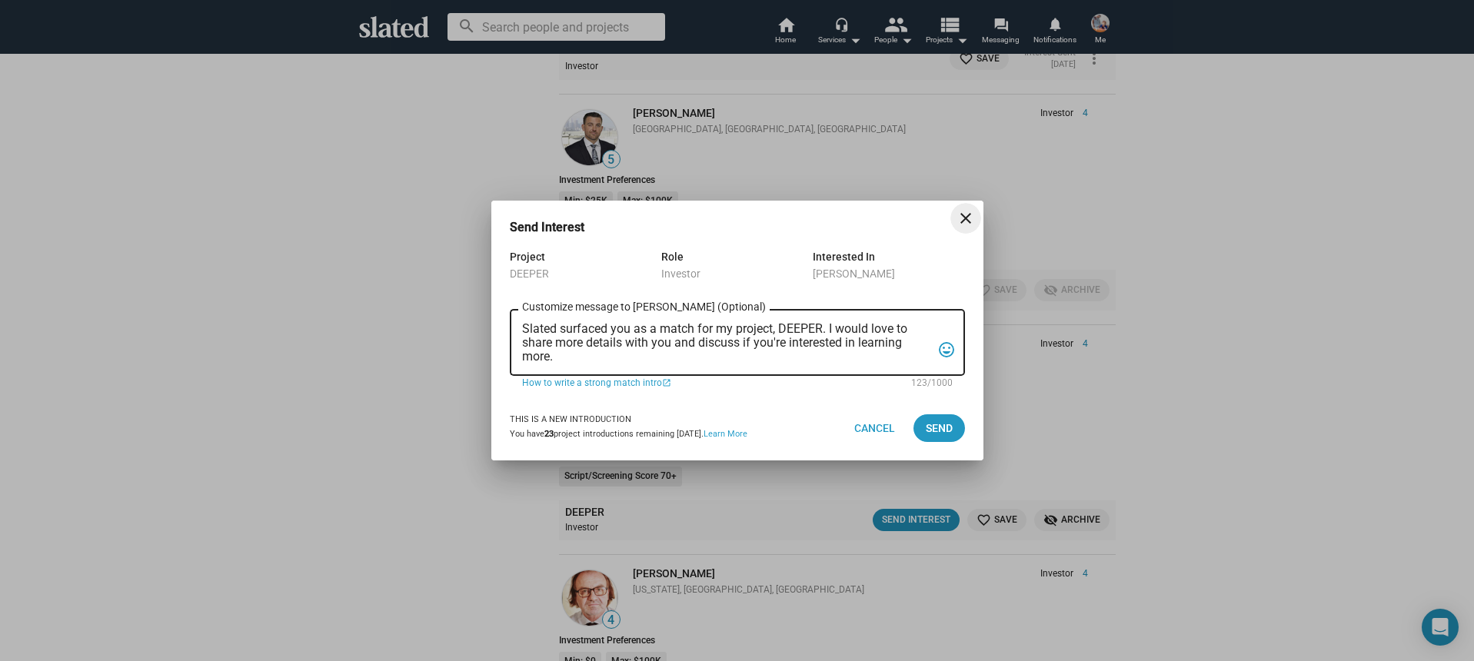
click at [698, 341] on textarea "Slated surfaced you as a match for my project, DEEPER. I would love to share mo…" at bounding box center [726, 343] width 409 height 42
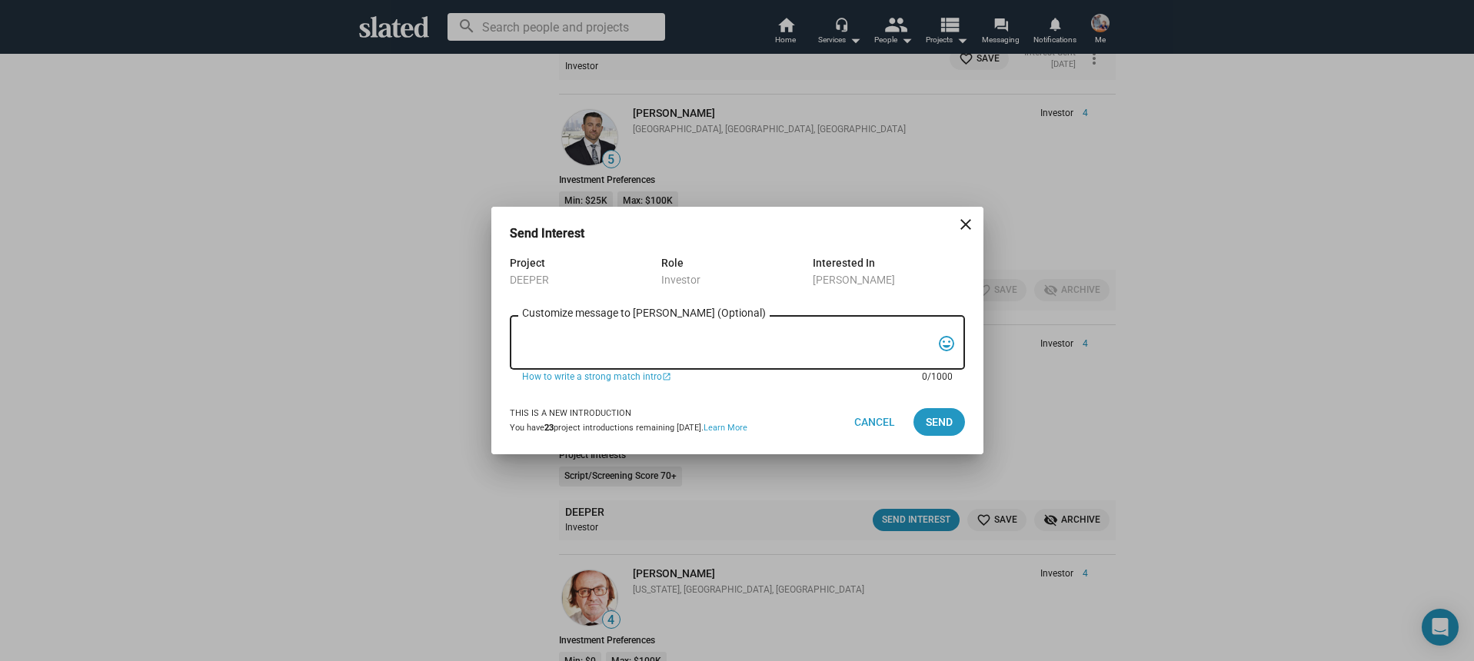
click at [688, 341] on textarea "Customize message to Paul (Optional) Customize message (Optional)" at bounding box center [726, 342] width 409 height 29
paste textarea "Hi, My name is Nathan Thomas, and I’m assistant producer of DEEPER, a psycholog…"
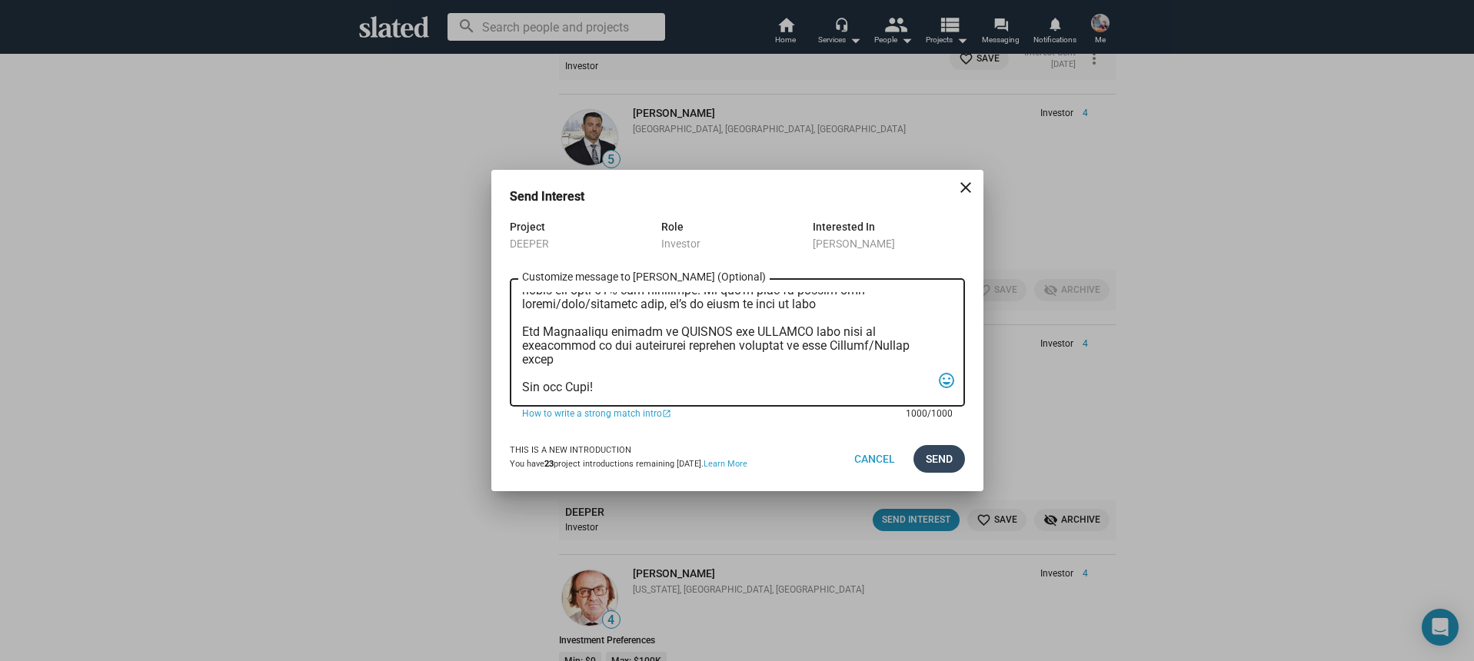
type textarea "Hi, My name is Nathan Thomas, and I’m assistant producer of DEEPER, a psycholog…"
click at [926, 467] on span "Send" at bounding box center [939, 459] width 27 height 28
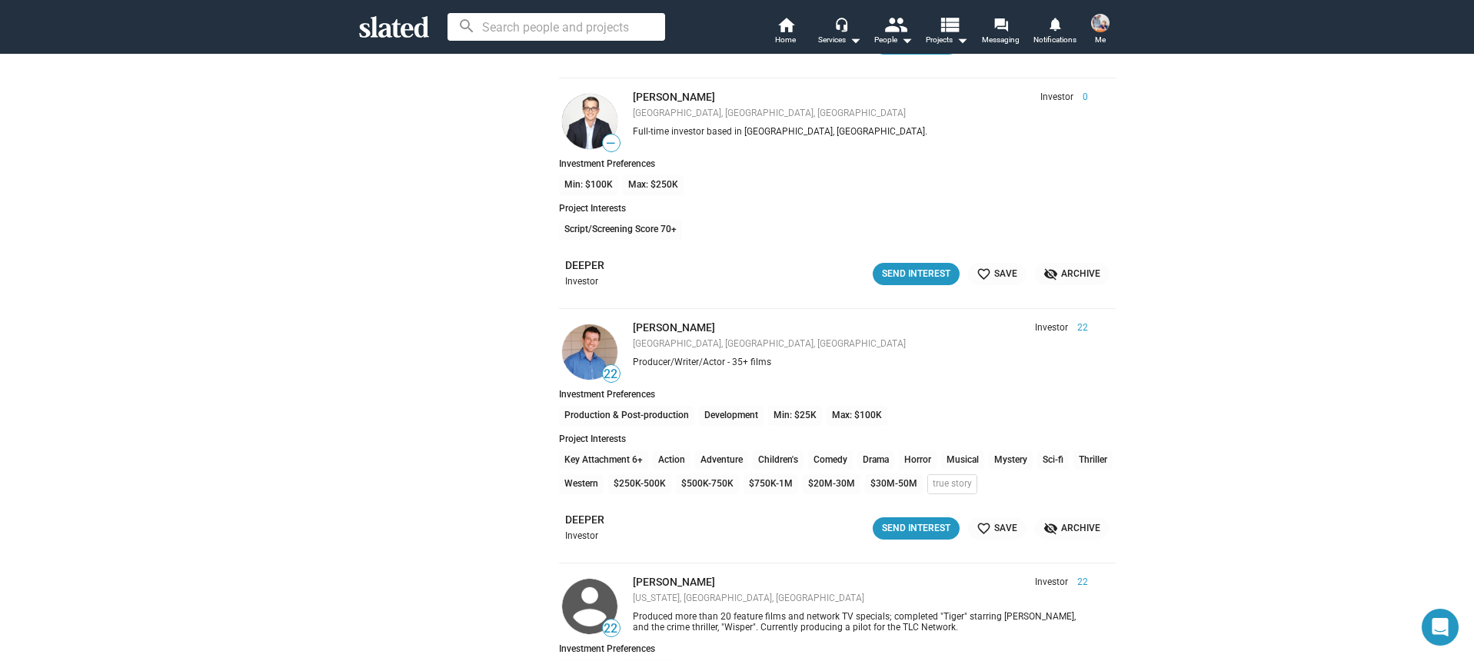
scroll to position [13427, 0]
click at [900, 522] on div "Send Interest" at bounding box center [916, 528] width 68 height 16
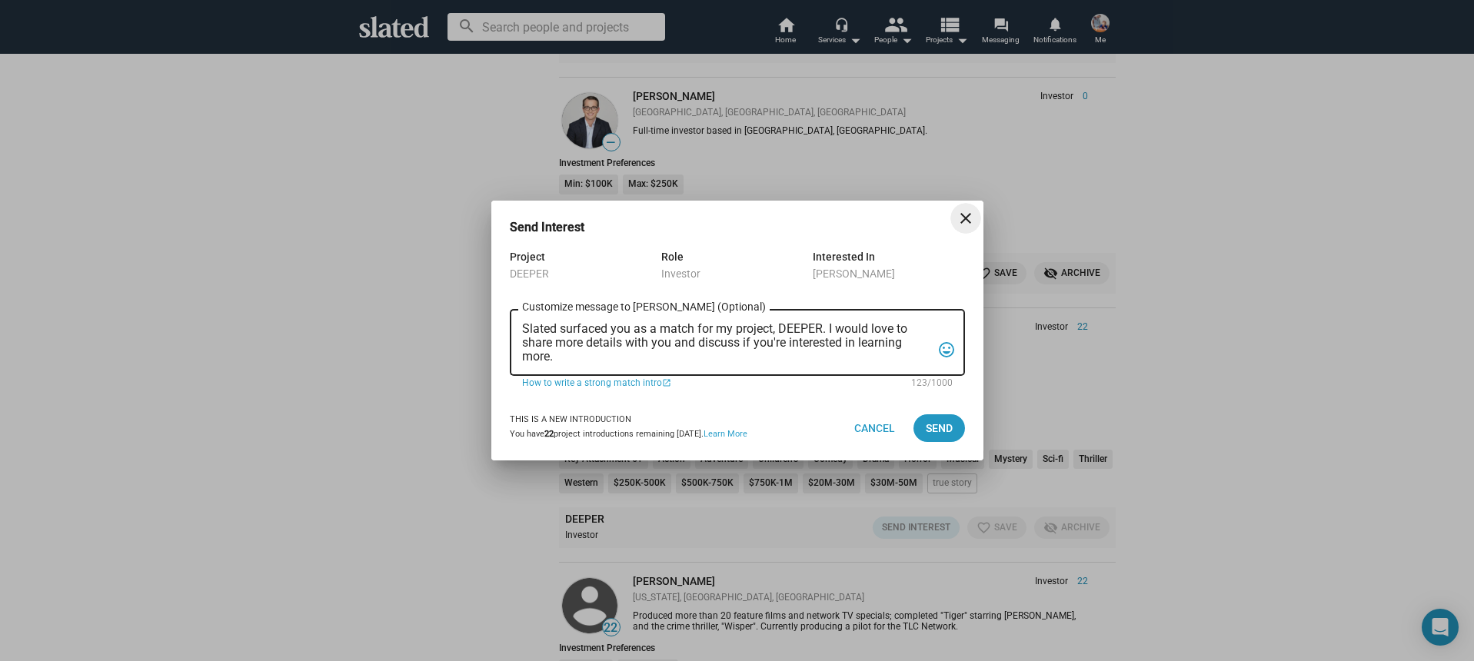
click at [666, 351] on textarea "Slated surfaced you as a match for my project, DEEPER. I would love to share mo…" at bounding box center [726, 343] width 409 height 42
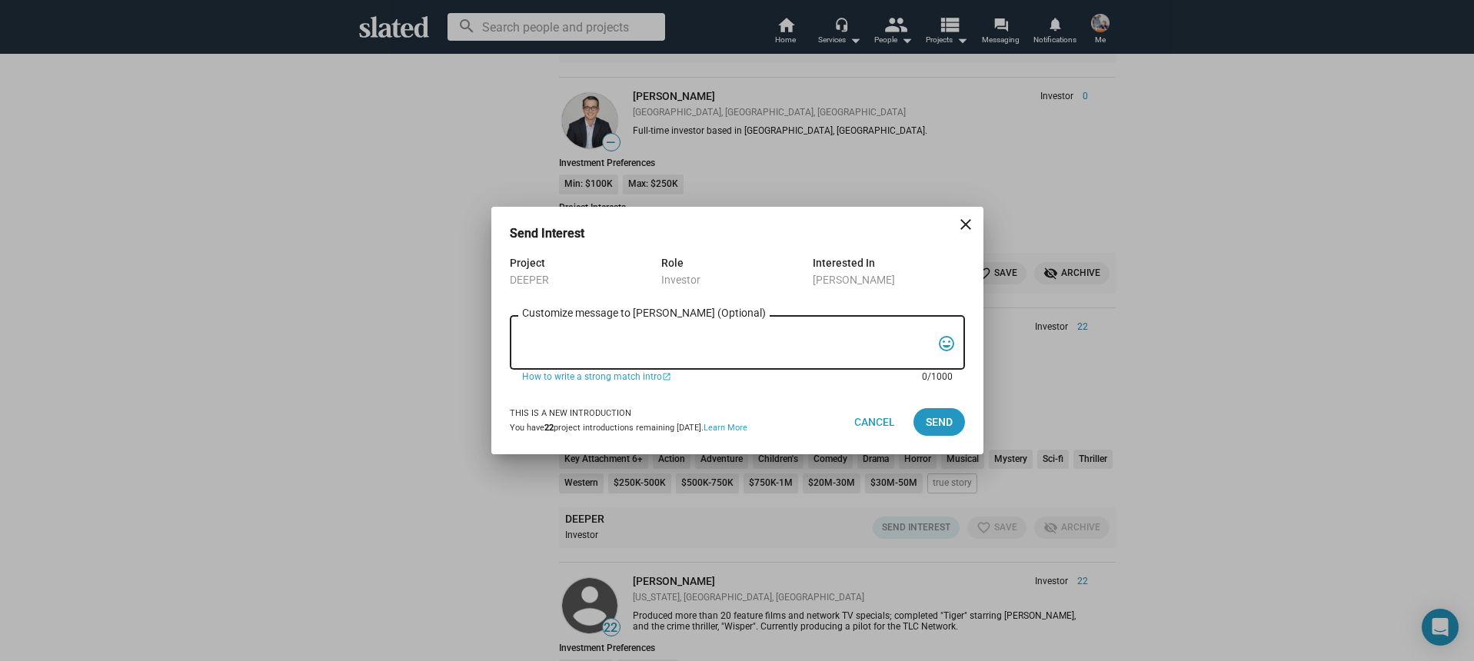
paste textarea "Hi, My name is Nathan Thomas, and I’m assistant producer of DEEPER, a psycholog…"
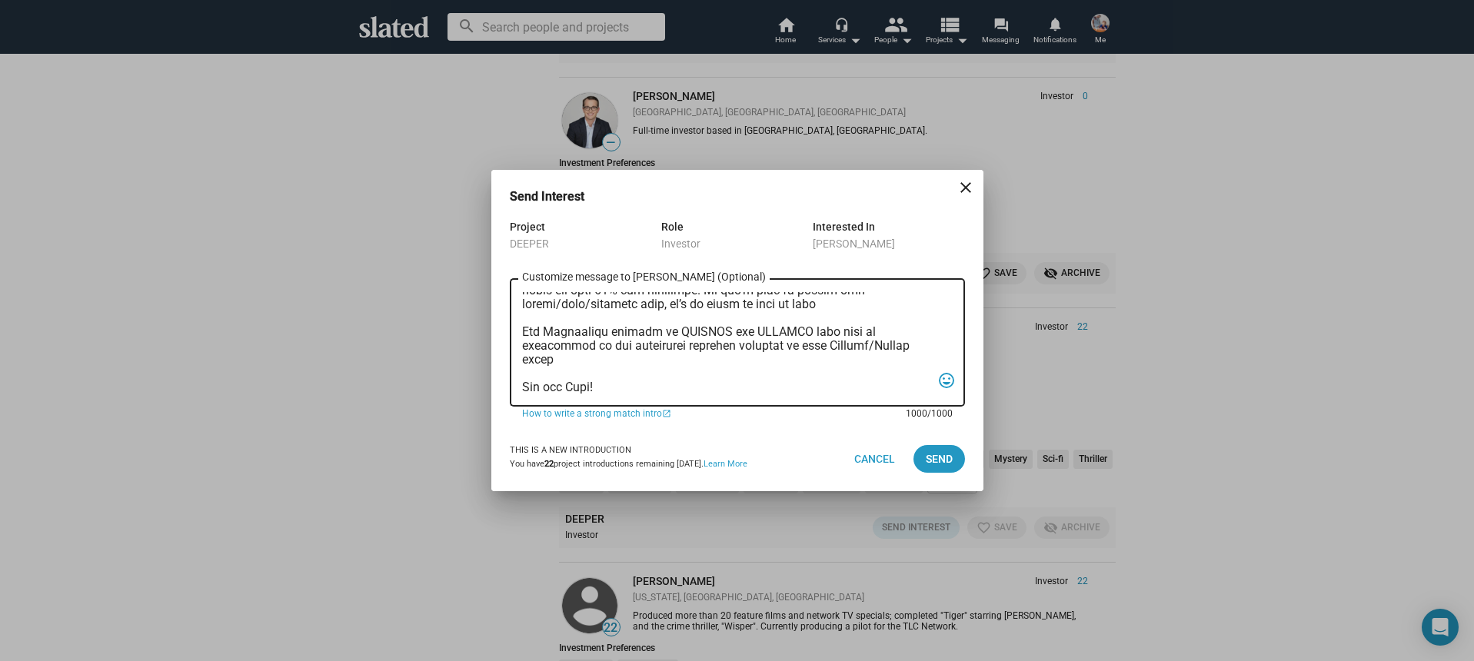
type textarea "Hi, My name is Nathan Thomas, and I’m assistant producer of DEEPER, a psycholog…"
click at [969, 461] on mat-dialog-container "Send Interest close Project DEEPER Role Investor Interested In Rhett Giles Cust…" at bounding box center [737, 330] width 492 height 321
click at [949, 458] on span "Send" at bounding box center [939, 459] width 27 height 28
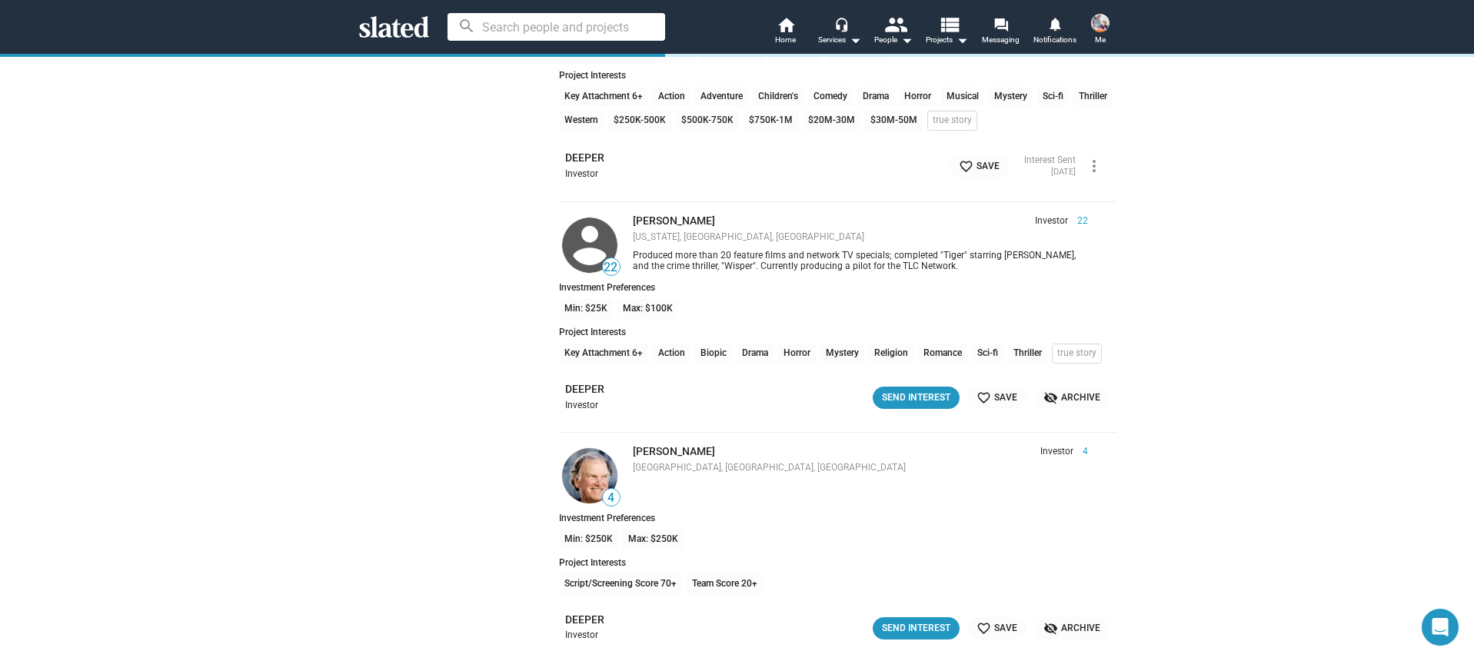
scroll to position [13785, 0]
click at [913, 394] on div "Send Interest" at bounding box center [916, 400] width 68 height 16
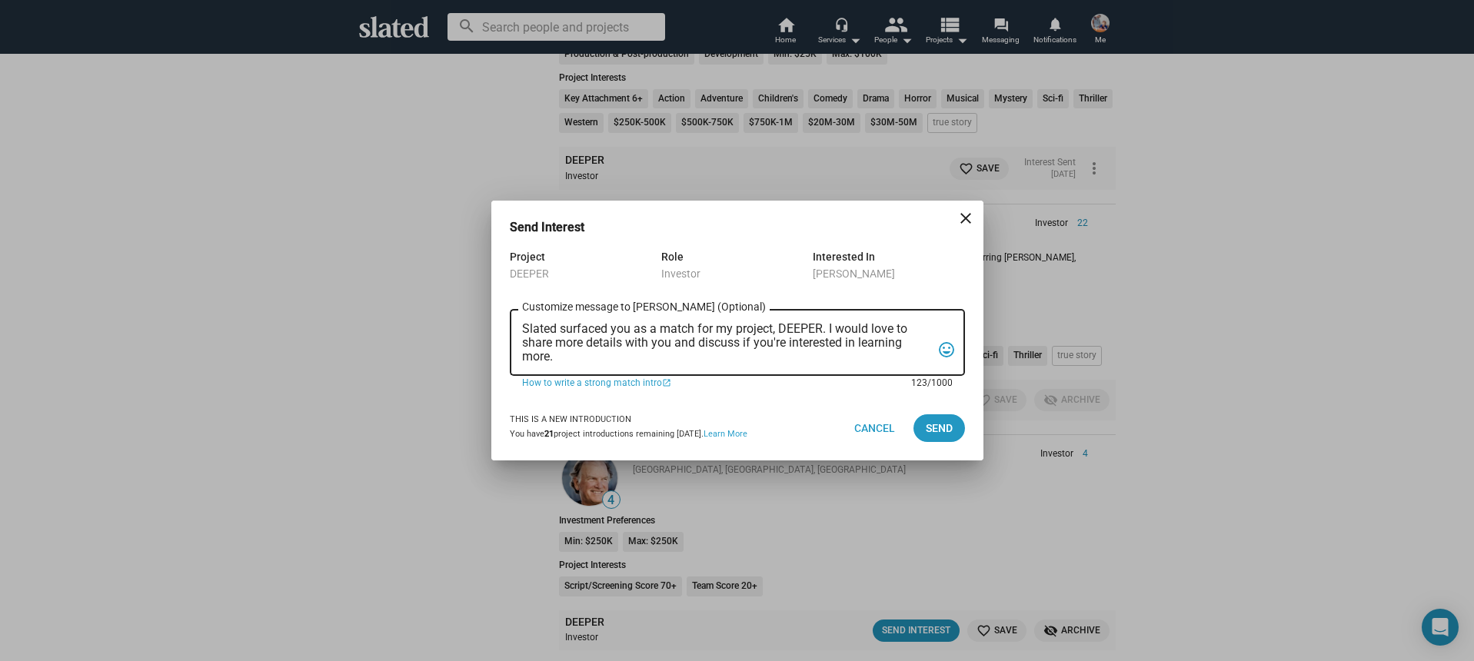
click at [768, 362] on textarea "Slated surfaced you as a match for my project, DEEPER. I would love to share mo…" at bounding box center [726, 343] width 409 height 42
type textarea "="
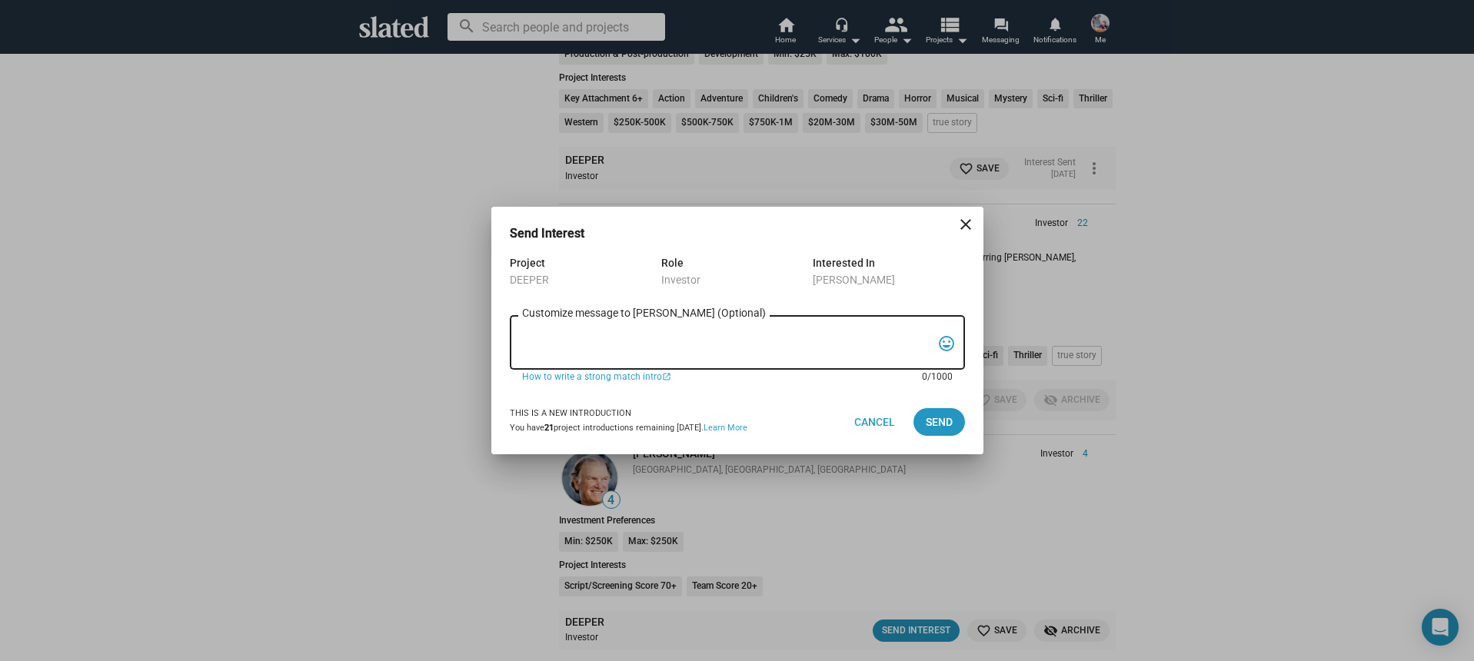
paste textarea "Hi, My name is Nathan Thomas, and I’m assistant producer of DEEPER, a psycholog…"
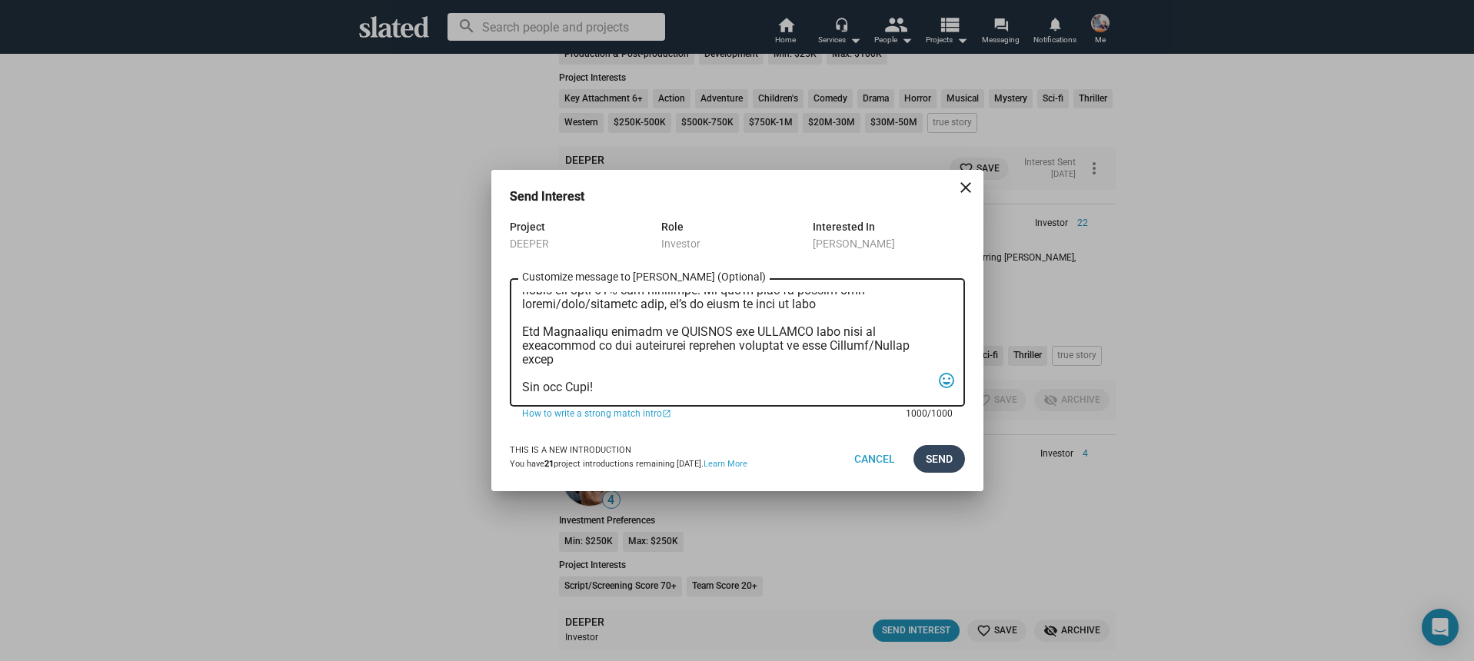
type textarea "Hi, My name is Nathan Thomas, and I’m assistant producer of DEEPER, a psycholog…"
click at [929, 459] on span "Send" at bounding box center [939, 459] width 27 height 28
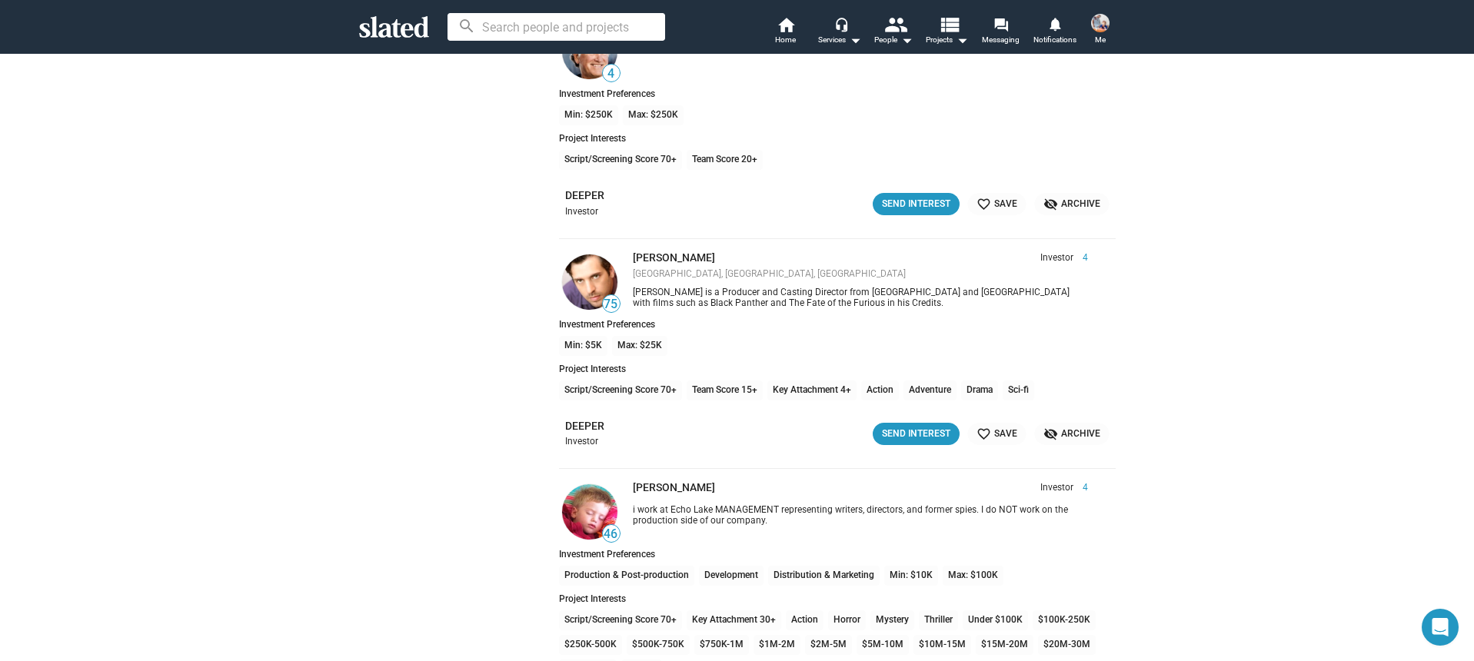
scroll to position [14218, 0]
click at [905, 424] on div "Send Interest" at bounding box center [916, 432] width 68 height 16
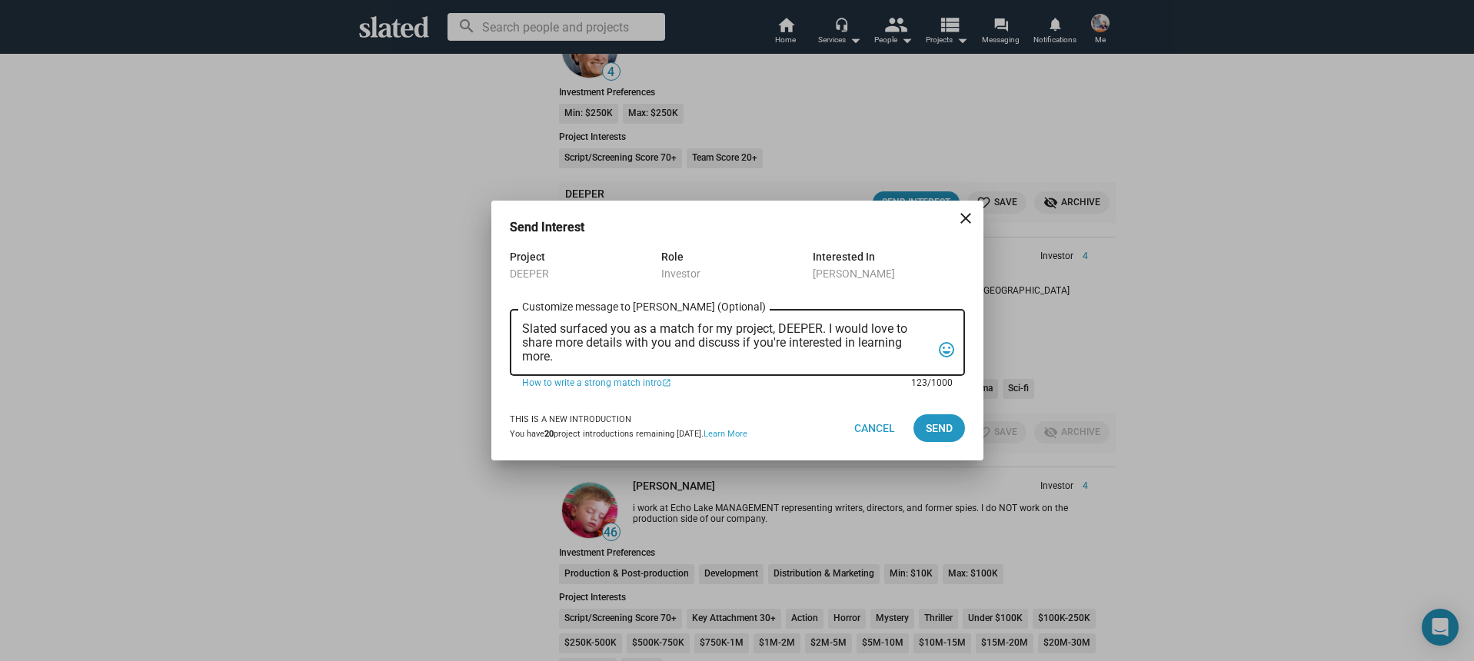
click at [717, 351] on textarea "Slated surfaced you as a match for my project, DEEPER. I would love to share mo…" at bounding box center [726, 343] width 409 height 42
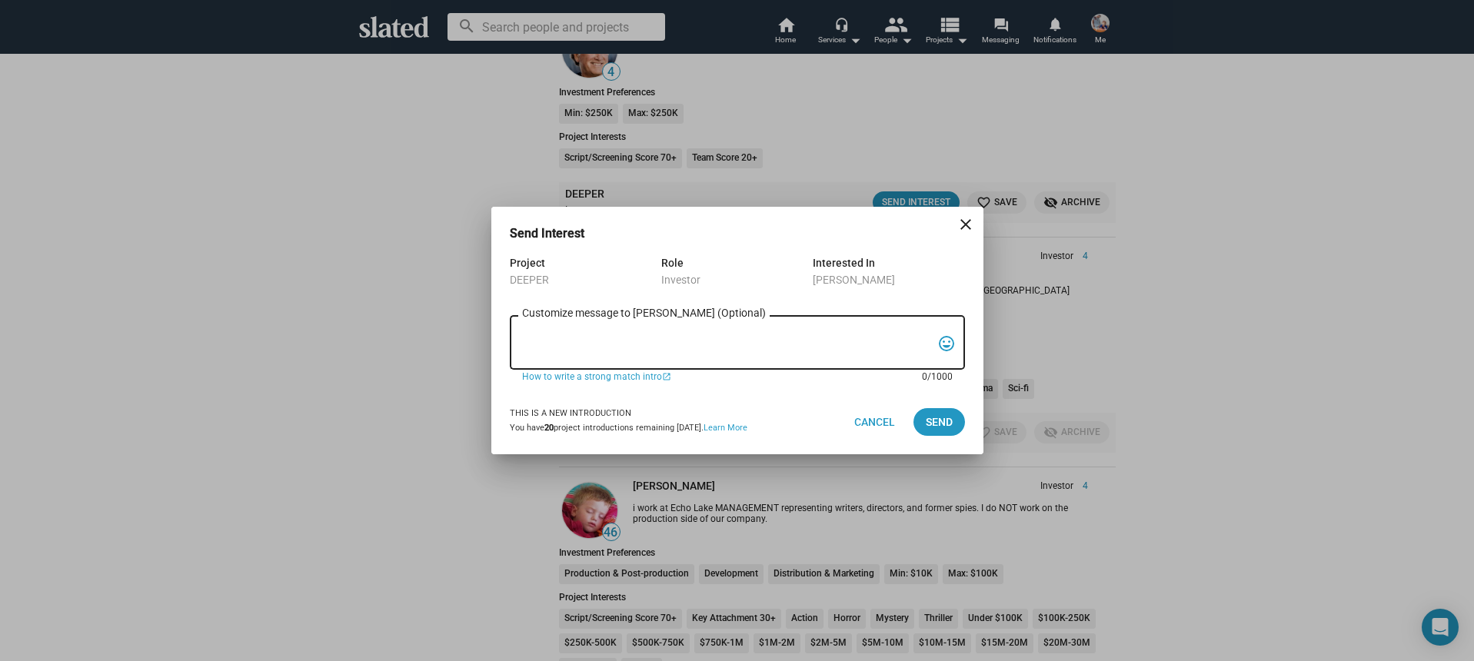
paste textarea "Hi, My name is Nathan Thomas, and I’m assistant producer of DEEPER, a psycholog…"
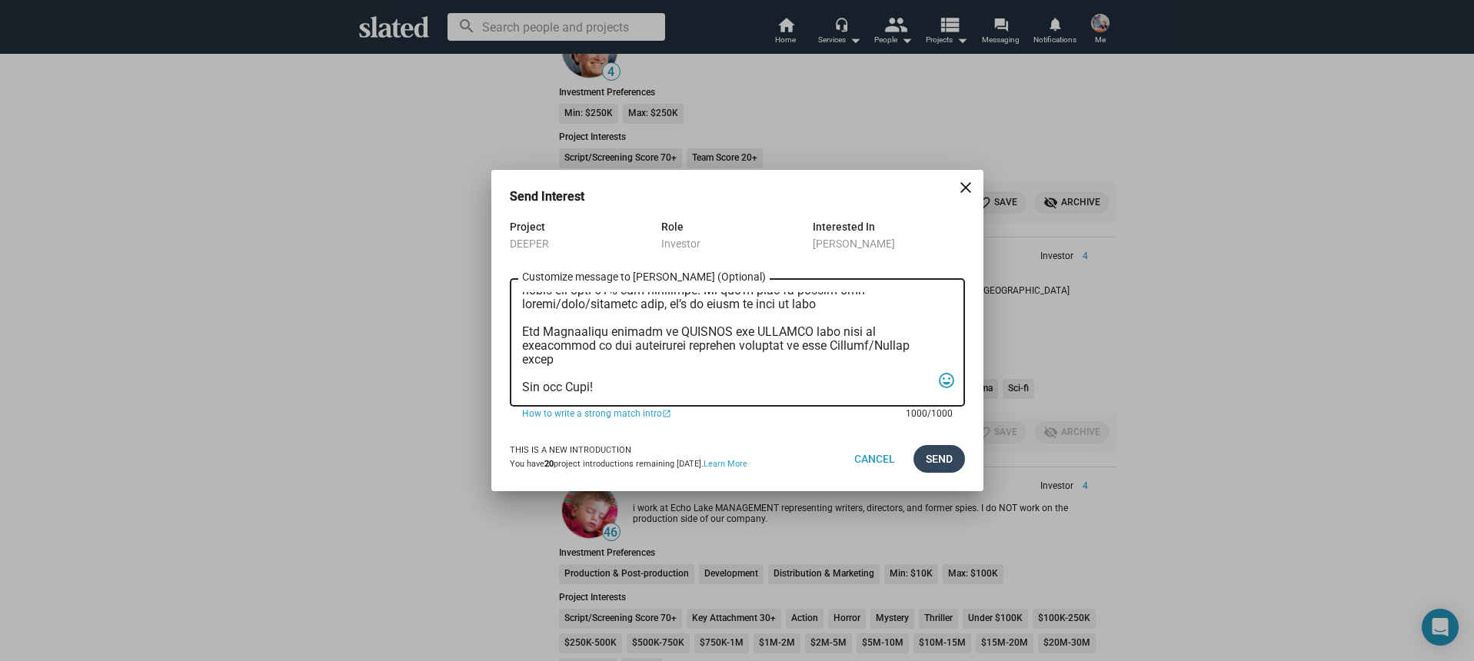
type textarea "Hi, My name is Nathan Thomas, and I’m assistant producer of DEEPER, a psycholog…"
click at [940, 459] on span "Send" at bounding box center [939, 459] width 27 height 28
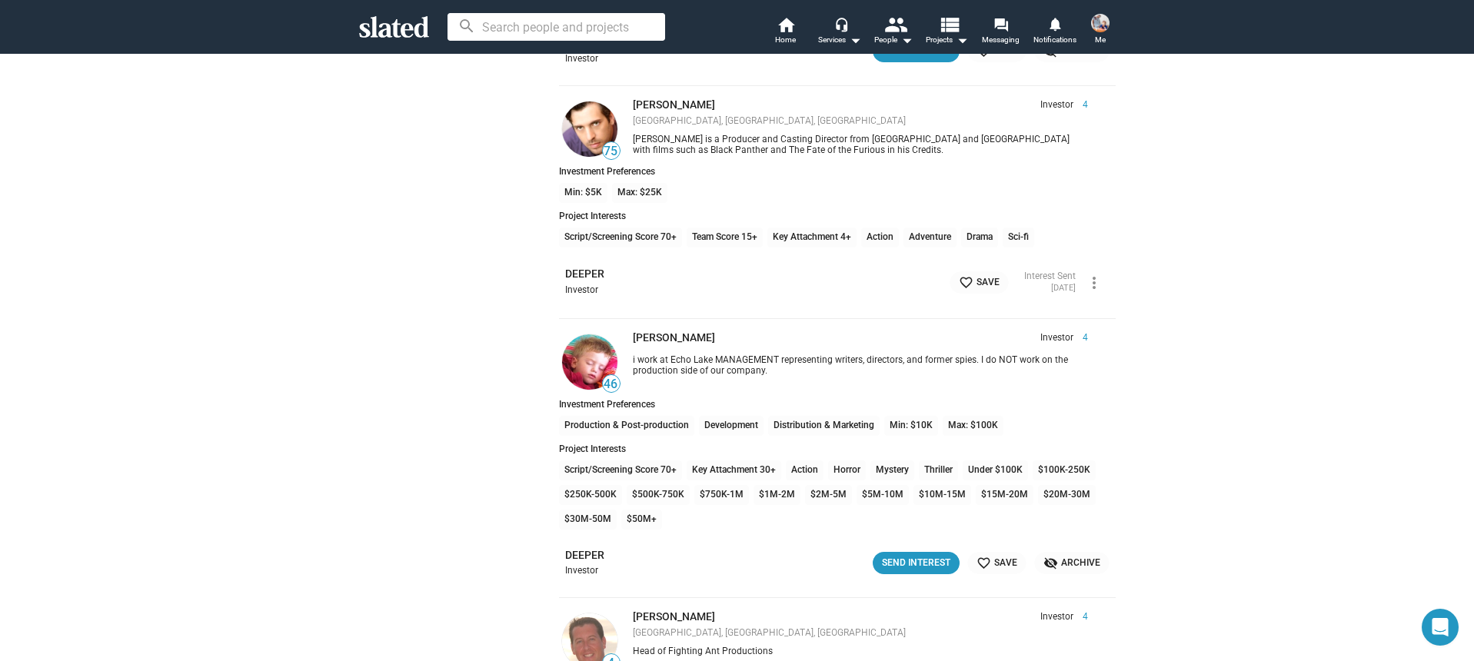
scroll to position [14381, 0]
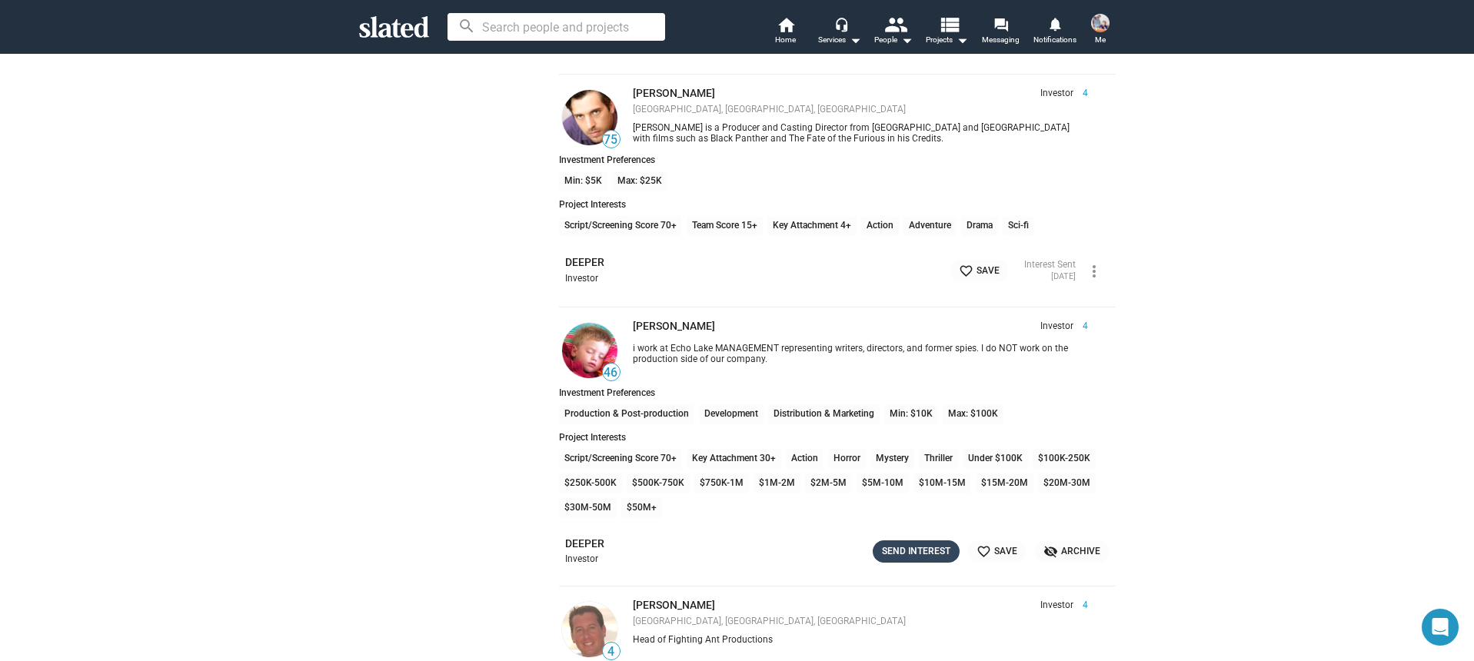
click at [890, 552] on div "Send Interest" at bounding box center [916, 552] width 68 height 16
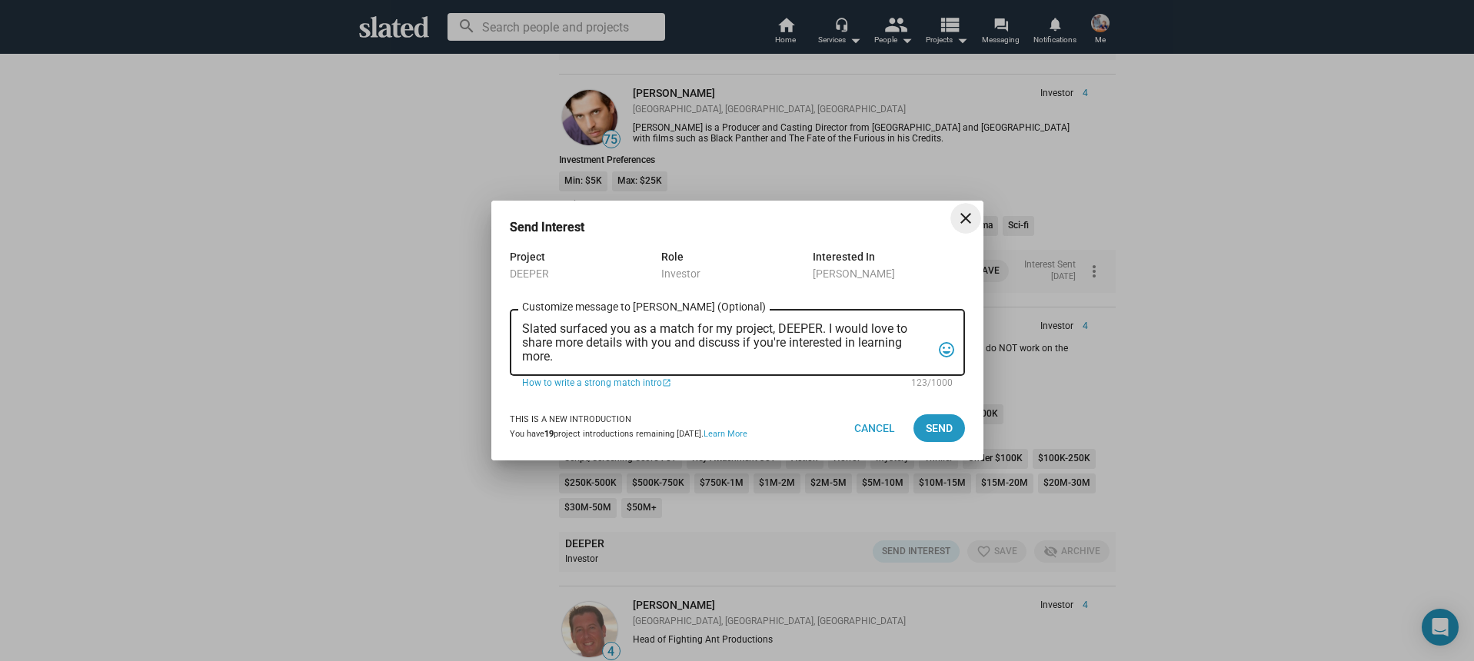
click at [671, 358] on textarea "Slated surfaced you as a match for my project, DEEPER. I would love to share mo…" at bounding box center [726, 343] width 409 height 42
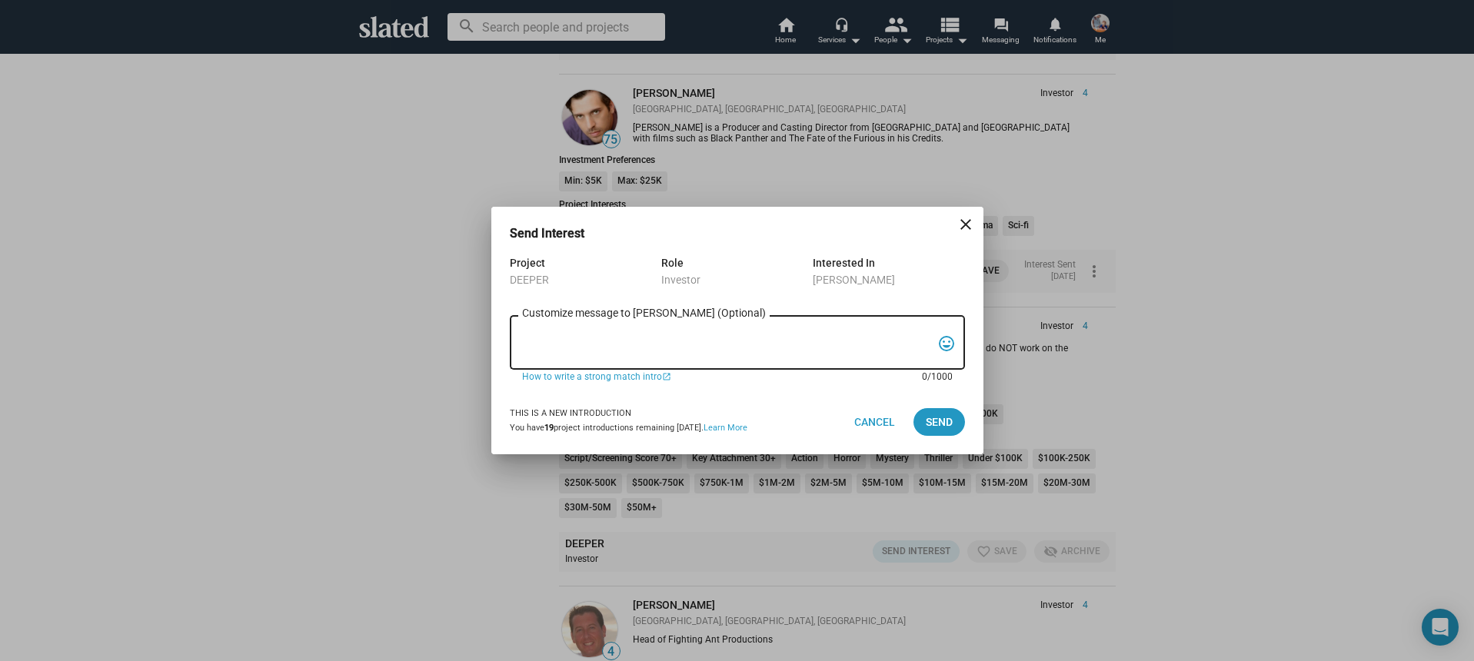
paste textarea "Hi, My name is Nathan Thomas, and I’m assistant producer of DEEPER, a psycholog…"
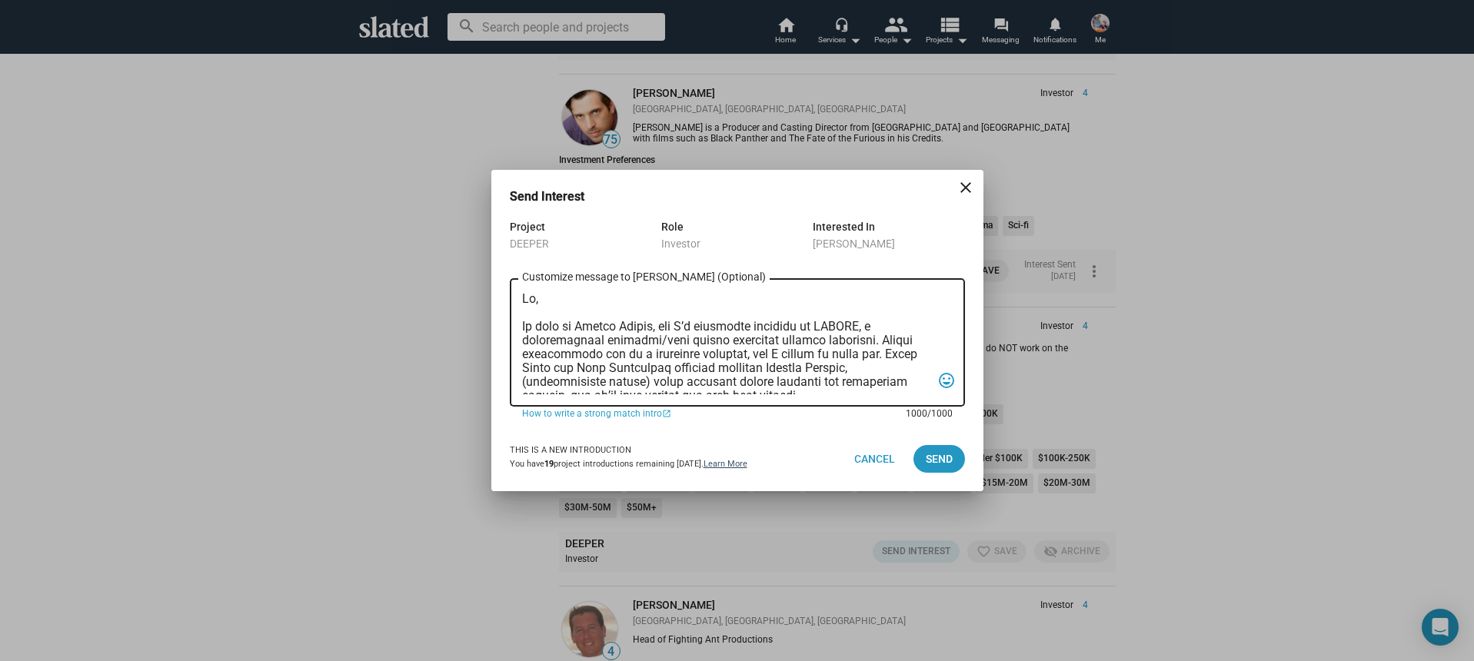
scroll to position [410, 0]
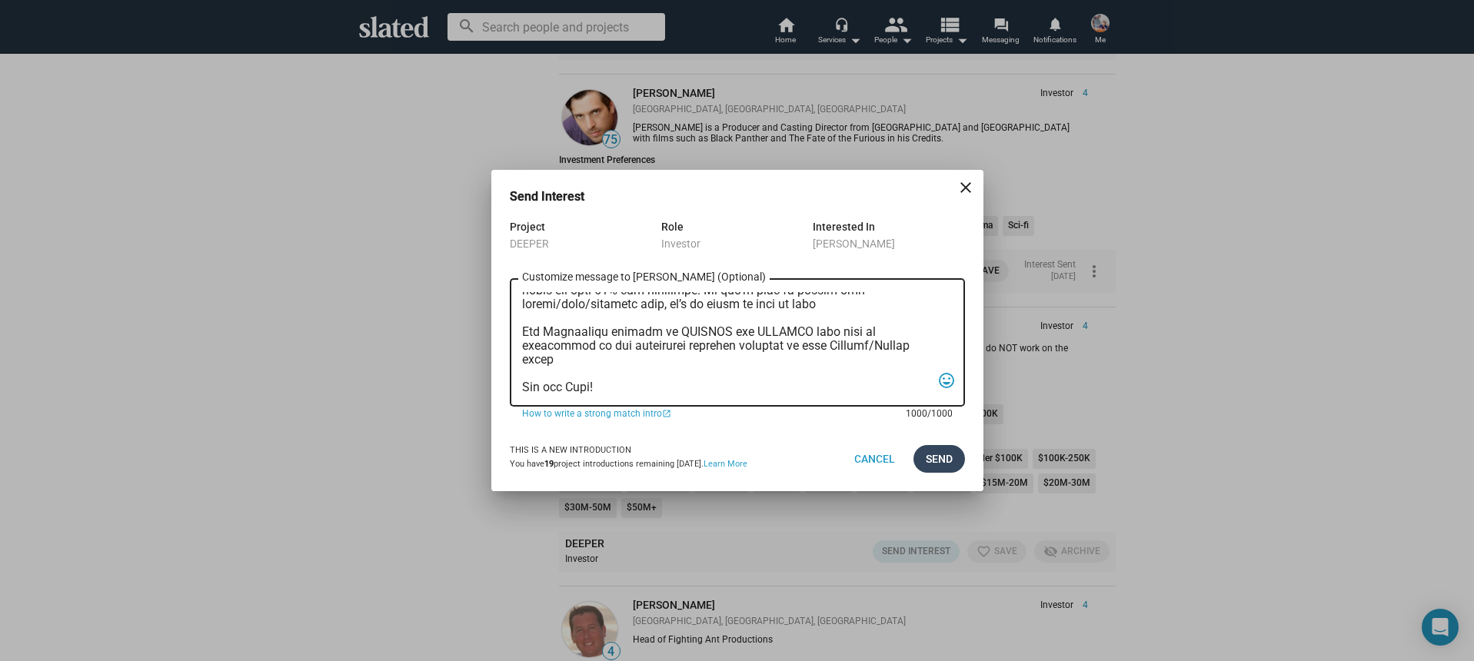
type textarea "Hi, My name is Nathan Thomas, and I’m assistant producer of DEEPER, a psycholog…"
click at [931, 465] on span "Send" at bounding box center [939, 459] width 27 height 28
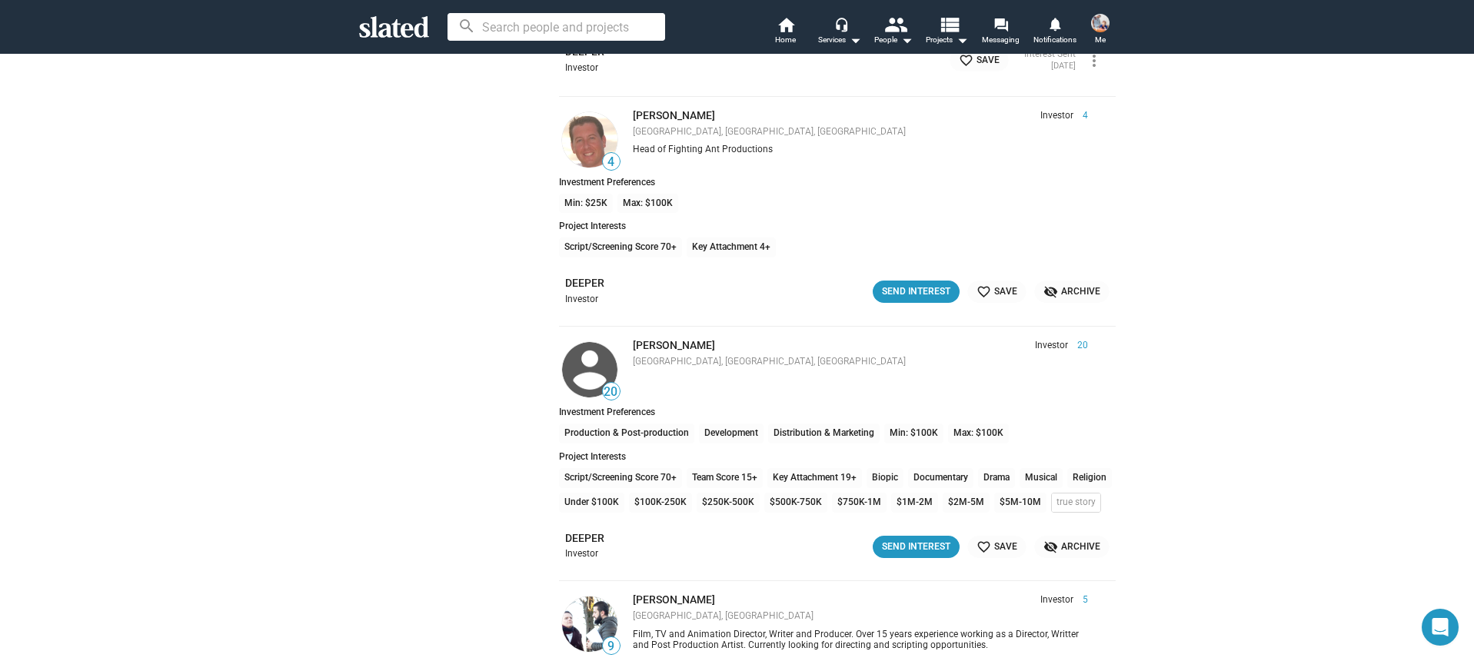
scroll to position [14882, 0]
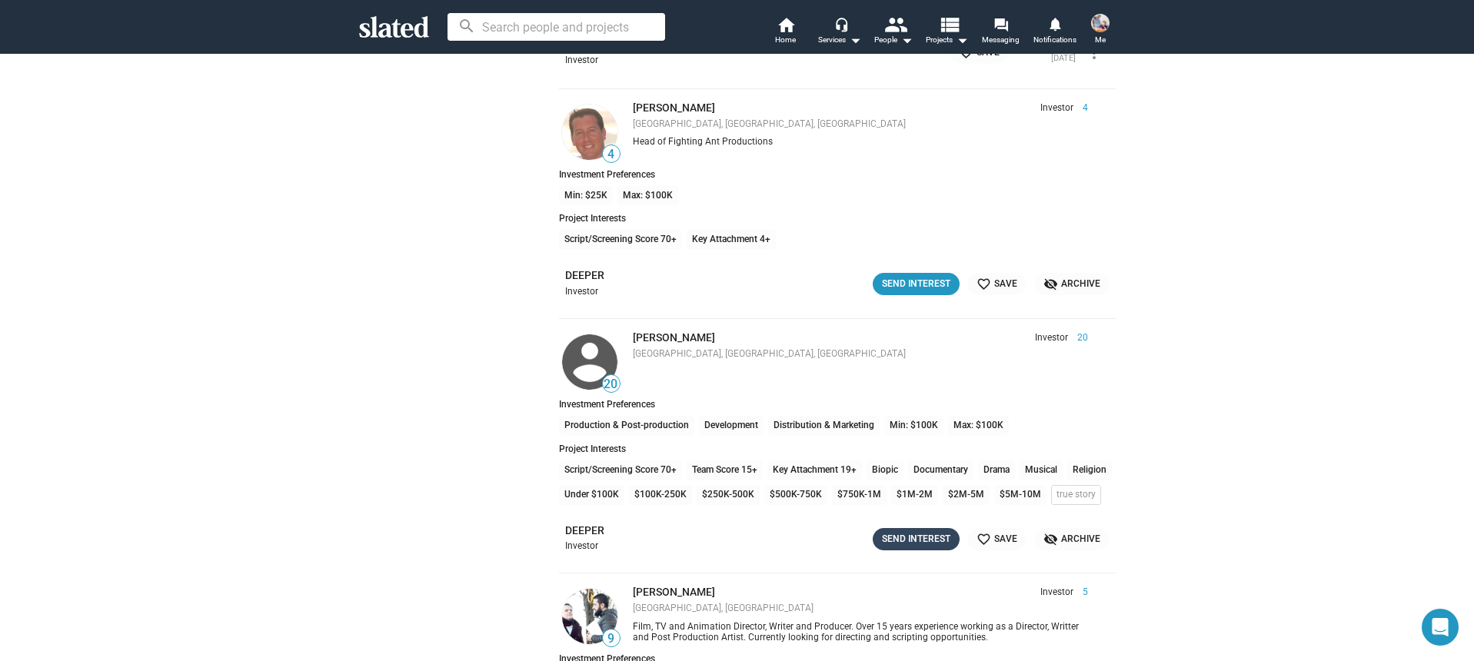
click at [902, 542] on div "Send Interest" at bounding box center [916, 539] width 68 height 16
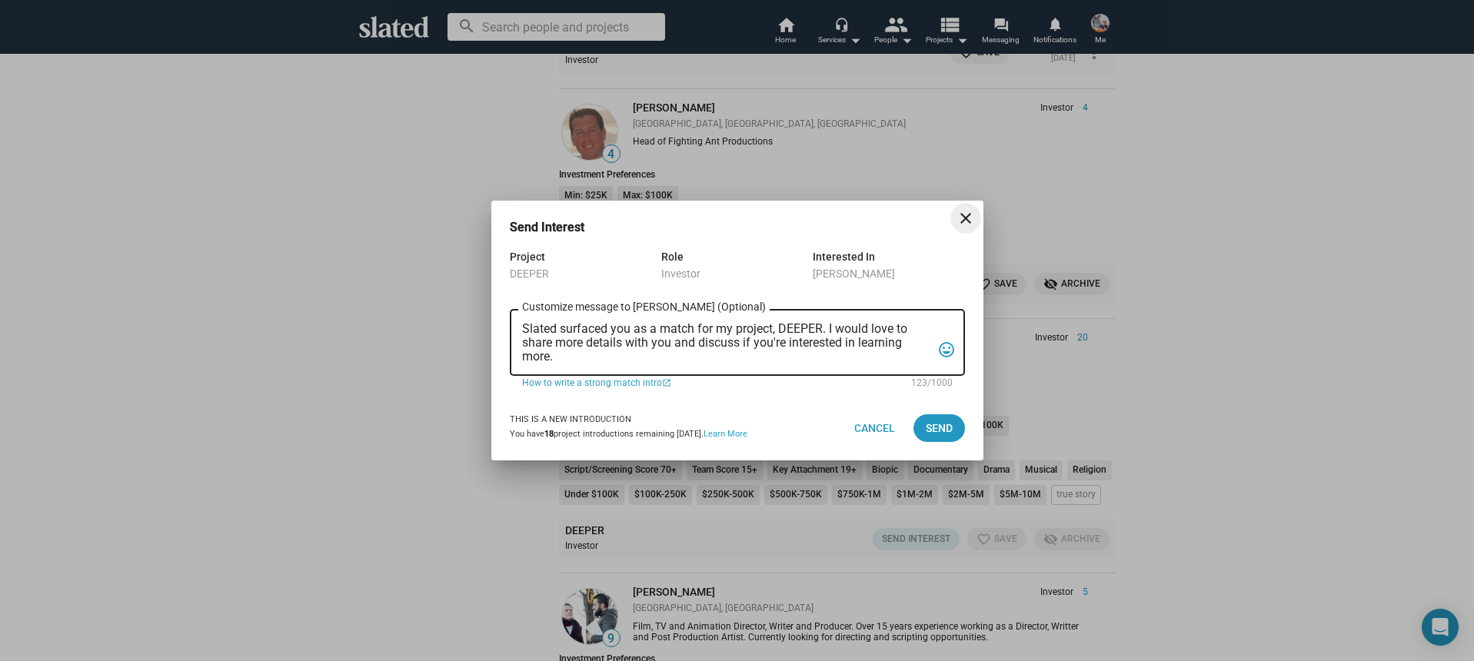
click at [660, 360] on textarea "Slated surfaced you as a match for my project, DEEPER. I would love to share mo…" at bounding box center [726, 343] width 409 height 42
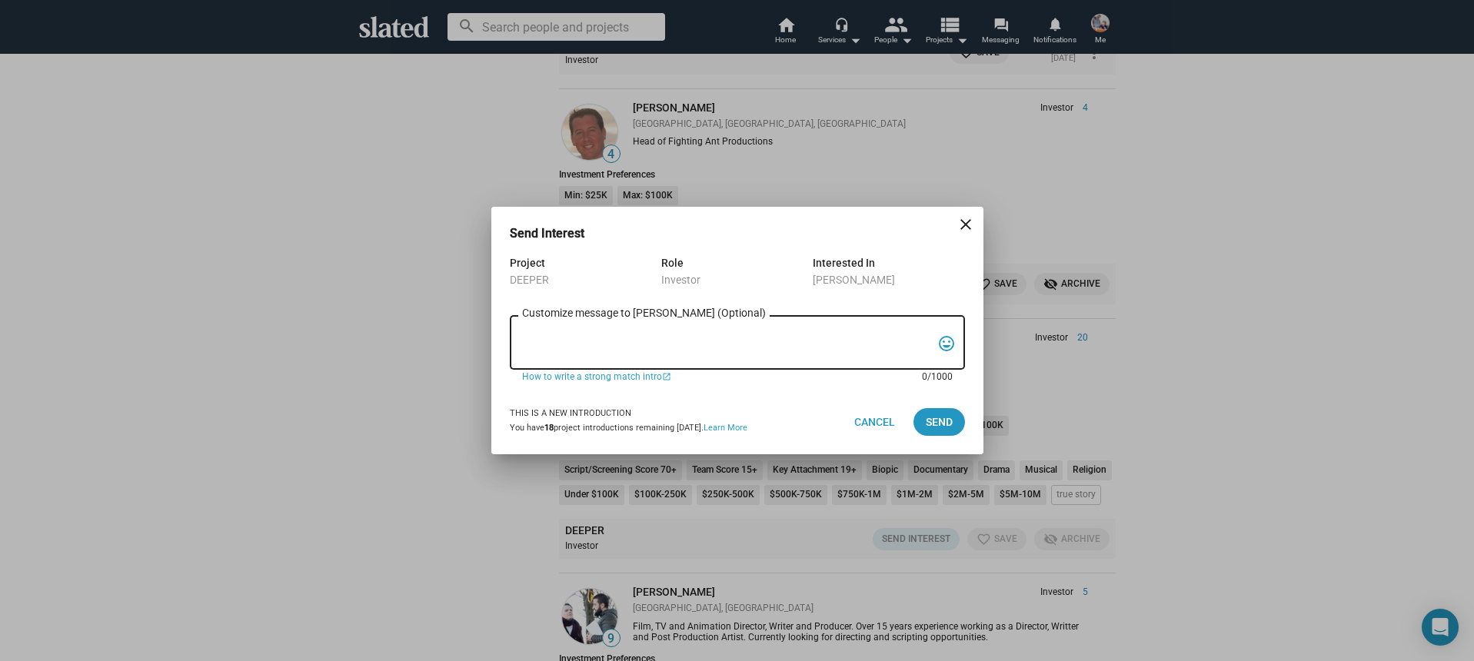
paste textarea "Hi, My name is Nathan Thomas, and I’m assistant producer of DEEPER, a psycholog…"
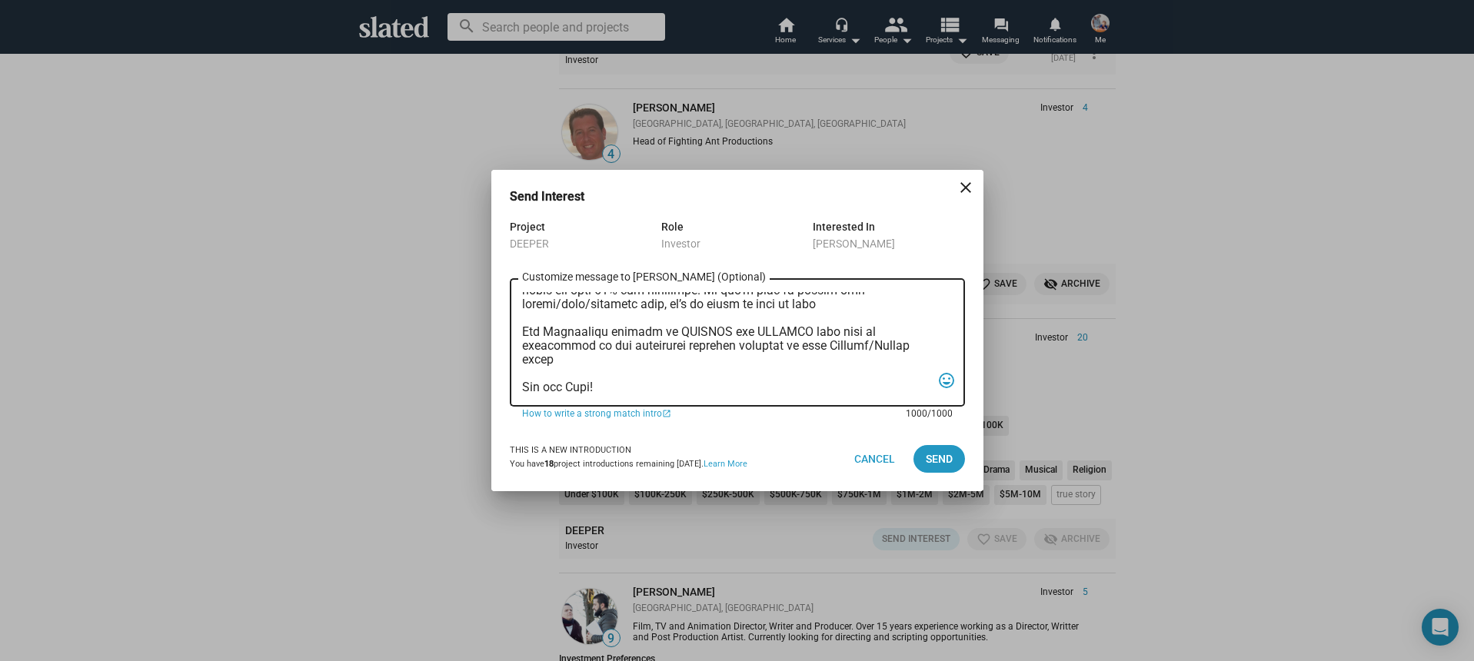
type textarea "Hi, My name is Nathan Thomas, and I’m assistant producer of DEEPER, a psycholog…"
click at [932, 472] on div "This is a new introduction You have 18 project introductions remaining today. L…" at bounding box center [737, 459] width 455 height 65
click at [937, 466] on span "Send" at bounding box center [939, 459] width 27 height 28
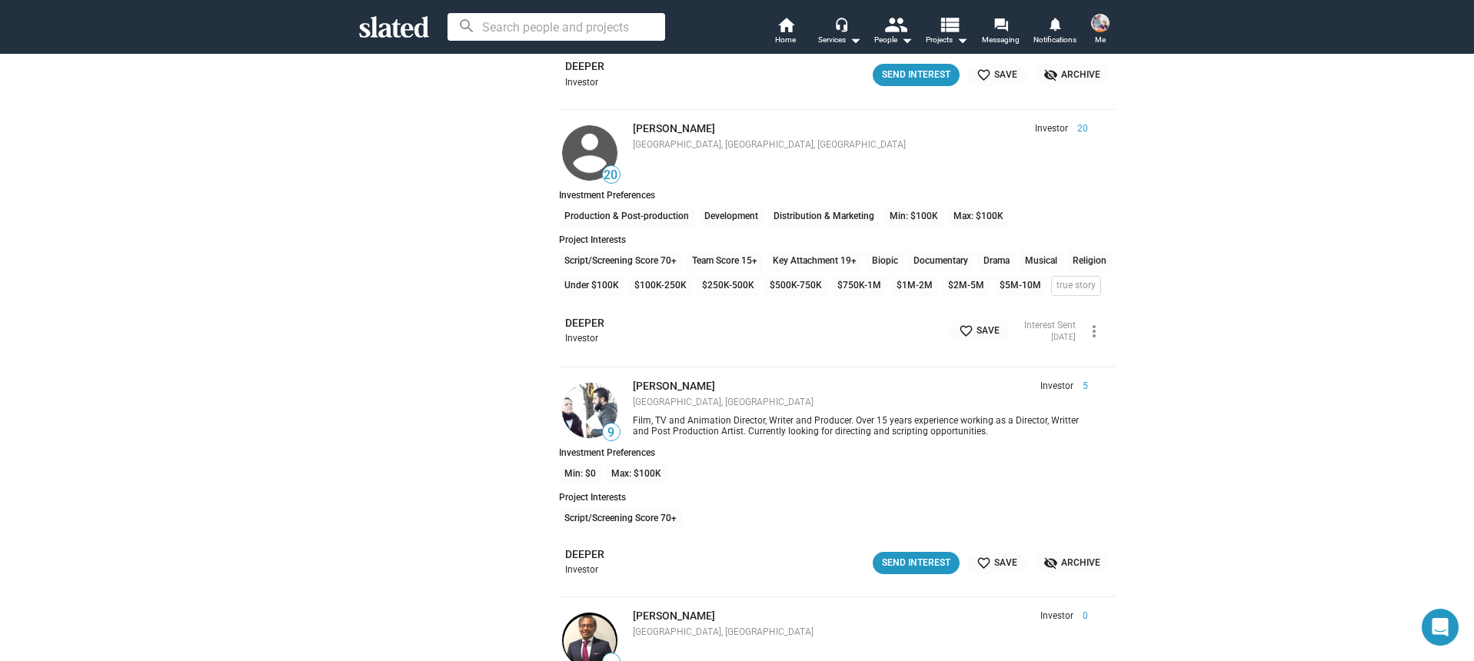
scroll to position [15143, 0]
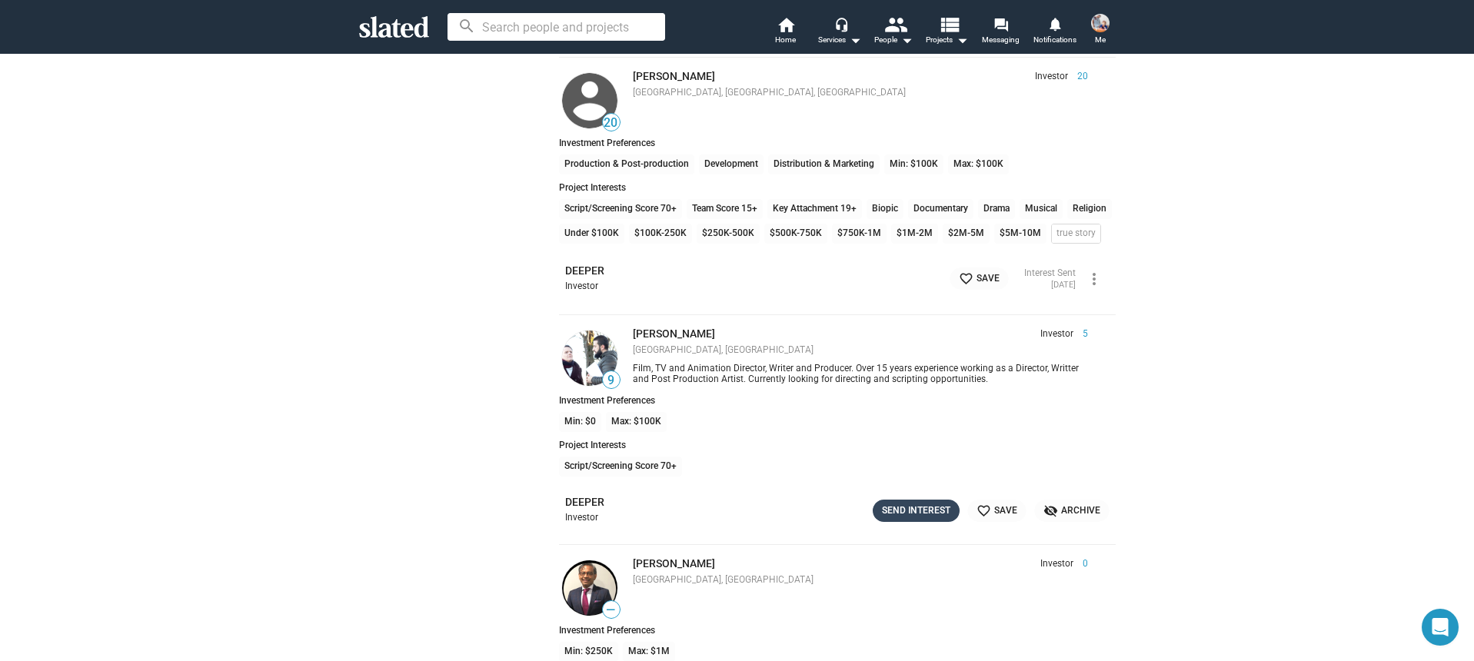
click at [942, 506] on div "Send Interest" at bounding box center [916, 511] width 68 height 16
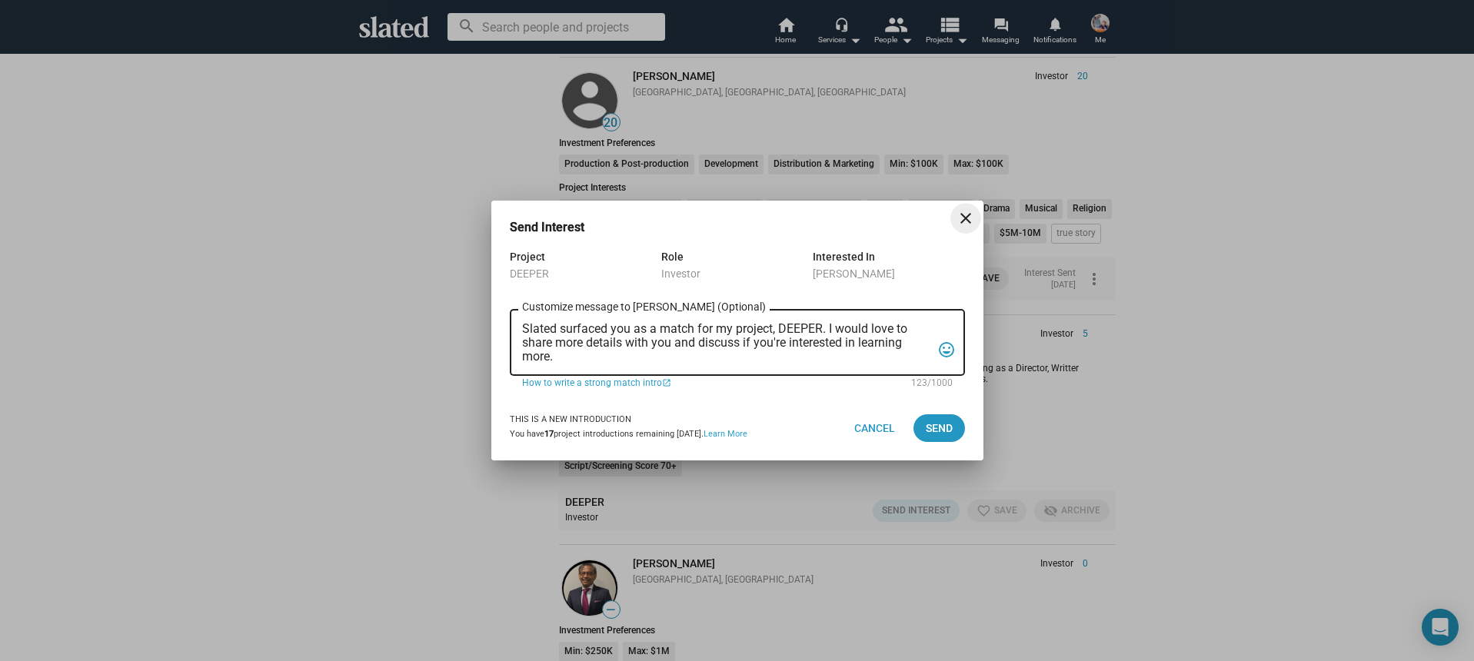
click at [737, 354] on textarea "Slated surfaced you as a match for my project, DEEPER. I would love to share mo…" at bounding box center [726, 343] width 409 height 42
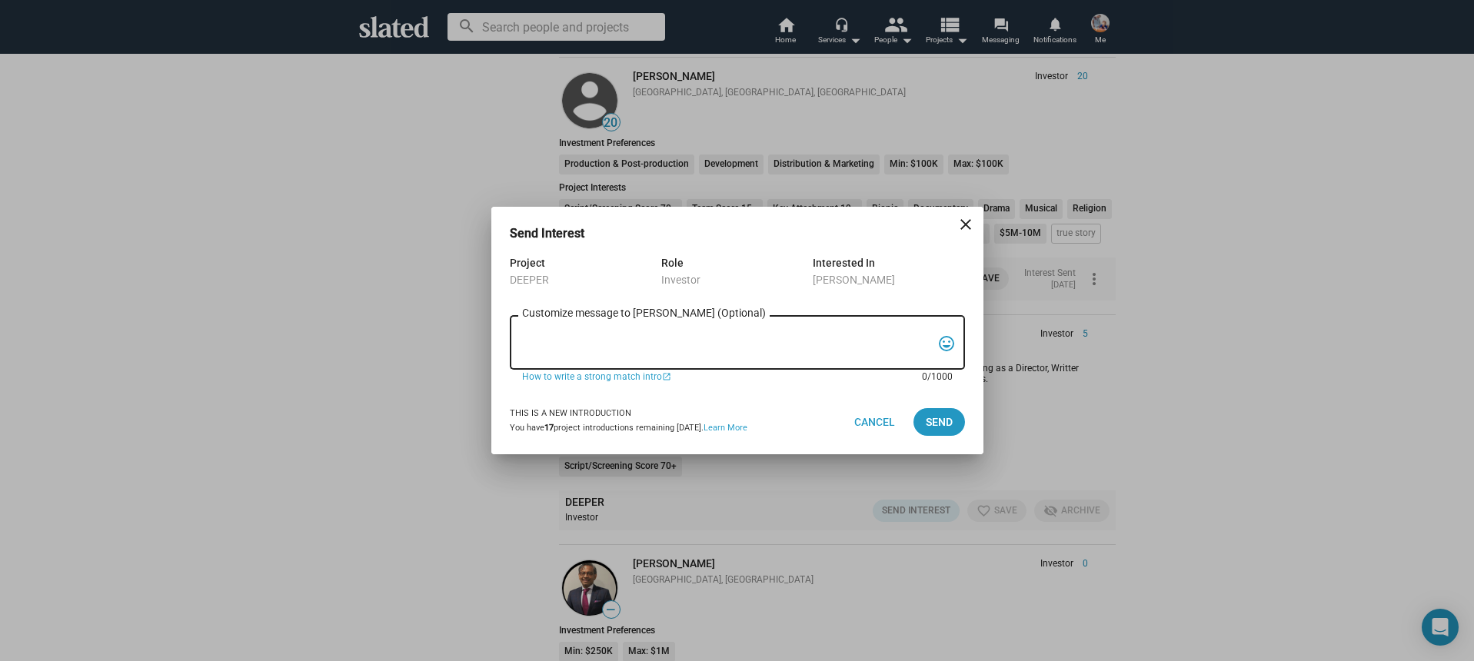
paste textarea "Hi, My name is Nathan Thomas, and I’m assistant producer of DEEPER, a psycholog…"
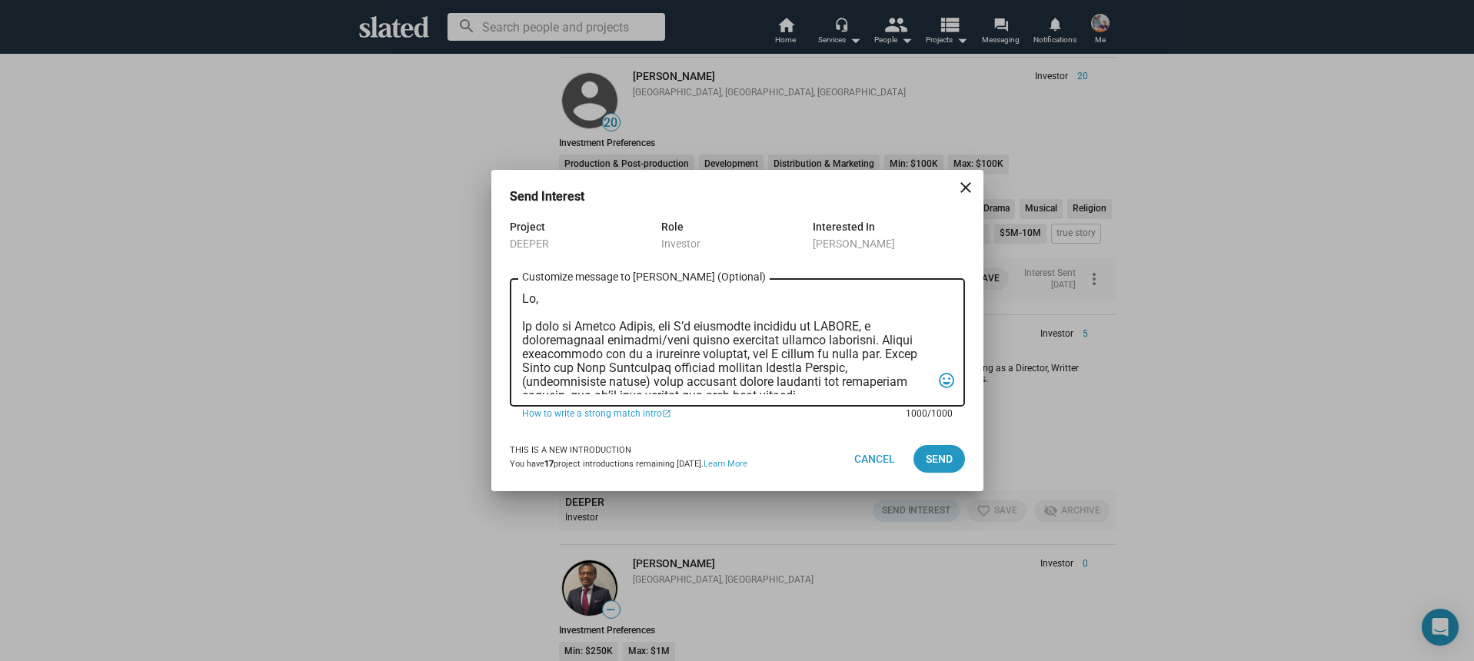
scroll to position [410, 0]
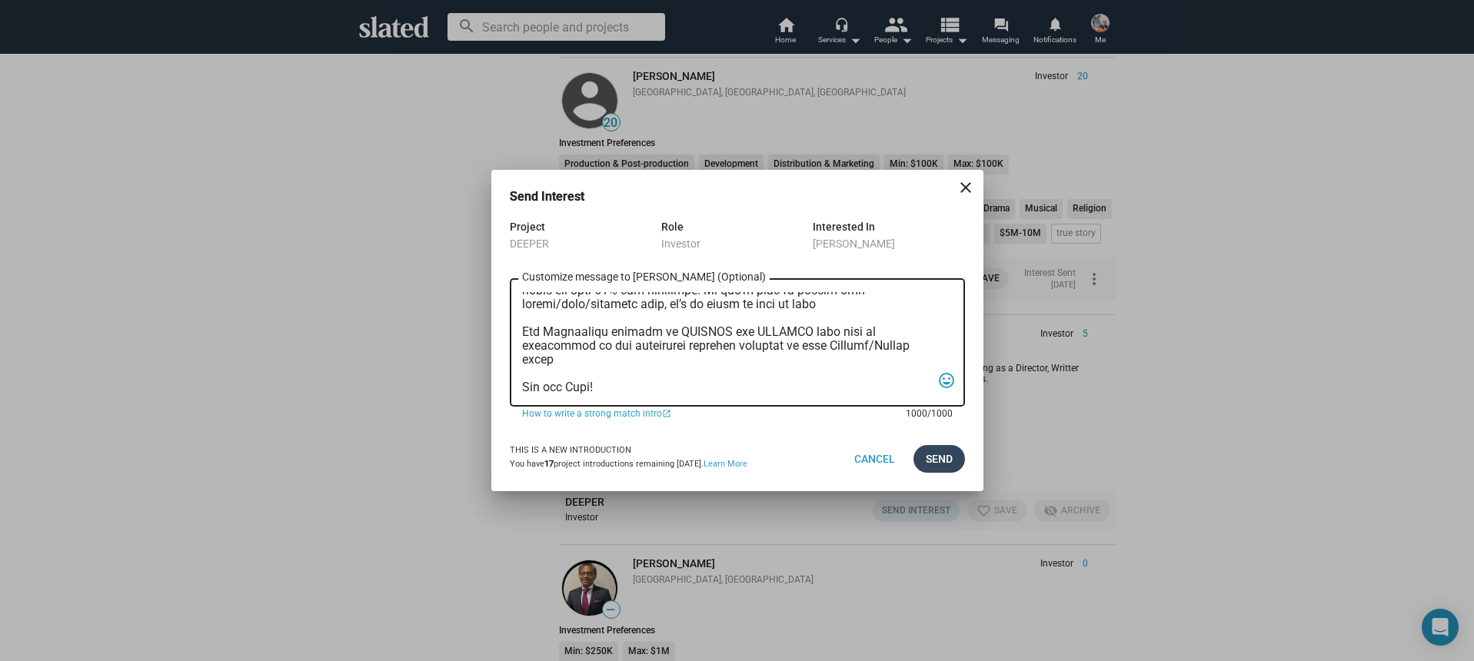
type textarea "Hi, My name is Nathan Thomas, and I’m assistant producer of DEEPER, a psycholog…"
click at [952, 465] on button "Send" at bounding box center [939, 459] width 52 height 28
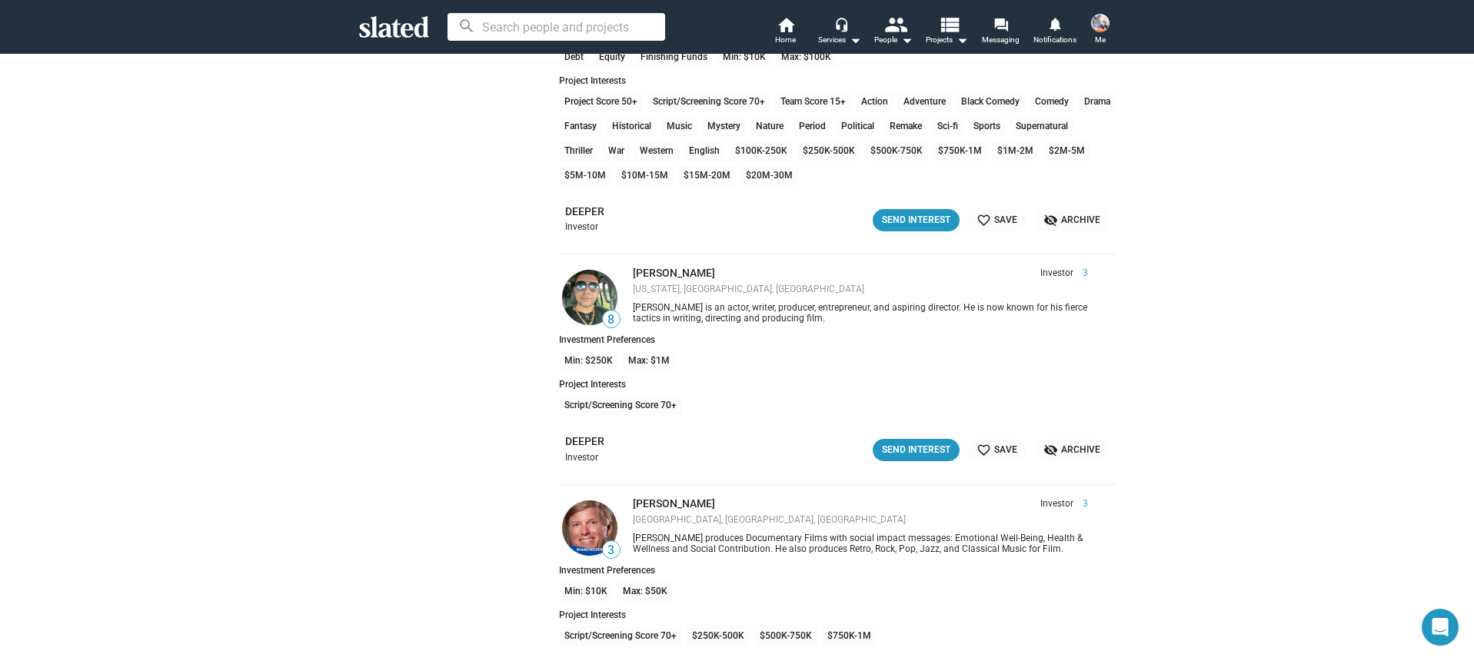
scroll to position [16920, 0]
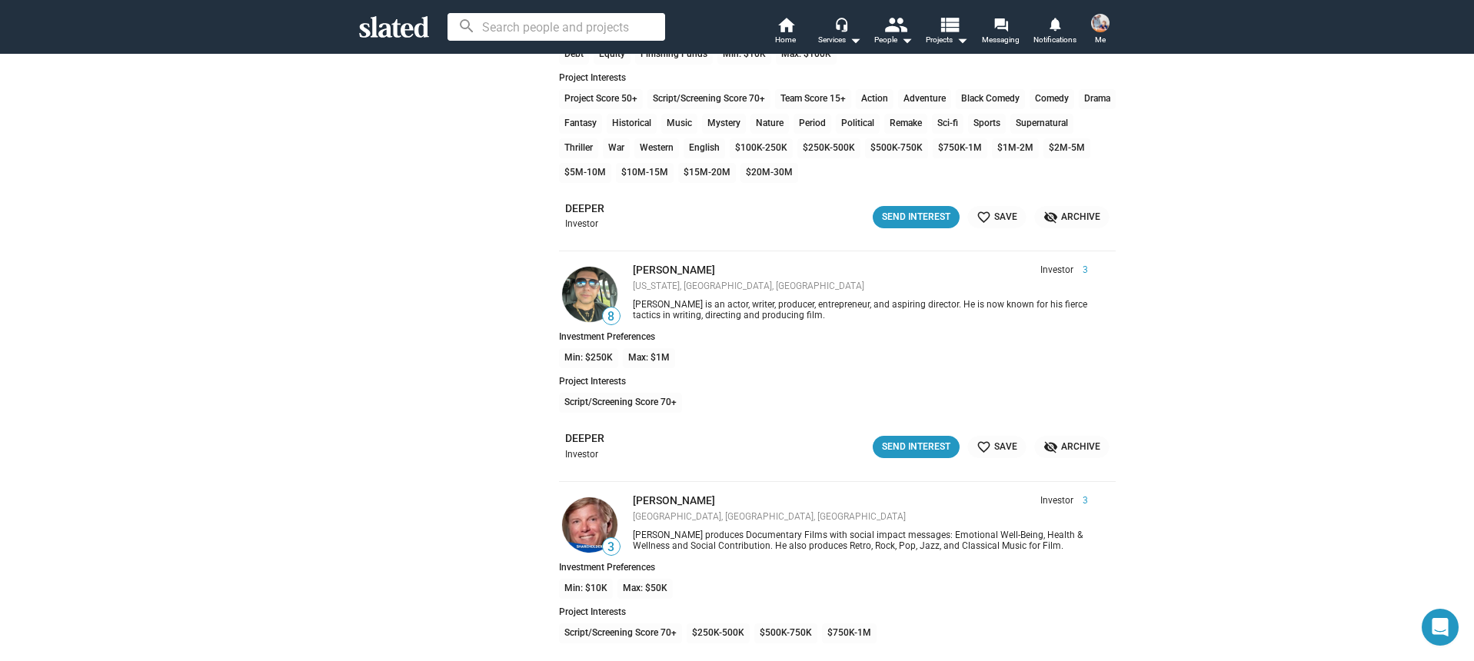
click at [960, 441] on div "favorite_border Save visibility_off Archive" at bounding box center [1035, 447] width 150 height 22
click at [937, 444] on div "Send Interest" at bounding box center [916, 447] width 68 height 16
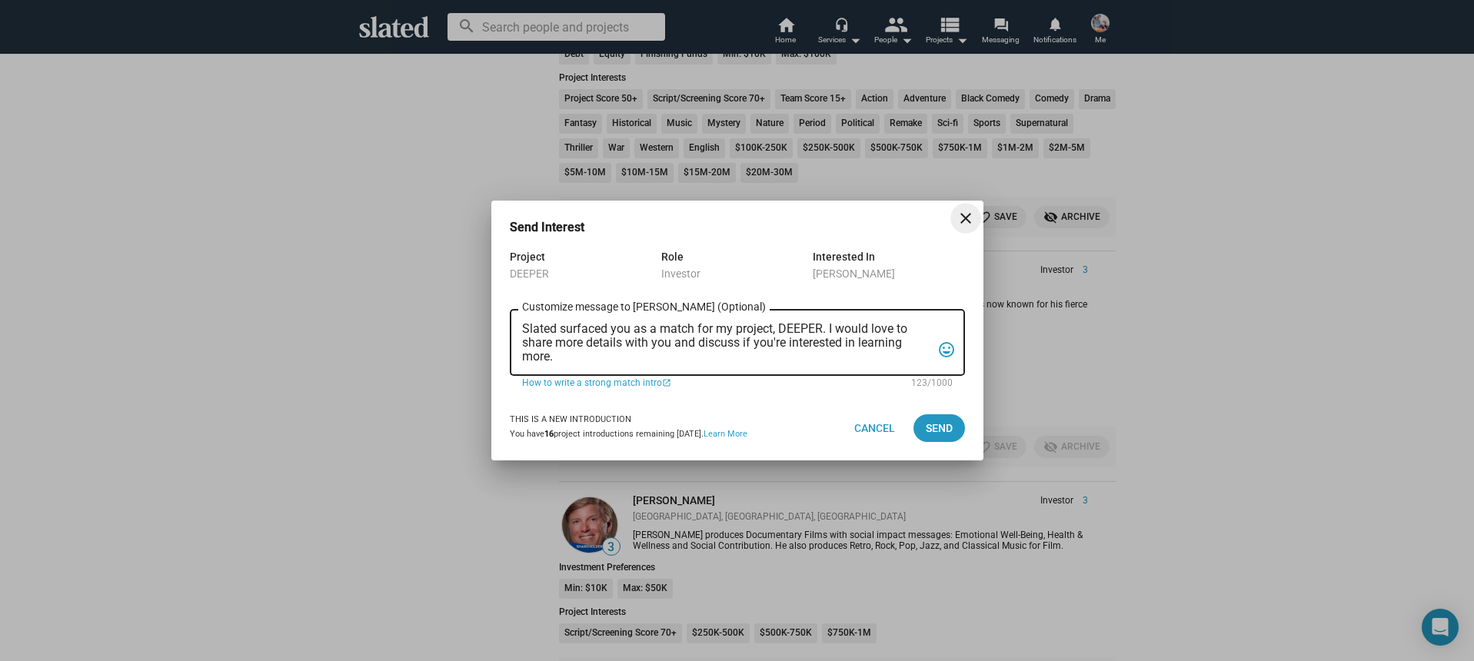
click at [700, 359] on textarea "Slated surfaced you as a match for my project, DEEPER. I would love to share mo…" at bounding box center [726, 343] width 409 height 42
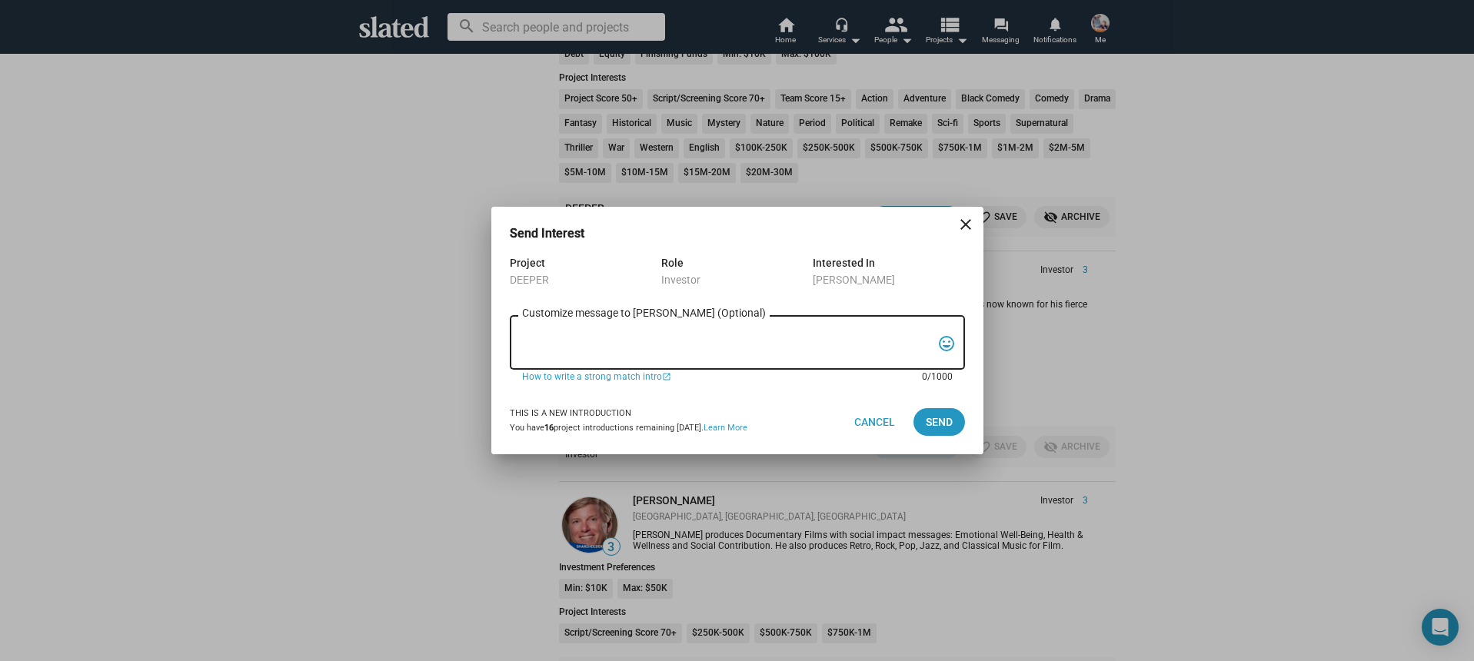
paste textarea "Hi, My name is Nathan Thomas, and I’m assistant producer of DEEPER, a psycholog…"
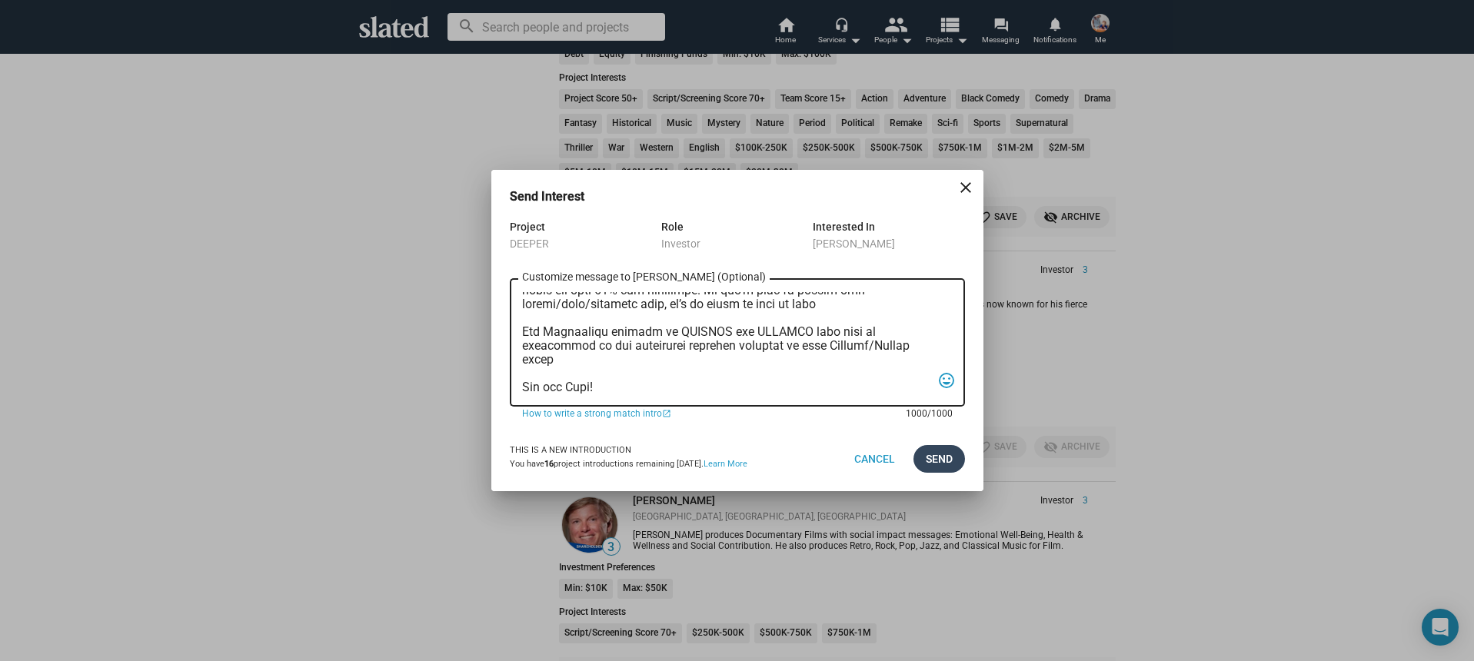
type textarea "Hi, My name is Nathan Thomas, and I’m assistant producer of DEEPER, a psycholog…"
click at [943, 463] on span "Send" at bounding box center [939, 459] width 27 height 28
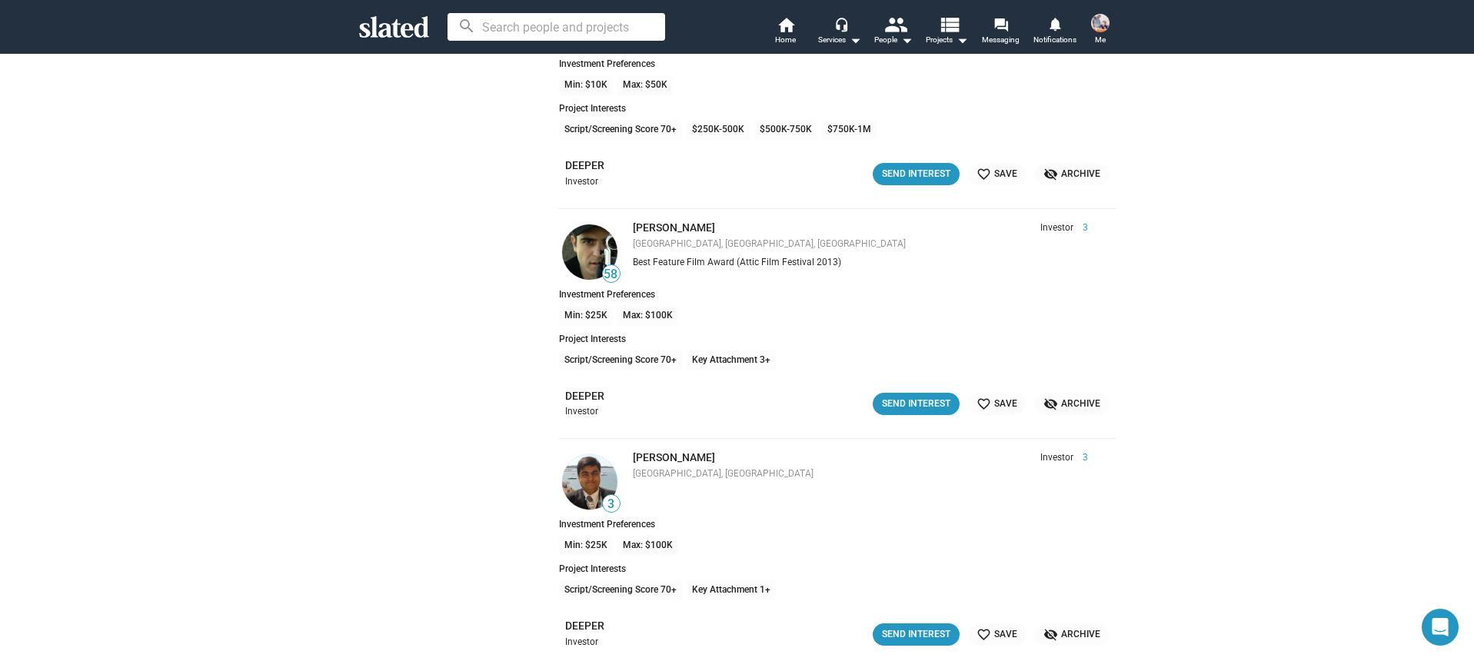
scroll to position [17426, 0]
click at [930, 409] on div "Send Interest" at bounding box center [916, 403] width 68 height 16
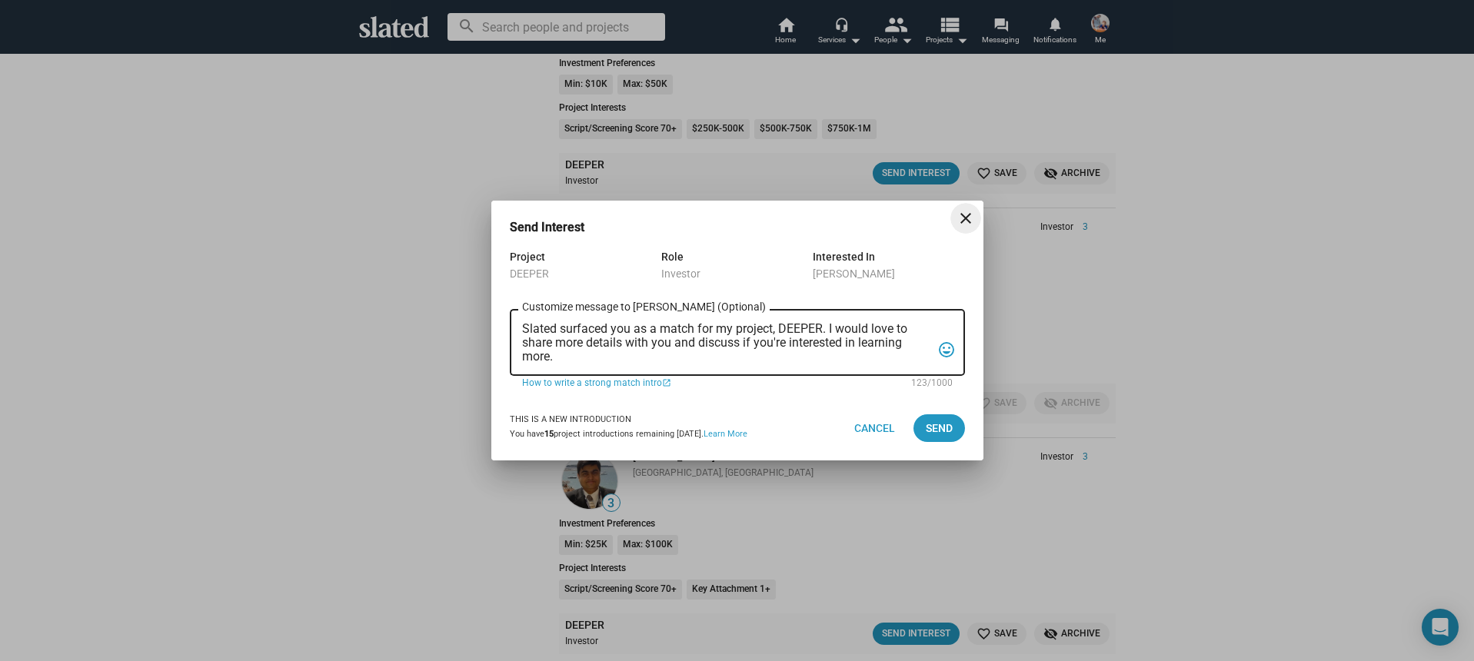
click at [698, 341] on textarea "Slated surfaced you as a match for my project, DEEPER. I would love to share mo…" at bounding box center [726, 343] width 409 height 42
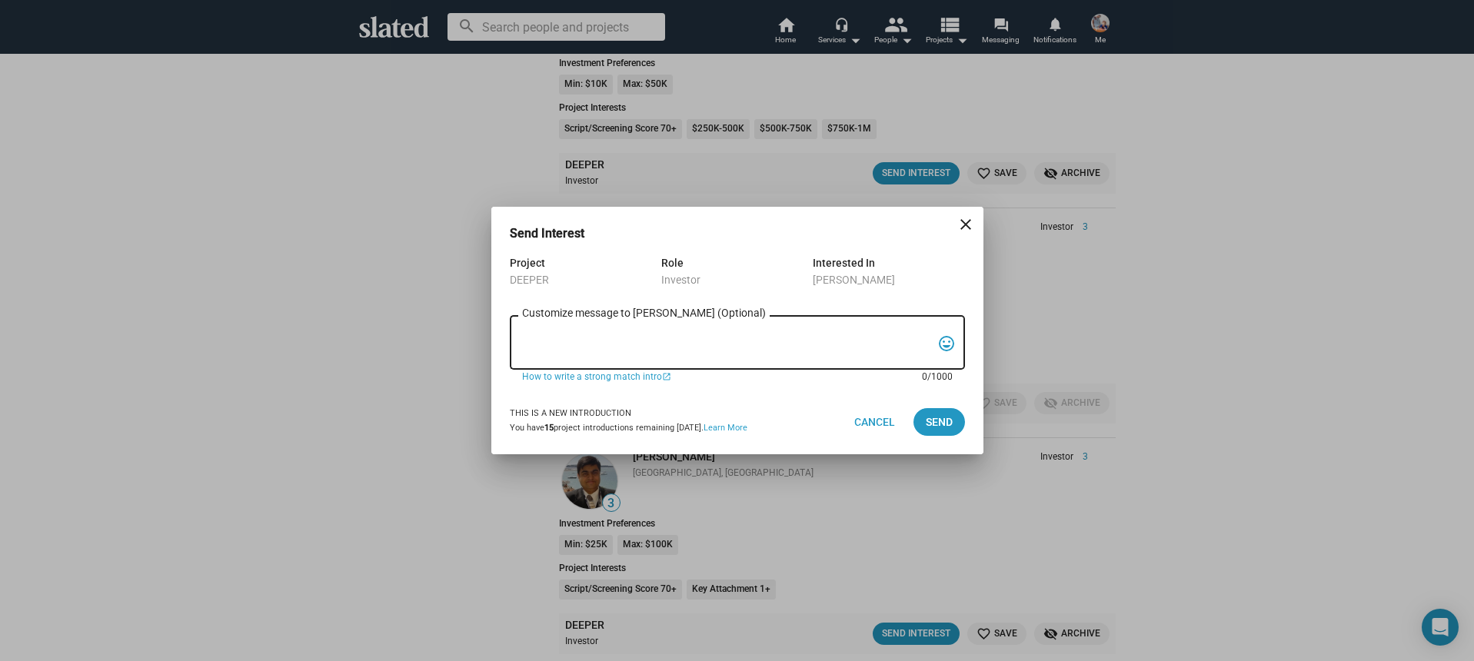
paste textarea "Hi, My name is Nathan Thomas, and I’m assistant producer of DEEPER, a psycholog…"
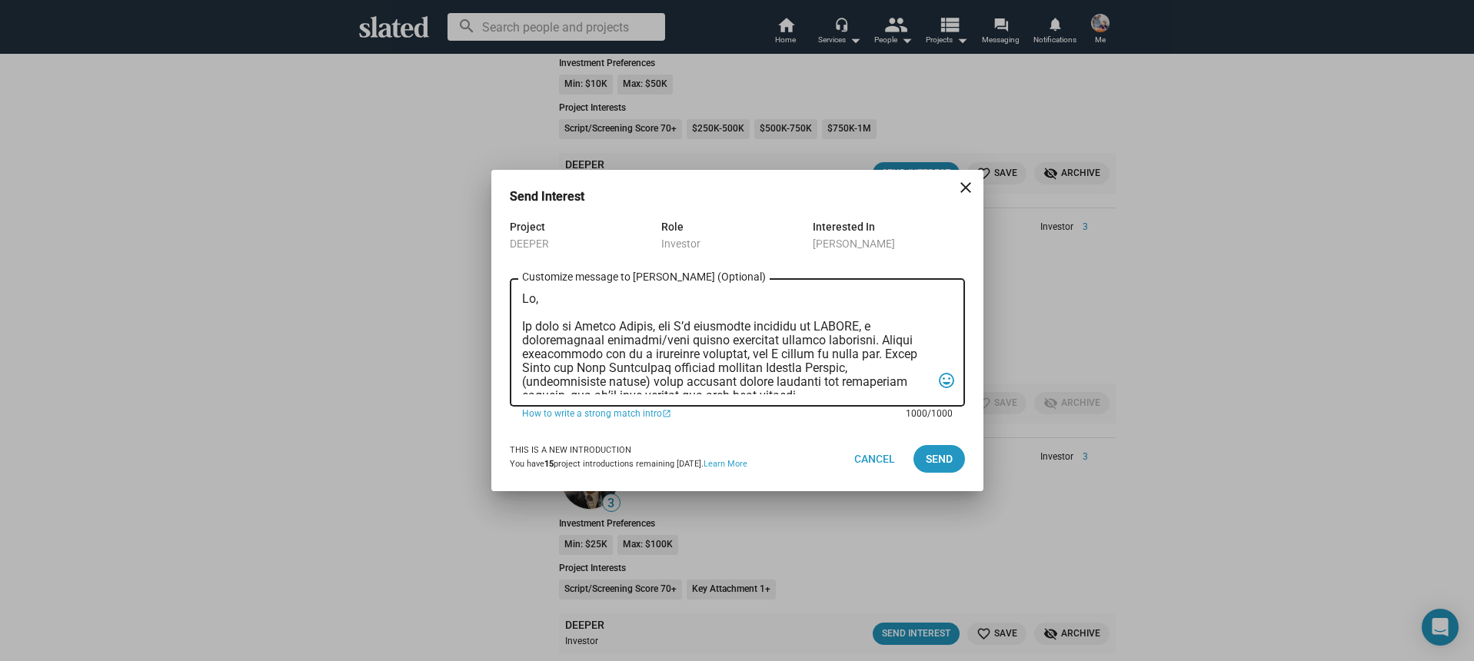
scroll to position [410, 0]
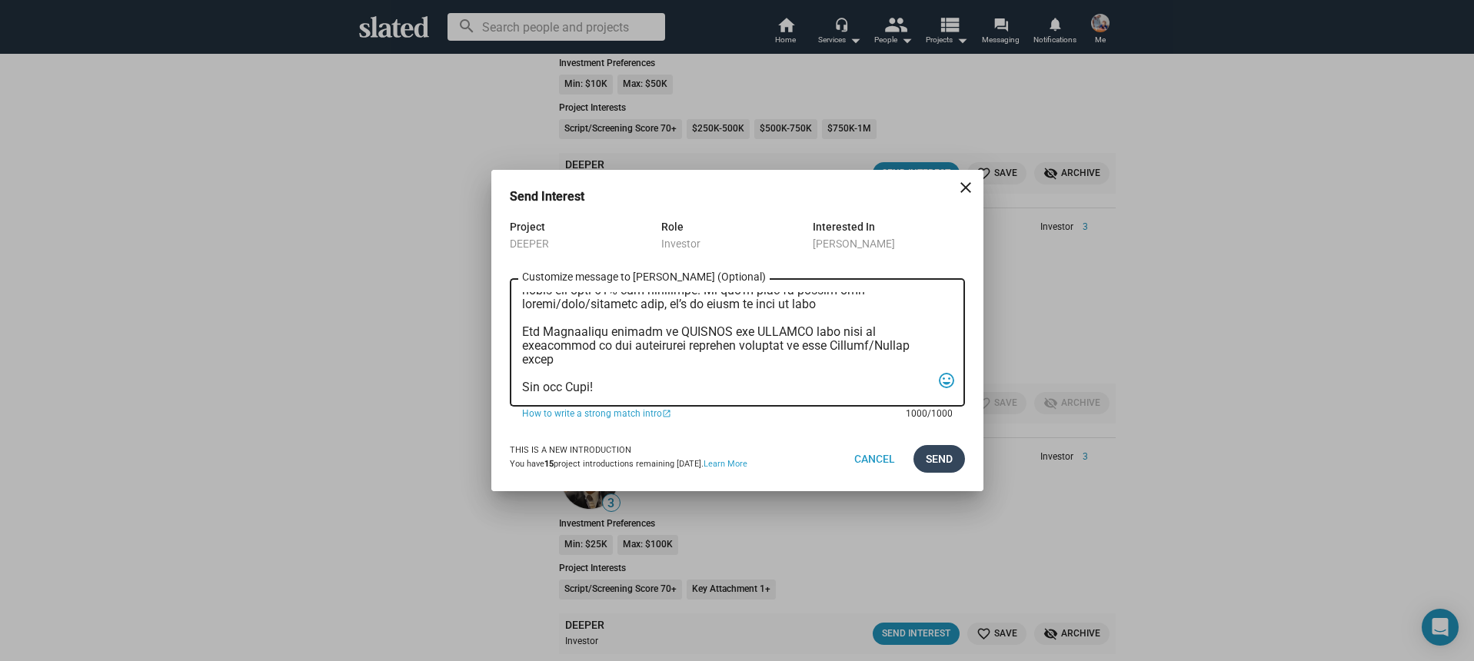
type textarea "Hi, My name is Nathan Thomas, and I’m assistant producer of DEEPER, a psycholog…"
click at [949, 453] on span "Send" at bounding box center [939, 459] width 27 height 28
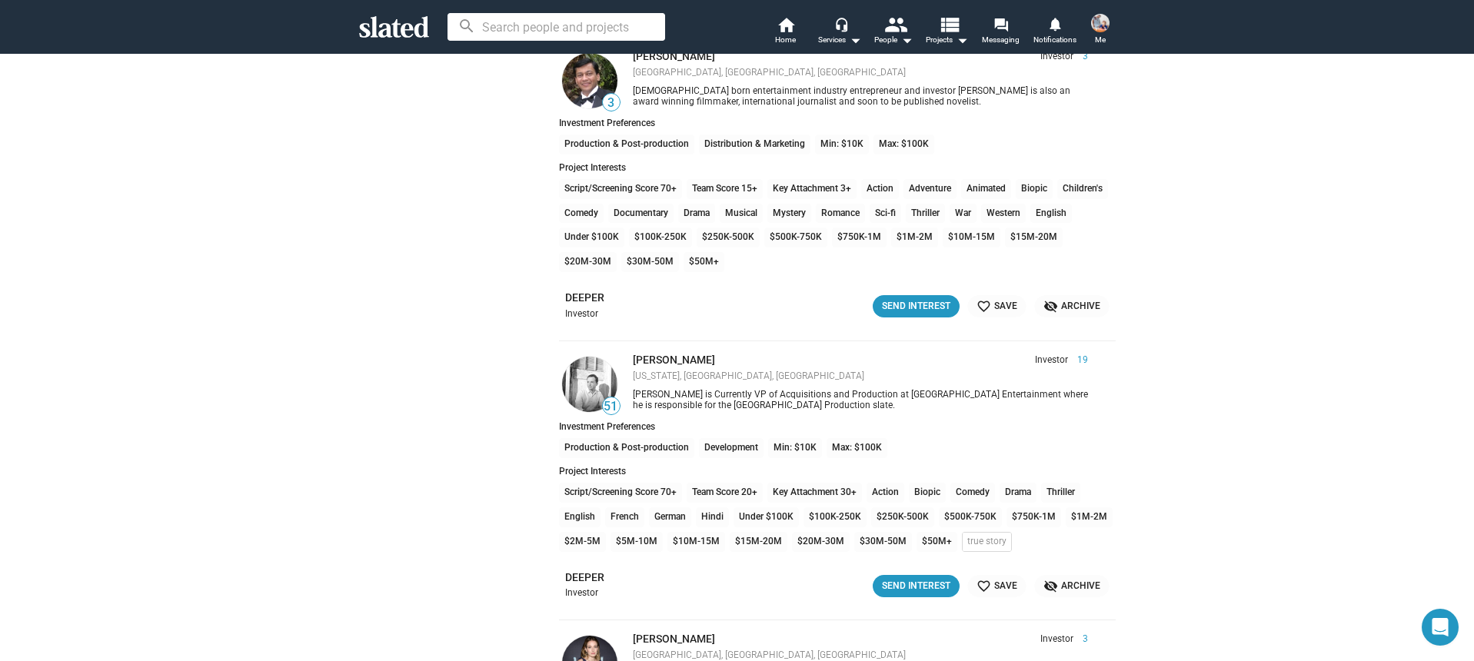
scroll to position [18292, 0]
click at [917, 587] on div "Send Interest" at bounding box center [916, 585] width 68 height 16
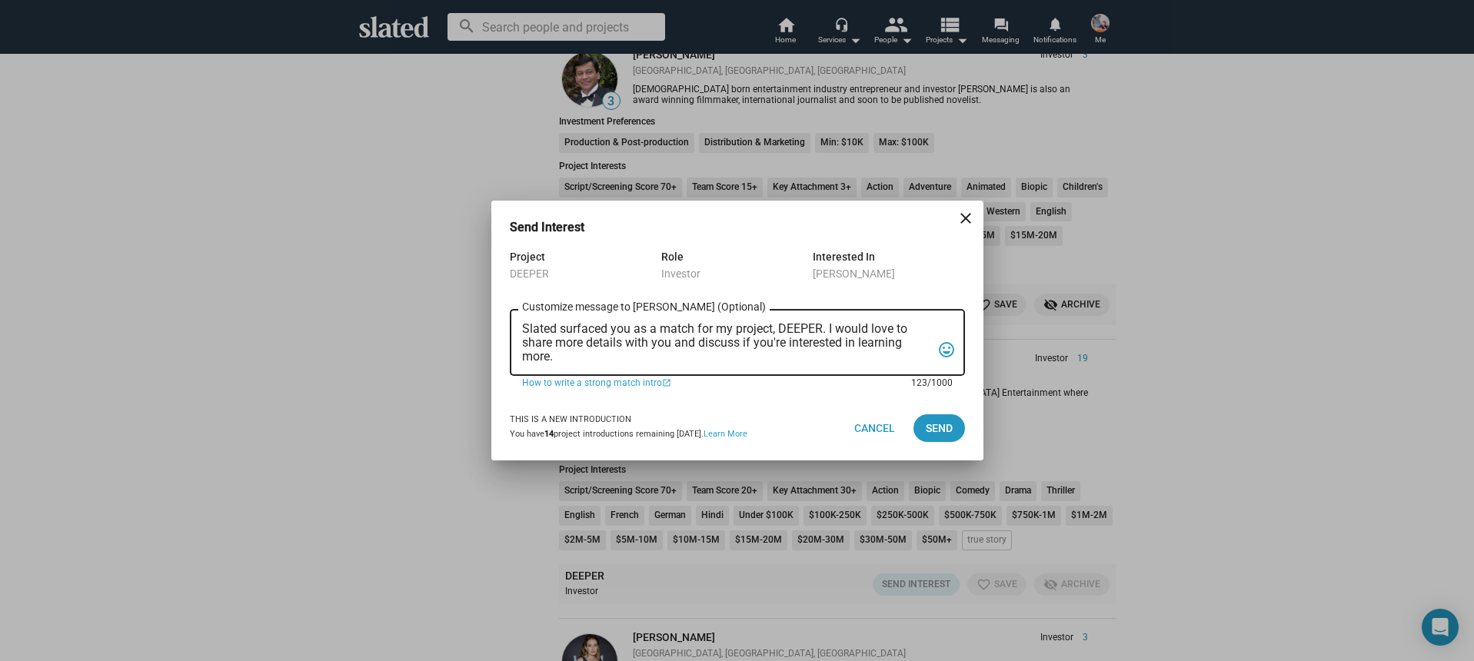
click at [702, 357] on textarea "Slated surfaced you as a match for my project, DEEPER. I would love to share mo…" at bounding box center [726, 343] width 409 height 42
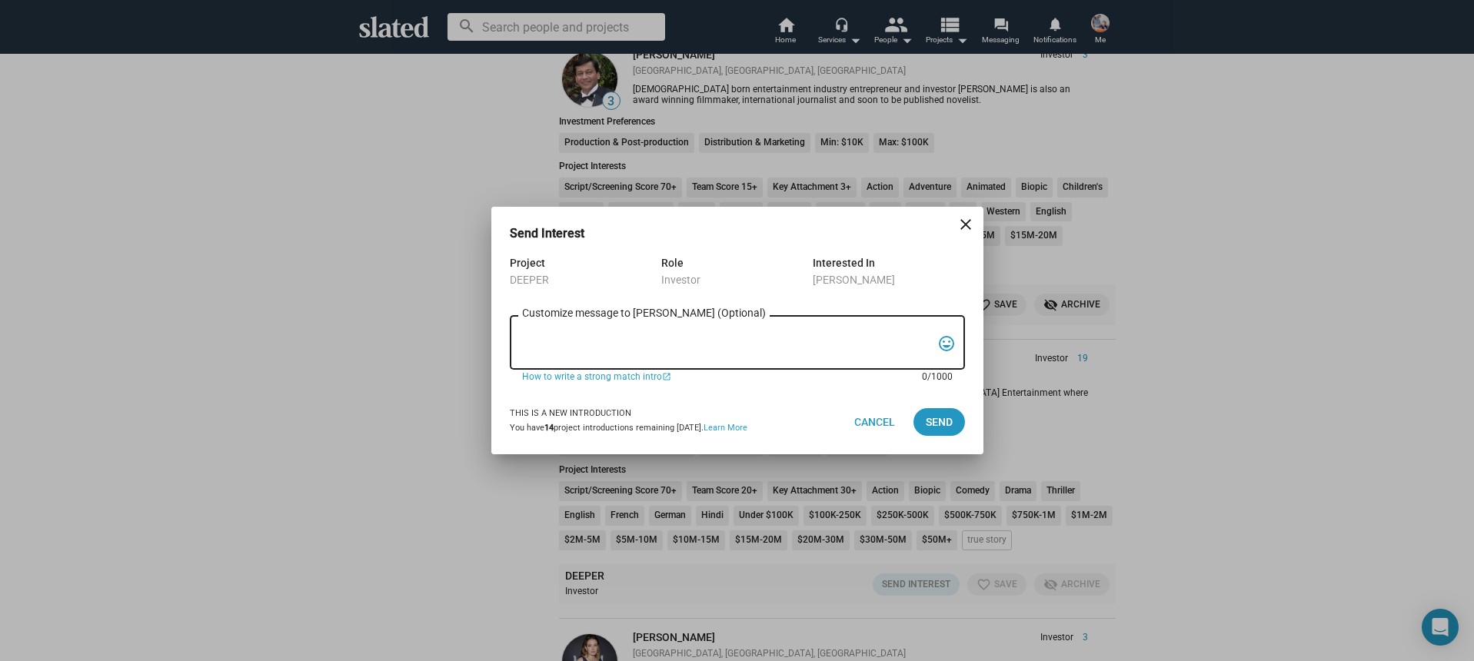
paste textarea "Hi, My name is Nathan Thomas, and I’m assistant producer of DEEPER, a psycholog…"
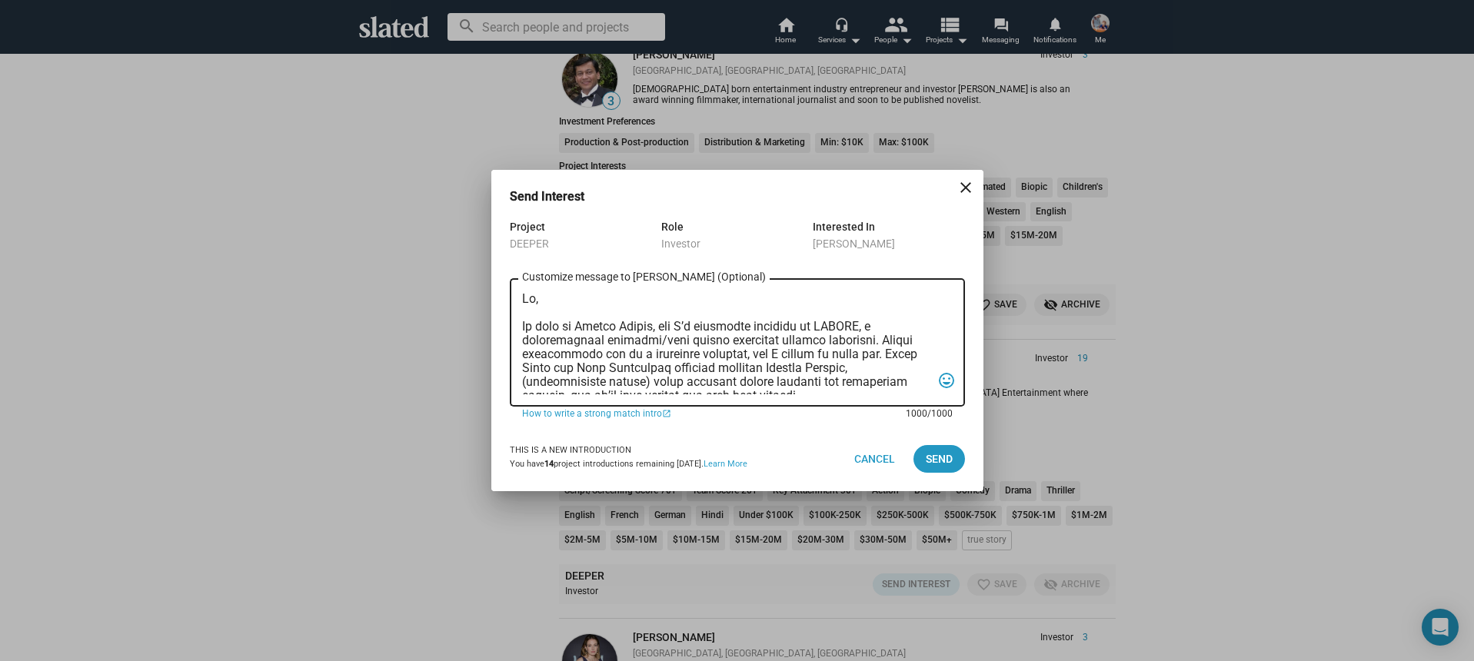
scroll to position [410, 0]
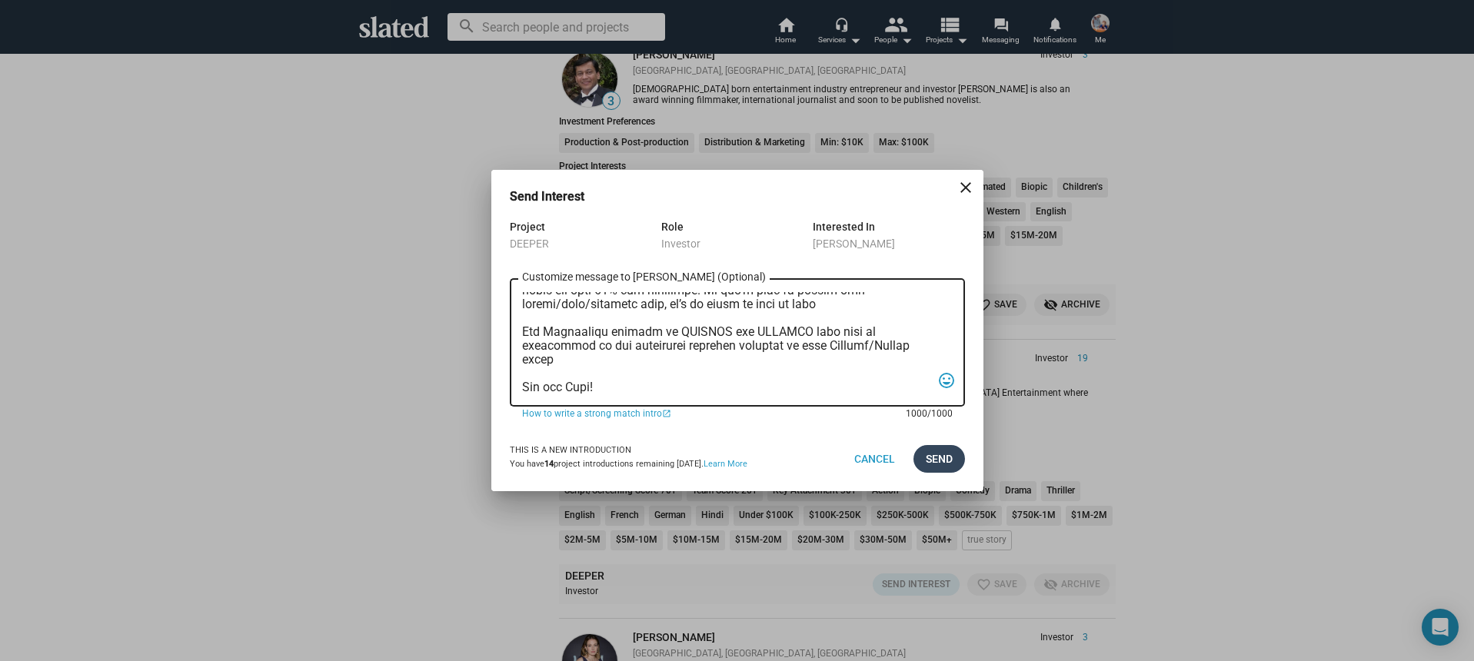
type textarea "Hi, My name is Nathan Thomas, and I’m assistant producer of DEEPER, a psycholog…"
click at [931, 464] on span "Send" at bounding box center [939, 459] width 27 height 28
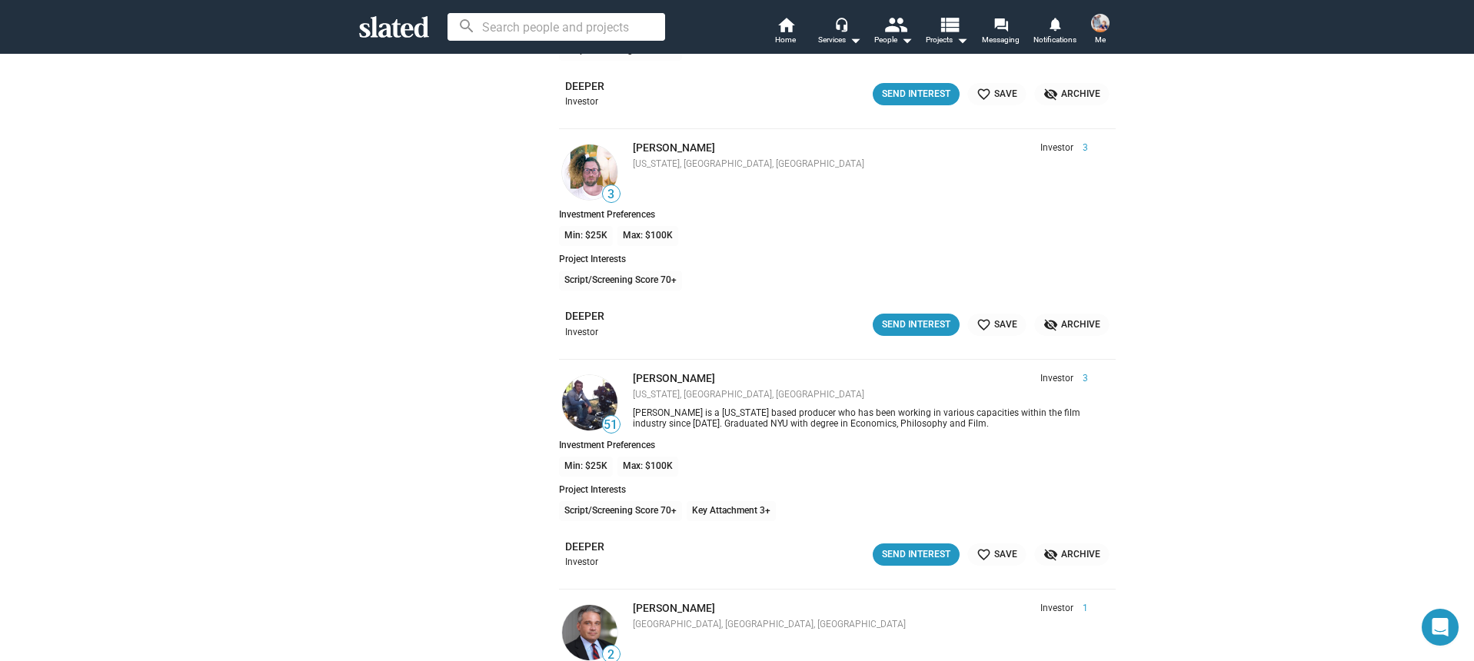
scroll to position [19032, 0]
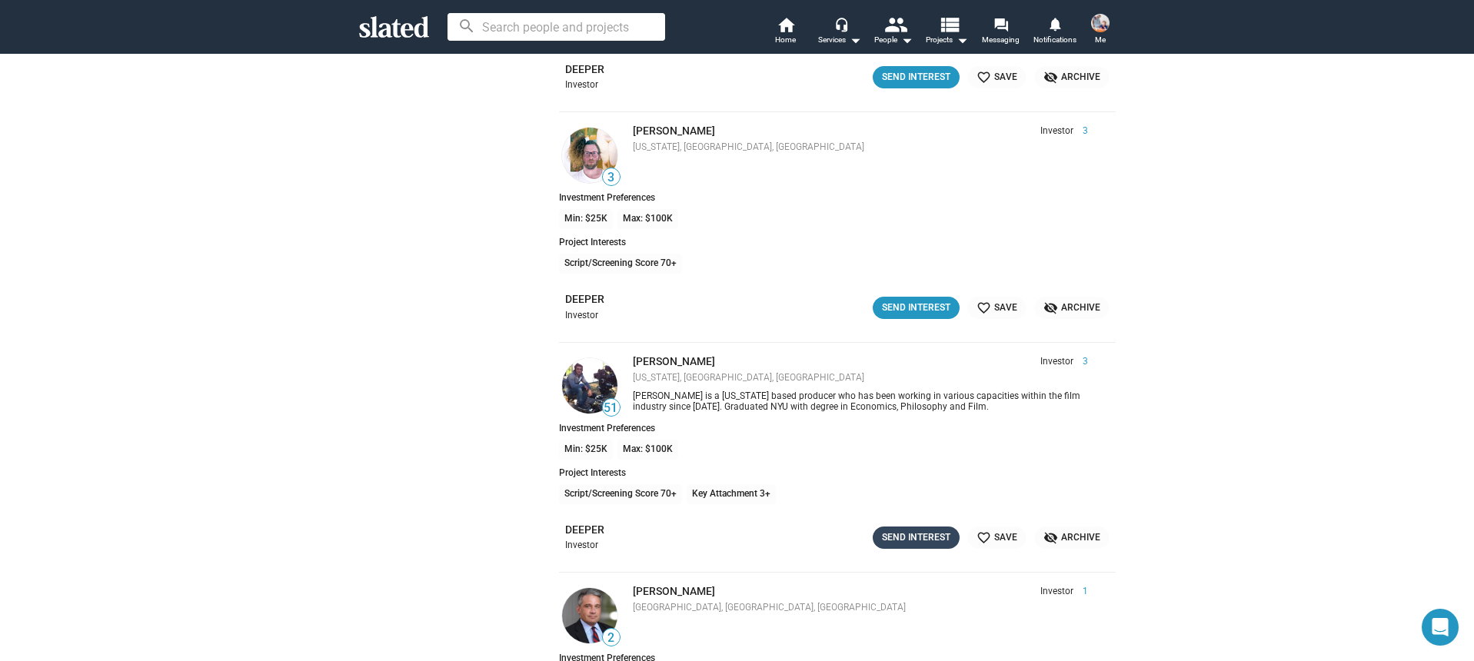
click at [913, 538] on div "Send Interest" at bounding box center [916, 538] width 68 height 16
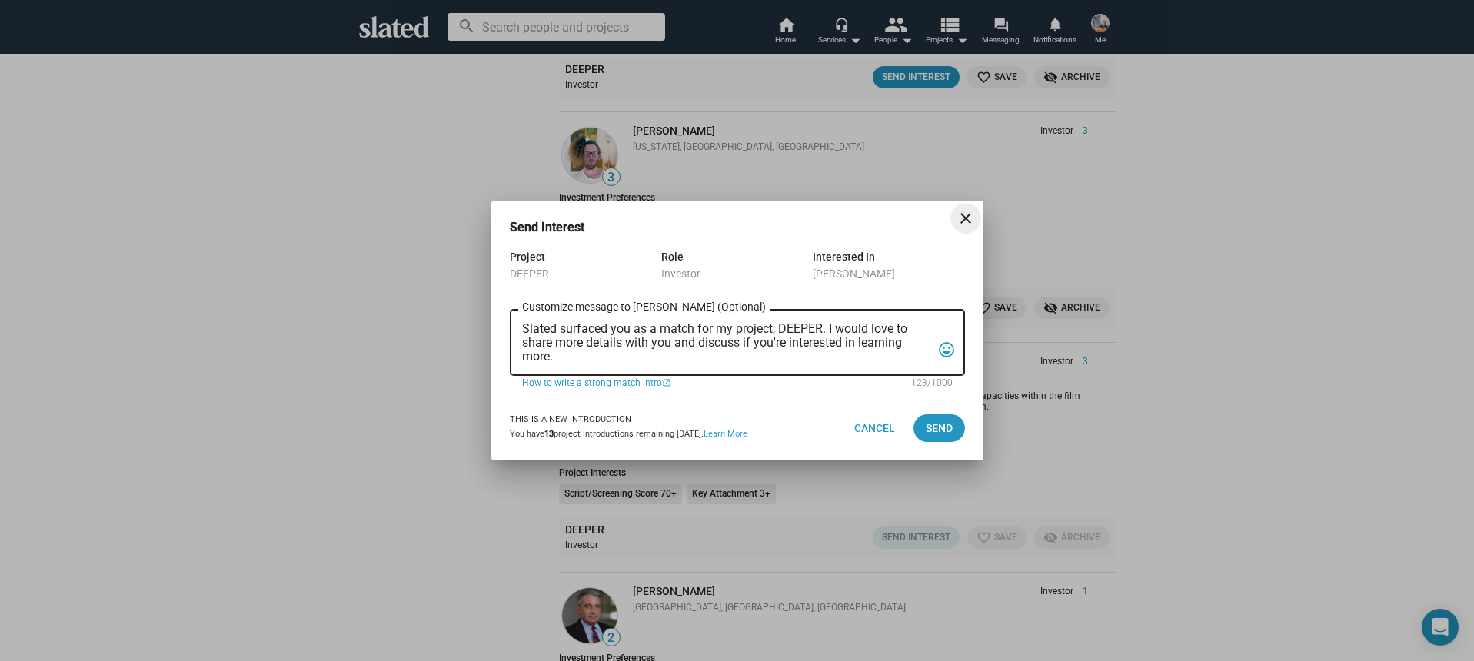
click at [776, 362] on textarea "Slated surfaced you as a match for my project, DEEPER. I would love to share mo…" at bounding box center [726, 343] width 409 height 42
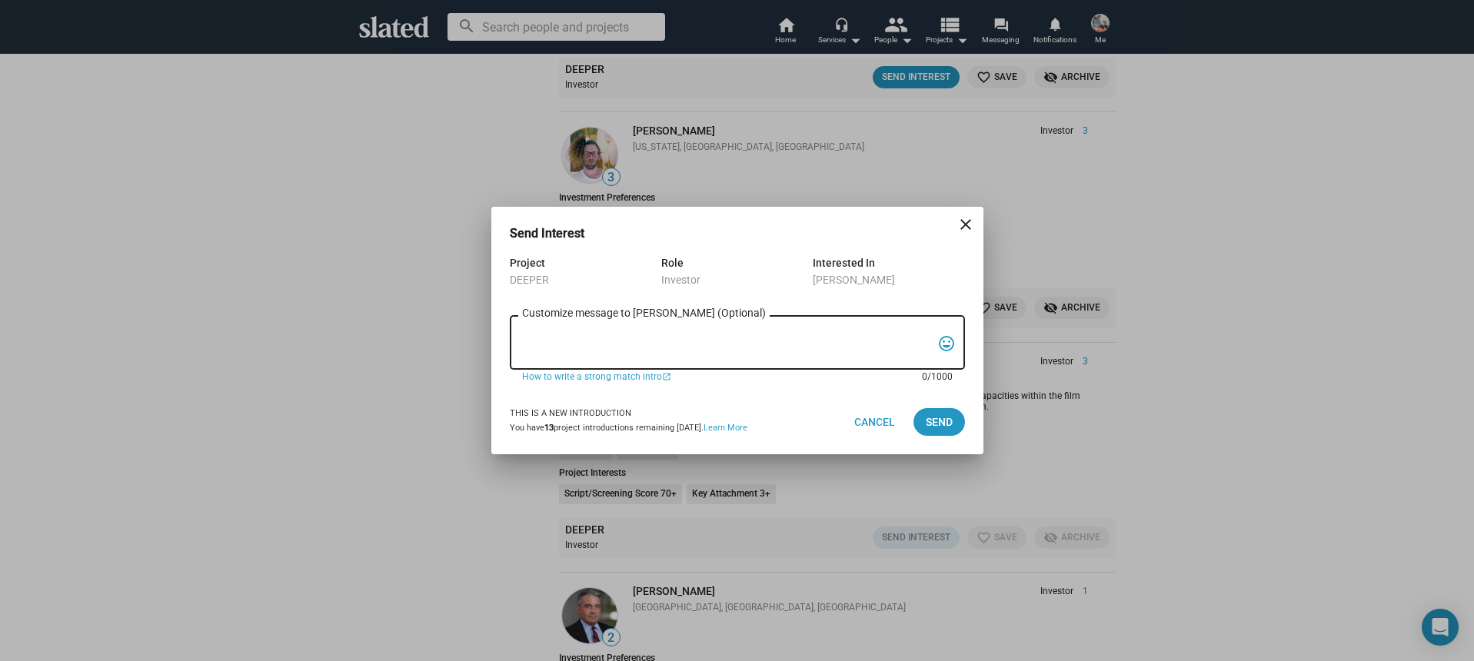
paste textarea "Hi, My name is Nathan Thomas, and I’m assistant producer of DEEPER, a psycholog…"
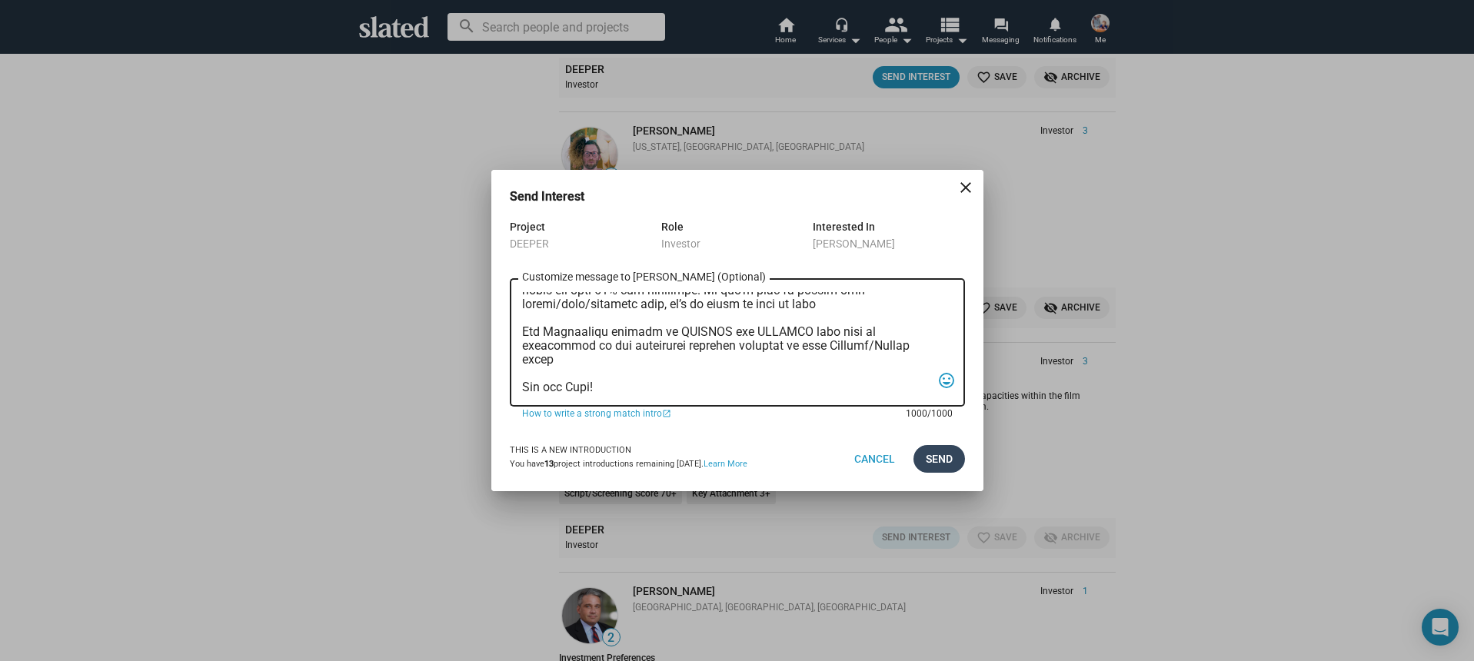
type textarea "Hi, My name is Nathan Thomas, and I’m assistant producer of DEEPER, a psycholog…"
click at [934, 465] on span "Send" at bounding box center [939, 459] width 27 height 28
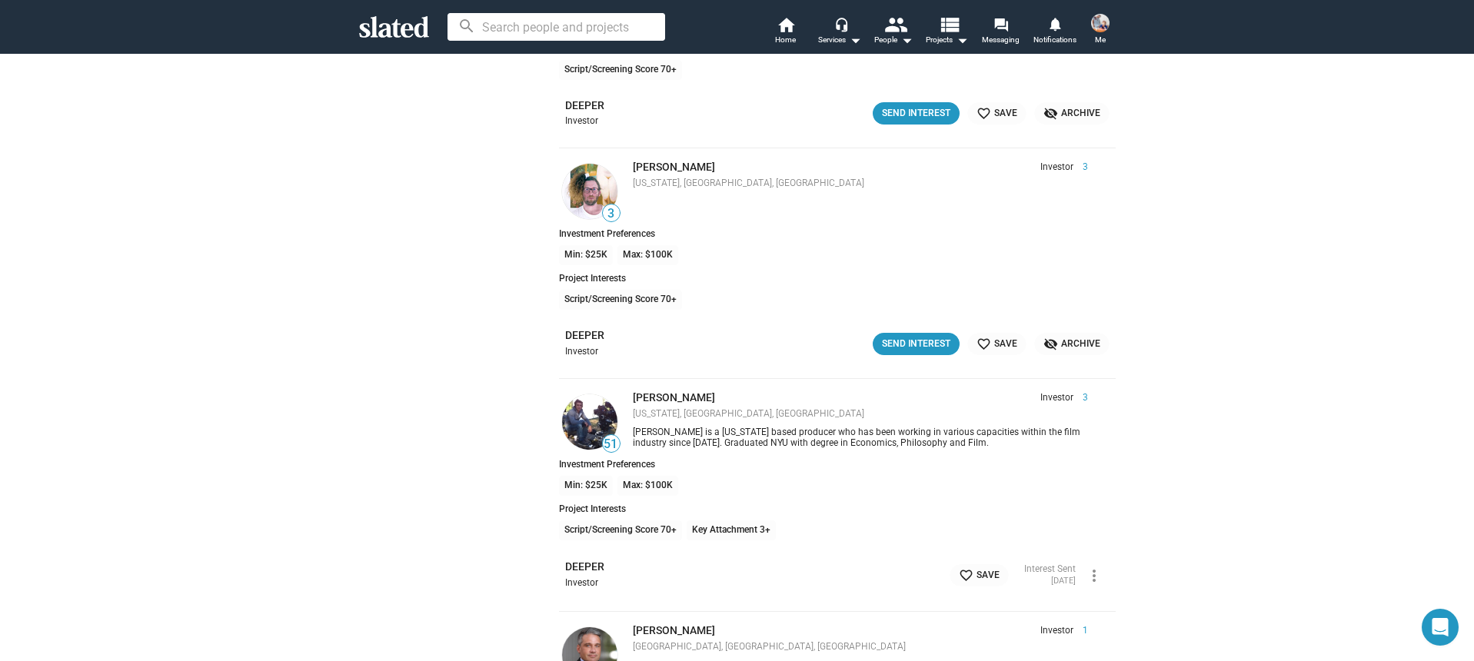
scroll to position [18974, 0]
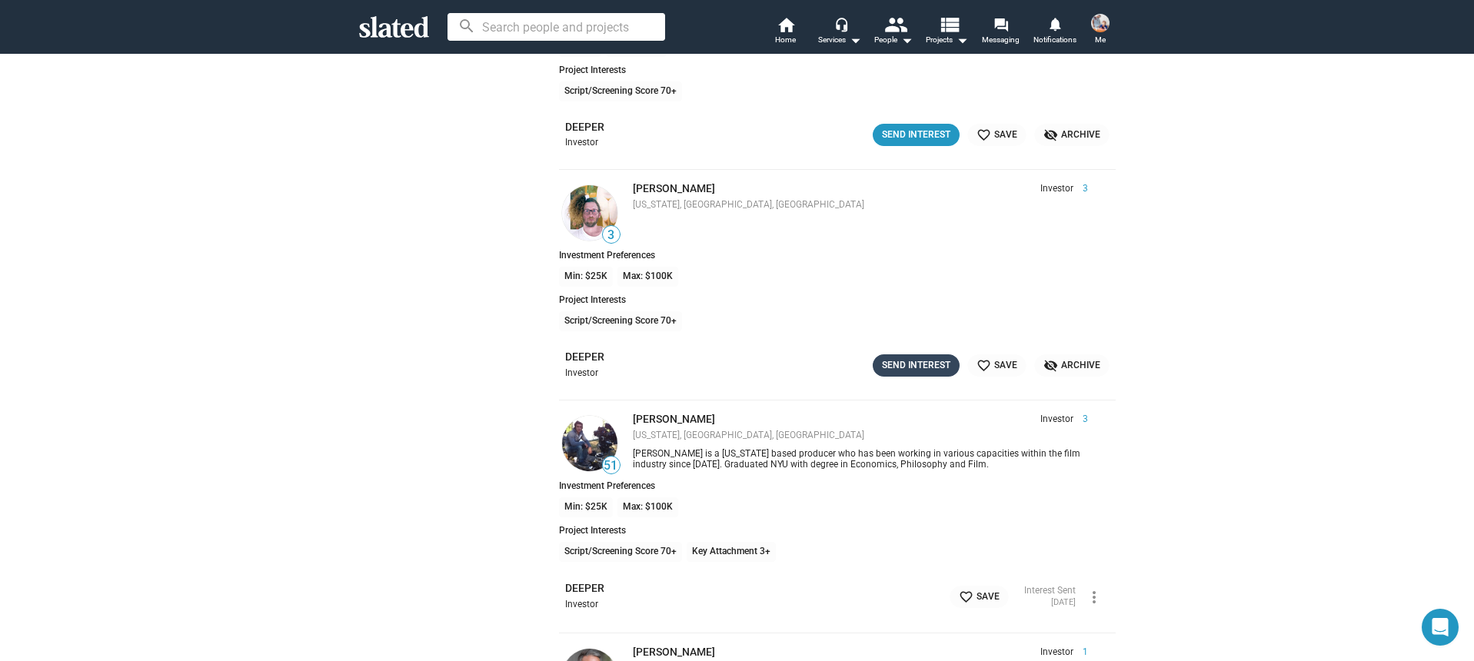
click at [907, 370] on div "Send Interest" at bounding box center [916, 366] width 68 height 16
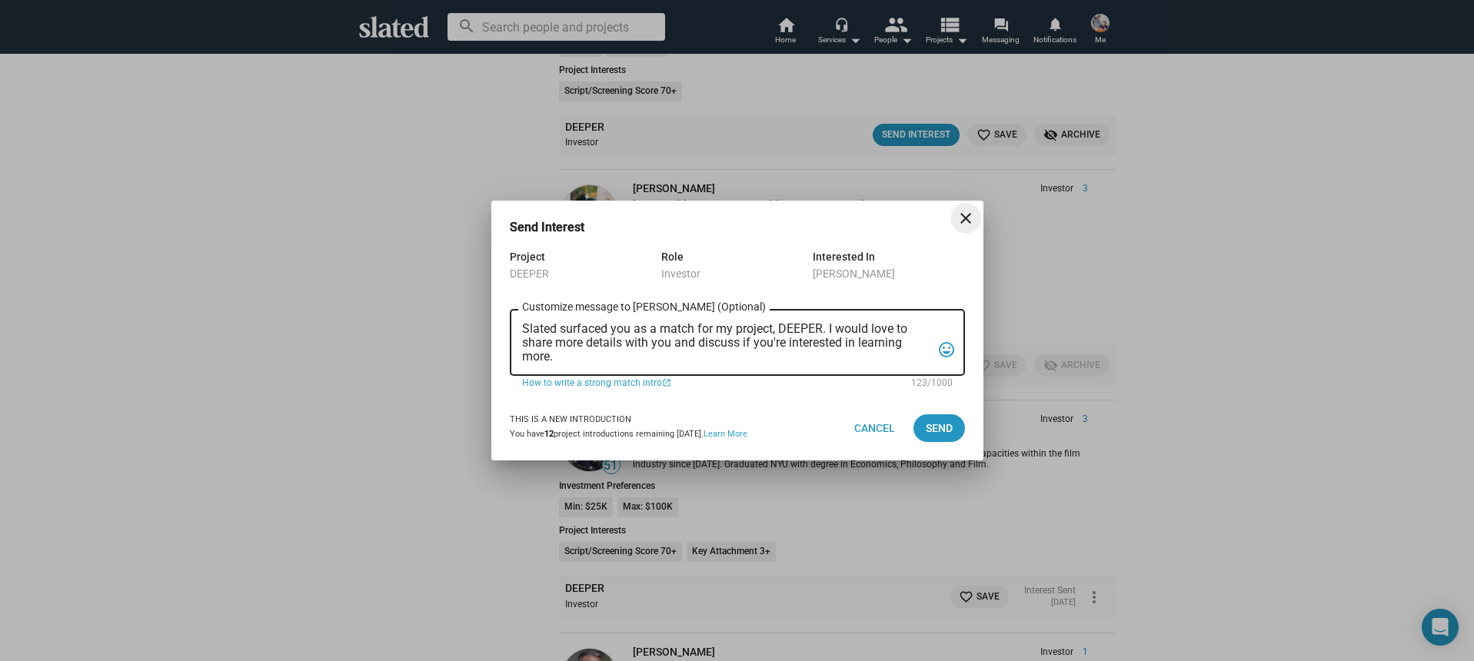
click at [774, 338] on textarea "Slated surfaced you as a match for my project, DEEPER. I would love to share mo…" at bounding box center [726, 343] width 409 height 42
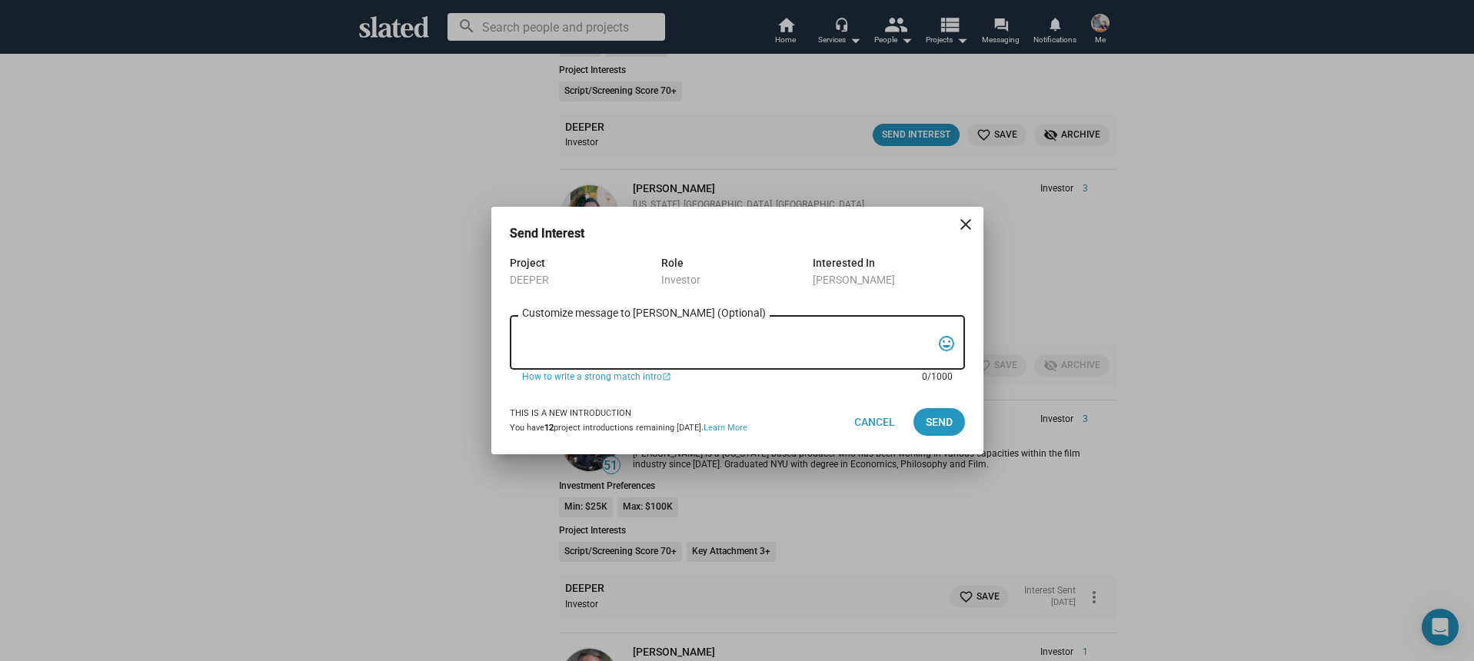
paste textarea "Hi, My name is Nathan Thomas, and I’m assistant producer of DEEPER, a psycholog…"
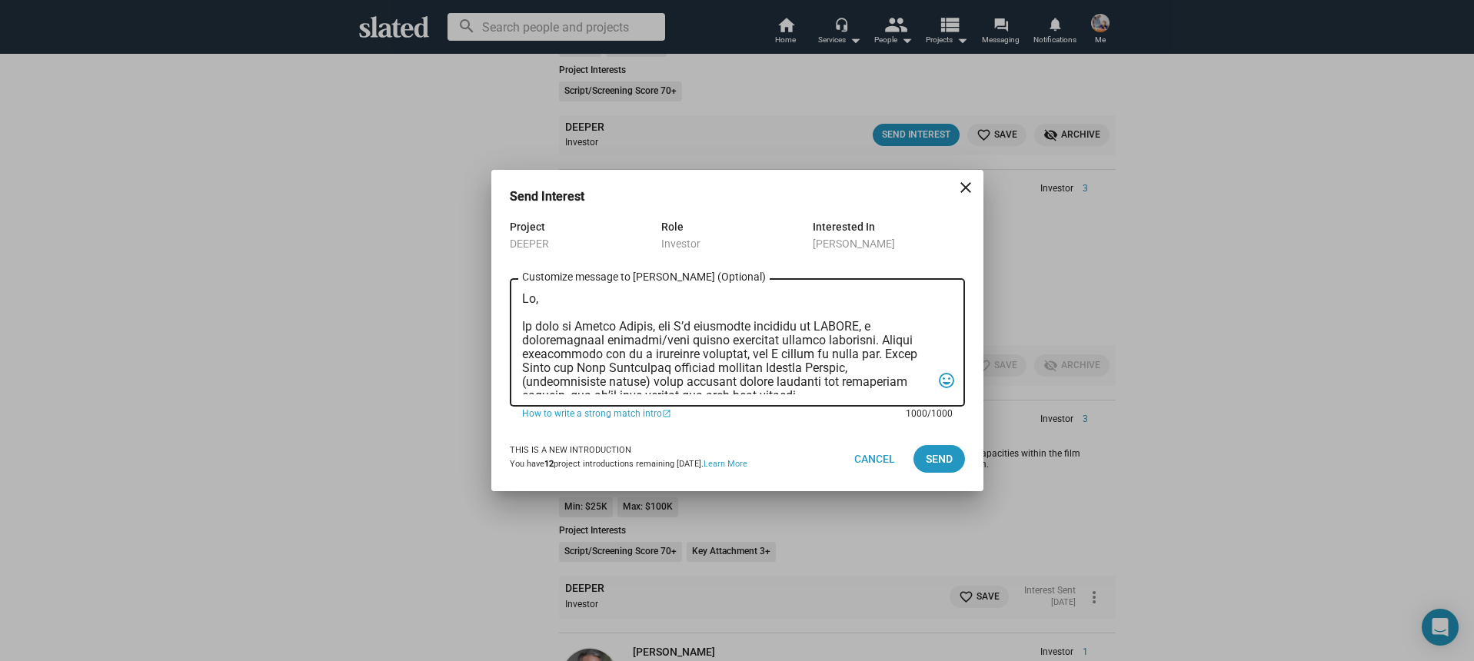
scroll to position [410, 0]
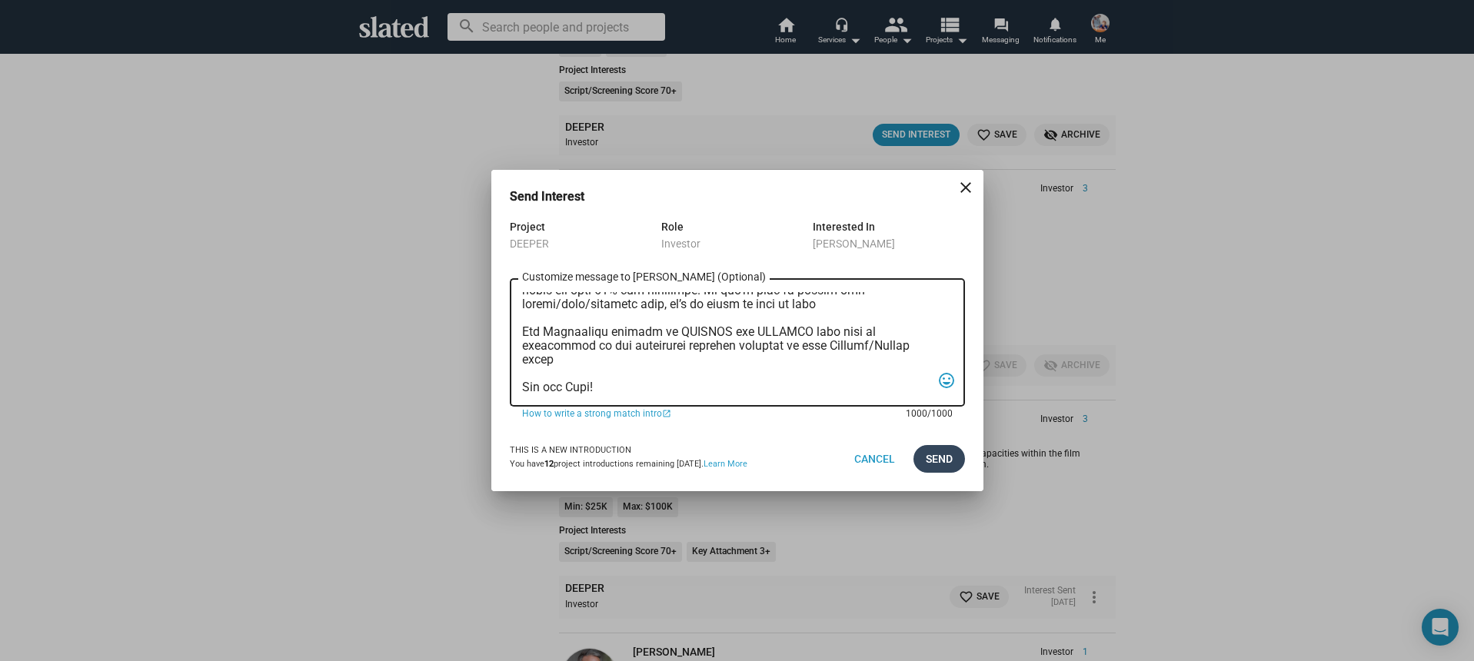
type textarea "Hi, My name is Nathan Thomas, and I’m assistant producer of DEEPER, a psycholog…"
click at [929, 457] on span "Send" at bounding box center [939, 459] width 27 height 28
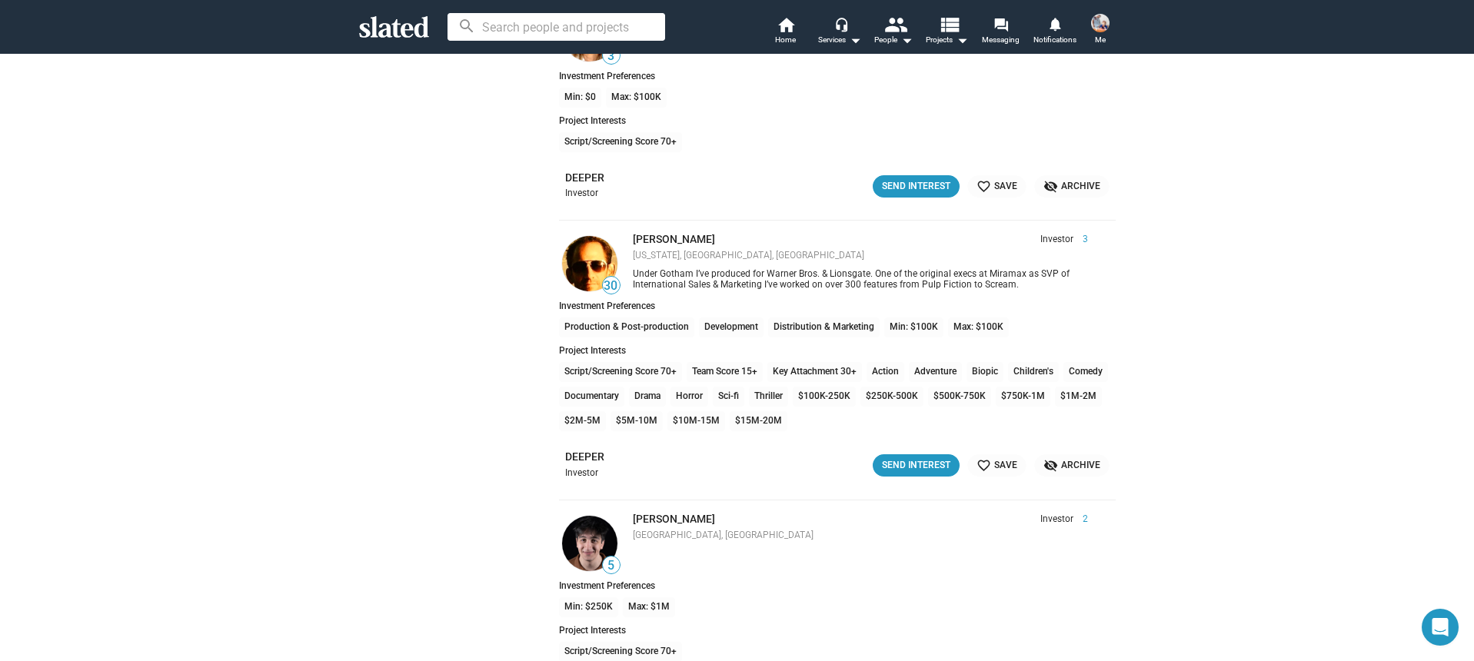
scroll to position [20081, 0]
click at [898, 448] on li "DEEPER Investor Send Interest favorite_border Save visibility_off Archive" at bounding box center [837, 464] width 557 height 41
click at [899, 458] on div "Send Interest" at bounding box center [916, 464] width 68 height 16
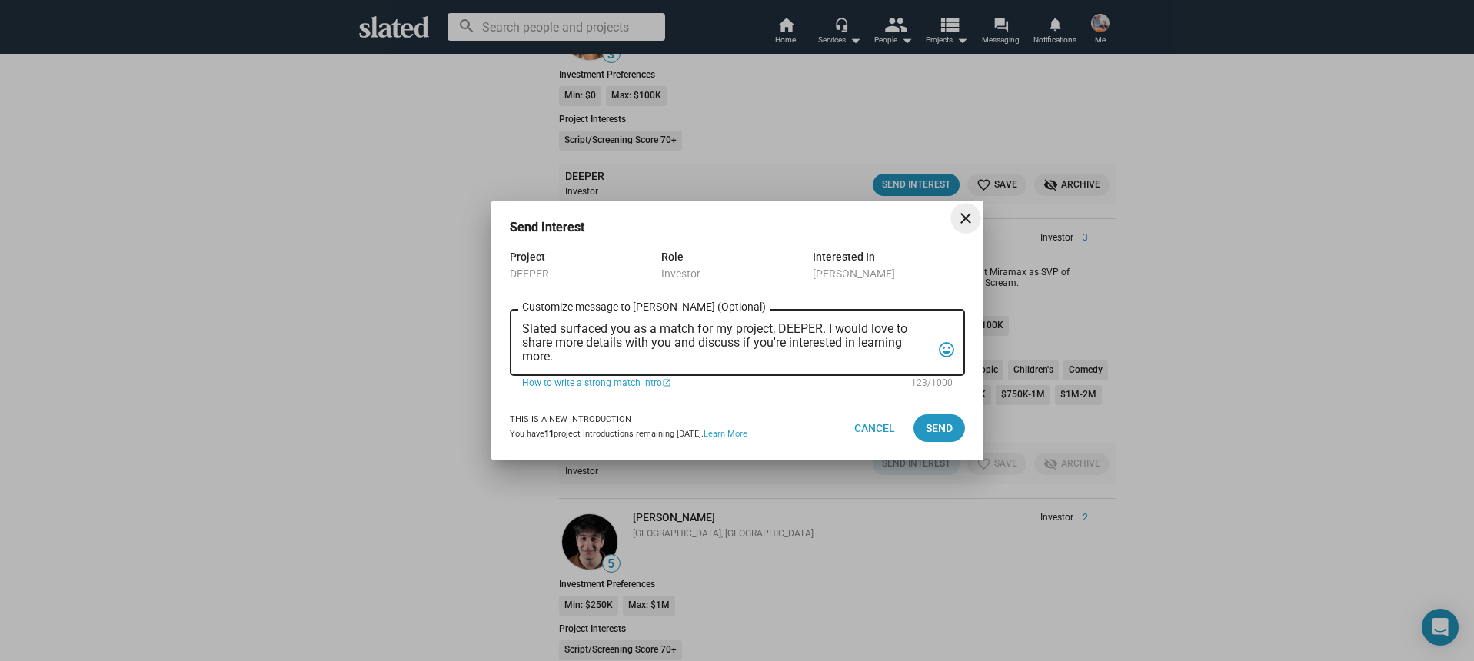
click at [659, 366] on div "Slated surfaced you as a match for my project, DEEPER. I would love to share mo…" at bounding box center [726, 341] width 409 height 70
click at [657, 360] on textarea "Slated surfaced you as a match for my project, DEEPER. I would love to share mo…" at bounding box center [726, 343] width 409 height 42
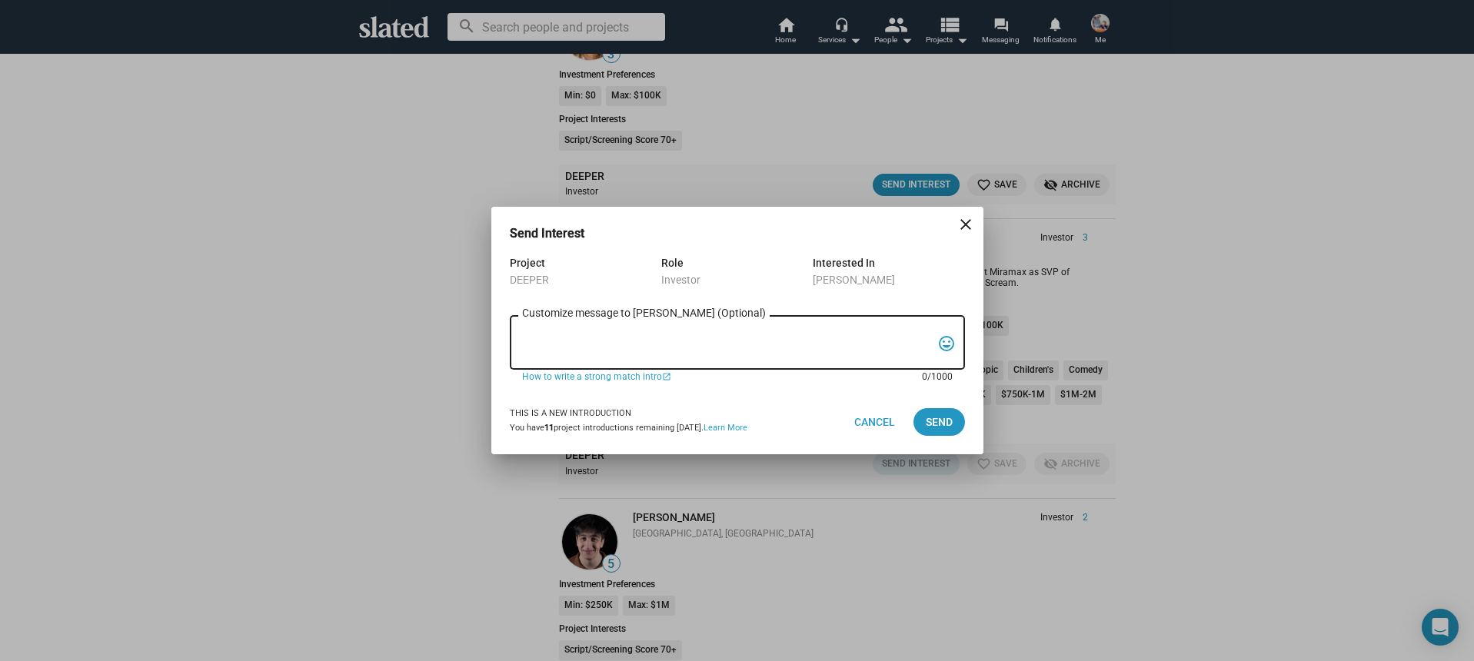
paste textarea "Hi, My name is Nathan Thomas, and I’m assistant producer of DEEPER, a psycholog…"
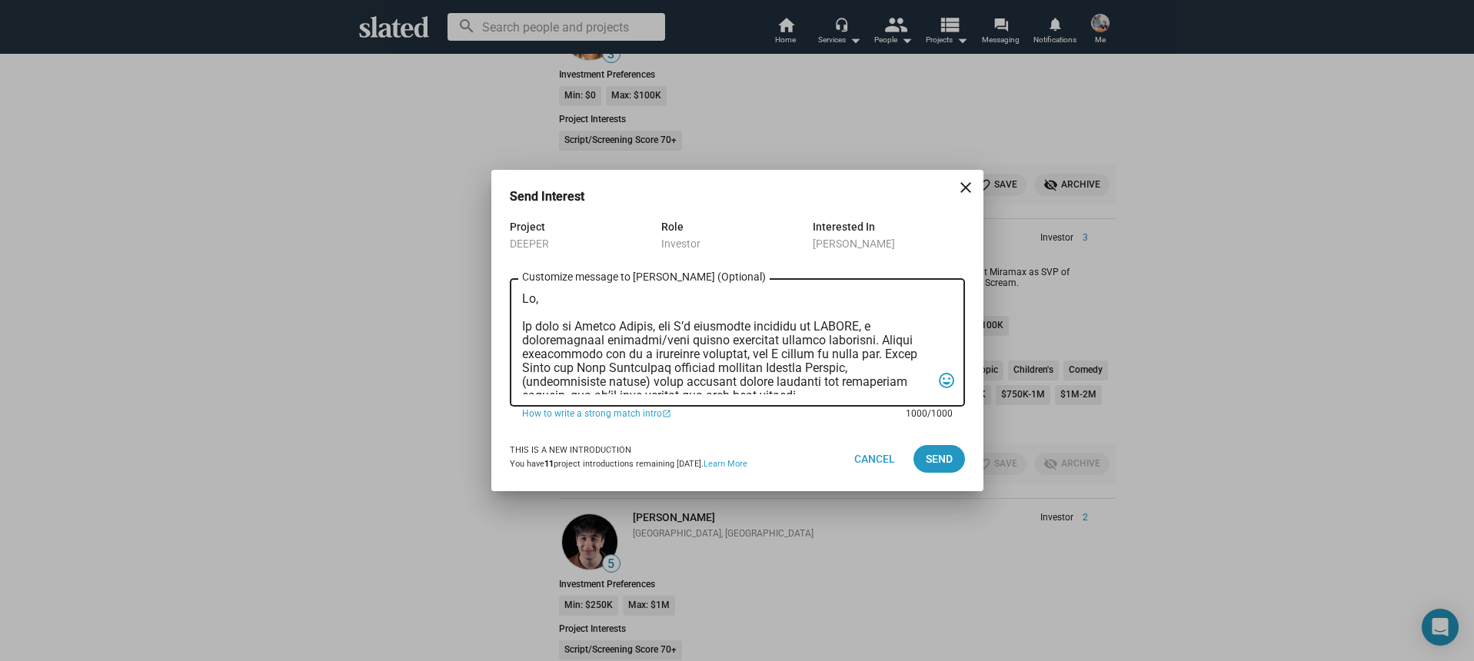
scroll to position [410, 0]
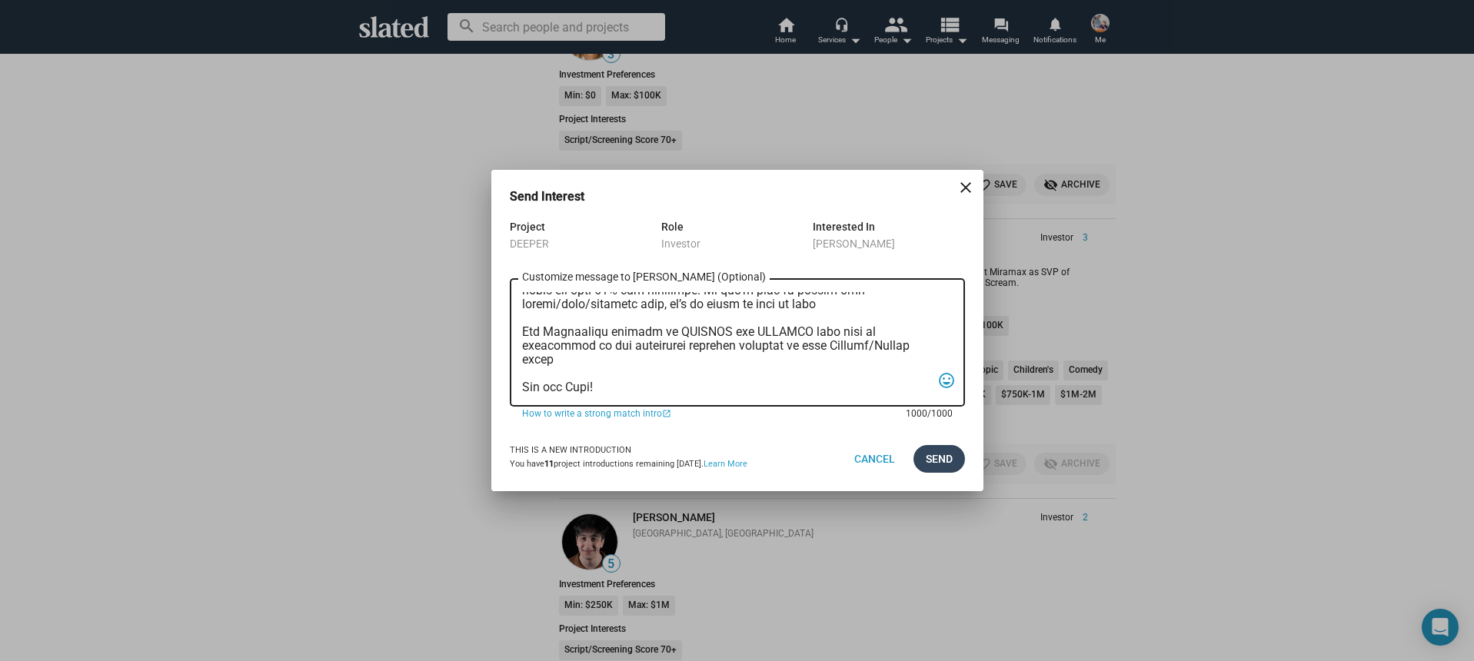
type textarea "Hi, My name is Nathan Thomas, and I’m assistant producer of DEEPER, a psycholog…"
click at [943, 460] on span "Send" at bounding box center [939, 459] width 27 height 28
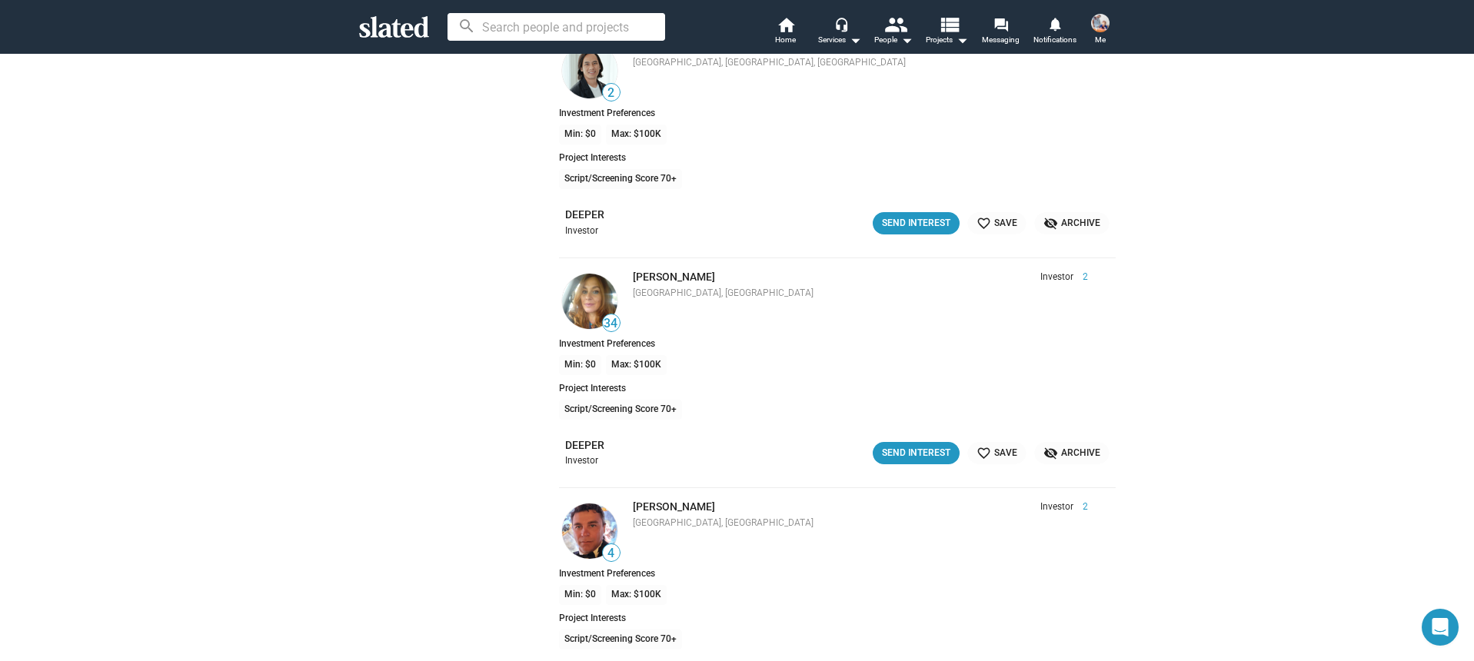
scroll to position [21018, 0]
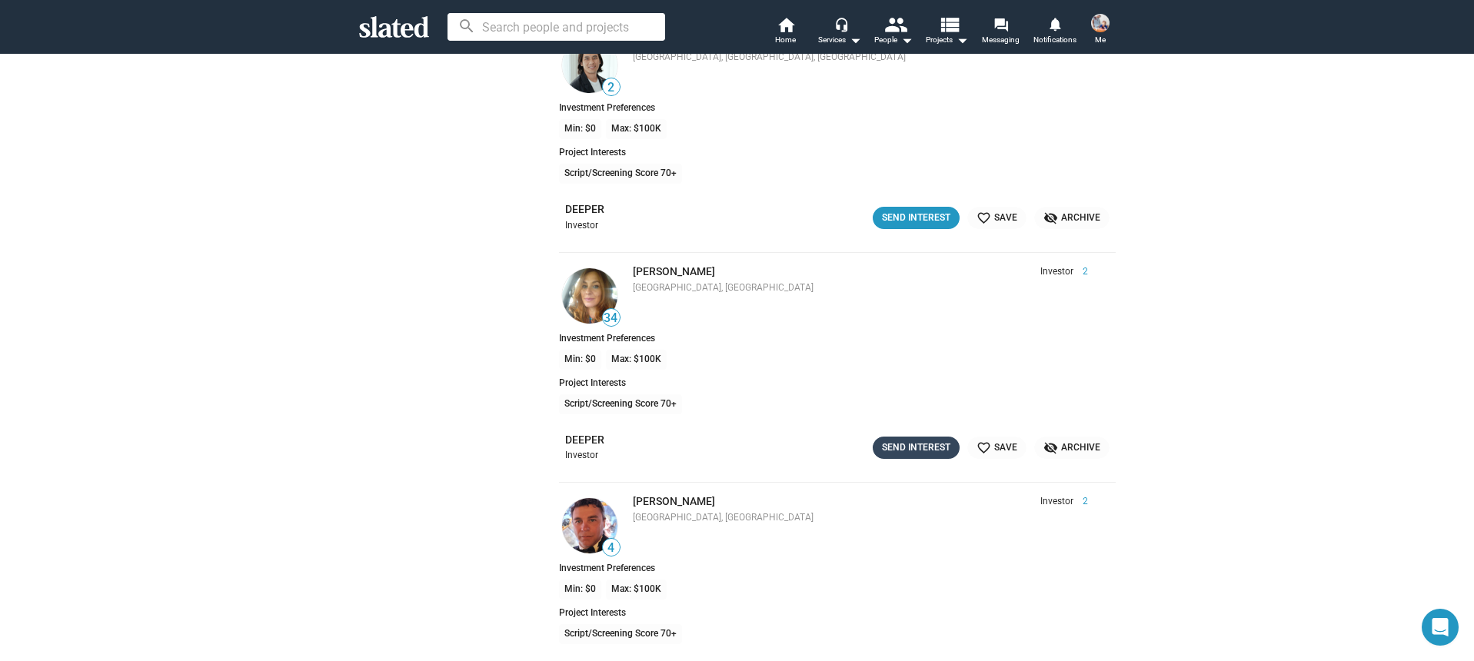
click at [925, 446] on div "Send Interest" at bounding box center [916, 448] width 68 height 16
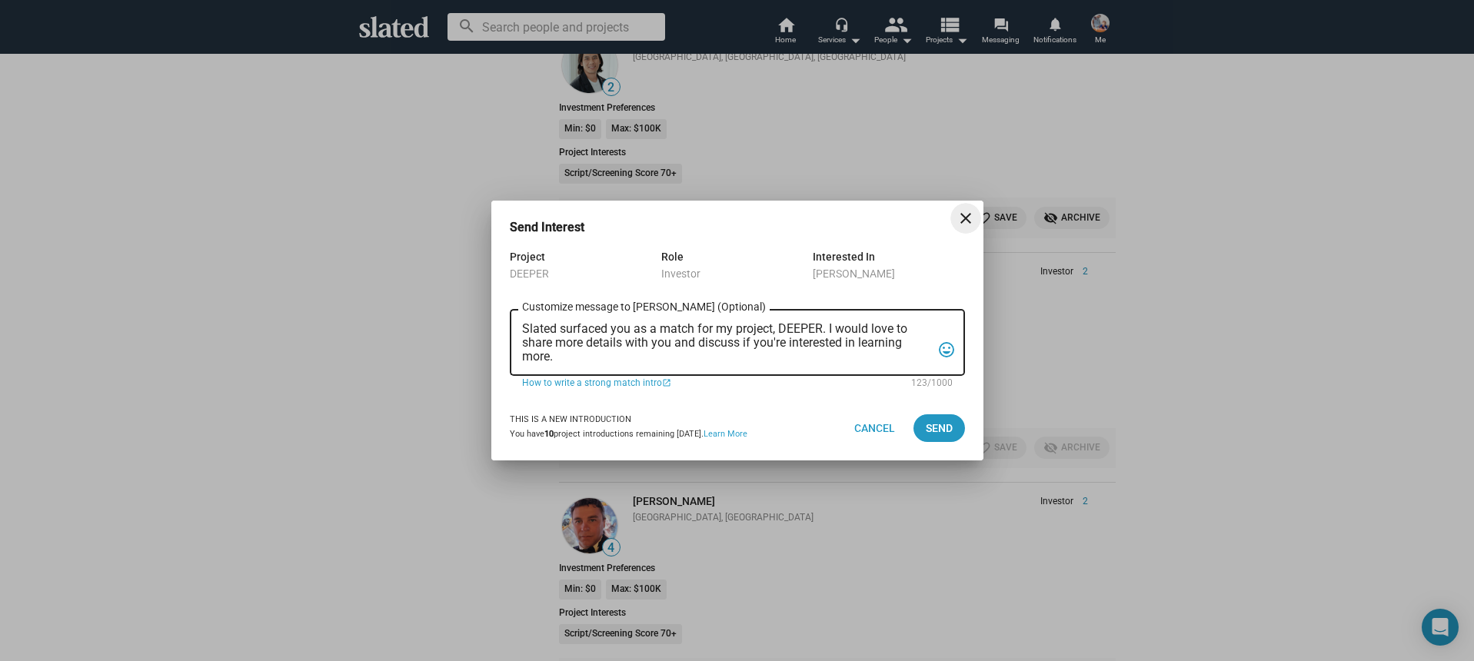
click at [723, 336] on textarea "Slated surfaced you as a match for my project, DEEPER. I would love to share mo…" at bounding box center [726, 343] width 409 height 42
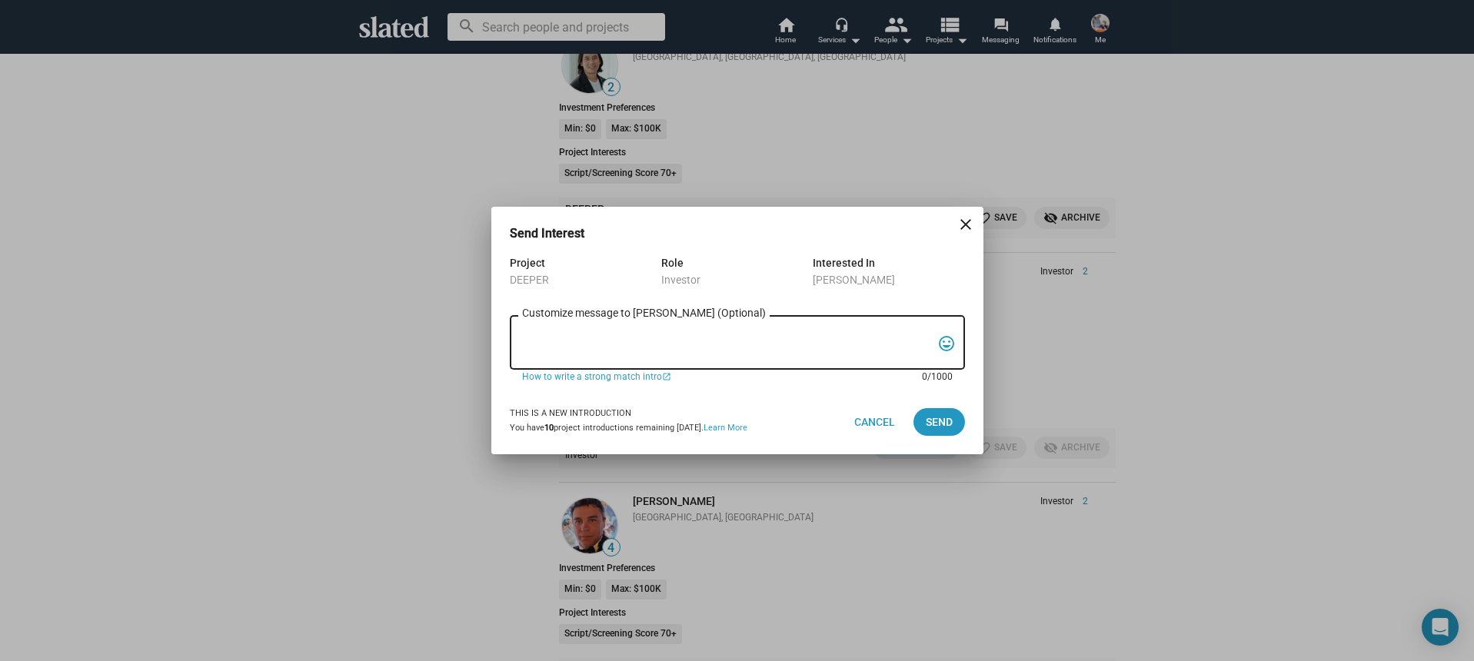
paste textarea "Hi, My name is Nathan Thomas, and I’m assistant producer of DEEPER, a psycholog…"
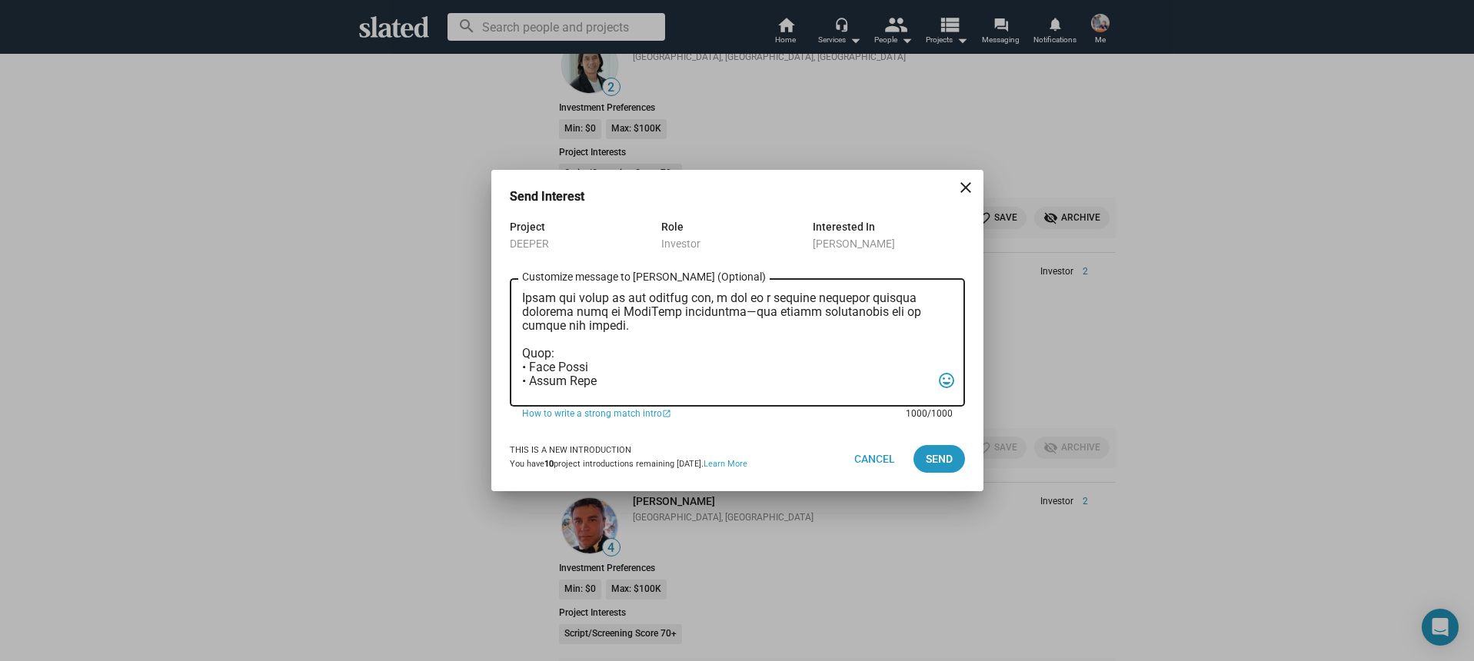
scroll to position [0, 0]
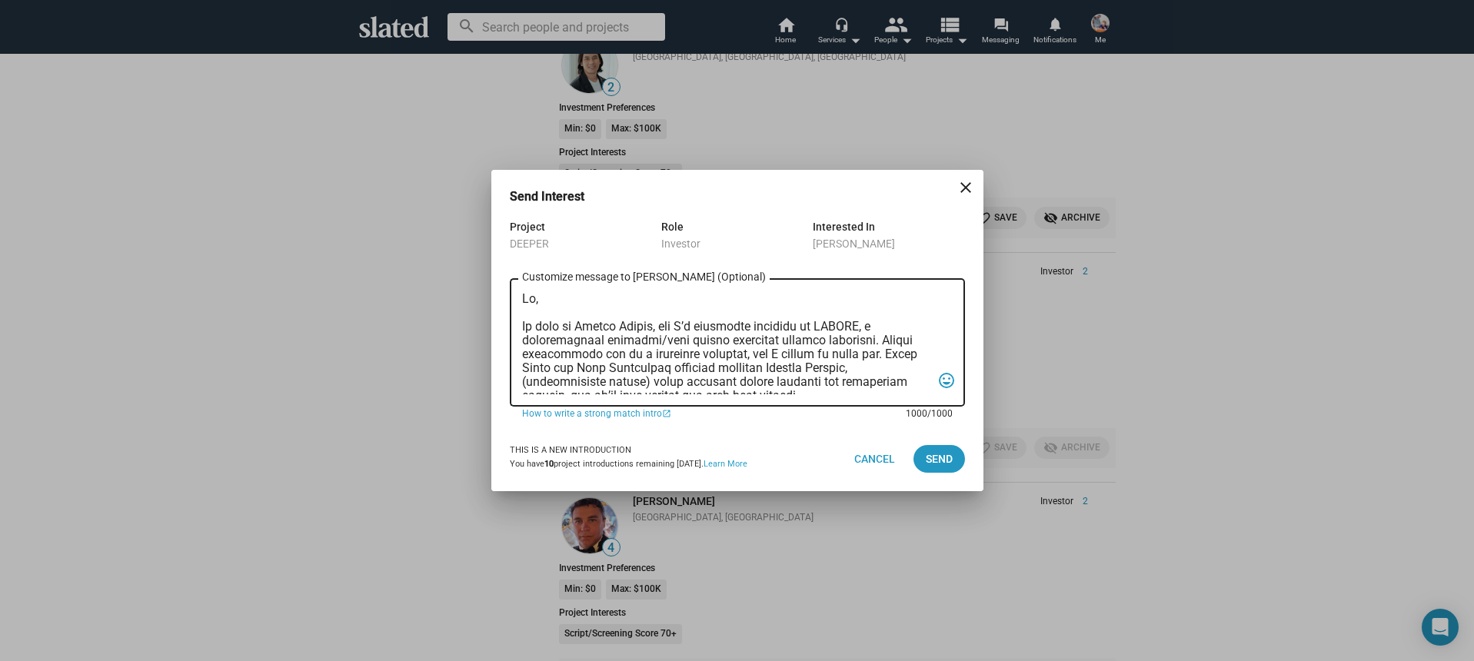
click at [533, 301] on textarea "Customize message to elena (Optional) Customize message (Optional)" at bounding box center [726, 343] width 409 height 102
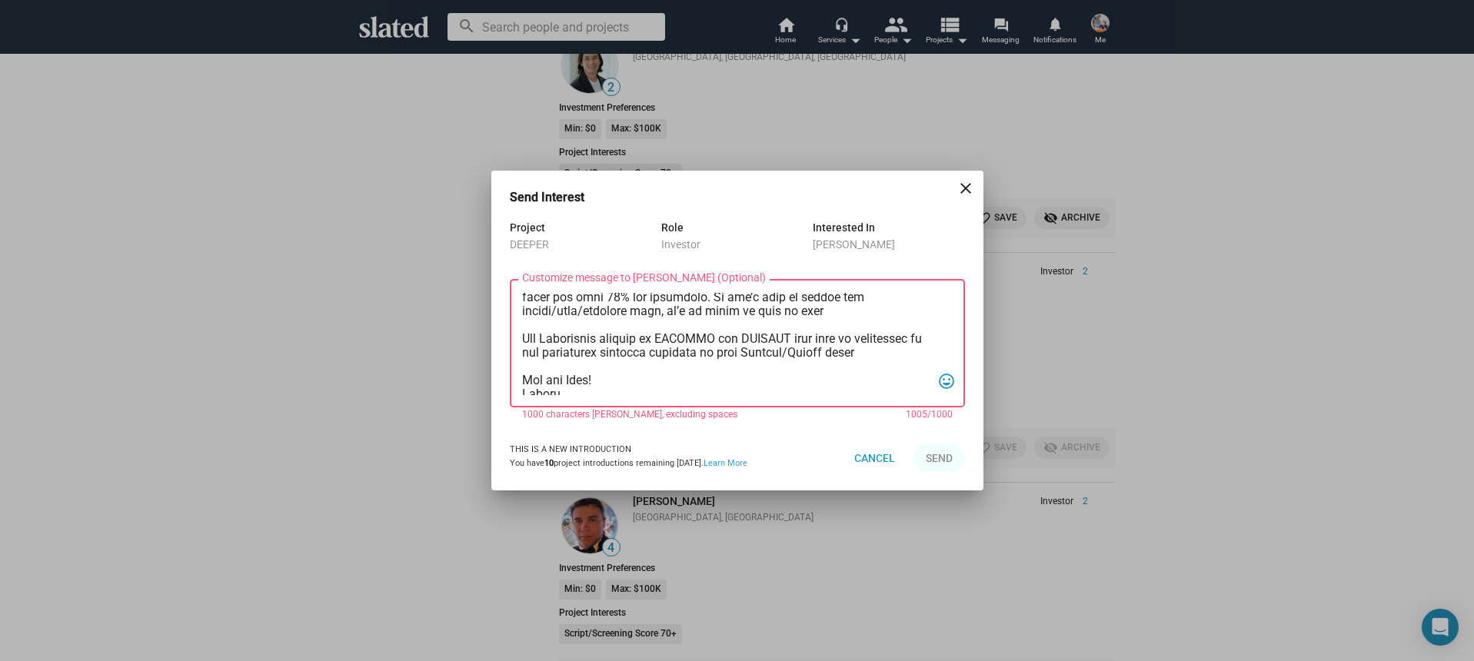
scroll to position [410, 0]
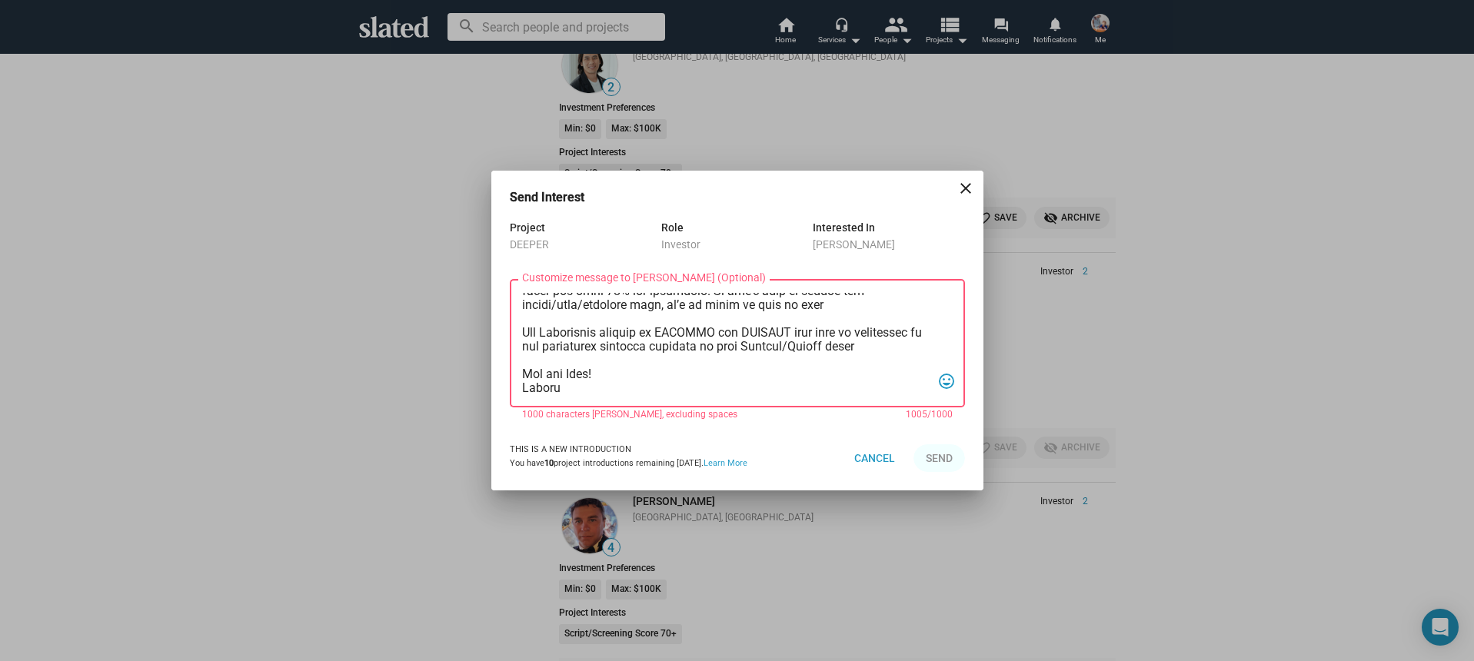
click at [559, 375] on textarea "Customize message to elena (Optional) Customize message (Optional)" at bounding box center [726, 344] width 409 height 102
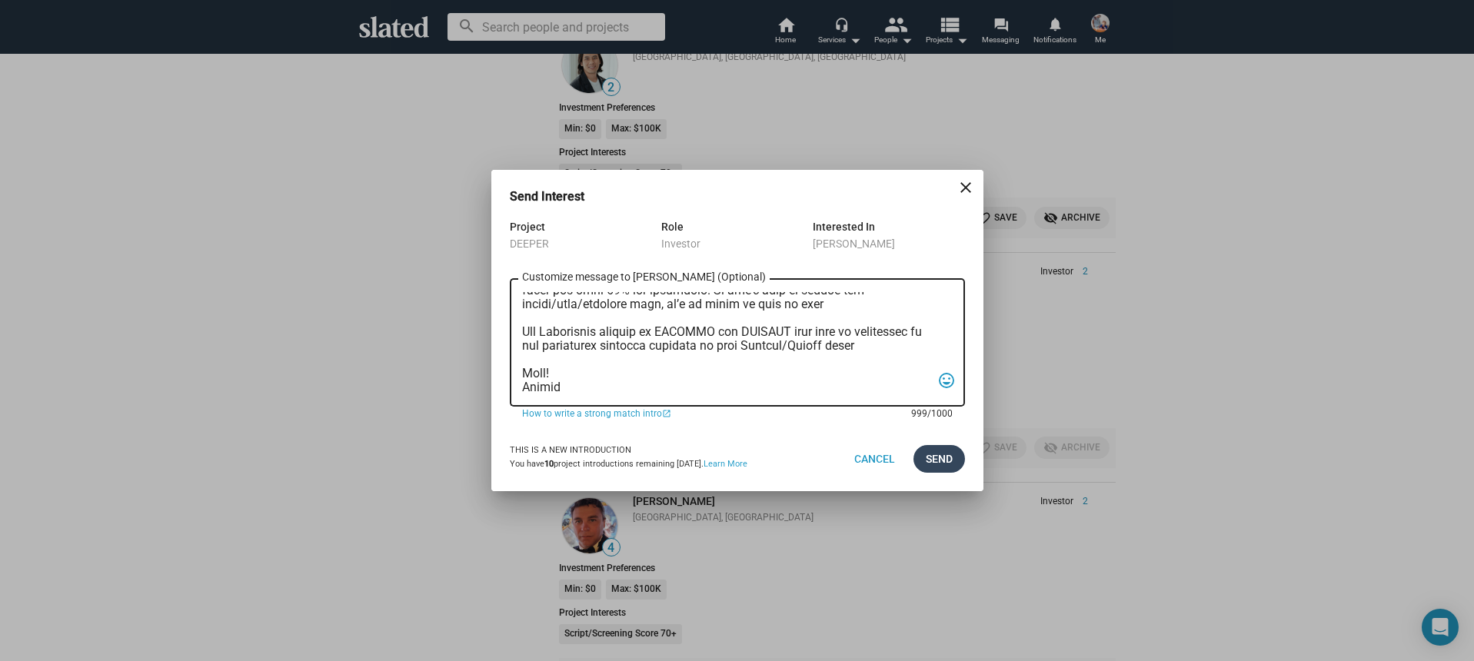
type textarea "Hi Elena! My name is Nathan Thomas, and I’m assistant producer of DEEPER, a psy…"
click at [940, 461] on span "Send" at bounding box center [939, 459] width 27 height 28
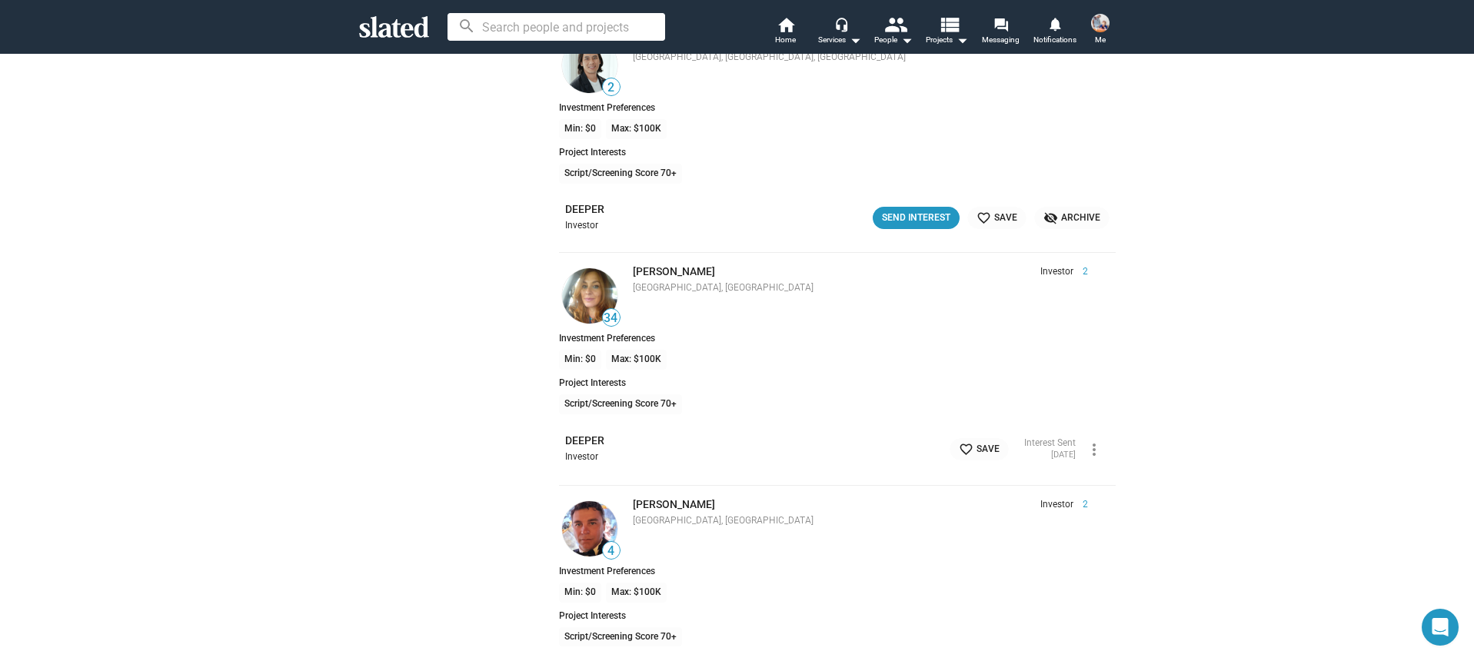
click at [591, 281] on img at bounding box center [589, 295] width 55 height 55
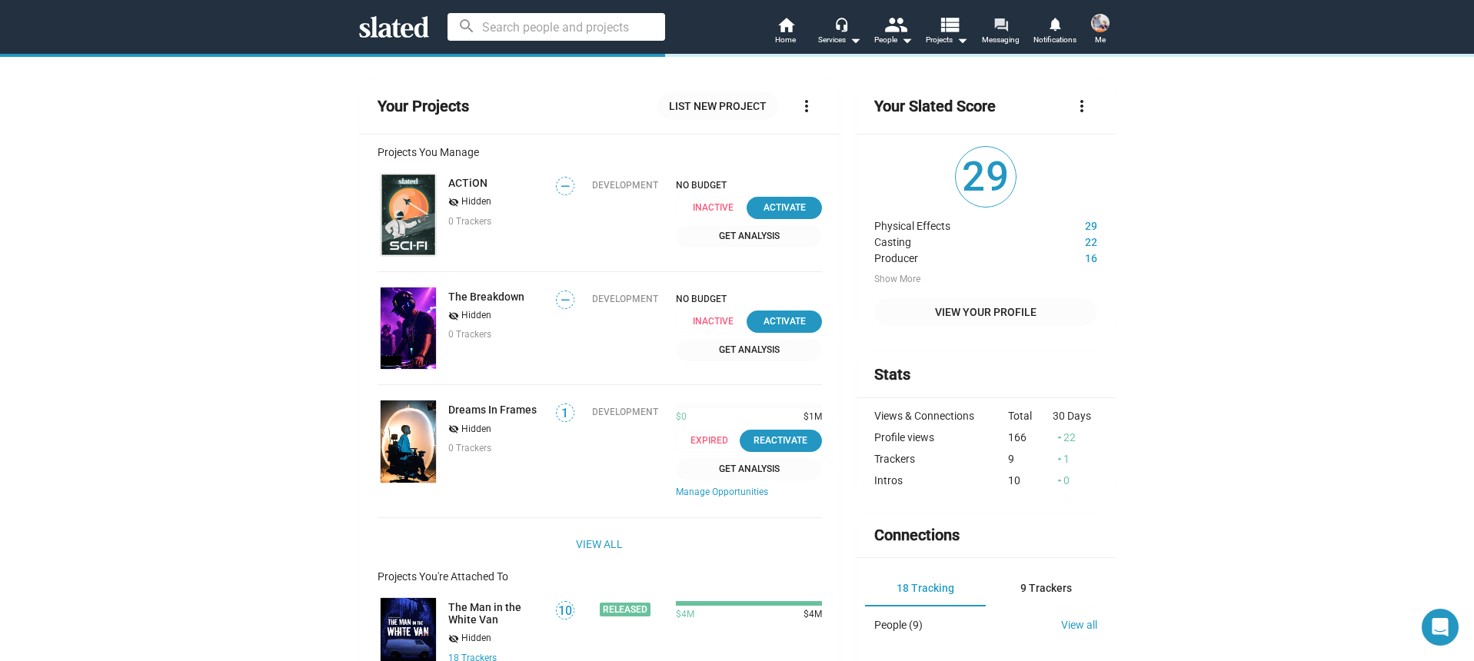
click at [1000, 32] on mat-icon "forum" at bounding box center [1000, 24] width 15 height 15
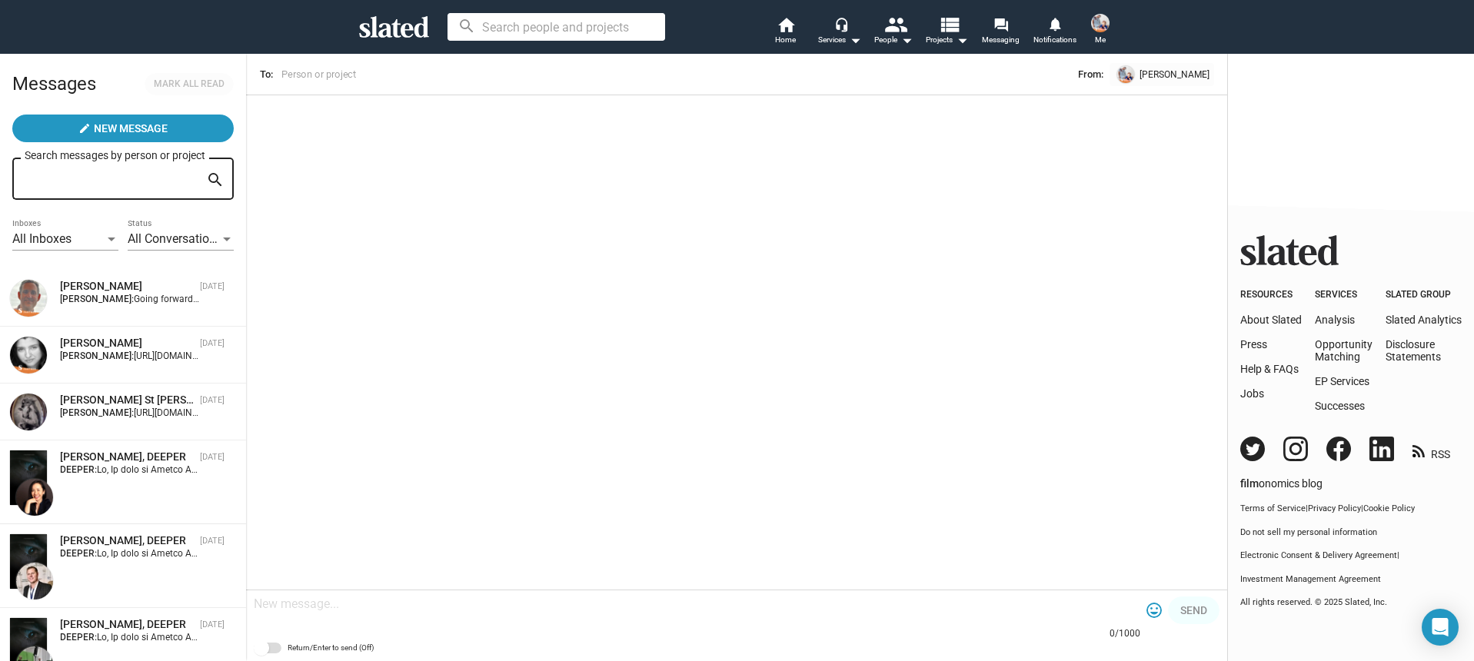
click at [161, 458] on div "[PERSON_NAME], DEEPER" at bounding box center [127, 457] width 134 height 15
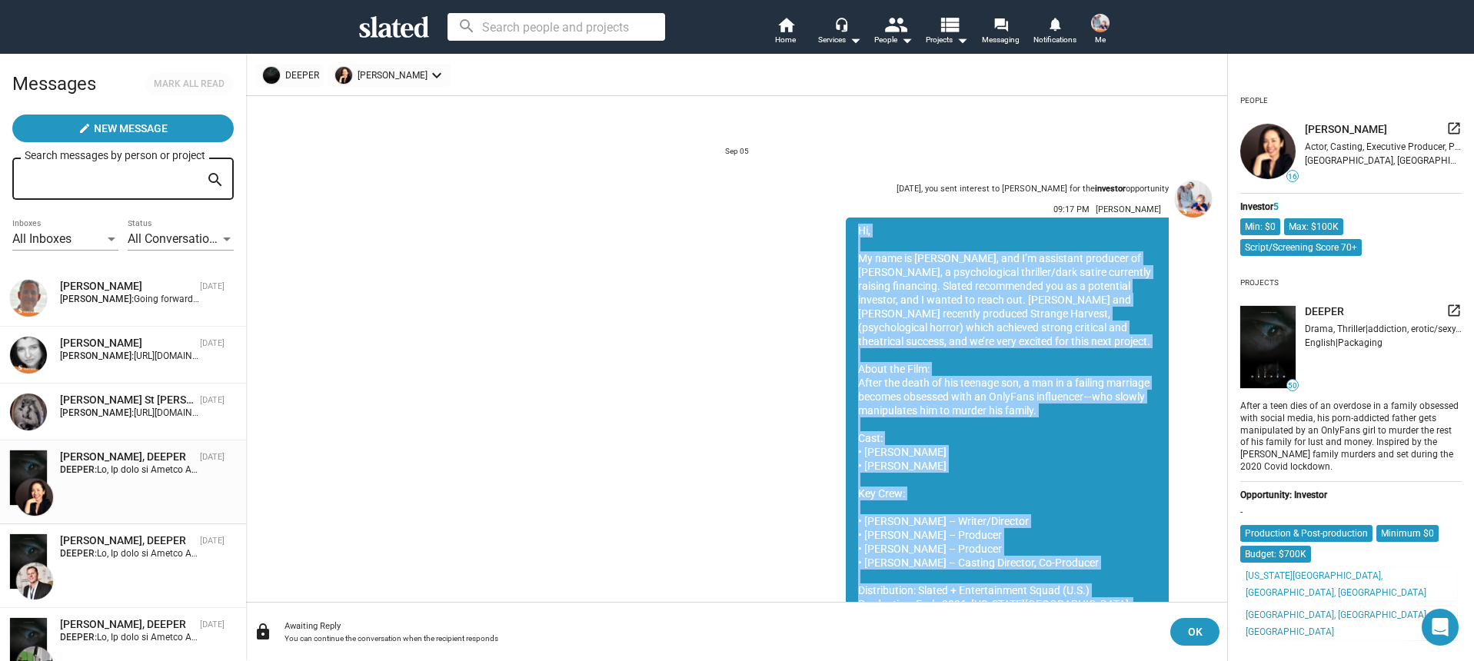
scroll to position [236, 0]
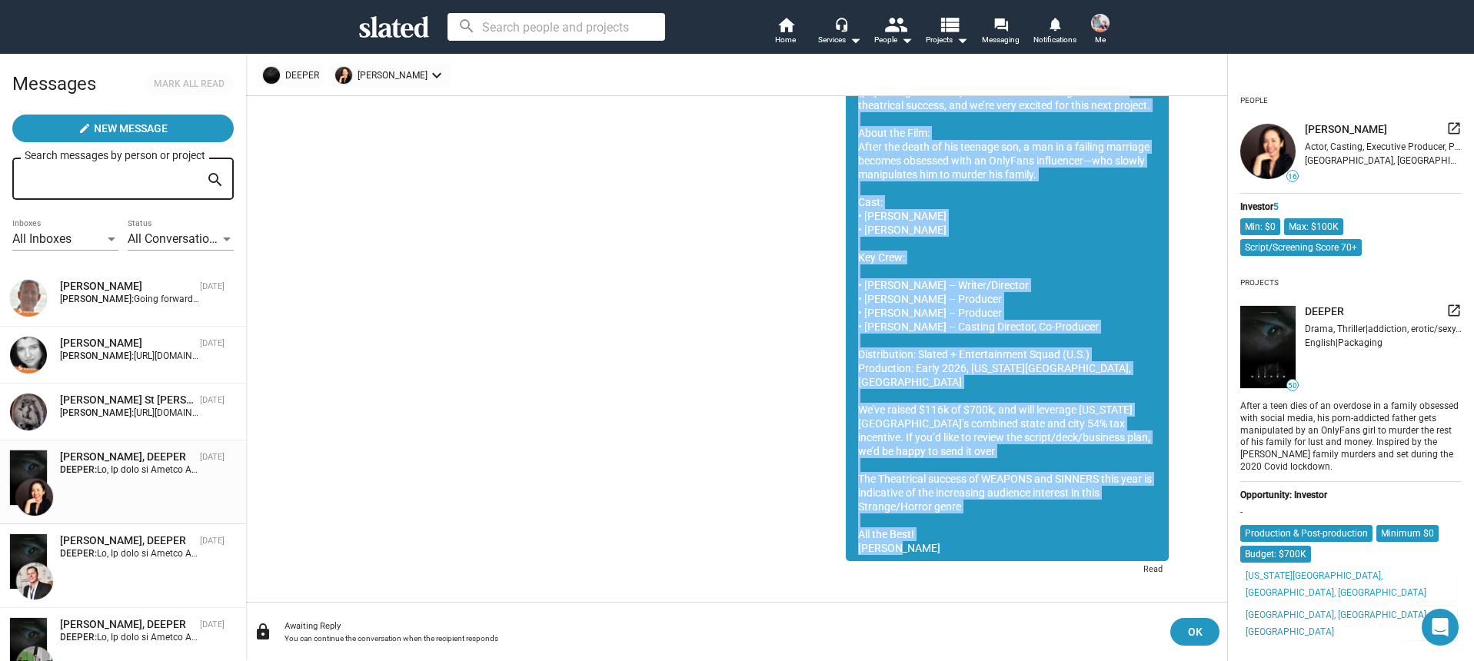
drag, startPoint x: 857, startPoint y: 232, endPoint x: 897, endPoint y: 533, distance: 303.4
click at [897, 534] on div "Hi, My name is Nathan Thomas, and I’m assistant producer of DEEPER, a psycholog…" at bounding box center [1007, 272] width 323 height 580
copy div "Hi, My name is Nathan Thomas, and I’m assistant producer of DEEPER, a psycholog…"
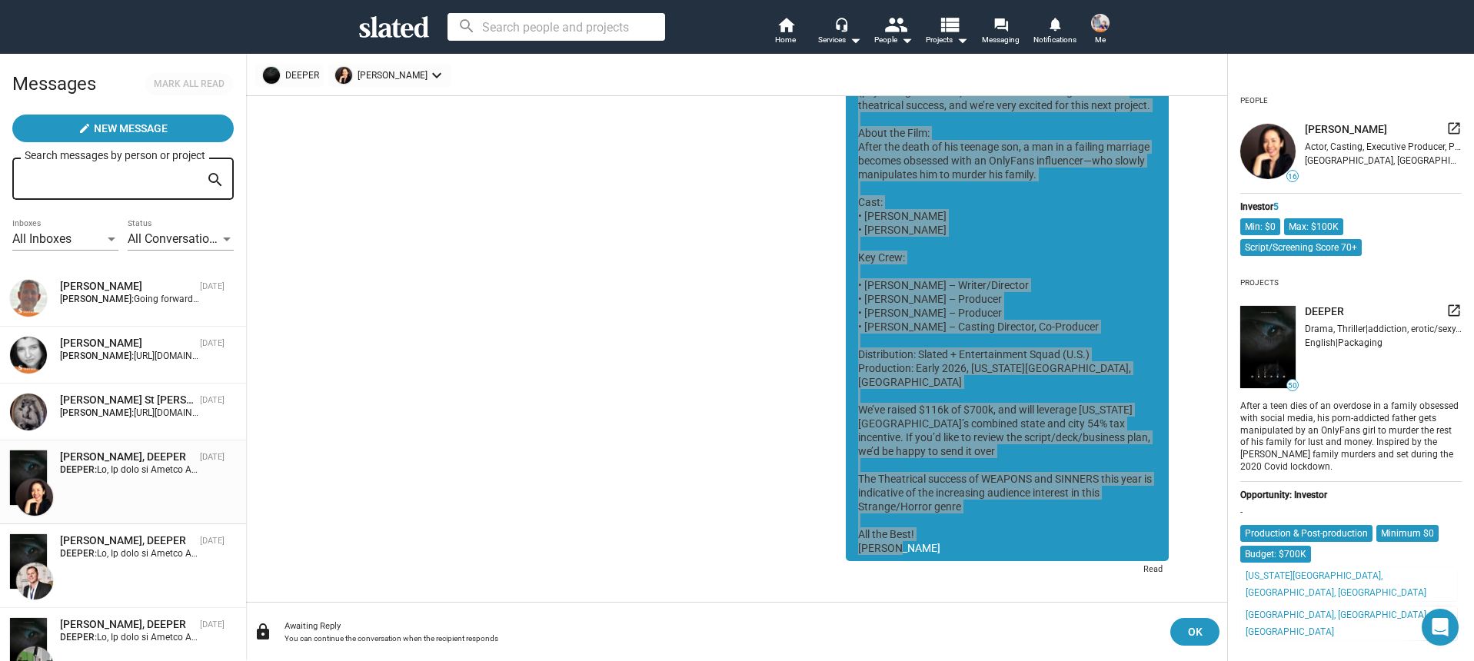
drag, startPoint x: 911, startPoint y: 480, endPoint x: 685, endPoint y: 2, distance: 528.3
click at [0, 0] on app-root "search home Home headset_mic Services arrow_drop_down people People arrow_drop_…" at bounding box center [737, 330] width 1474 height 661
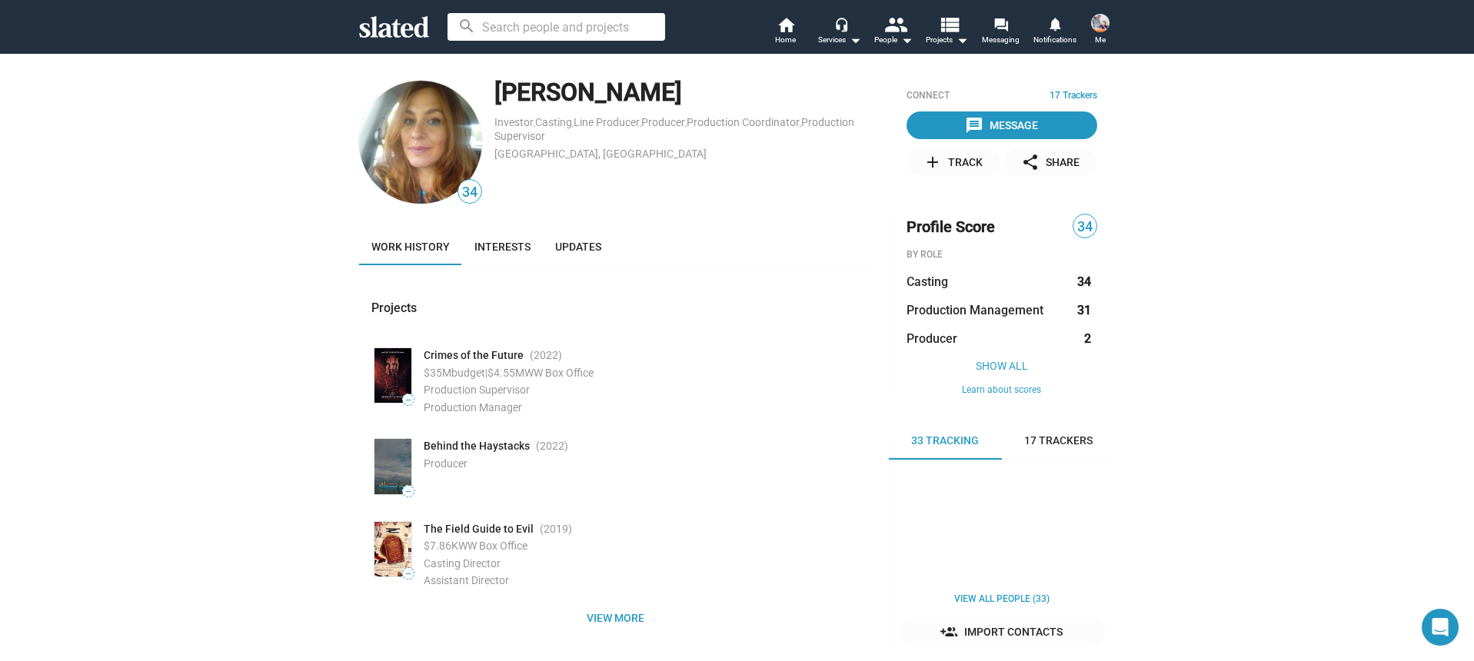
click at [451, 158] on img at bounding box center [420, 142] width 123 height 123
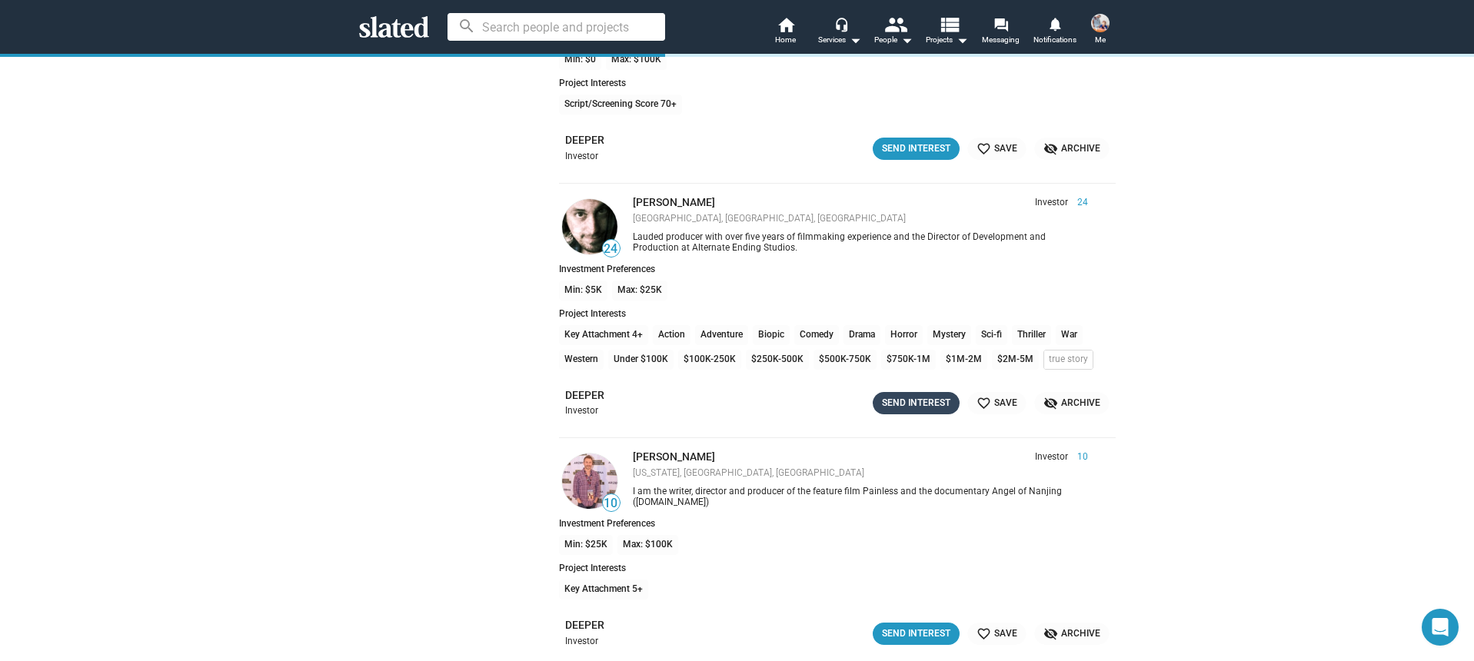
scroll to position [9015, 0]
click at [925, 397] on div "Send Interest" at bounding box center [916, 405] width 68 height 16
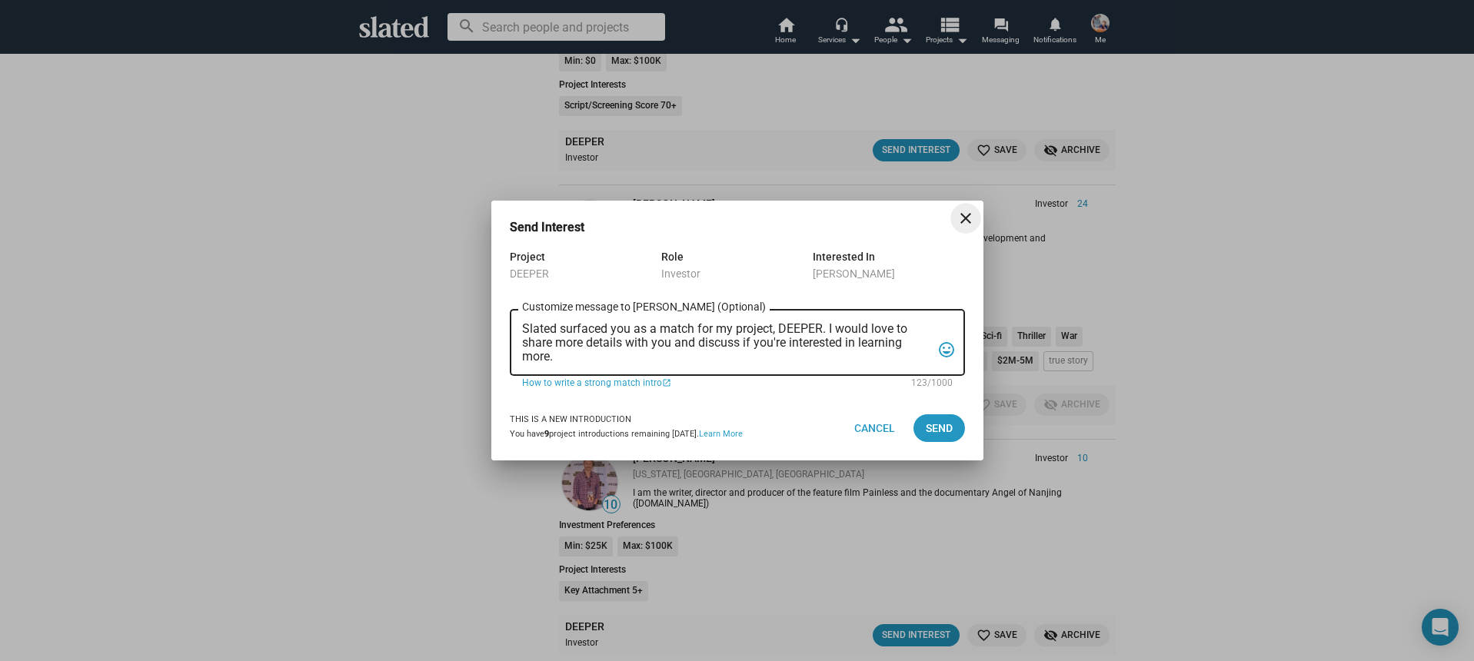
click at [720, 341] on textarea "Slated surfaced you as a match for my project, DEEPER. I would love to share mo…" at bounding box center [726, 343] width 409 height 42
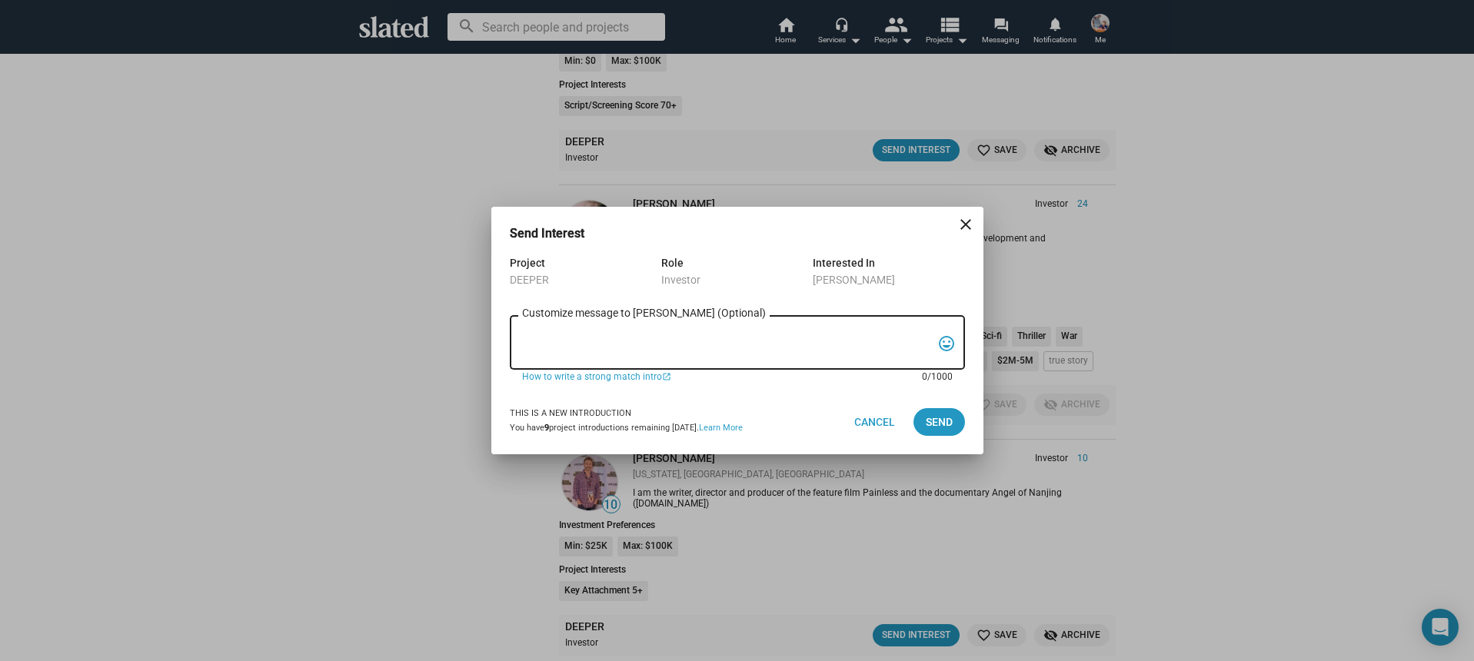
paste textarea "Hi, My name is Nathan Thomas, and I’m assistant producer of DEEPER, a psycholog…"
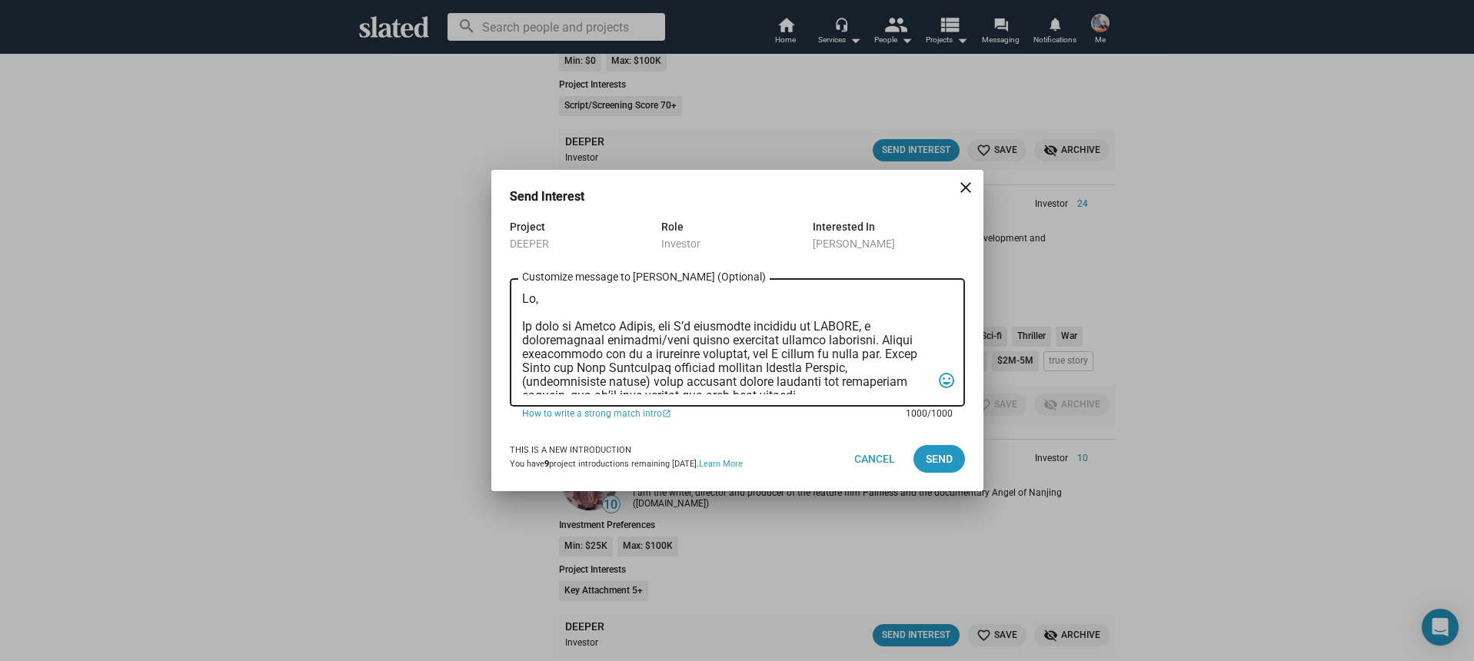
scroll to position [410, 0]
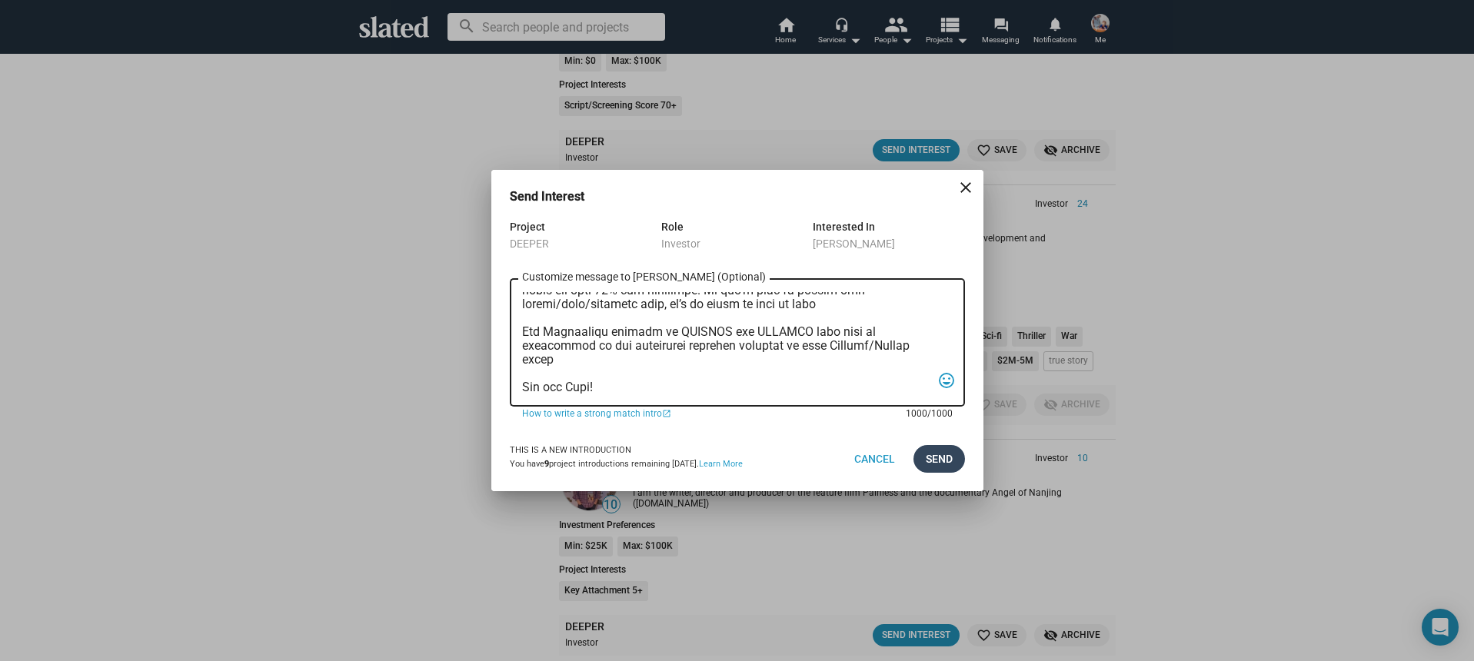
type textarea "Hi, My name is Nathan Thomas, and I’m assistant producer of DEEPER, a psycholog…"
click at [934, 459] on span "Send" at bounding box center [939, 459] width 27 height 28
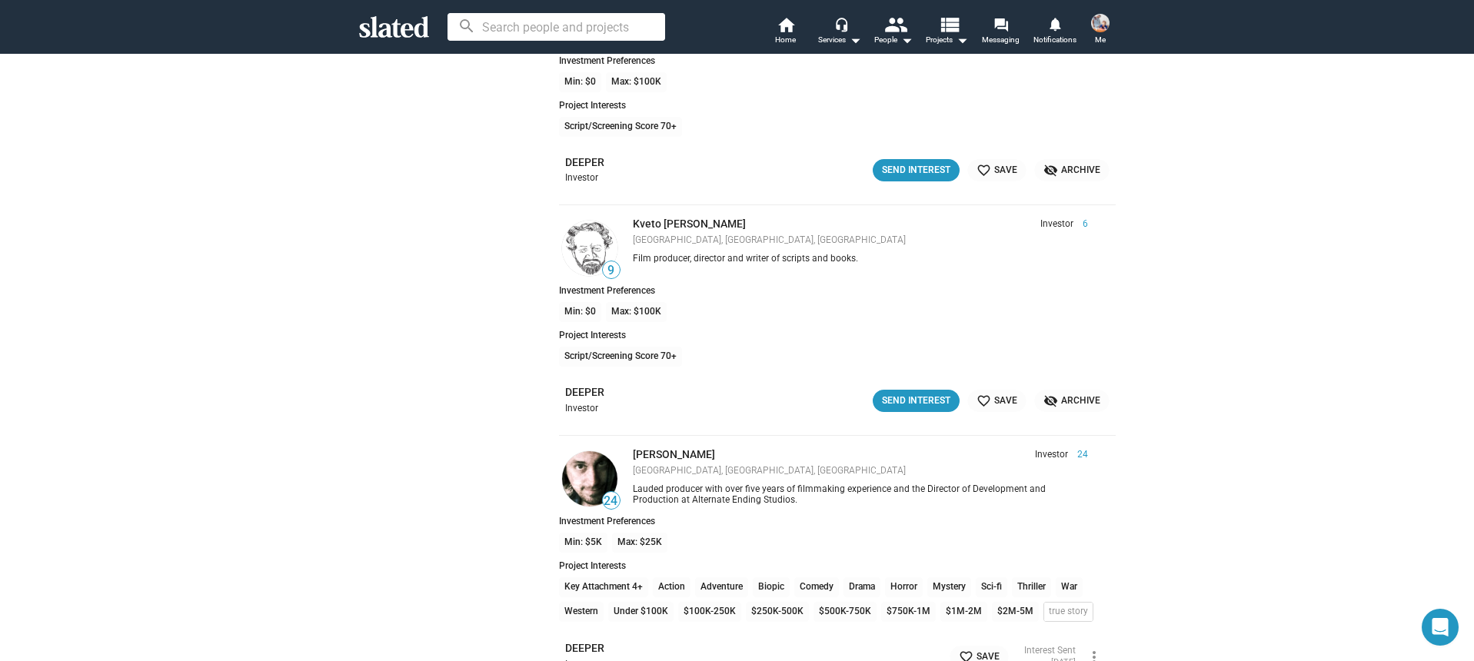
scroll to position [8765, 0]
click at [917, 409] on div "Send Interest" at bounding box center [916, 403] width 68 height 16
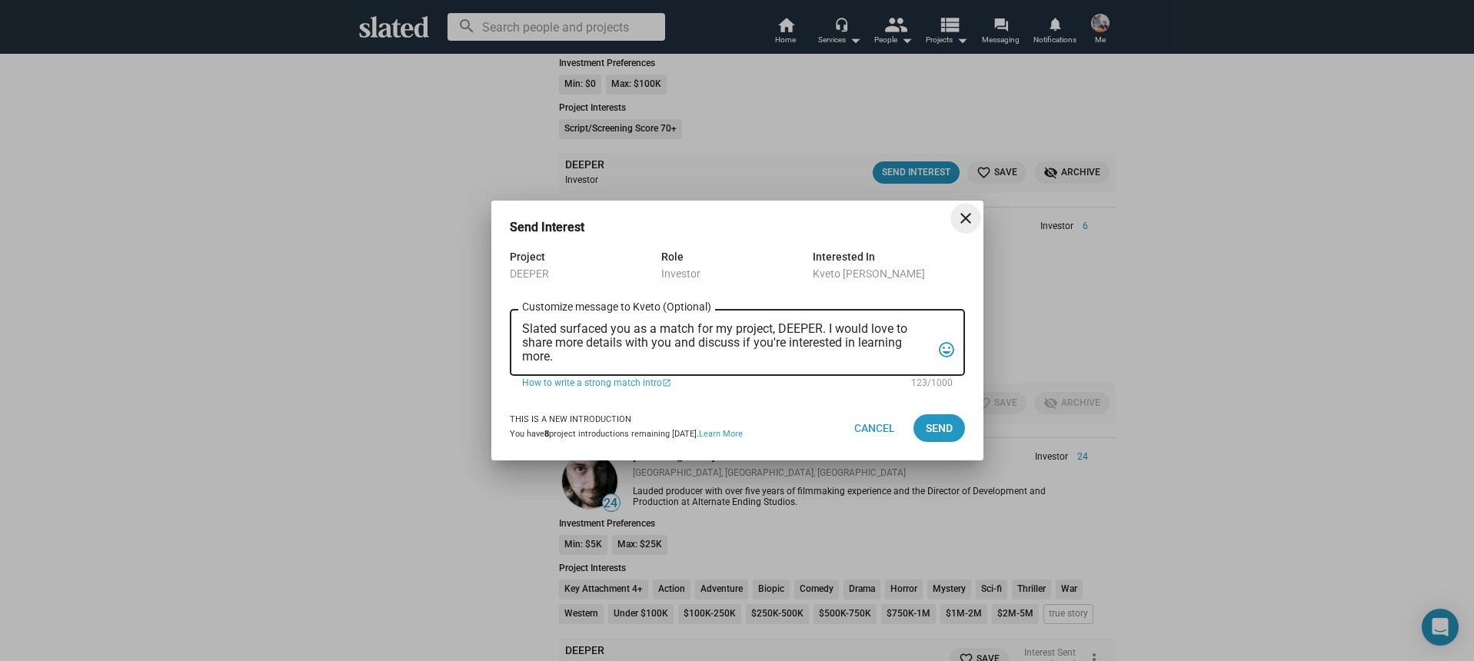
click at [714, 338] on textarea "Slated surfaced you as a match for my project, DEEPER. I would love to share mo…" at bounding box center [726, 343] width 409 height 42
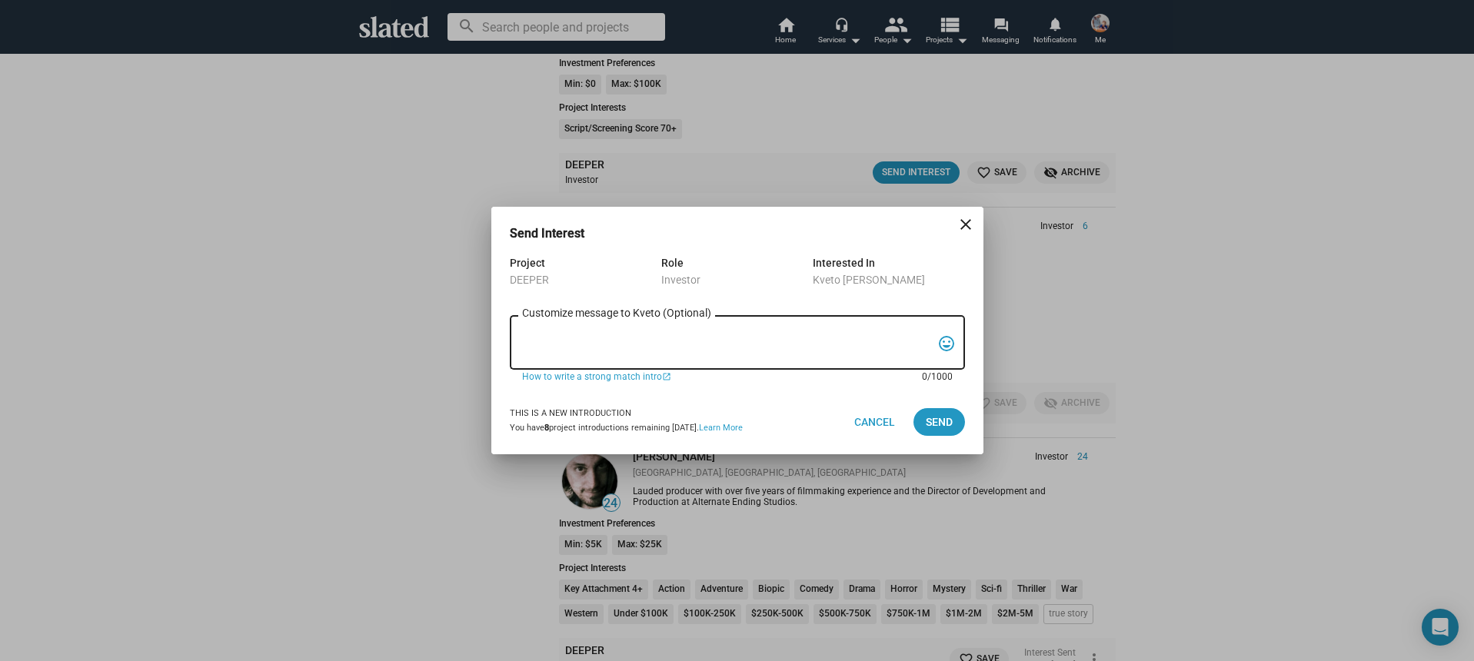
paste textarea "Hi, My name is Nathan Thomas, and I’m assistant producer of DEEPER, a psycholog…"
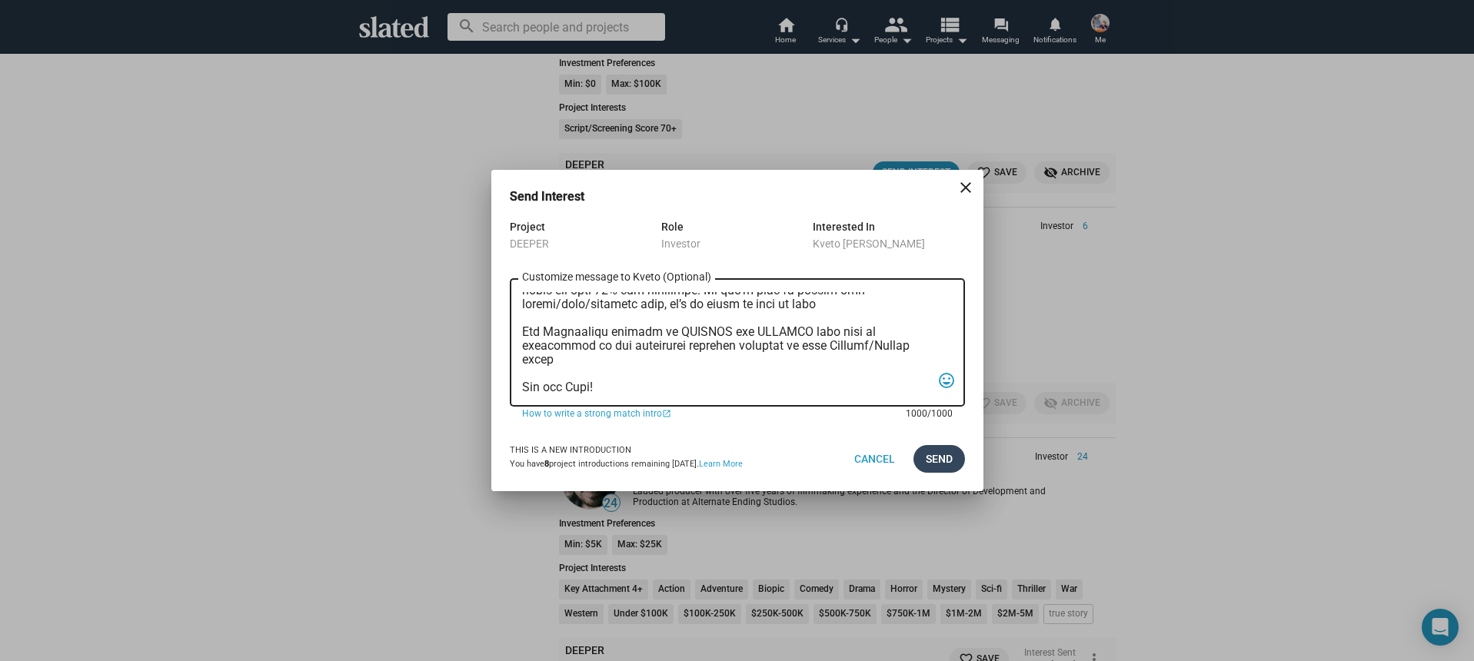
type textarea "Hi, My name is Nathan Thomas, and I’m assistant producer of DEEPER, a psycholog…"
click at [950, 464] on span "Send" at bounding box center [939, 459] width 27 height 28
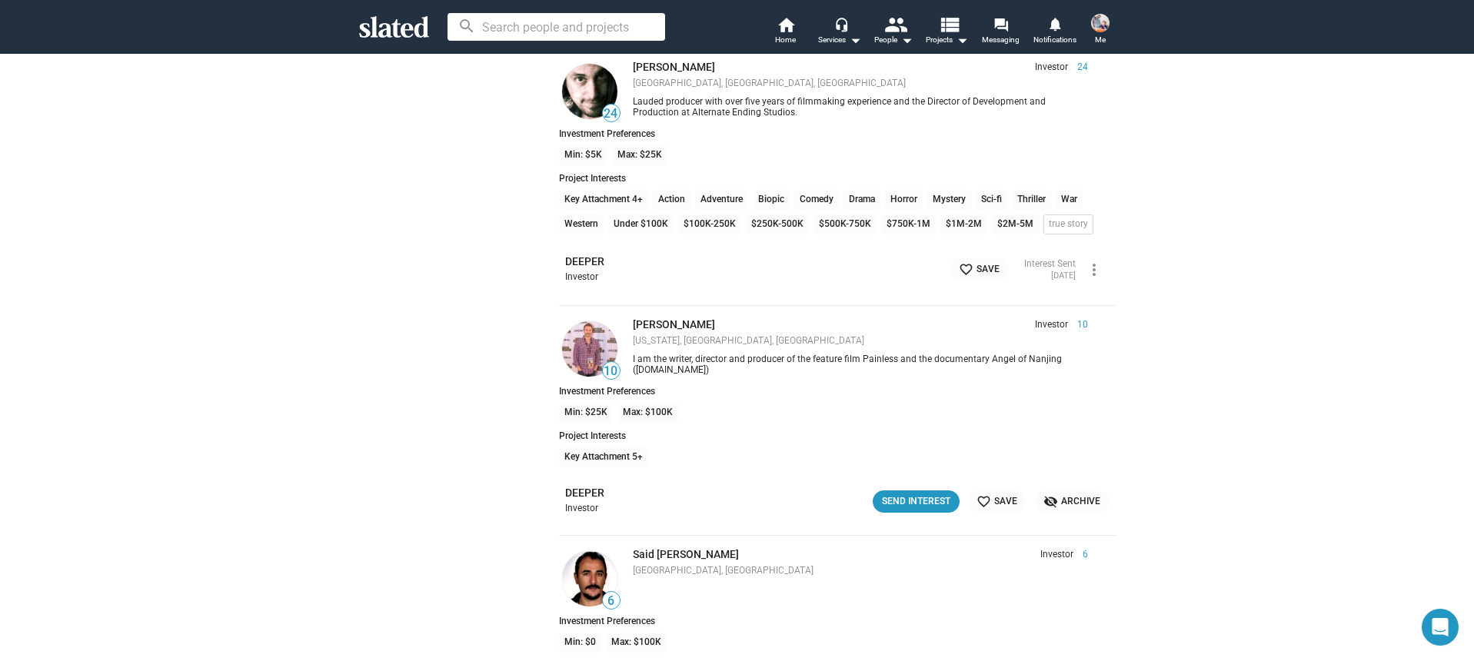
scroll to position [9159, 0]
click at [883, 500] on button "Send Interest" at bounding box center [916, 500] width 87 height 22
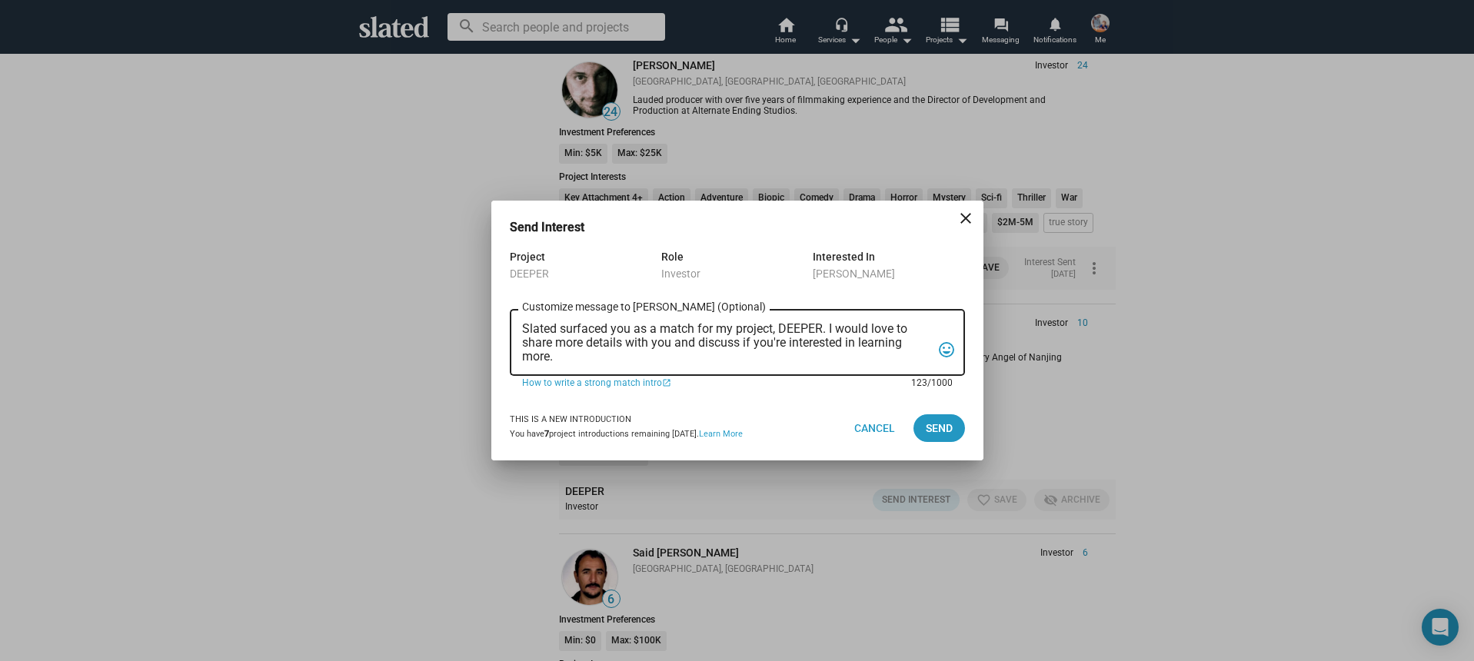
click at [684, 358] on textarea "Slated surfaced you as a match for my project, DEEPER. I would love to share mo…" at bounding box center [726, 343] width 409 height 42
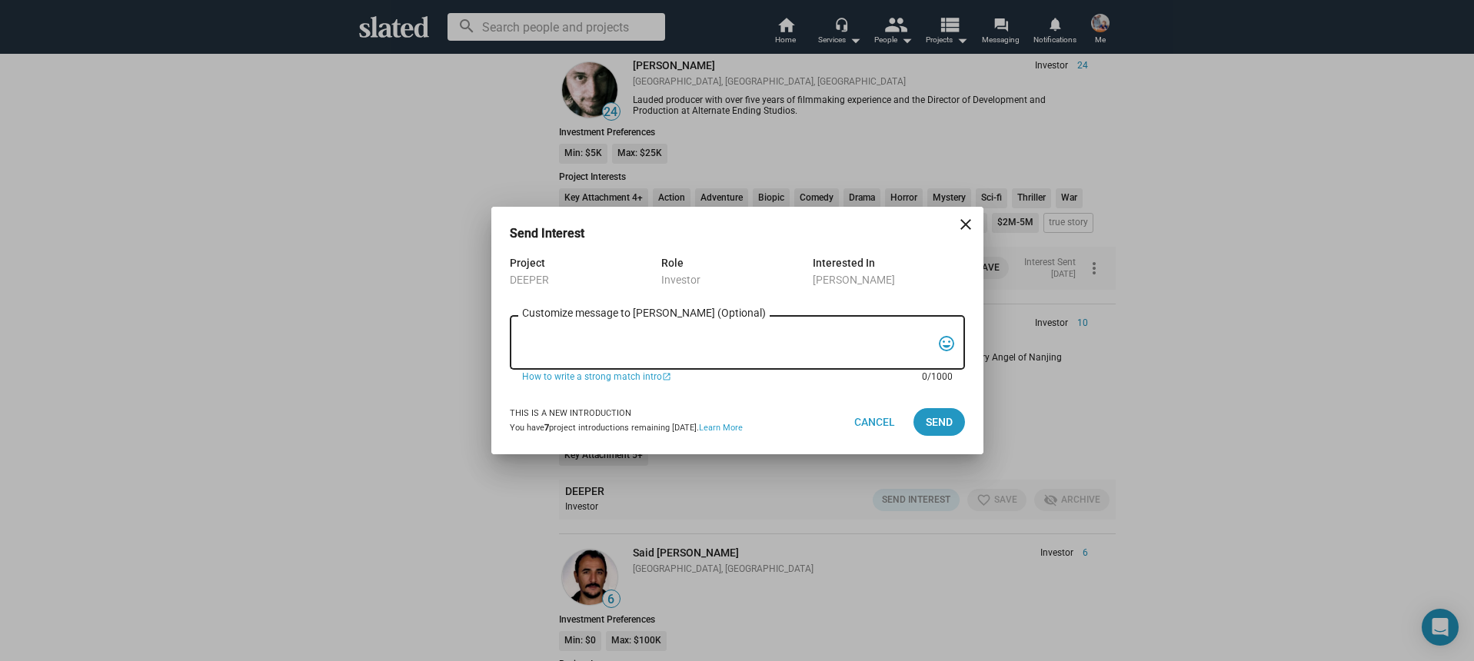
paste textarea "Hi, My name is Nathan Thomas, and I’m assistant producer of DEEPER, a psycholog…"
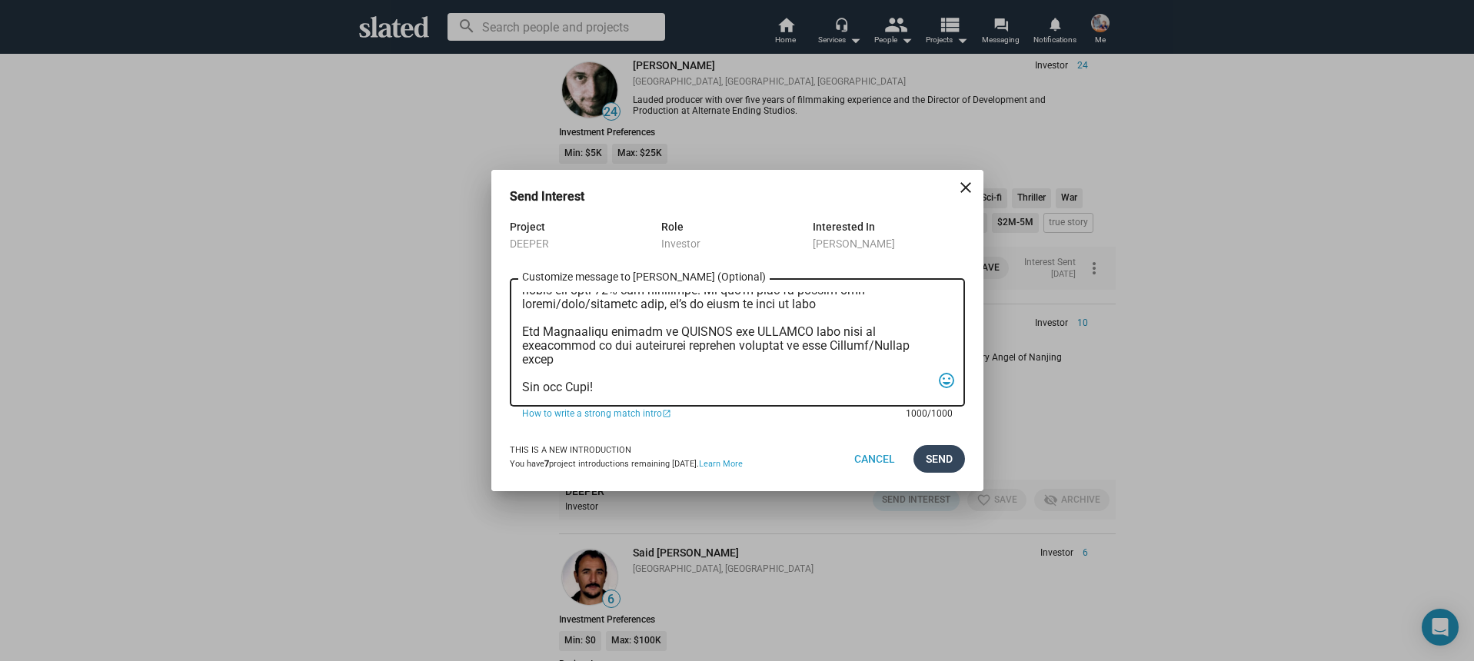
type textarea "Hi, My name is Nathan Thomas, and I’m assistant producer of DEEPER, a psycholog…"
click at [950, 462] on span "Send" at bounding box center [939, 459] width 27 height 28
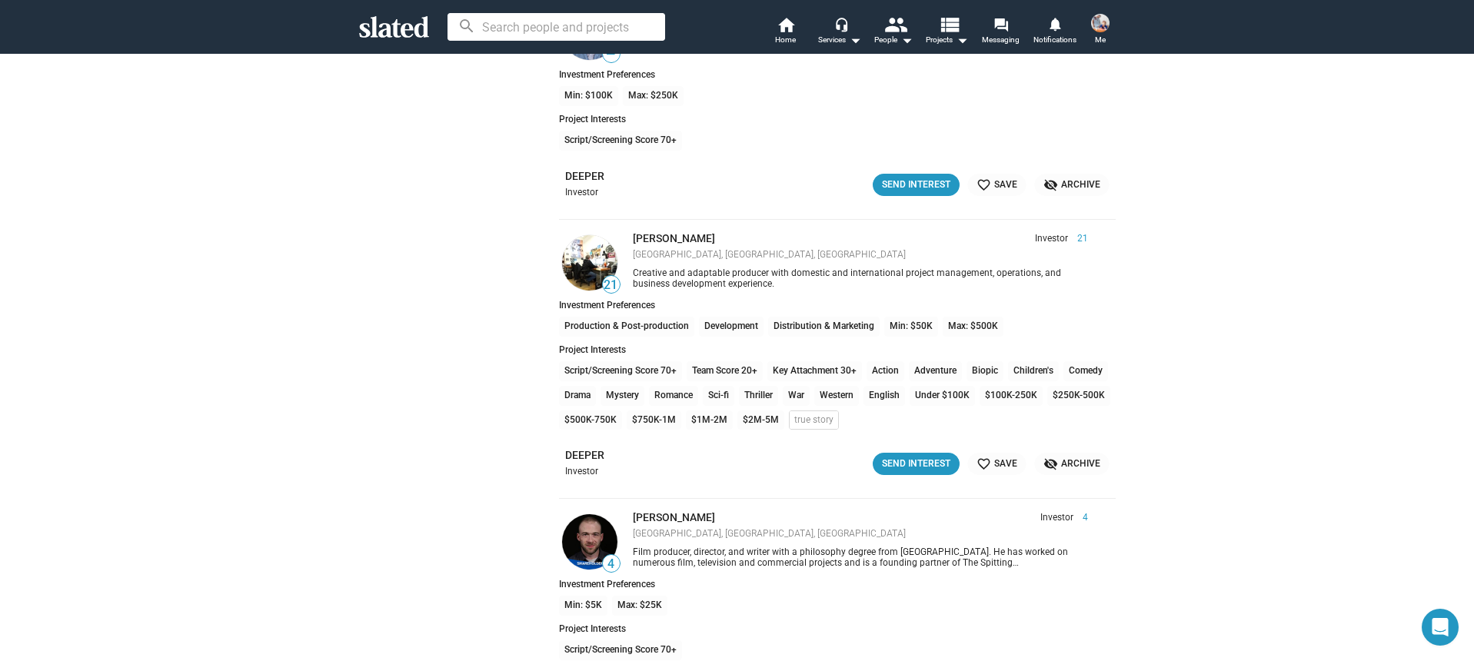
scroll to position [10855, 0]
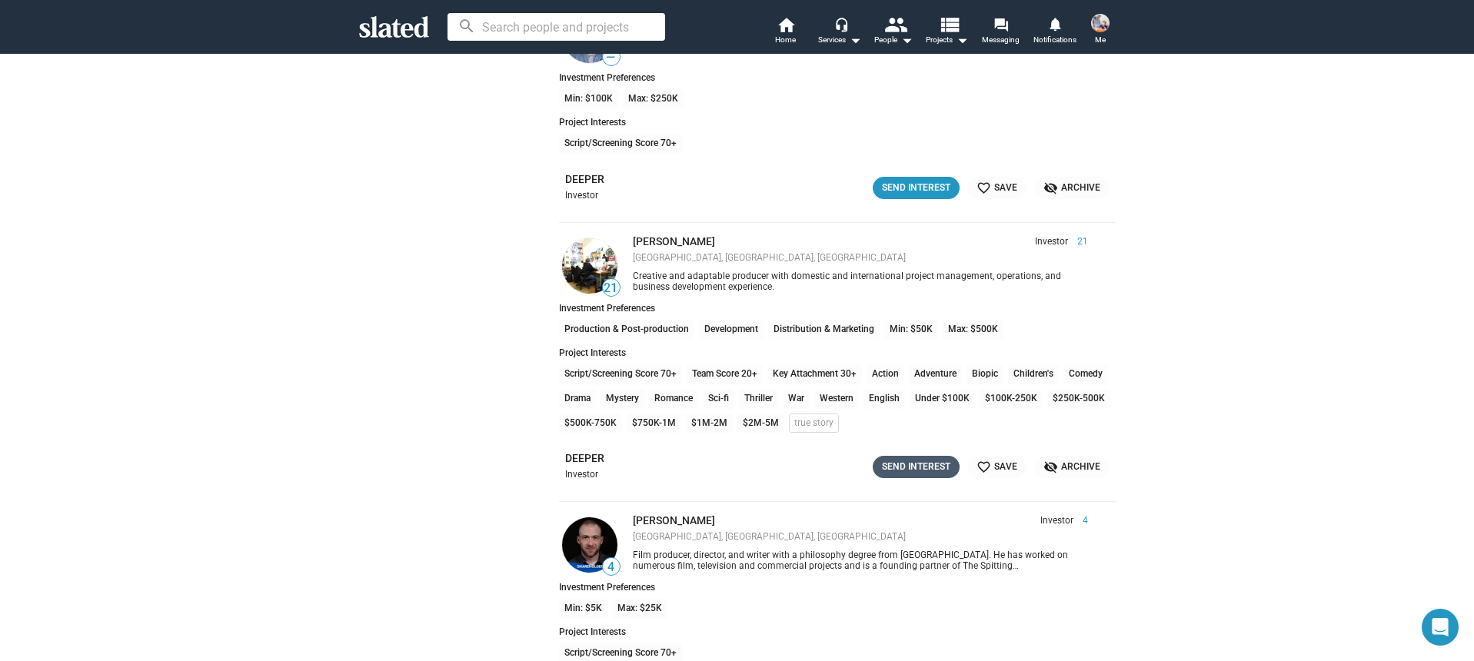
click at [903, 465] on div "Send Interest" at bounding box center [916, 467] width 68 height 16
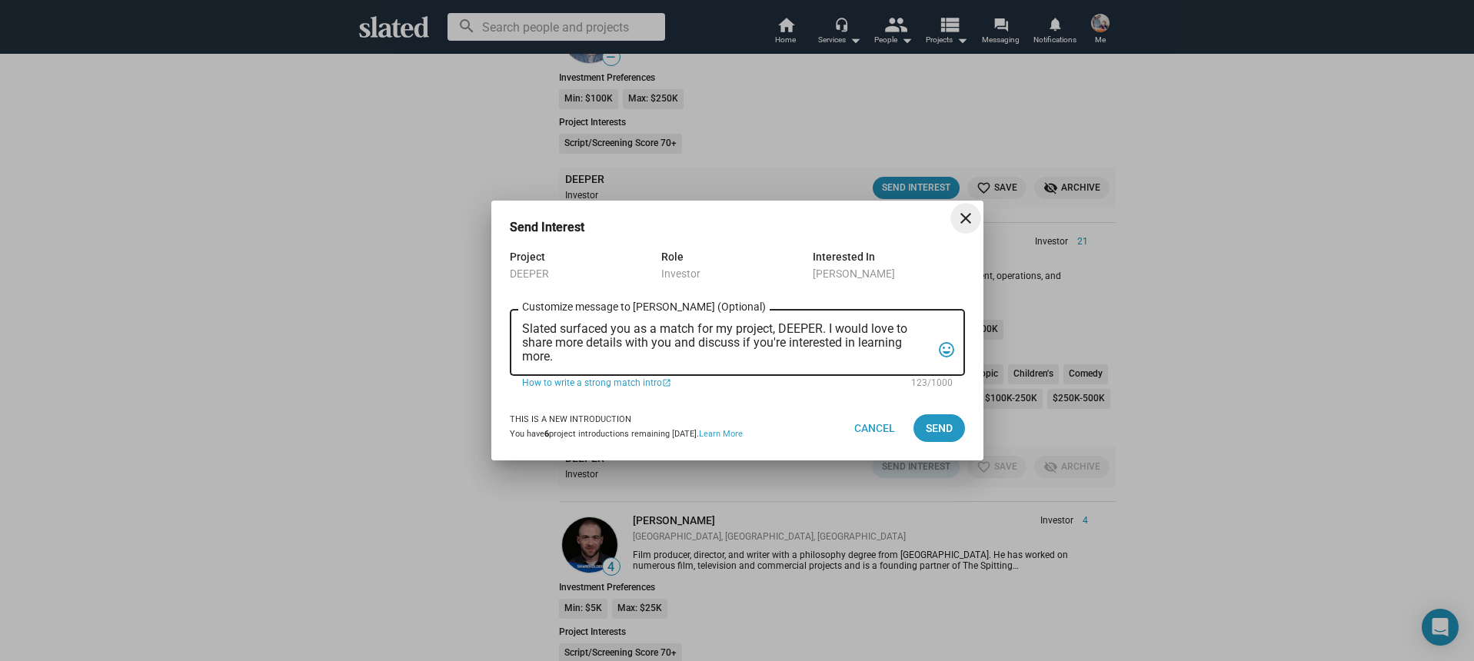
click at [675, 355] on textarea "Slated surfaced you as a match for my project, DEEPER. I would love to share mo…" at bounding box center [726, 343] width 409 height 42
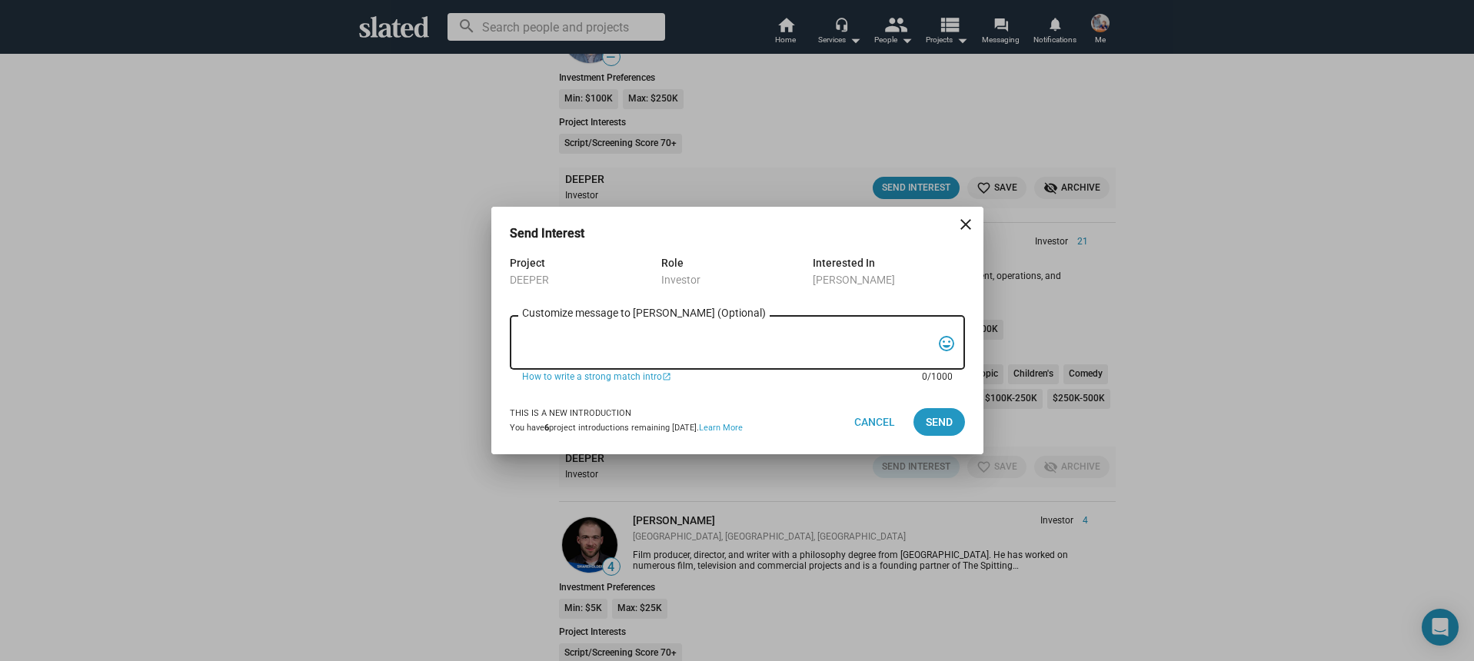
paste textarea "Hi, My name is Nathan Thomas, and I’m assistant producer of DEEPER, a psycholog…"
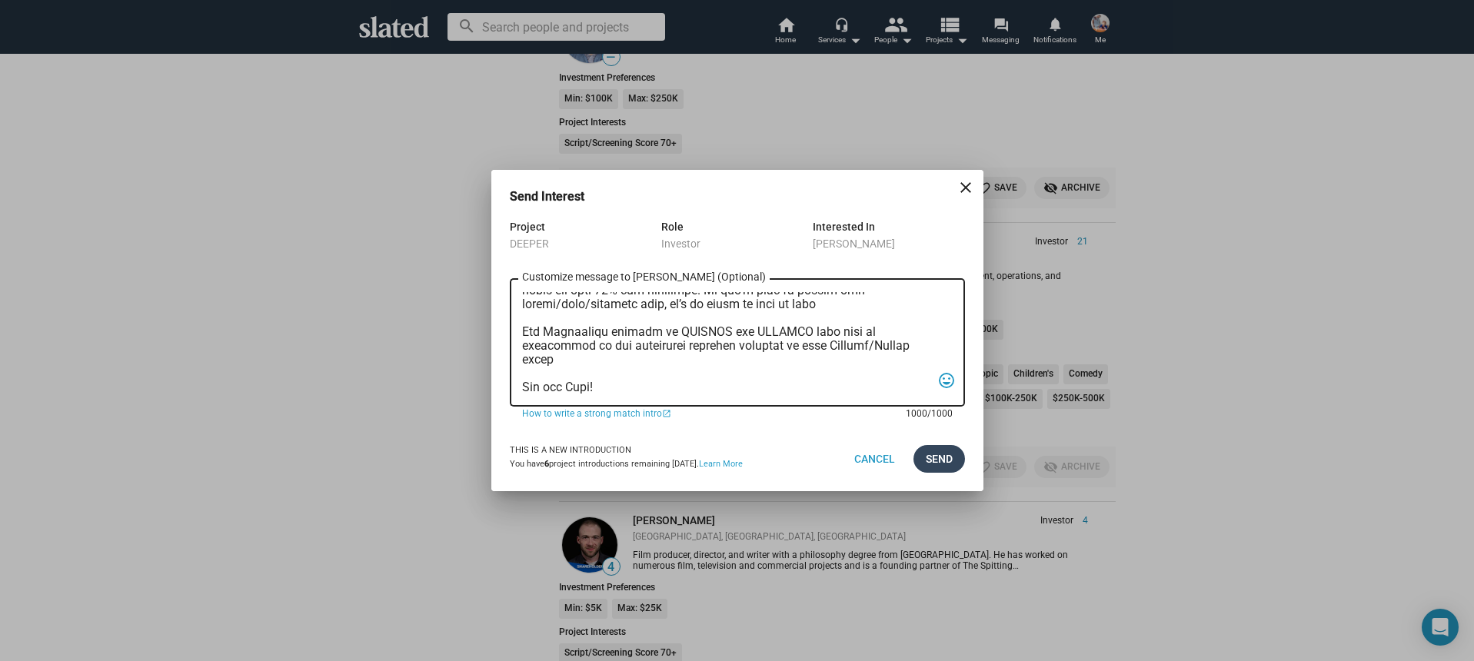
type textarea "Hi, My name is Nathan Thomas, and I’m assistant producer of DEEPER, a psycholog…"
click at [940, 457] on span "Send" at bounding box center [939, 459] width 27 height 28
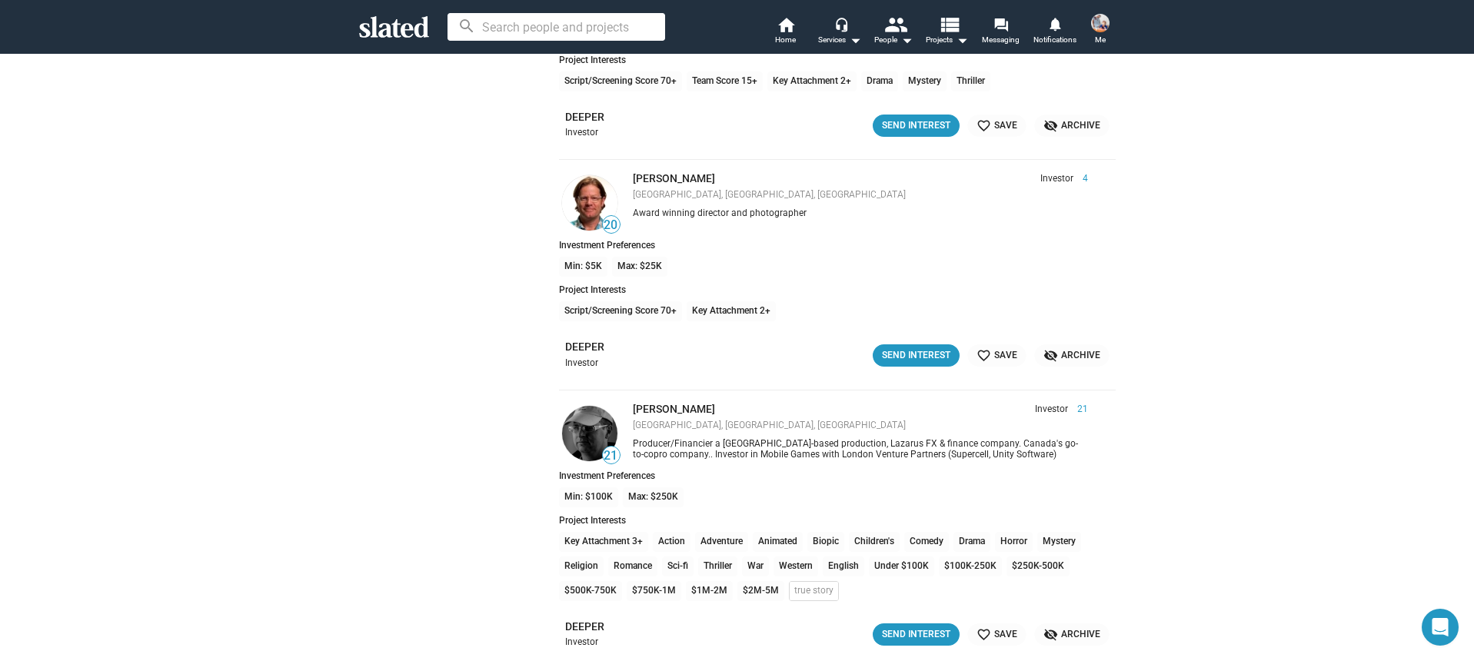
scroll to position [15197, 0]
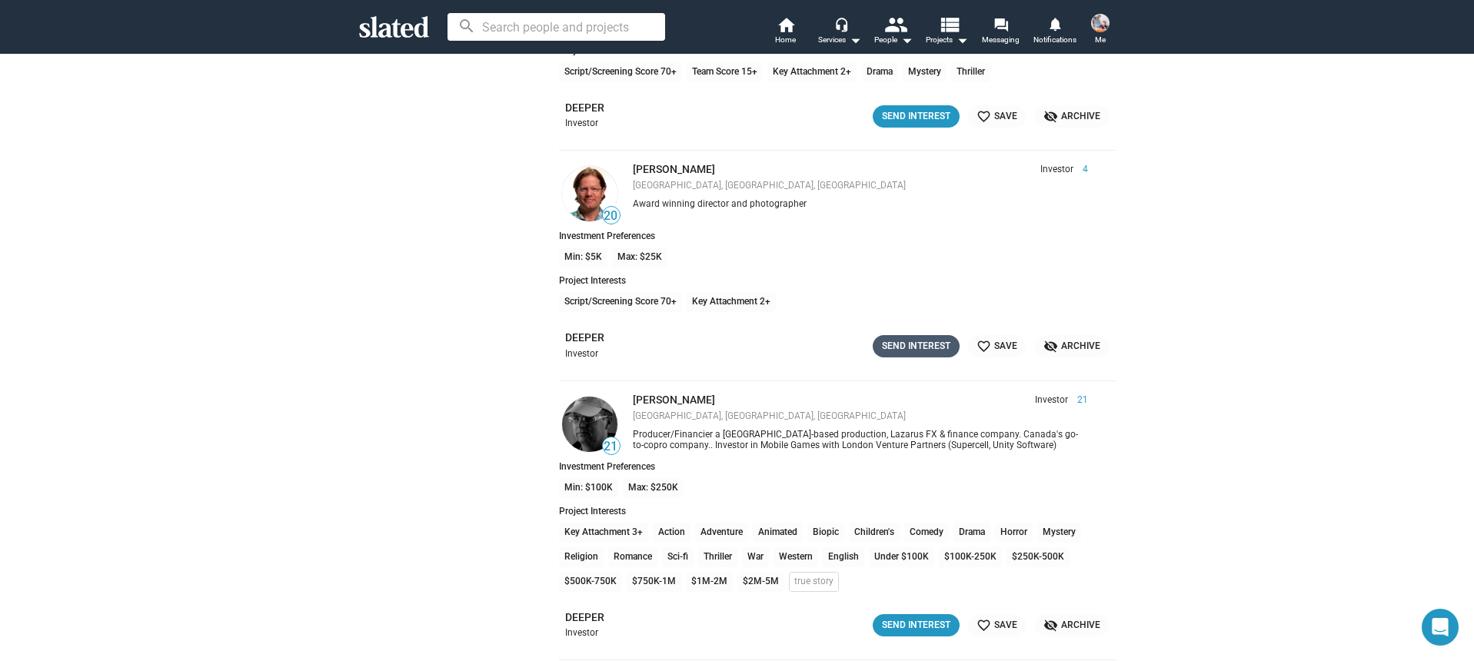
click at [900, 348] on div "Send Interest" at bounding box center [916, 346] width 68 height 16
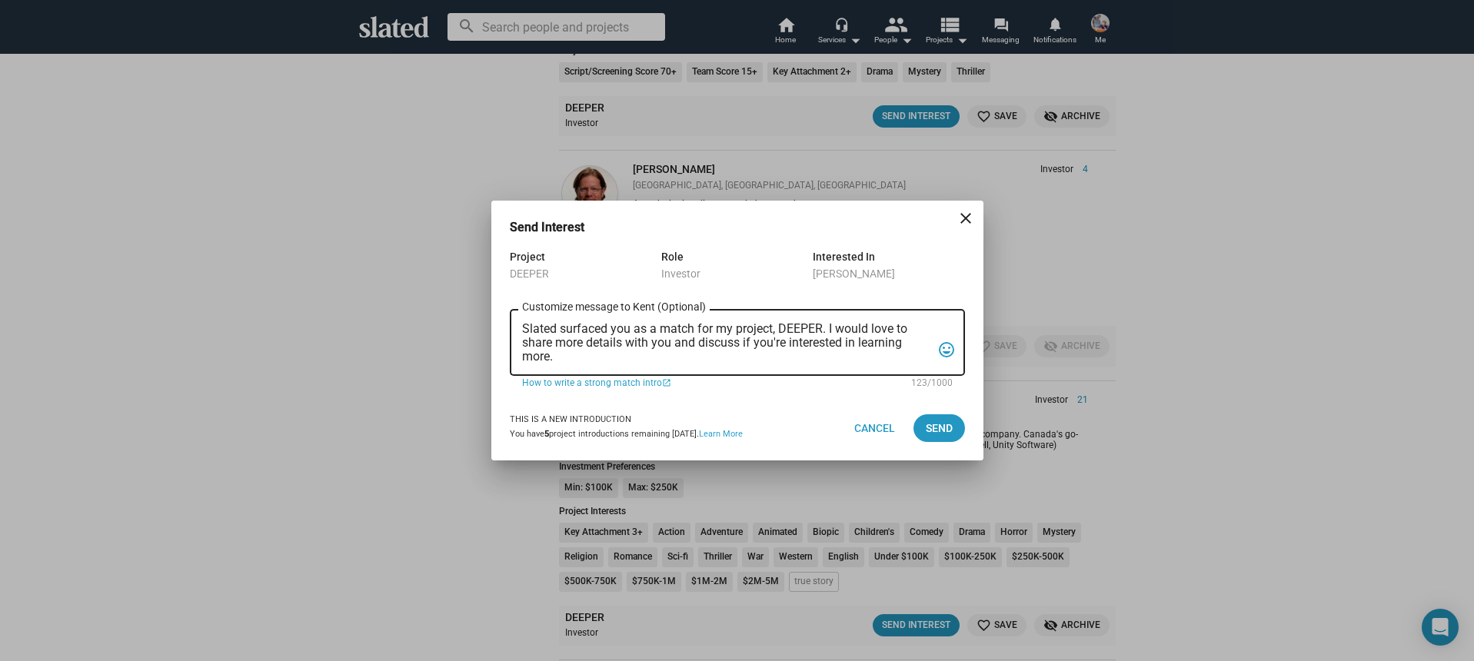
click at [729, 368] on div "Slated surfaced you as a match for my project, DEEPER. I would love to share mo…" at bounding box center [726, 341] width 409 height 70
click at [714, 358] on textarea "Slated surfaced you as a match for my project, DEEPER. I would love to share mo…" at bounding box center [726, 343] width 409 height 42
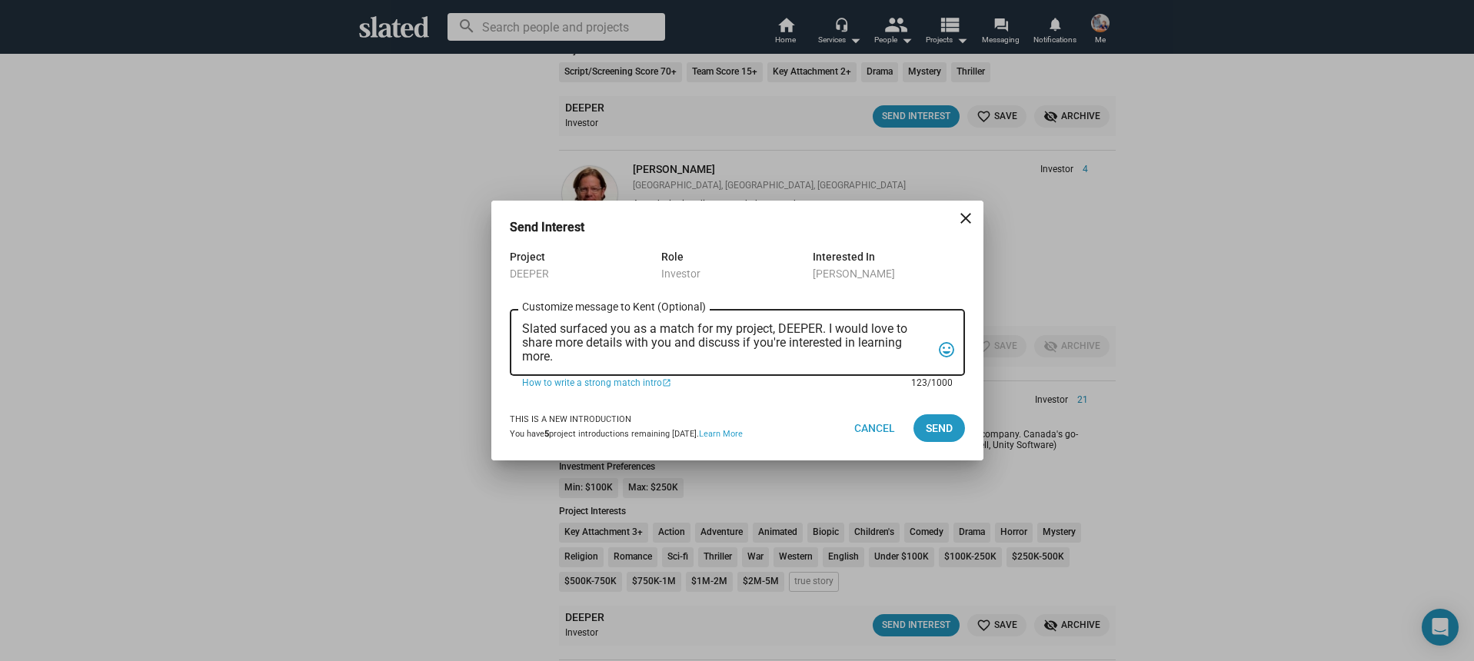
click at [714, 358] on textarea "Slated surfaced you as a match for my project, DEEPER. I would love to share mo…" at bounding box center [726, 343] width 409 height 42
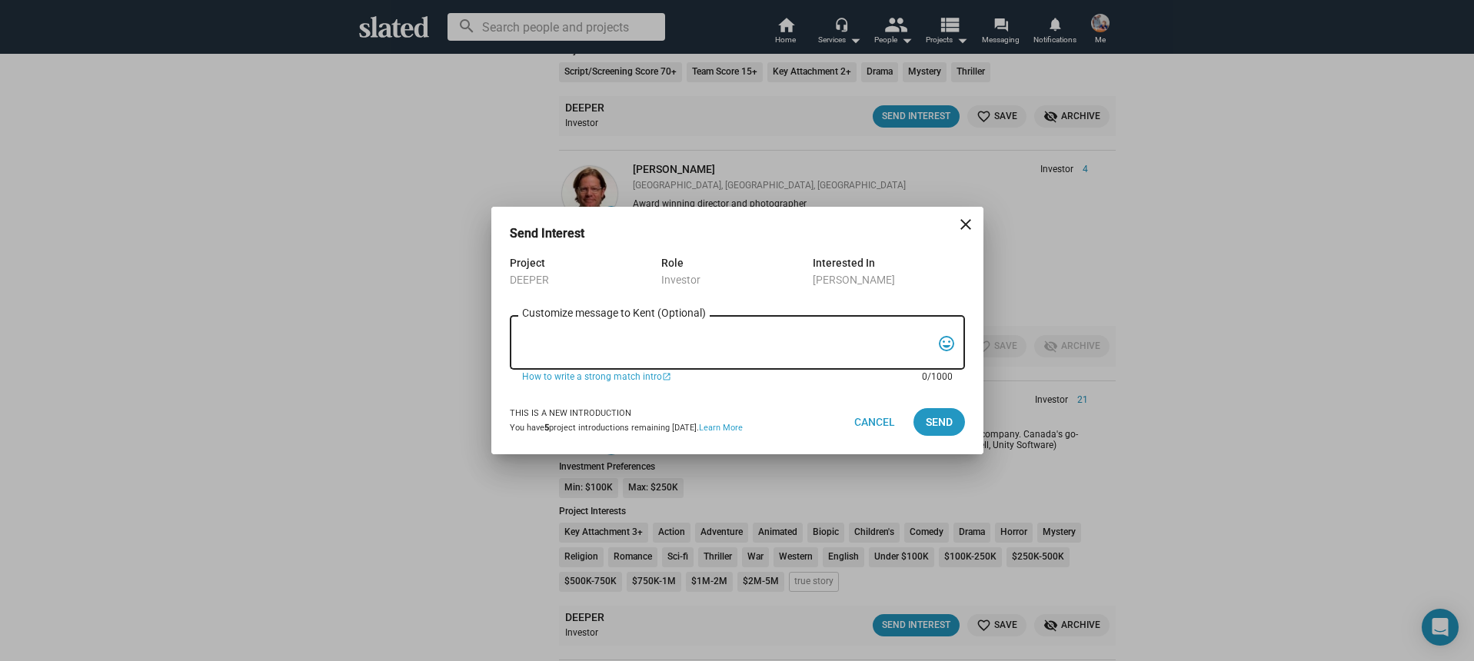
paste textarea "Hi, My name is Nathan Thomas, and I’m assistant producer of DEEPER, a psycholog…"
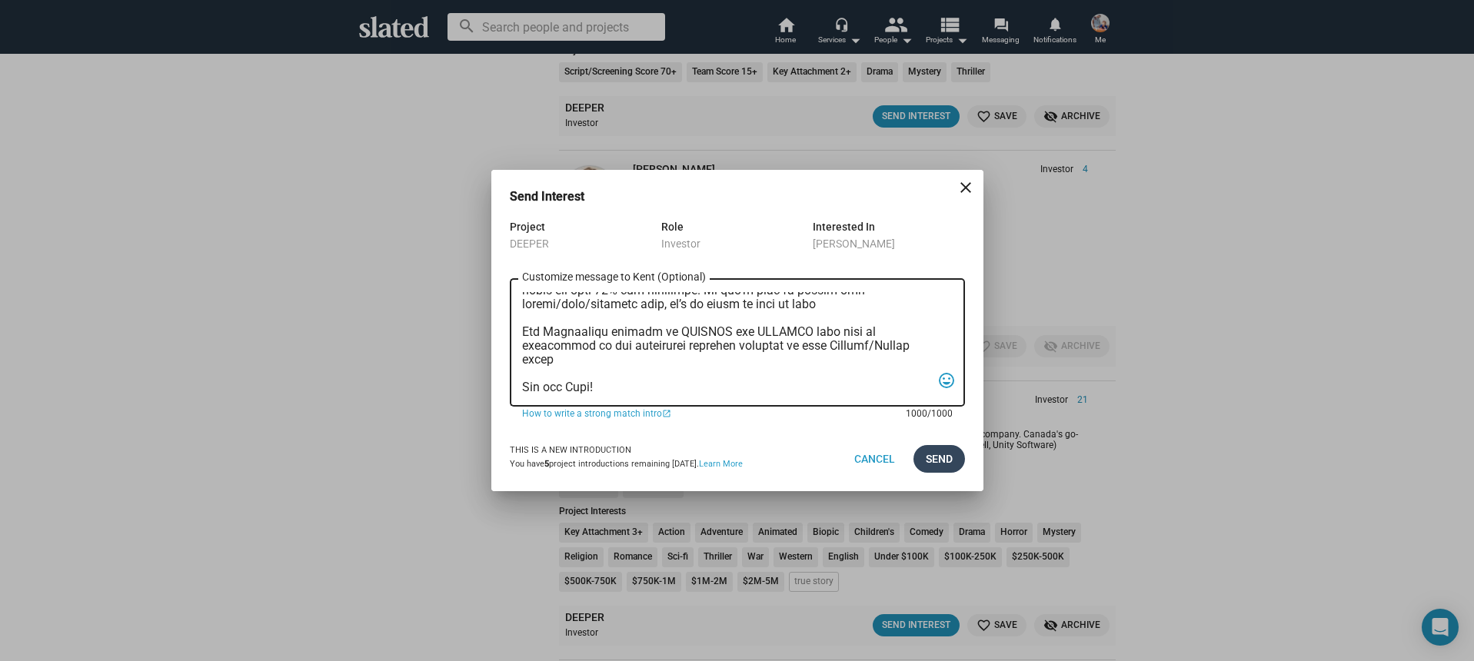
type textarea "Hi, My name is Nathan Thomas, and I’m assistant producer of DEEPER, a psycholog…"
click at [940, 463] on span "Send" at bounding box center [939, 459] width 27 height 28
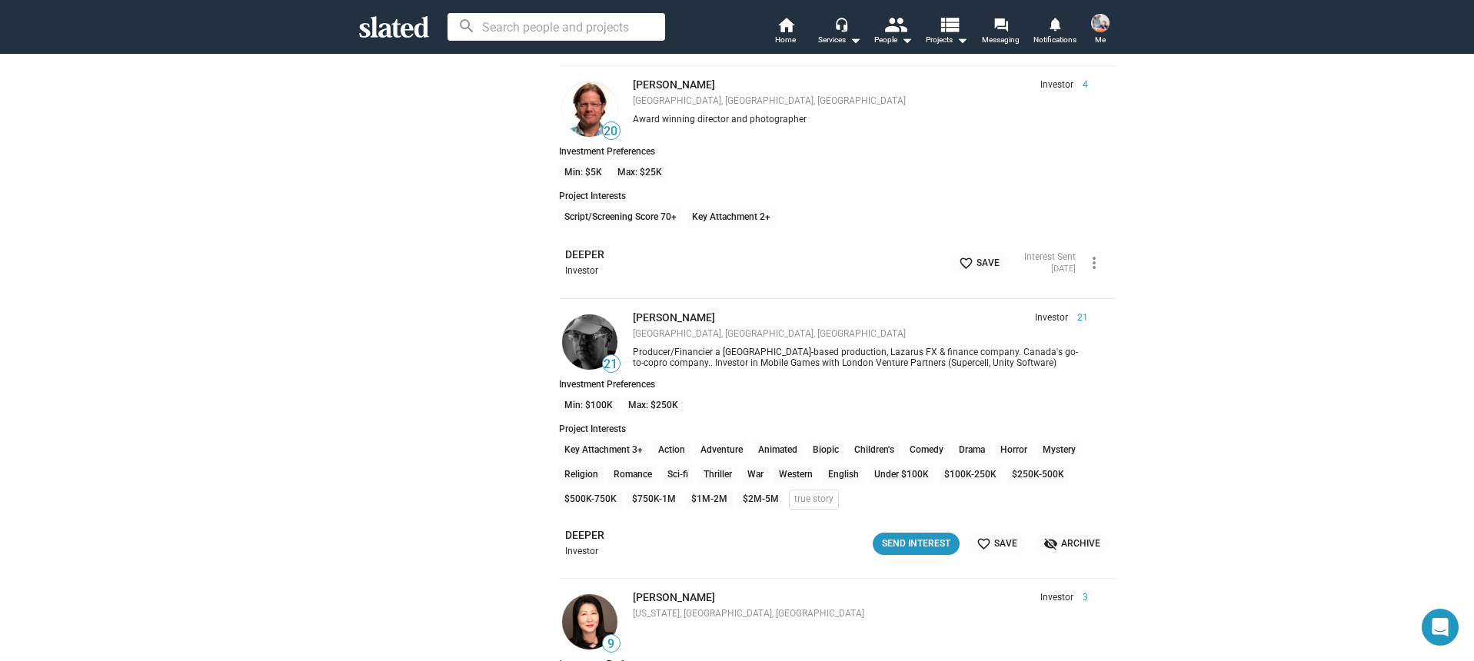
scroll to position [15293, 0]
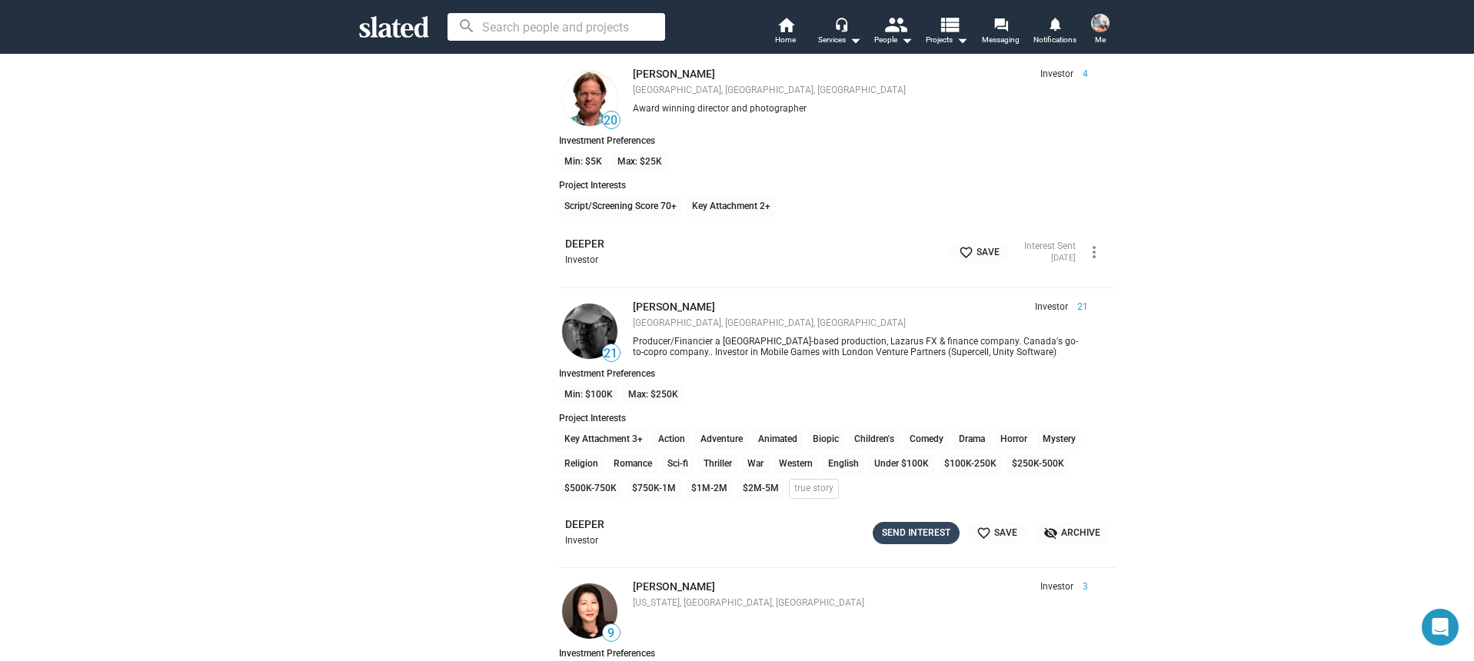
click at [919, 539] on div "Send Interest" at bounding box center [916, 533] width 68 height 16
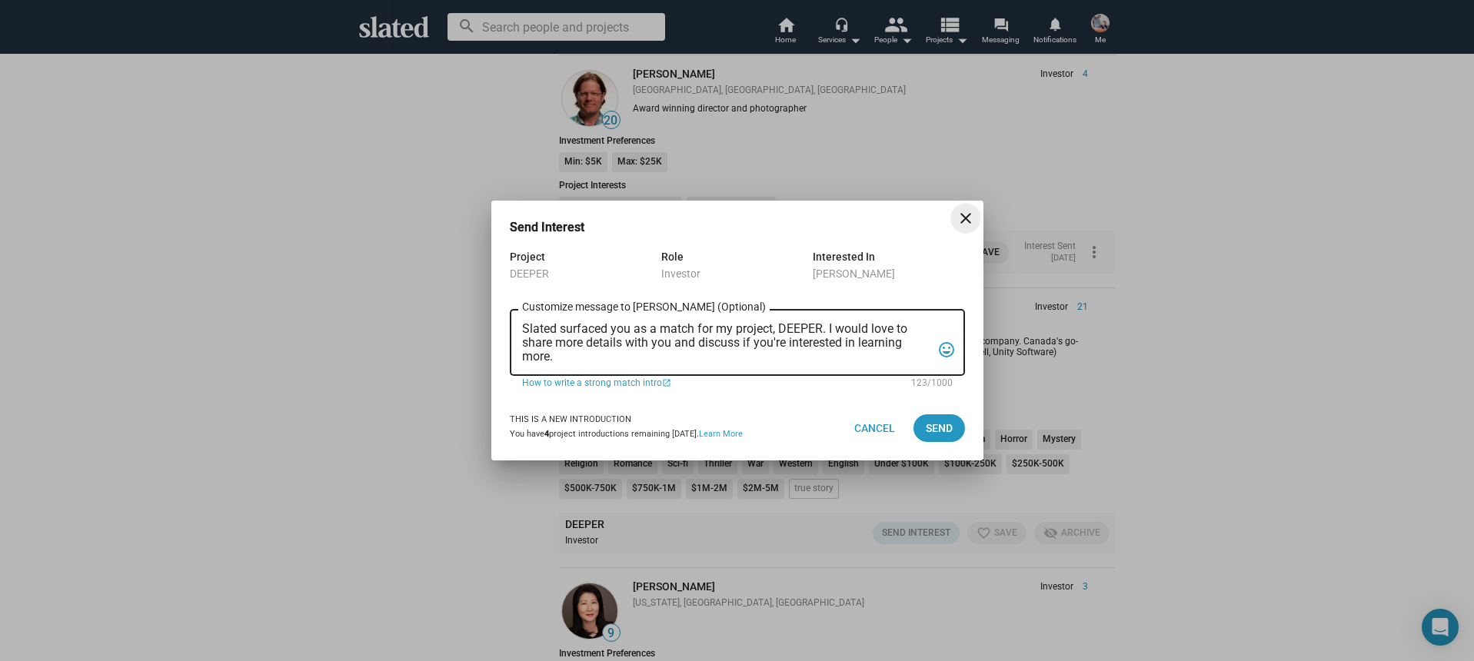
click at [677, 358] on textarea "Slated surfaced you as a match for my project, DEEPER. I would love to share mo…" at bounding box center [726, 343] width 409 height 42
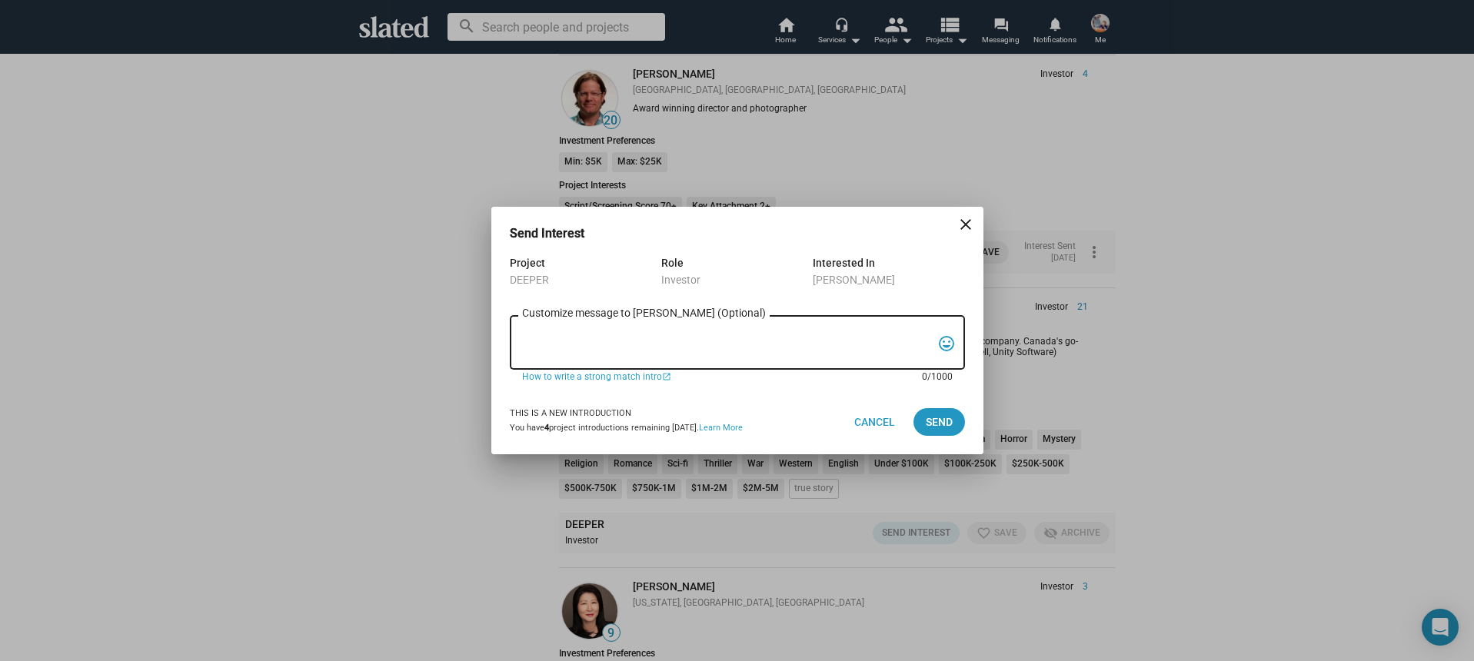
paste textarea "Hi, My name is Nathan Thomas, and I’m assistant producer of DEEPER, a psycholog…"
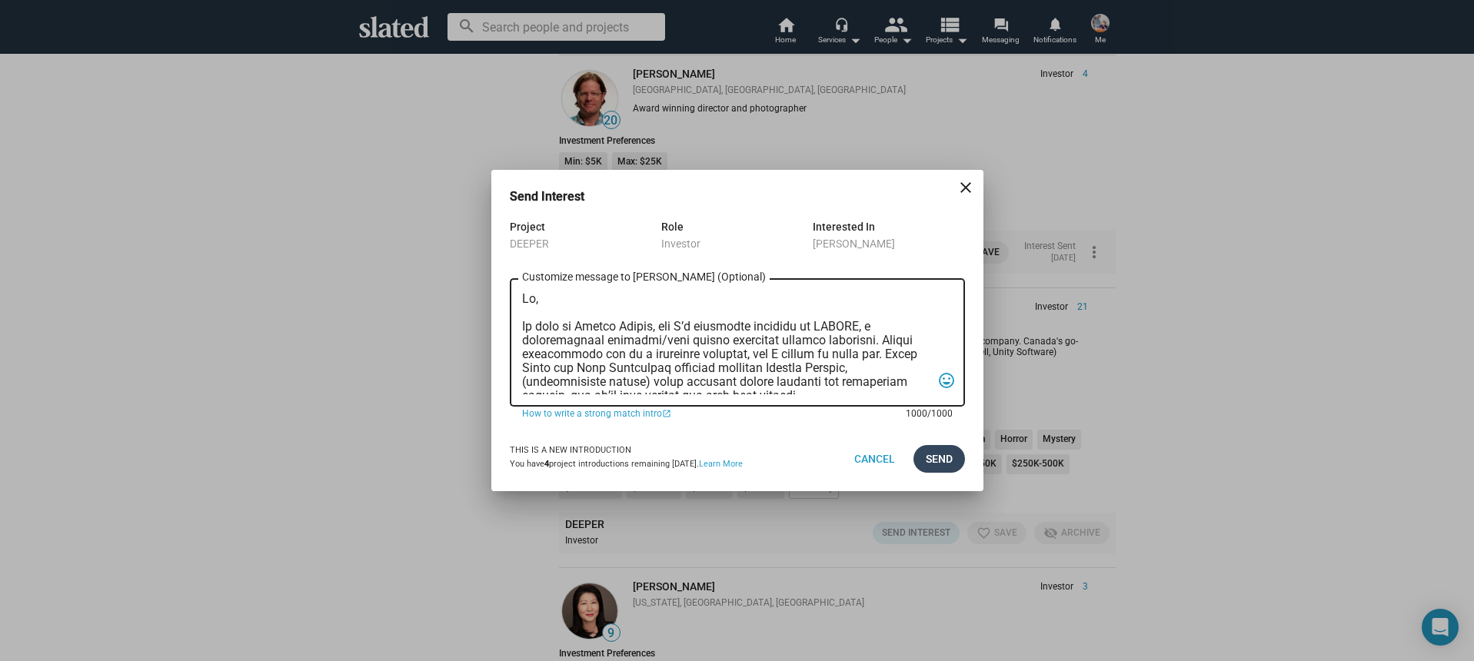
scroll to position [410, 0]
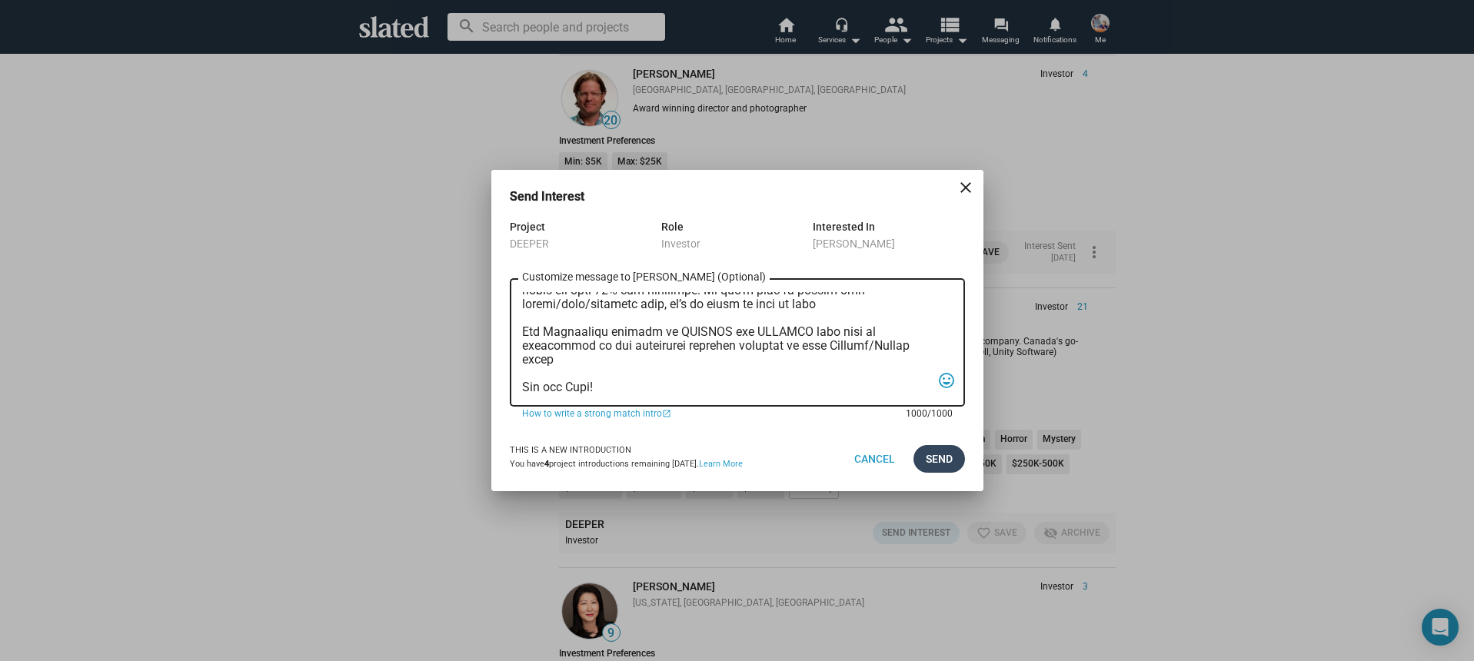
type textarea "Hi, My name is Nathan Thomas, and I’m assistant producer of DEEPER, a psycholog…"
click at [948, 459] on span "Send" at bounding box center [939, 459] width 27 height 28
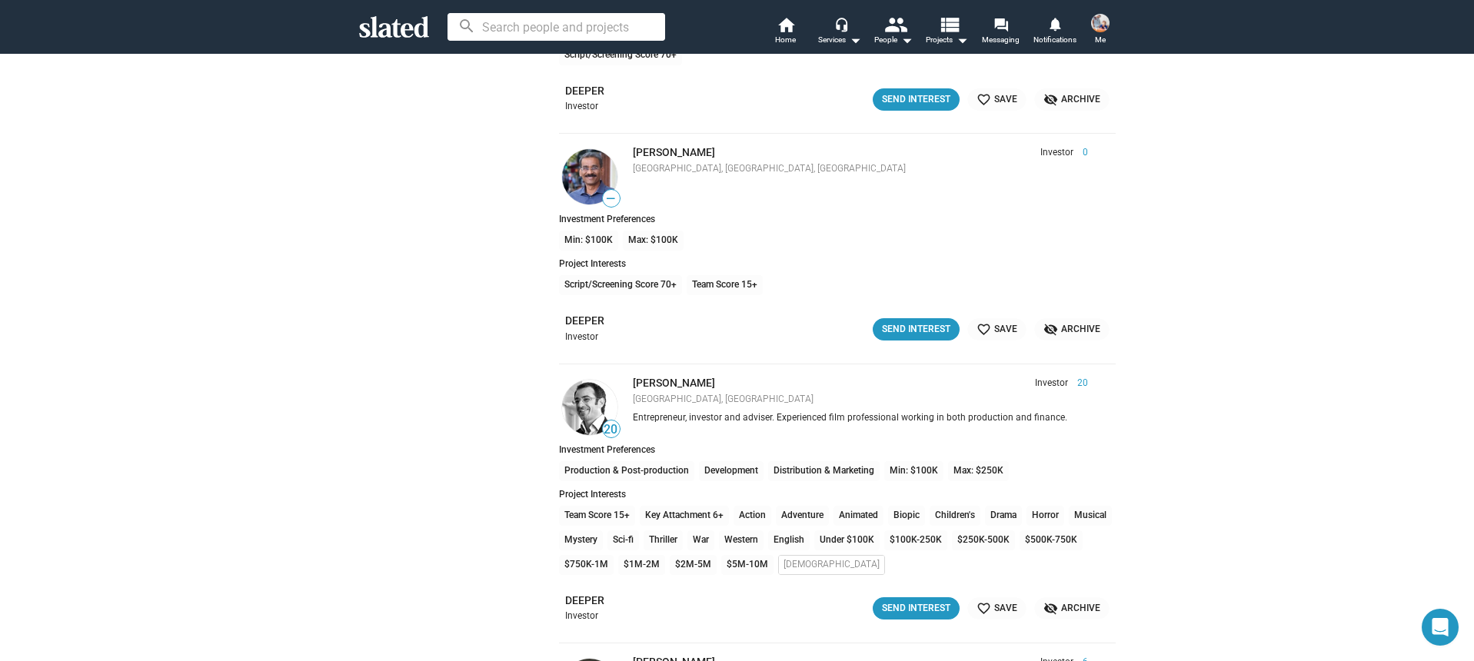
scroll to position [19494, 0]
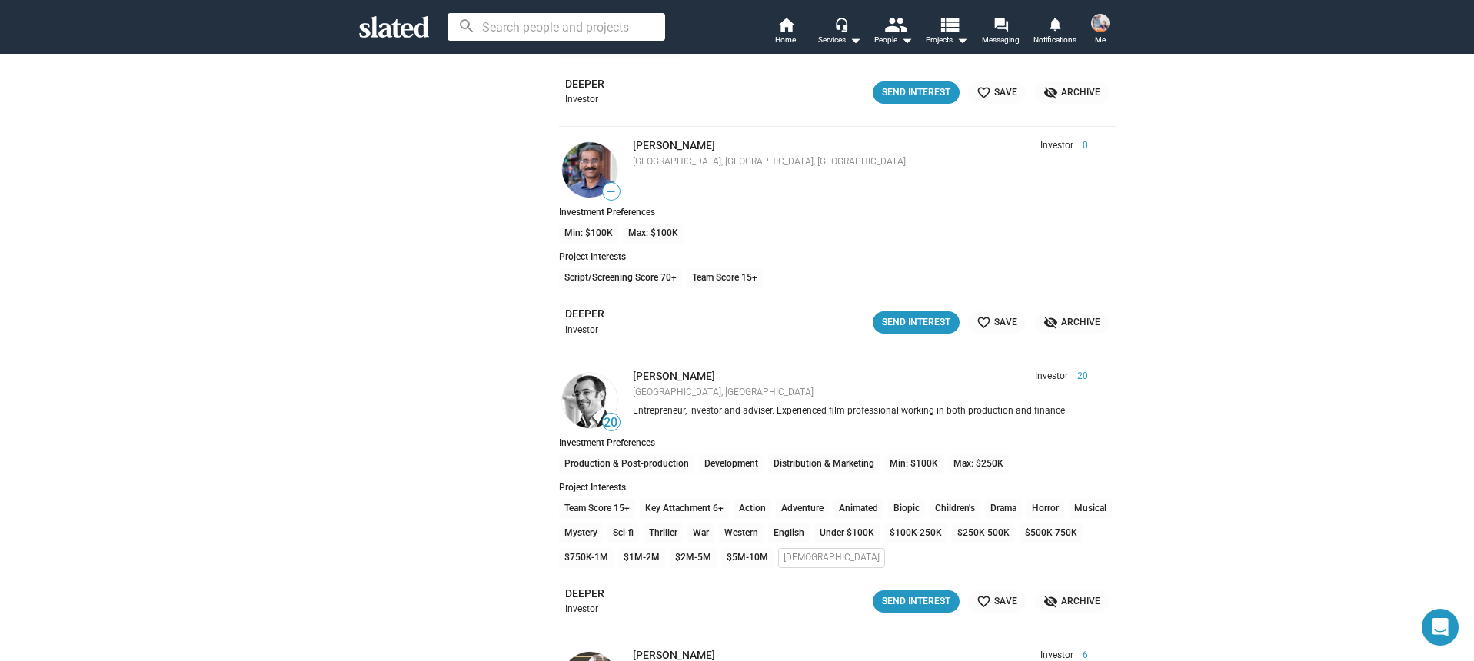
click at [897, 584] on li "DEEPER Investor Send Interest favorite_border Save visibility_off Archive" at bounding box center [837, 602] width 557 height 41
click at [898, 598] on div "Send Interest" at bounding box center [916, 602] width 68 height 16
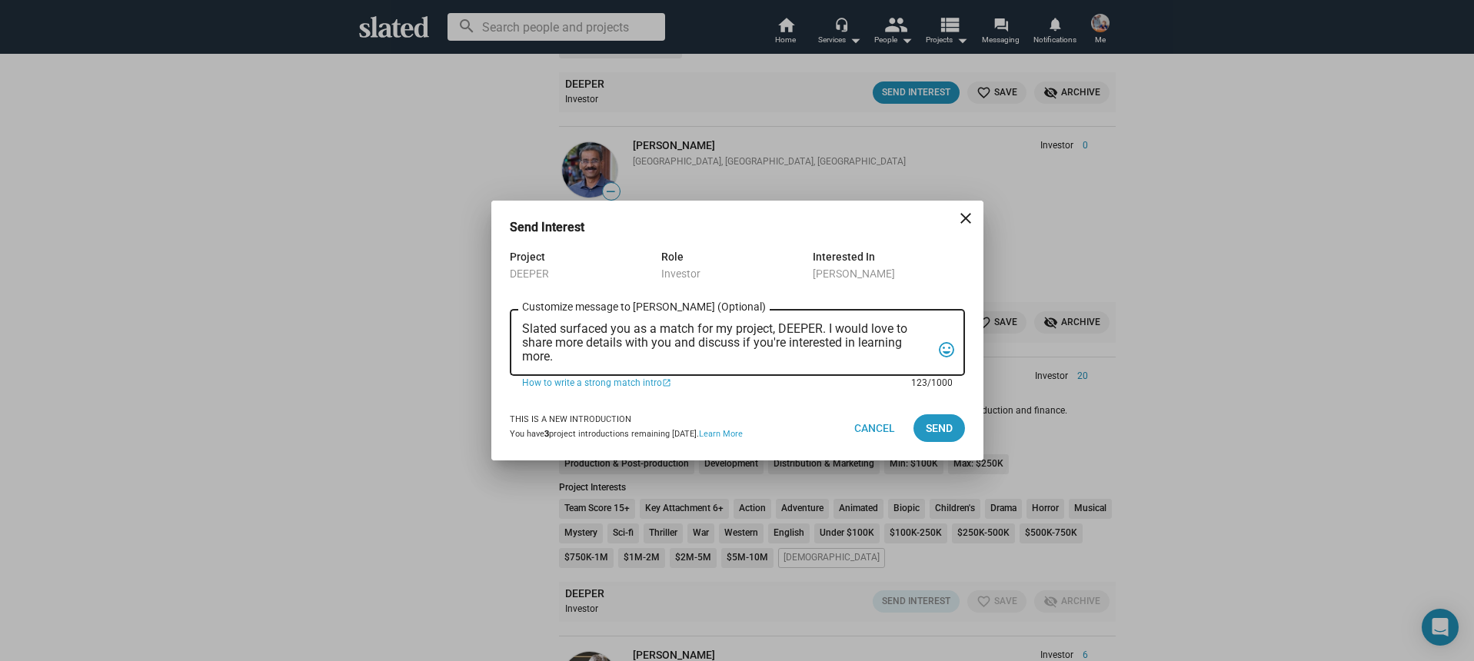
click at [626, 349] on textarea "Slated surfaced you as a match for my project, DEEPER. I would love to share mo…" at bounding box center [726, 343] width 409 height 42
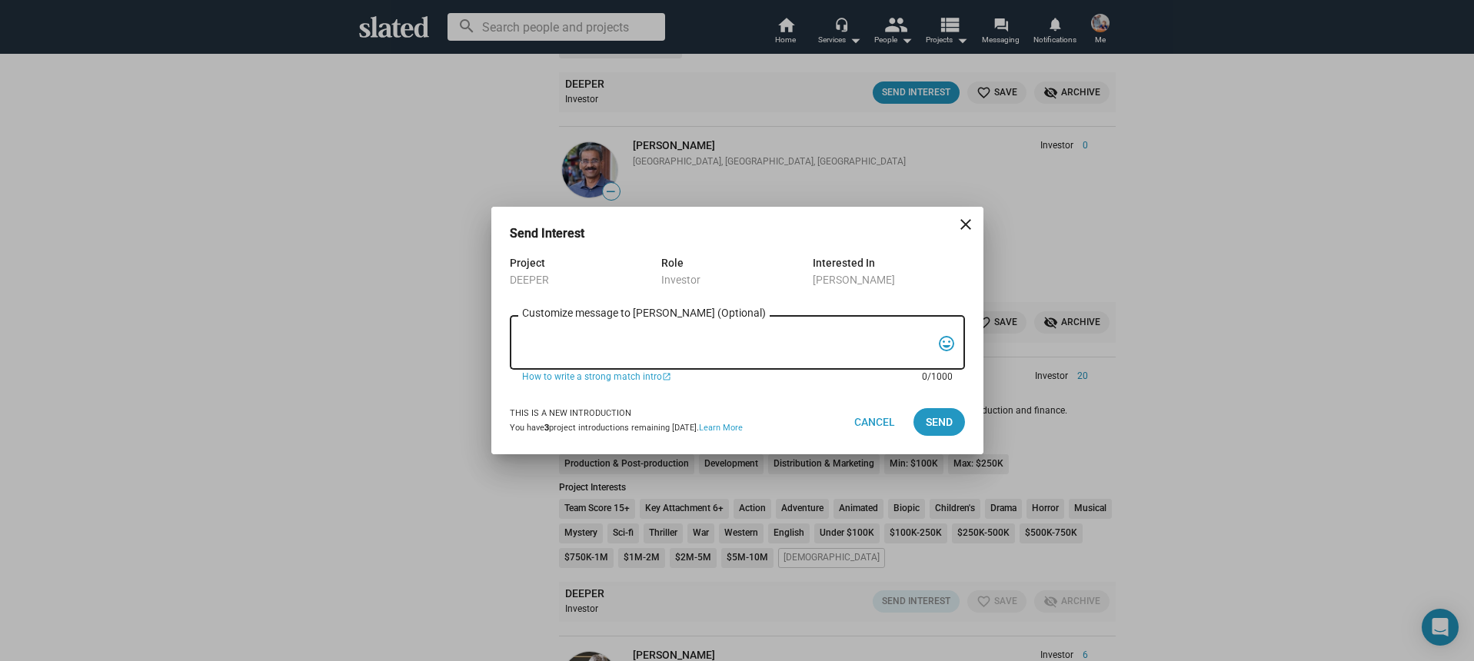
paste textarea "Hi, My name is Nathan Thomas, and I’m assistant producer of DEEPER, a psycholog…"
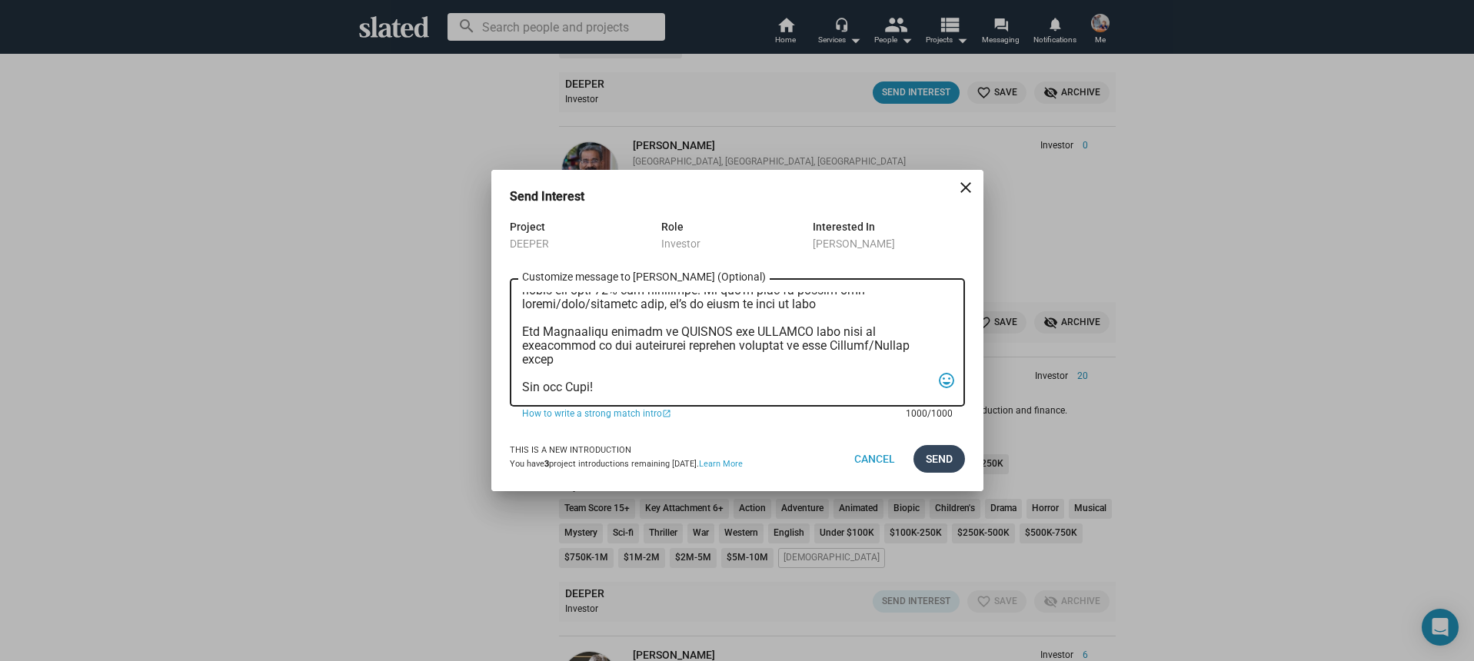
type textarea "Hi, My name is Nathan Thomas, and I’m assistant producer of DEEPER, a psycholog…"
click at [935, 457] on span "Send" at bounding box center [939, 459] width 27 height 28
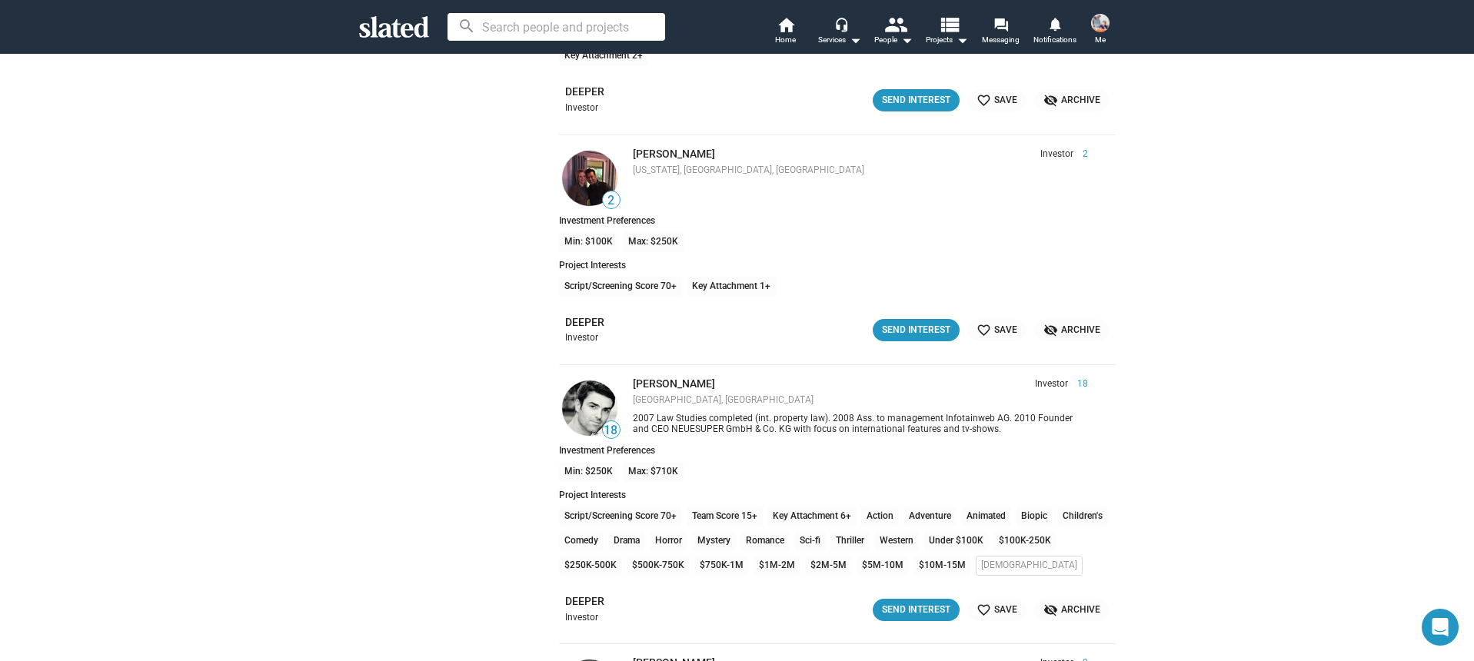
scroll to position [20460, 0]
click at [930, 614] on div "Send Interest" at bounding box center [916, 609] width 68 height 16
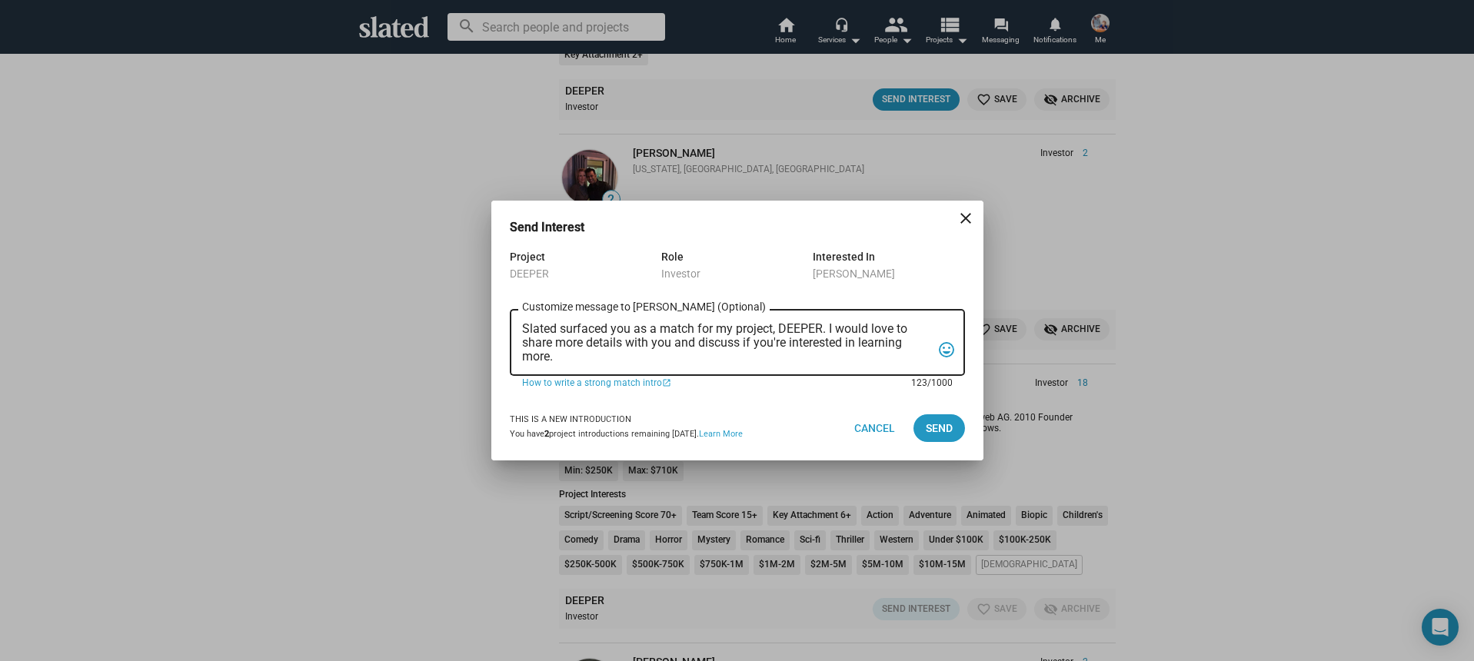
click at [675, 349] on textarea "Slated surfaced you as a match for my project, DEEPER. I would love to share mo…" at bounding box center [726, 343] width 409 height 42
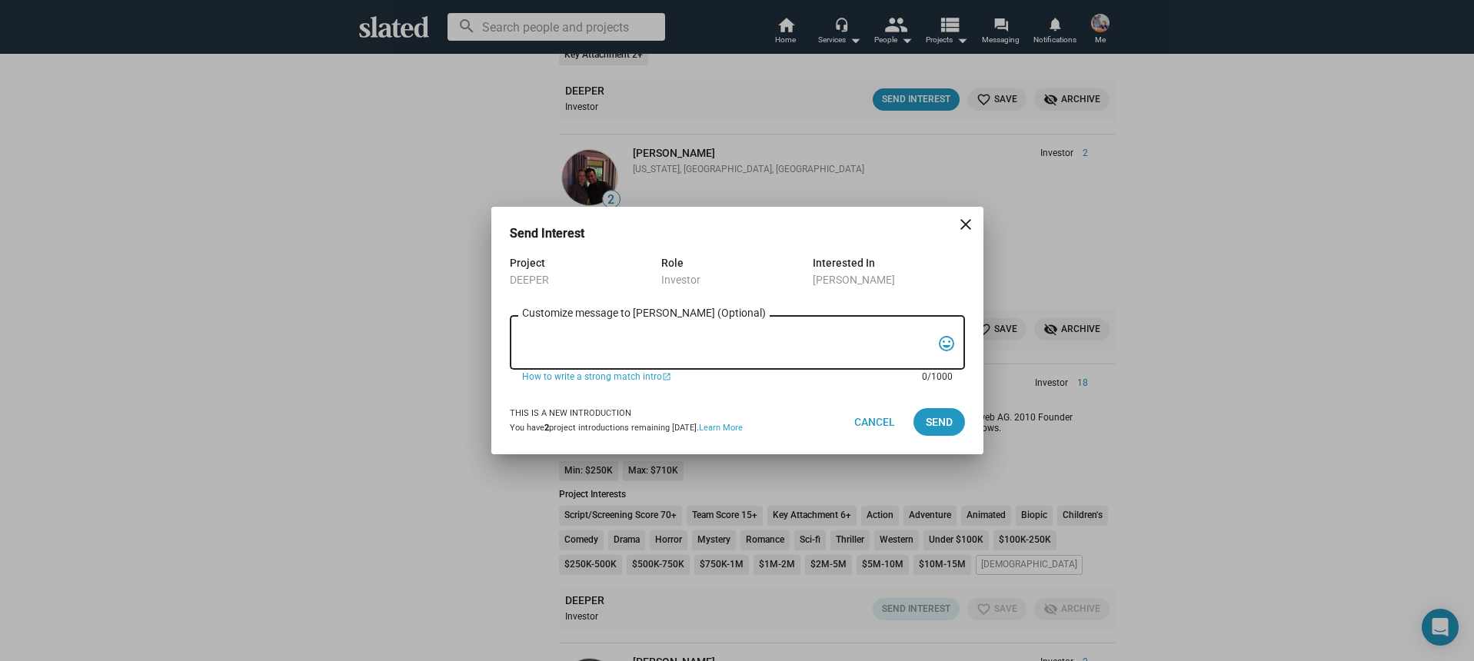
paste textarea "Hi, My name is Nathan Thomas, and I’m assistant producer of DEEPER, a psycholog…"
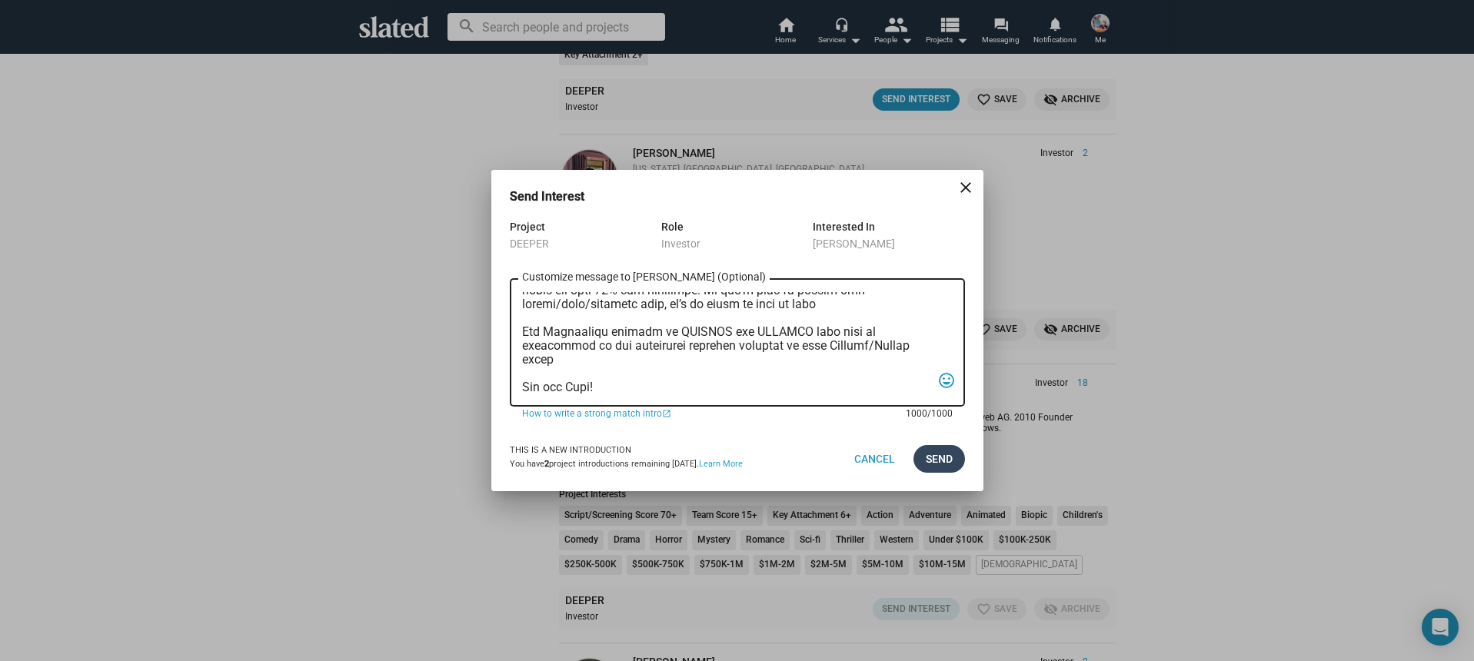
type textarea "Hi, My name is Nathan Thomas, and I’m assistant producer of DEEPER, a psycholog…"
click at [938, 459] on span "Send" at bounding box center [939, 459] width 27 height 28
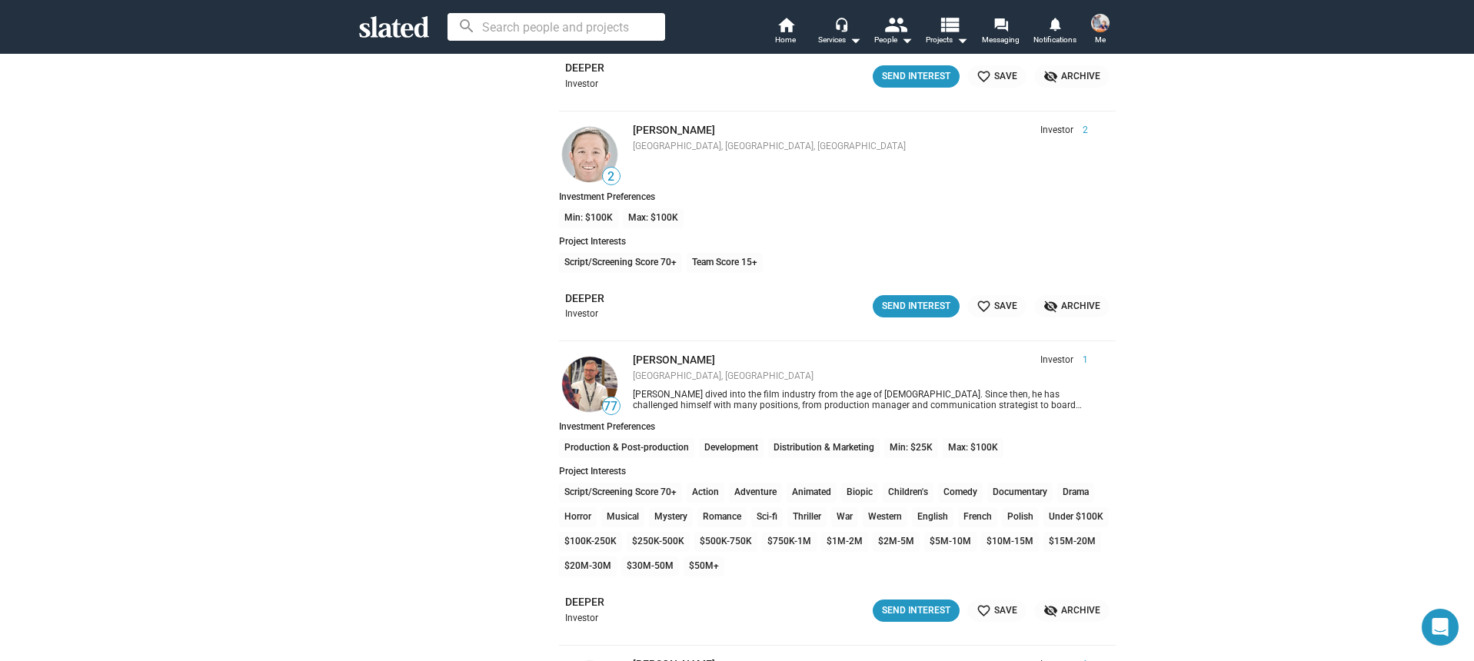
scroll to position [21918, 0]
click at [912, 601] on div "Send Interest" at bounding box center [916, 609] width 68 height 16
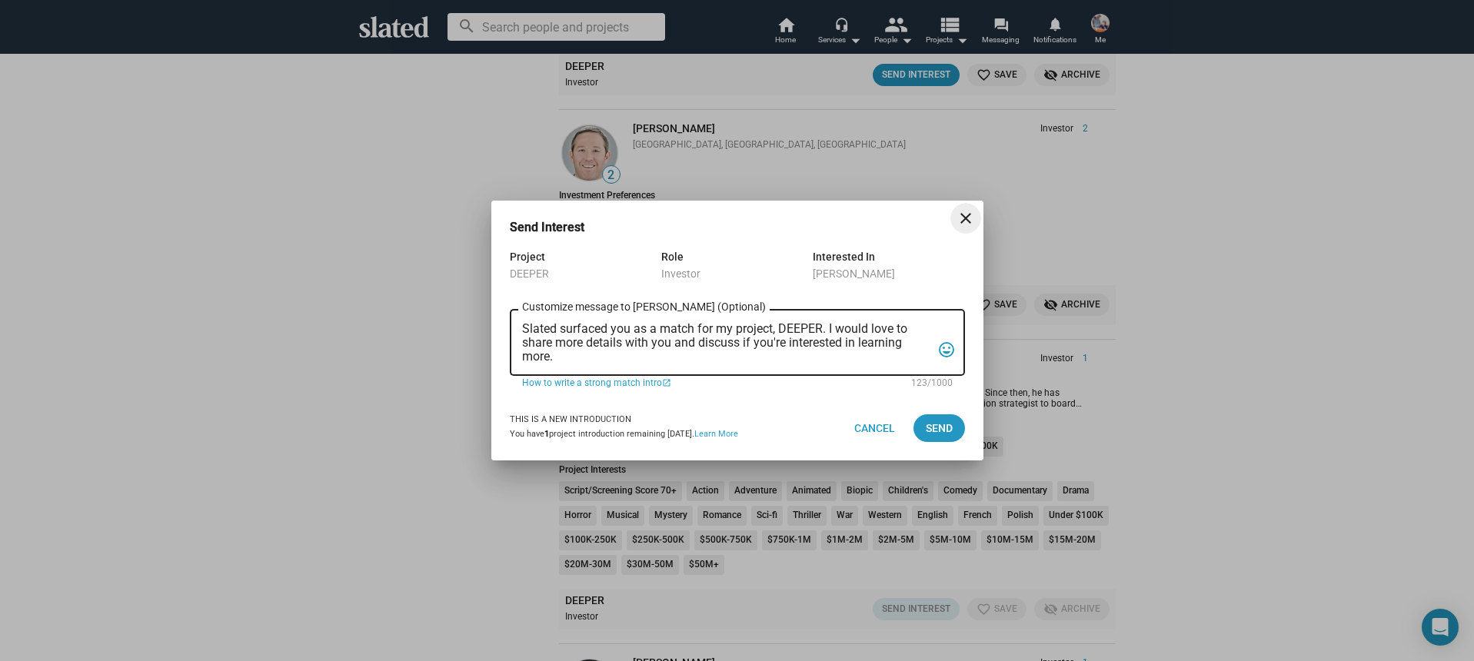
click at [704, 362] on textarea "Slated surfaced you as a match for my project, DEEPER. I would love to share mo…" at bounding box center [726, 343] width 409 height 42
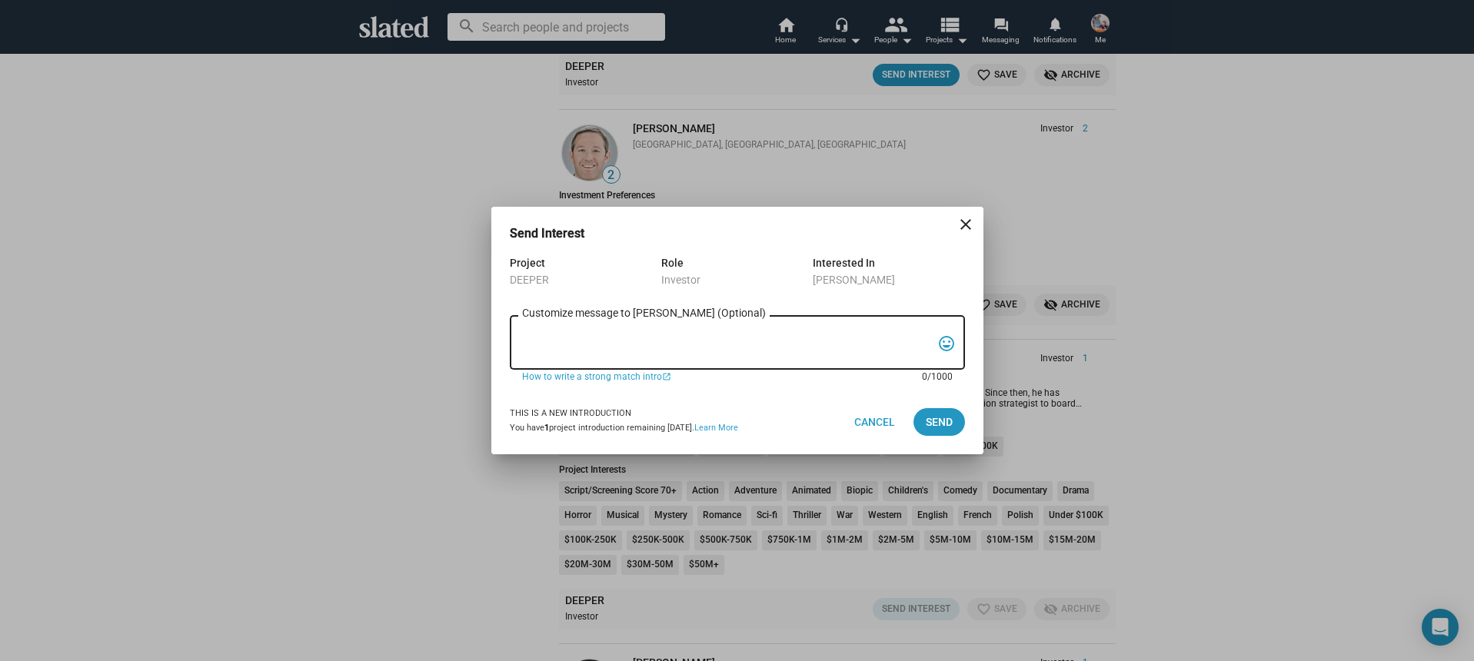
paste textarea "Hi, My name is Nathan Thomas, and I’m assistant producer of DEEPER, a psycholog…"
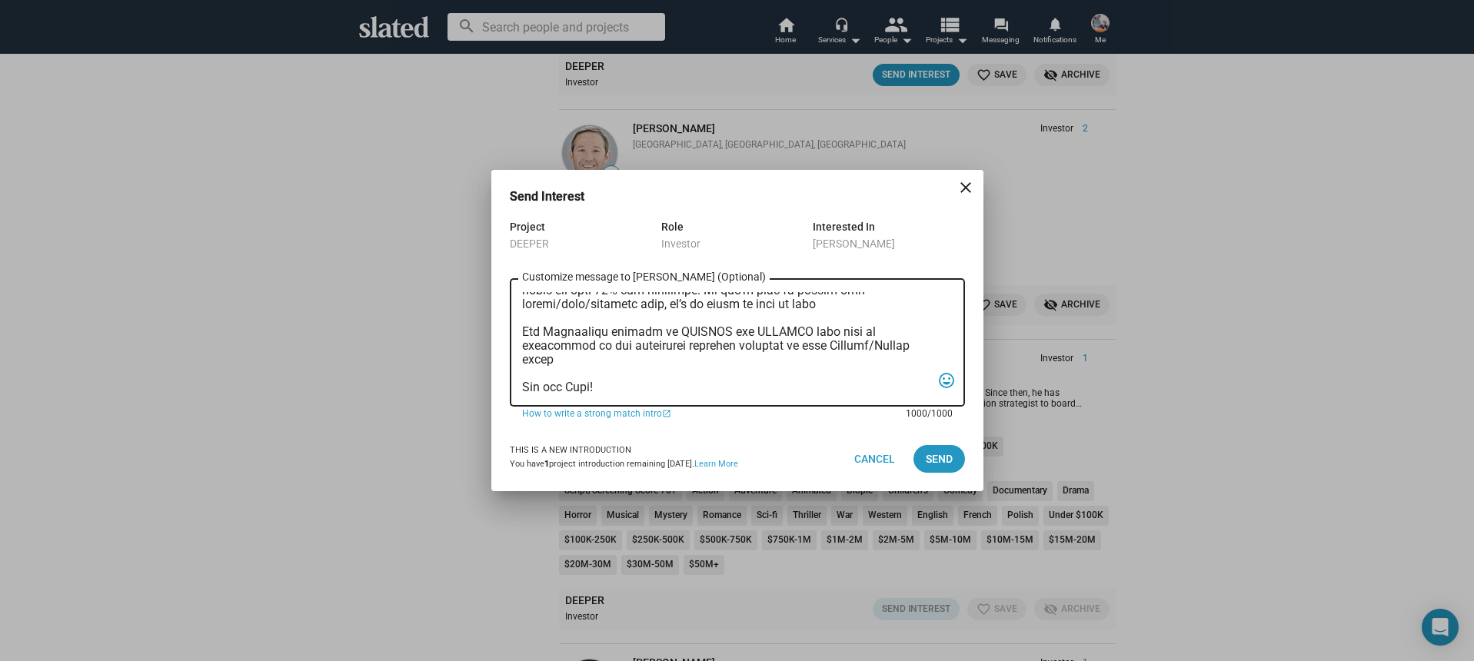
type textarea "Hi, My name is Nathan Thomas, and I’m assistant producer of DEEPER, a psycholog…"
click at [931, 438] on div "This is a new introduction You have 1 project introduction remaining today. Lea…" at bounding box center [737, 459] width 455 height 65
click at [933, 451] on span "Send" at bounding box center [939, 459] width 27 height 28
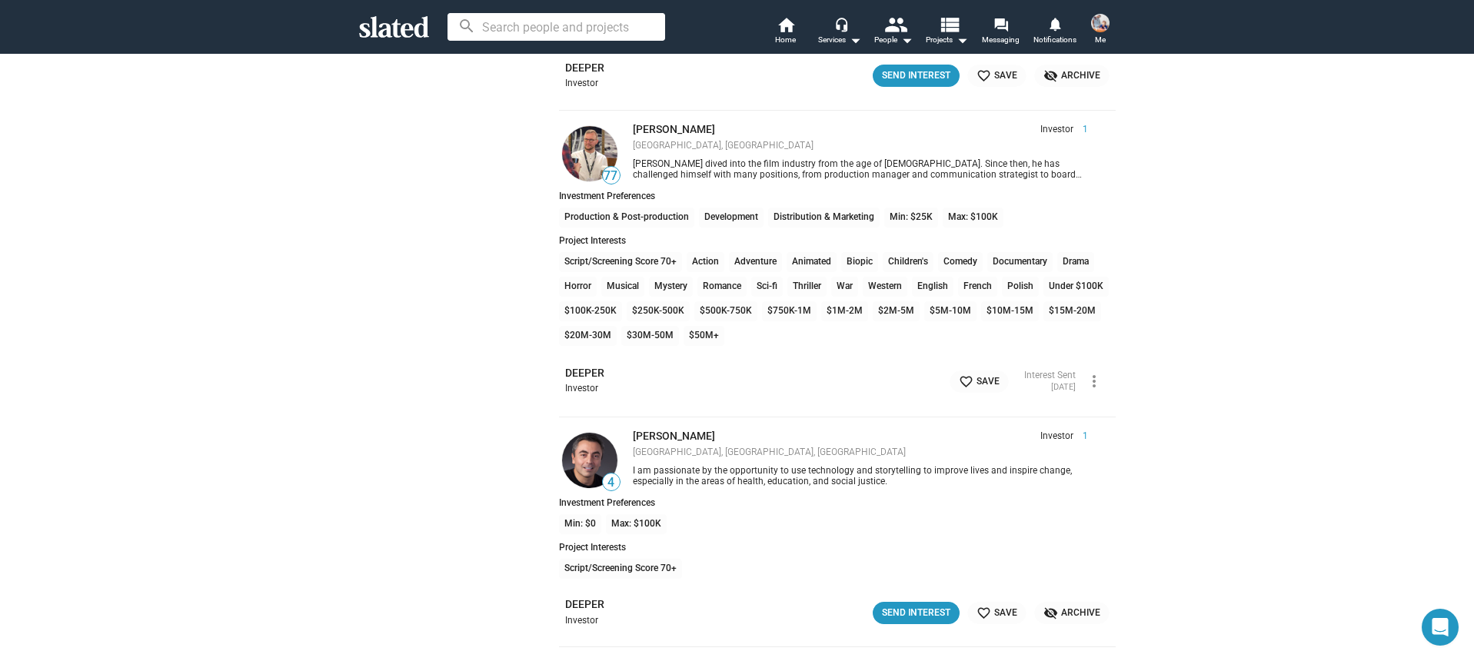
scroll to position [22155, 0]
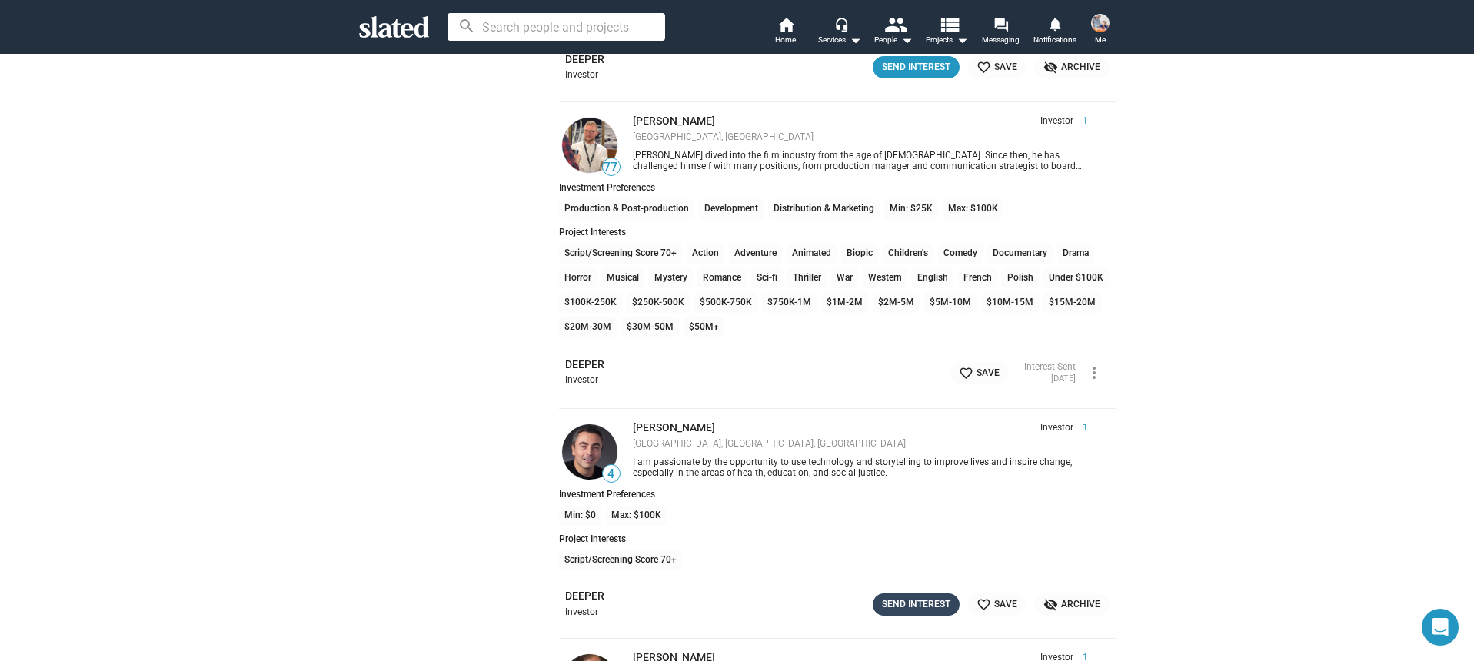
click at [895, 600] on div "Send Interest" at bounding box center [916, 605] width 68 height 16
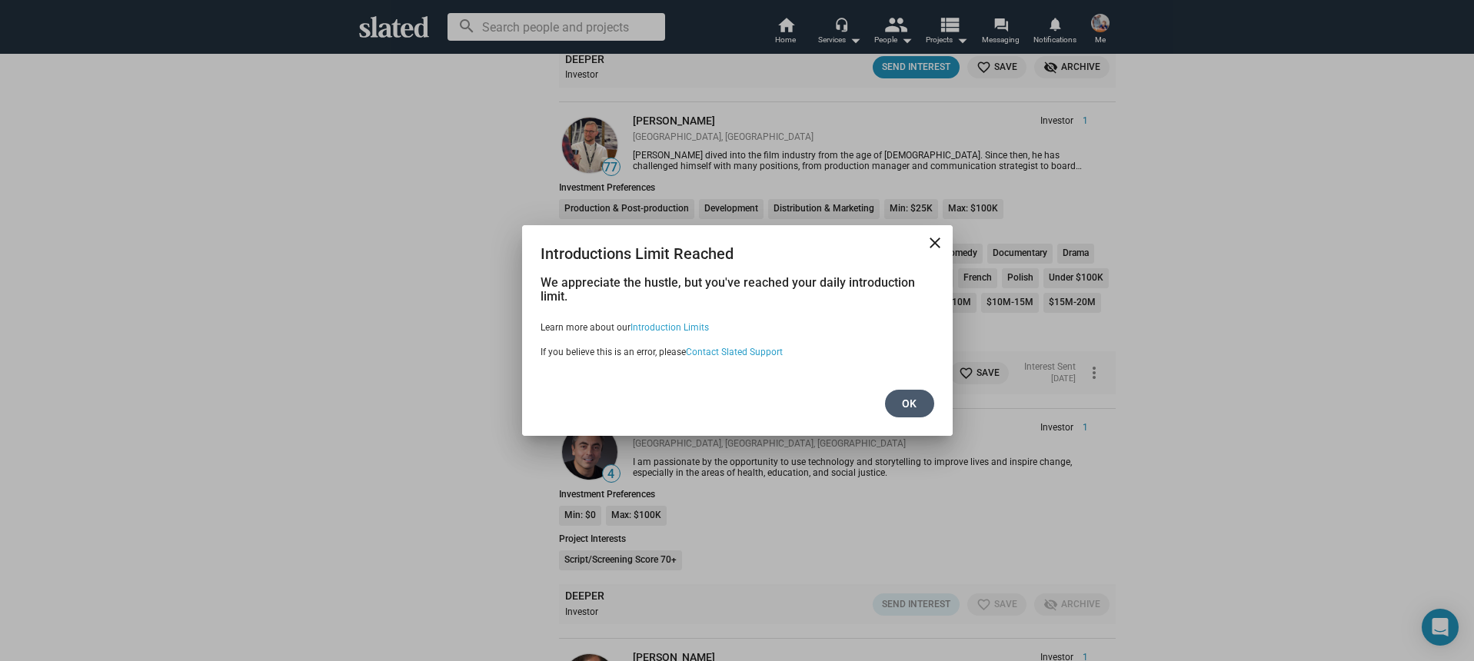
click at [919, 404] on span "Ok" at bounding box center [909, 404] width 25 height 28
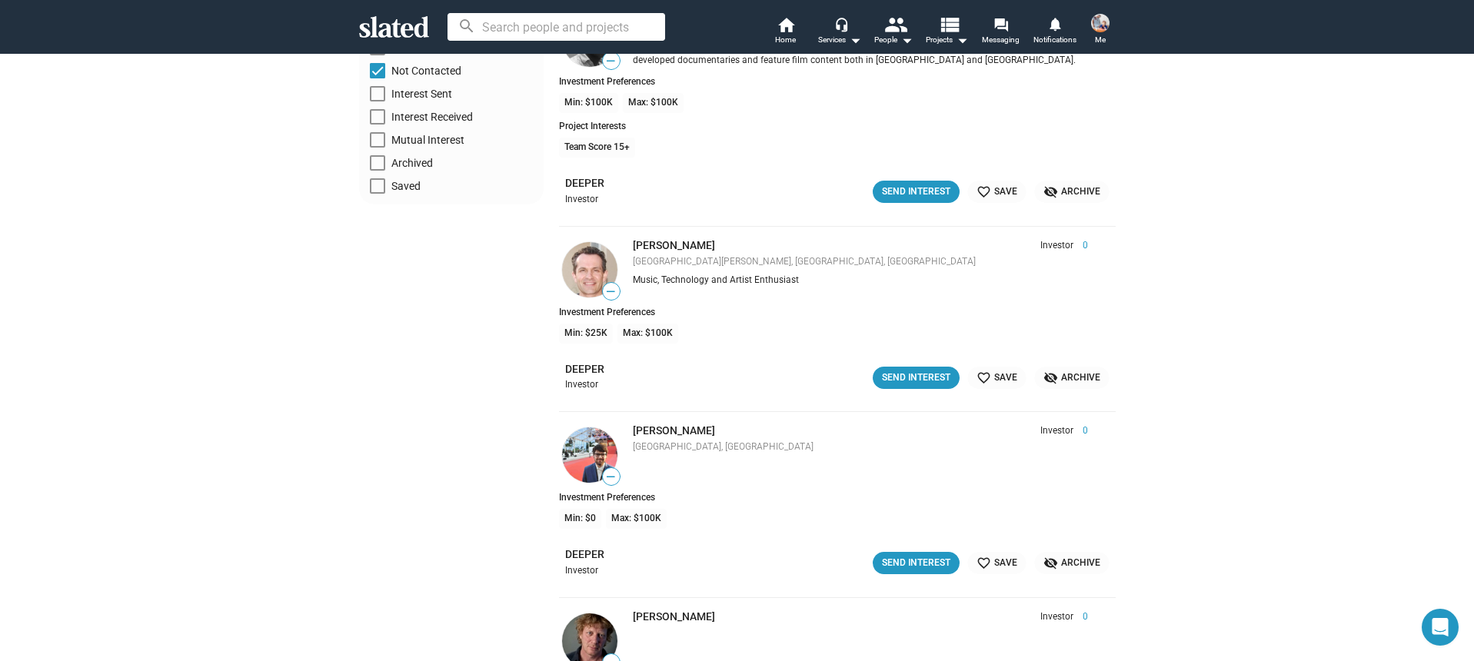
scroll to position [0, 0]
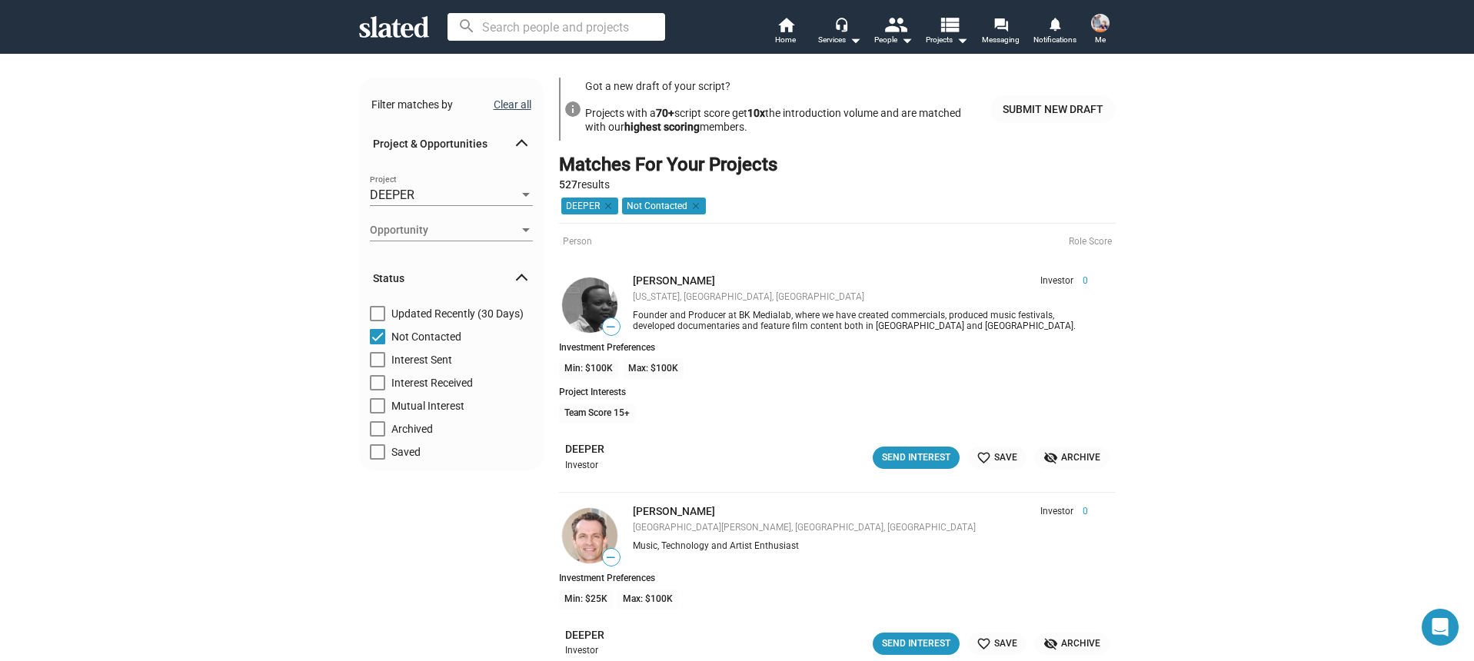
drag, startPoint x: 509, startPoint y: 93, endPoint x: 508, endPoint y: 103, distance: 10.0
click at [509, 93] on div "Filter matches by Clear all" at bounding box center [451, 101] width 185 height 47
click at [508, 103] on button "Clear all" at bounding box center [513, 104] width 38 height 12
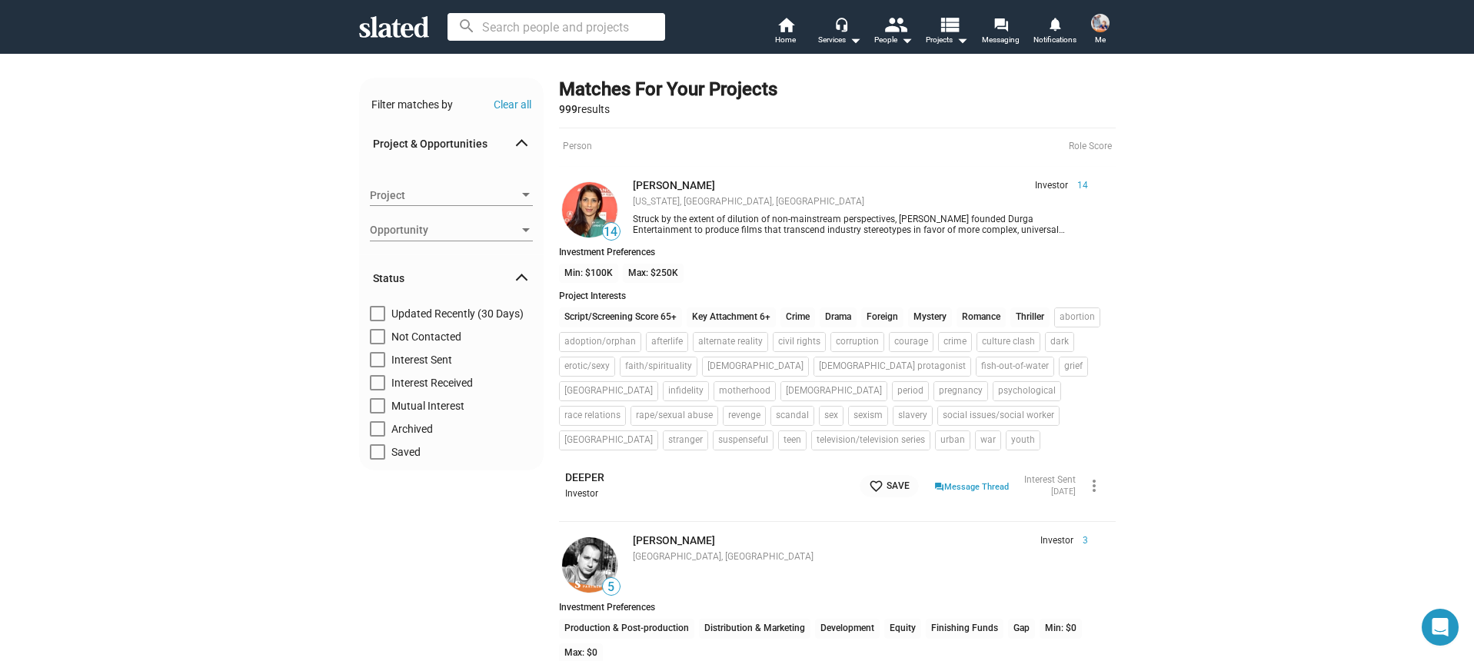
click at [383, 341] on span at bounding box center [377, 336] width 15 height 15
click at [378, 344] on input "Not Contacted" at bounding box center [377, 344] width 1 height 1
checkbox input "true"
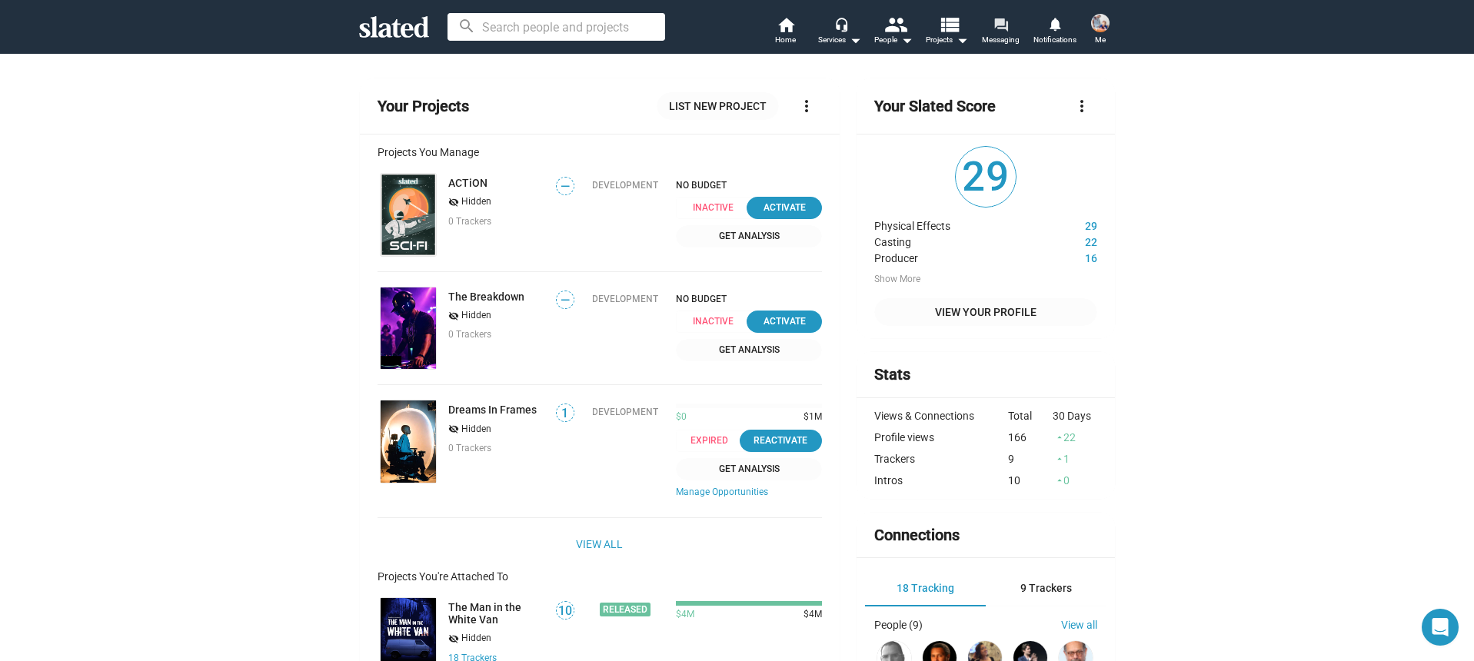
click at [988, 28] on link "forum Messaging" at bounding box center [1001, 32] width 54 height 34
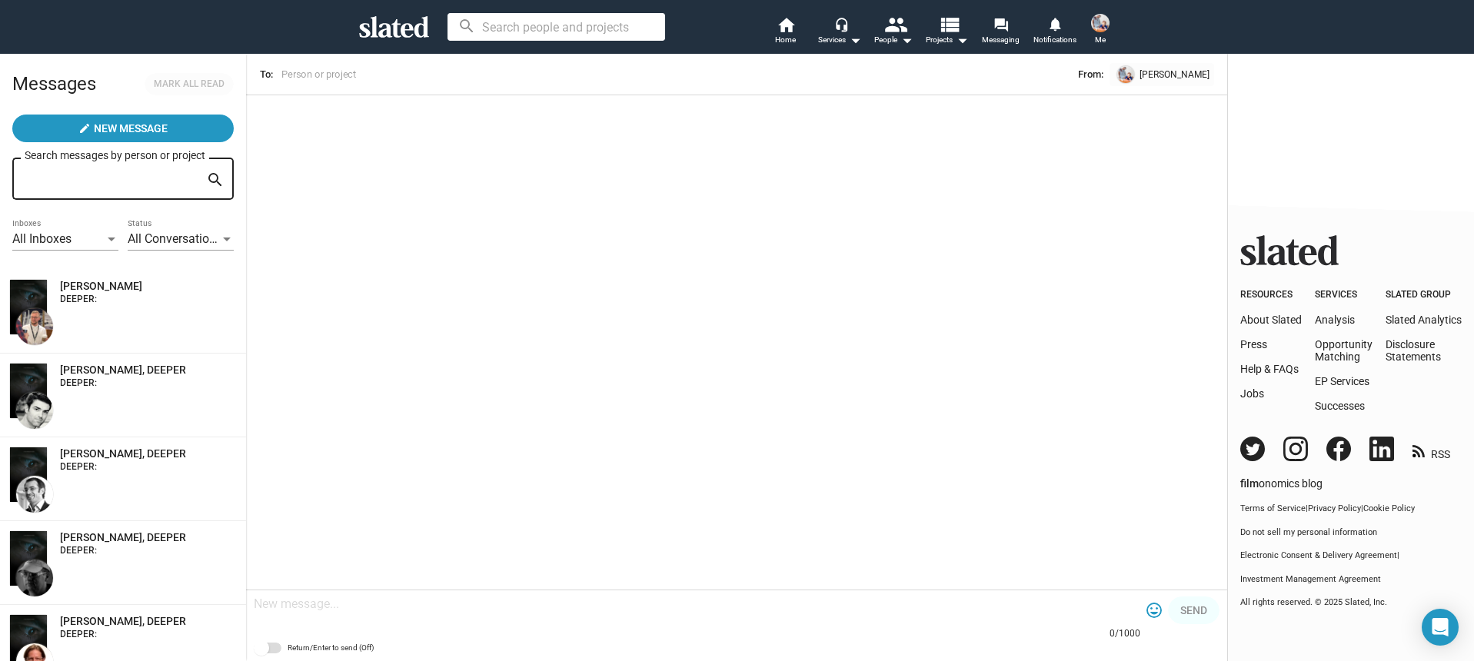
click at [78, 242] on div "All Inboxes" at bounding box center [58, 239] width 92 height 16
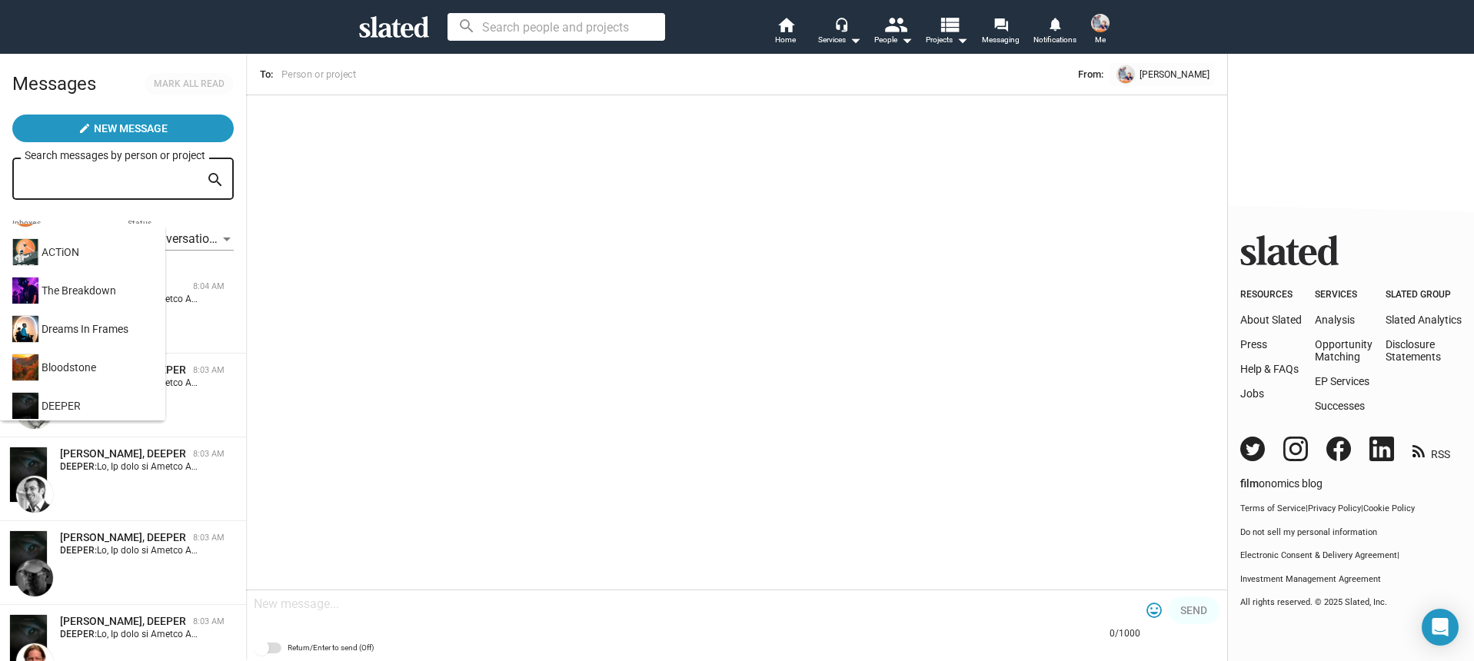
scroll to position [66, 0]
click at [85, 391] on div "DEEPER" at bounding box center [81, 401] width 144 height 38
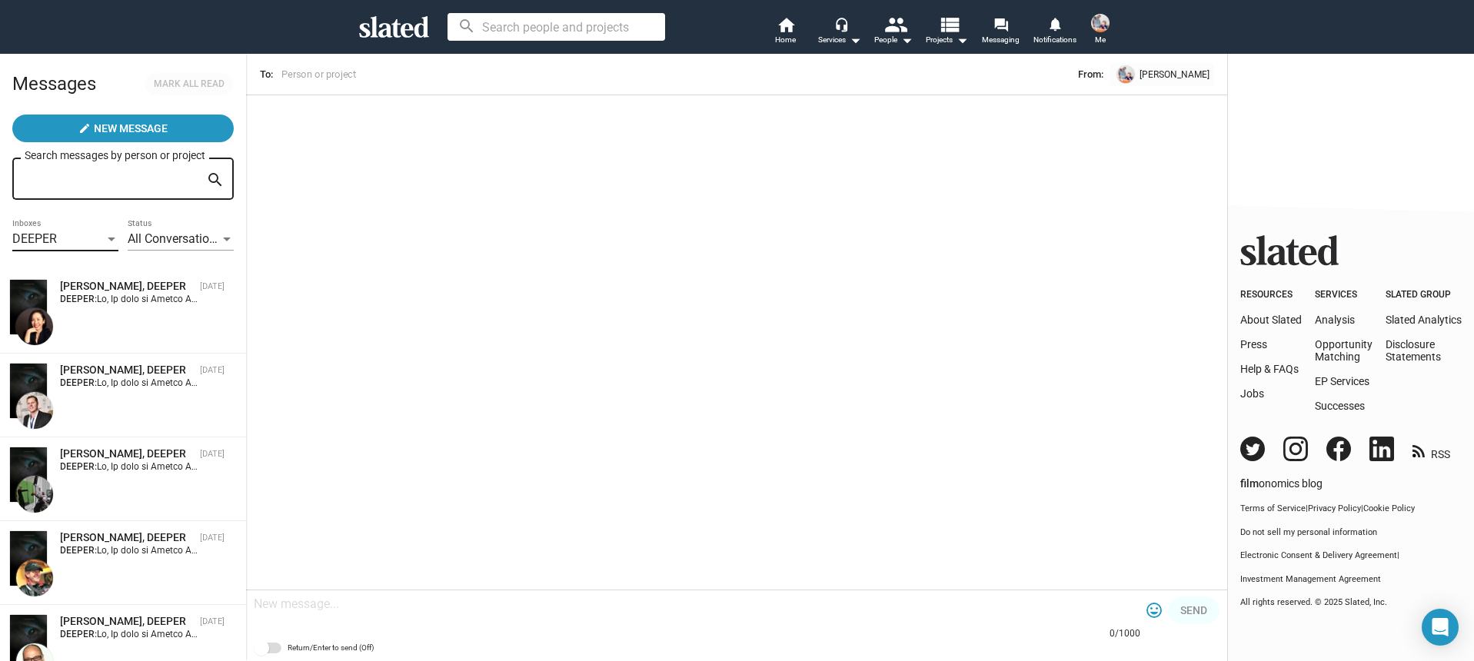
click at [170, 243] on span "All Conversations" at bounding box center [175, 238] width 95 height 15
click at [345, 332] on div at bounding box center [737, 330] width 1474 height 661
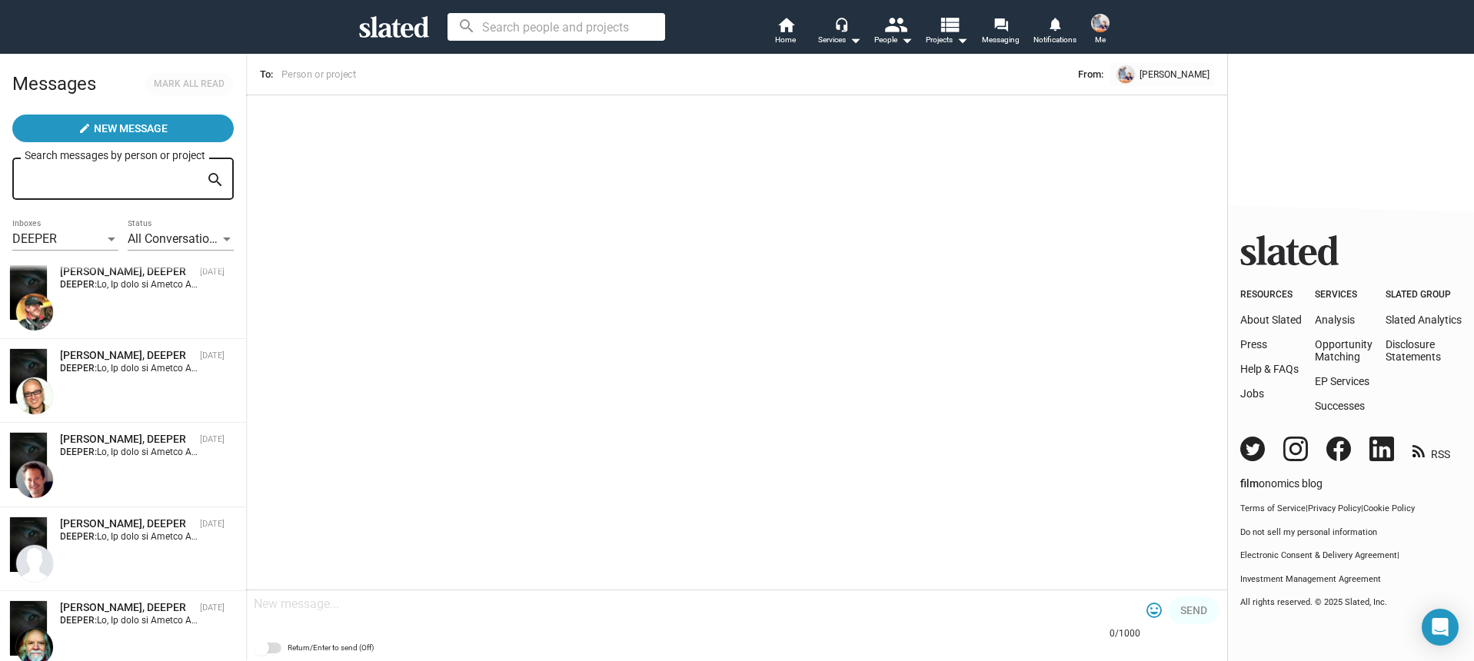
scroll to position [0, 0]
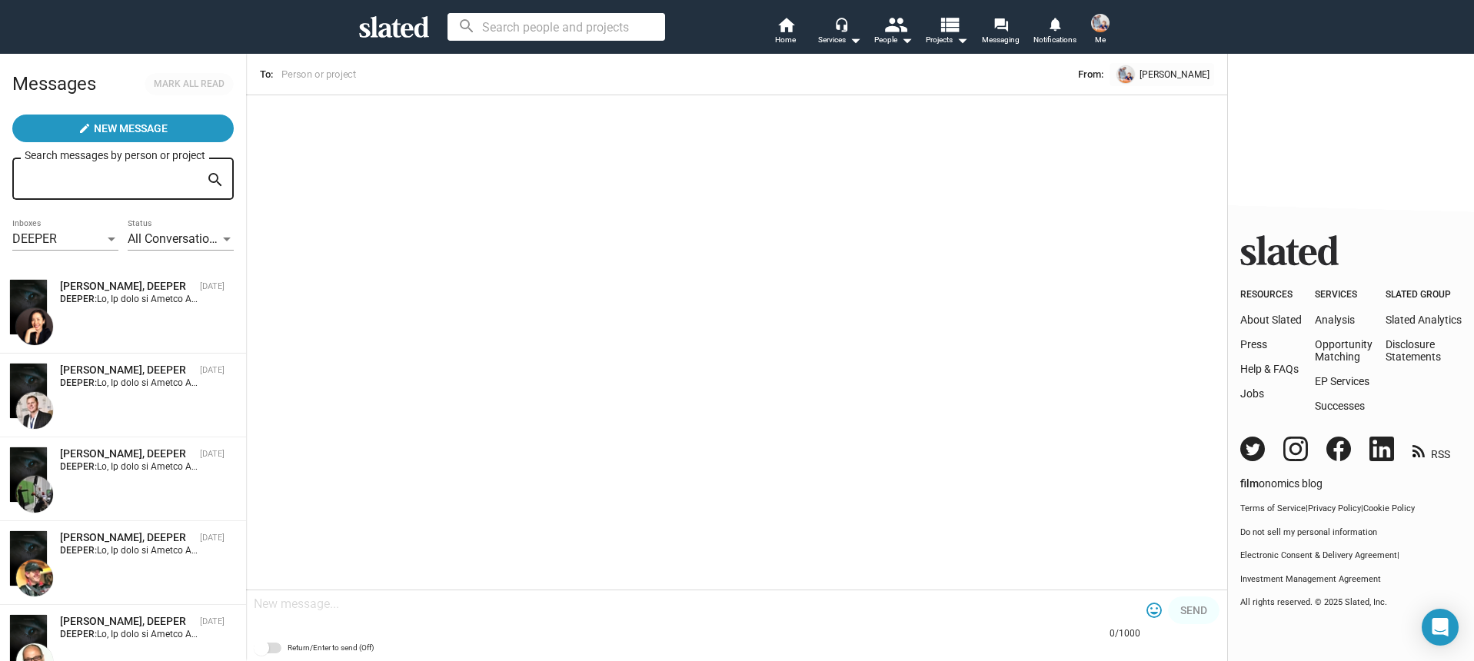
click at [175, 324] on div "[PERSON_NAME], DEEPER [DATE] DEEPER:" at bounding box center [123, 311] width 228 height 65
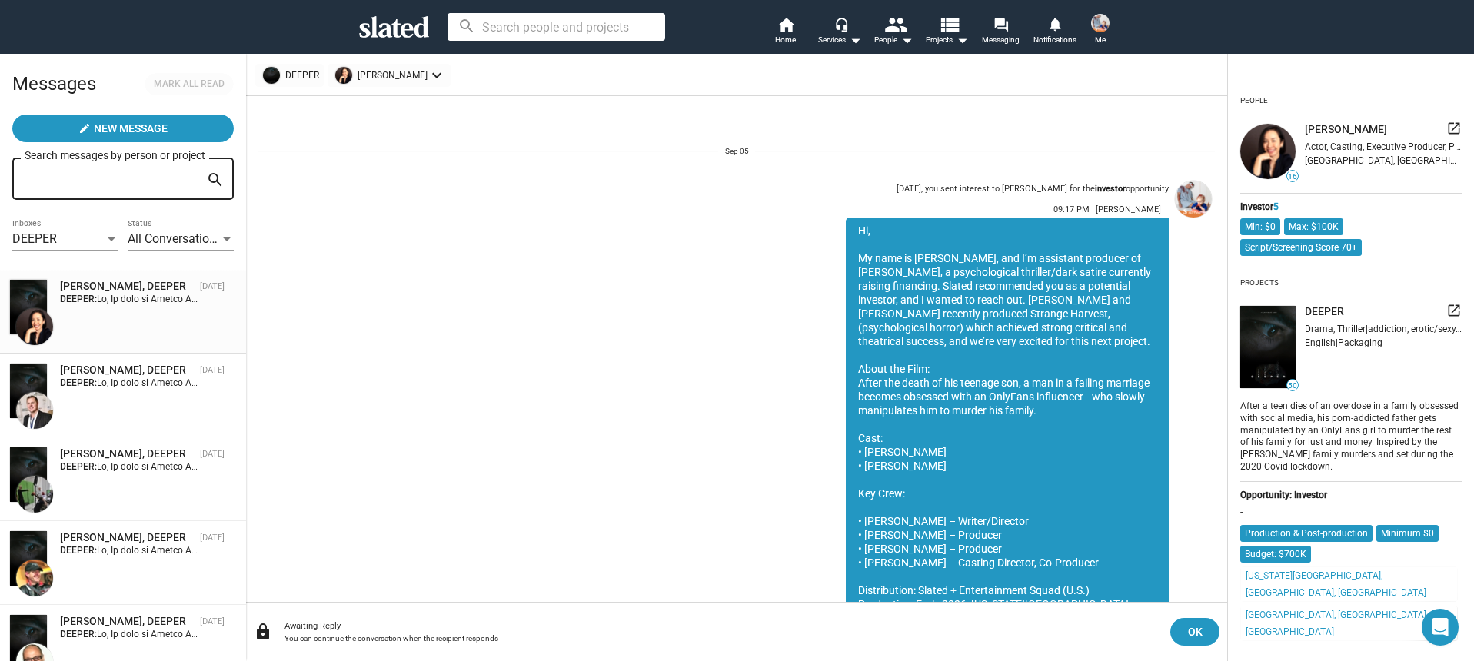
scroll to position [236, 0]
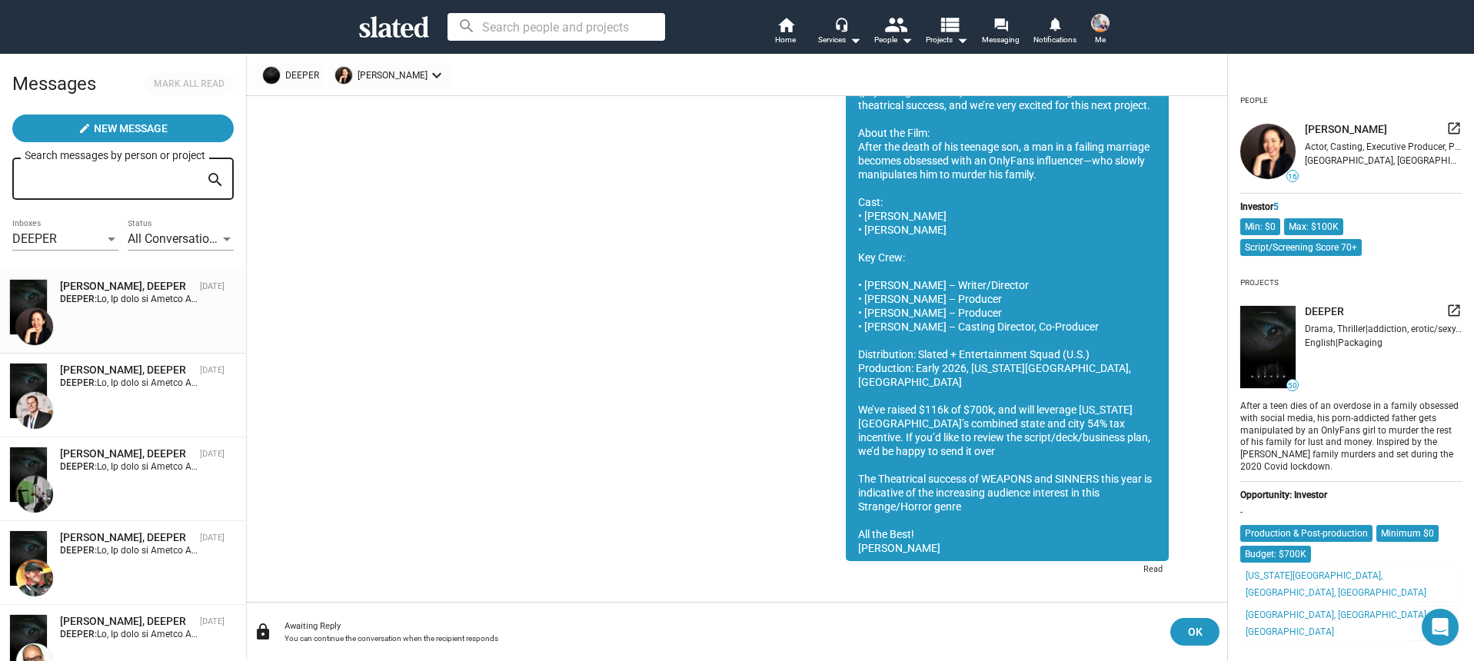
click at [189, 245] on span "All Conversations" at bounding box center [175, 238] width 95 height 15
click at [184, 281] on span "Unread Only" at bounding box center [182, 272] width 108 height 32
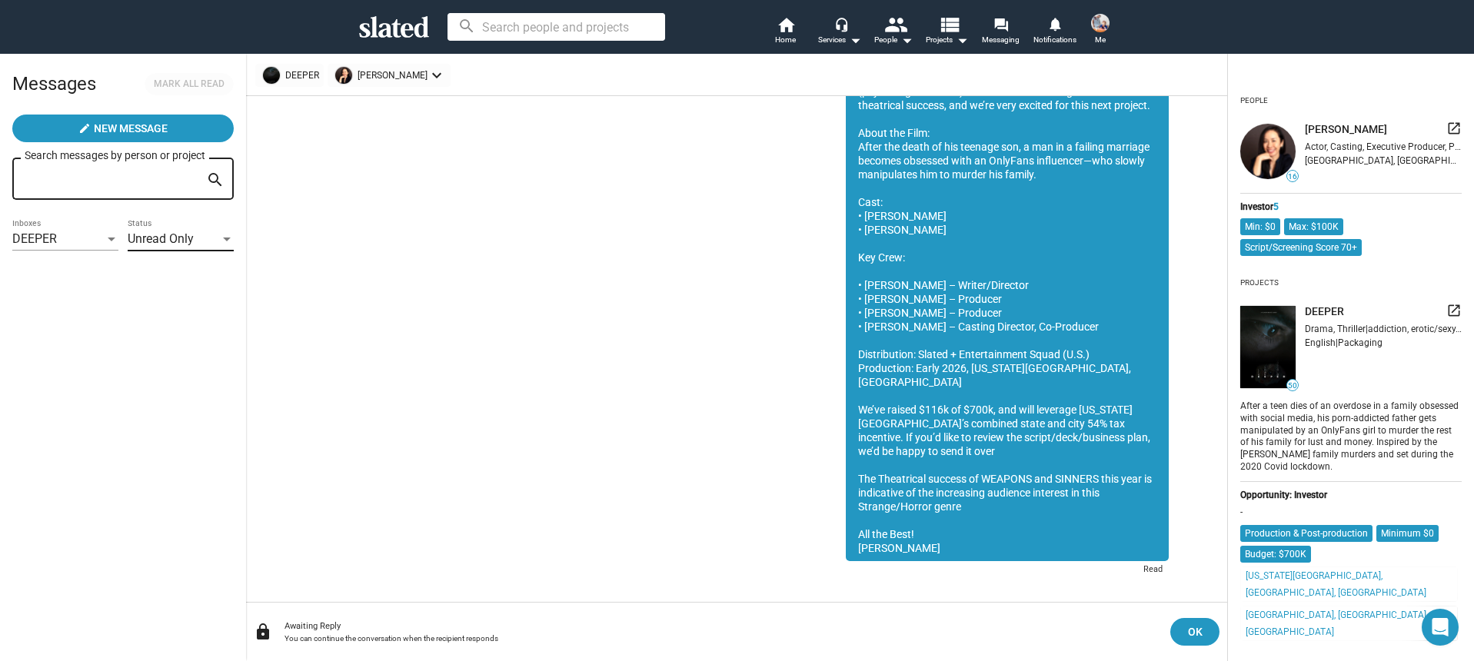
click at [193, 238] on span "Unread Only" at bounding box center [161, 238] width 66 height 15
click at [185, 213] on span "All Conversations" at bounding box center [182, 207] width 108 height 32
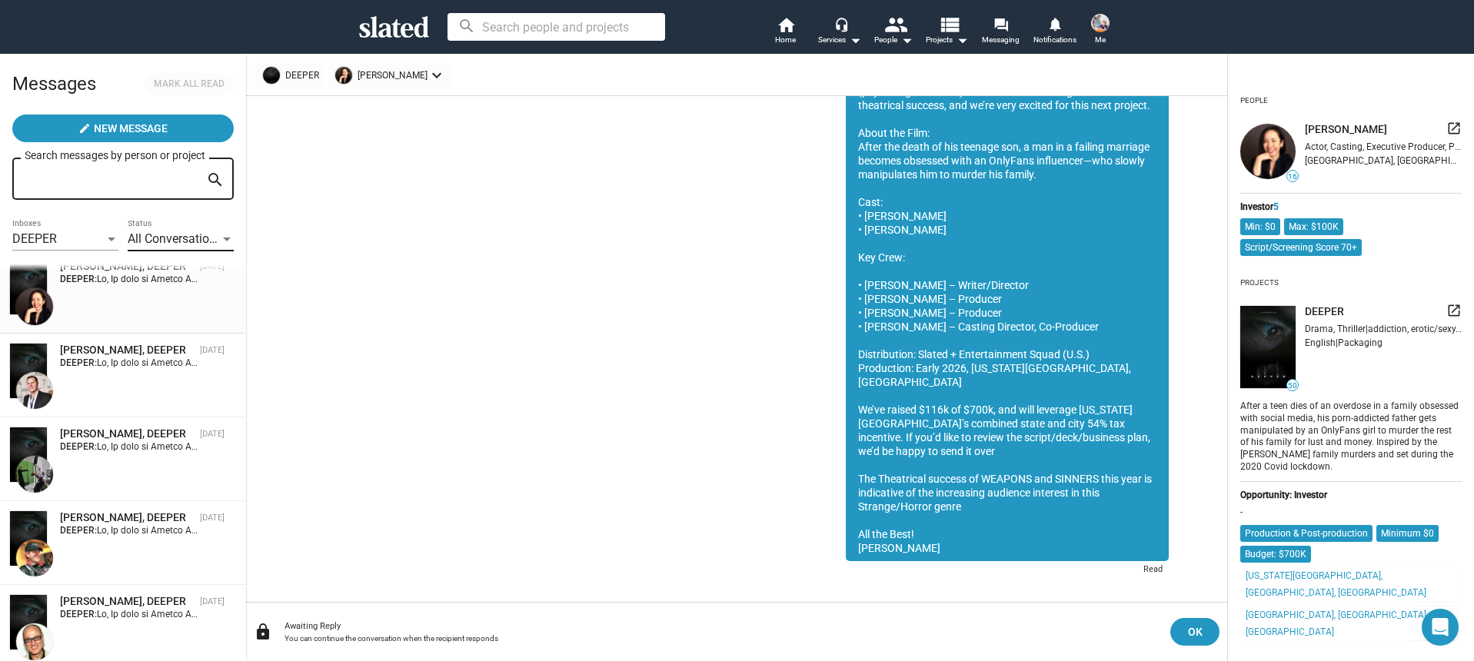
scroll to position [0, 0]
